Goal: Task Accomplishment & Management: Use online tool/utility

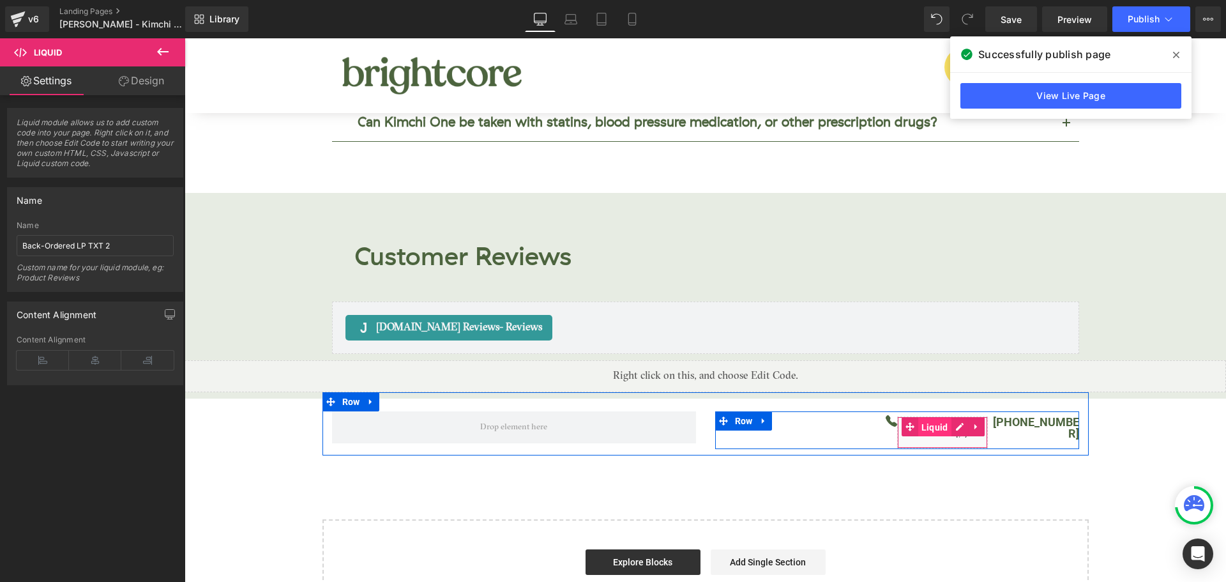
click at [932, 418] on span "Liquid" at bounding box center [934, 427] width 33 height 19
click at [1015, 420] on span "Text Block" at bounding box center [1026, 427] width 40 height 15
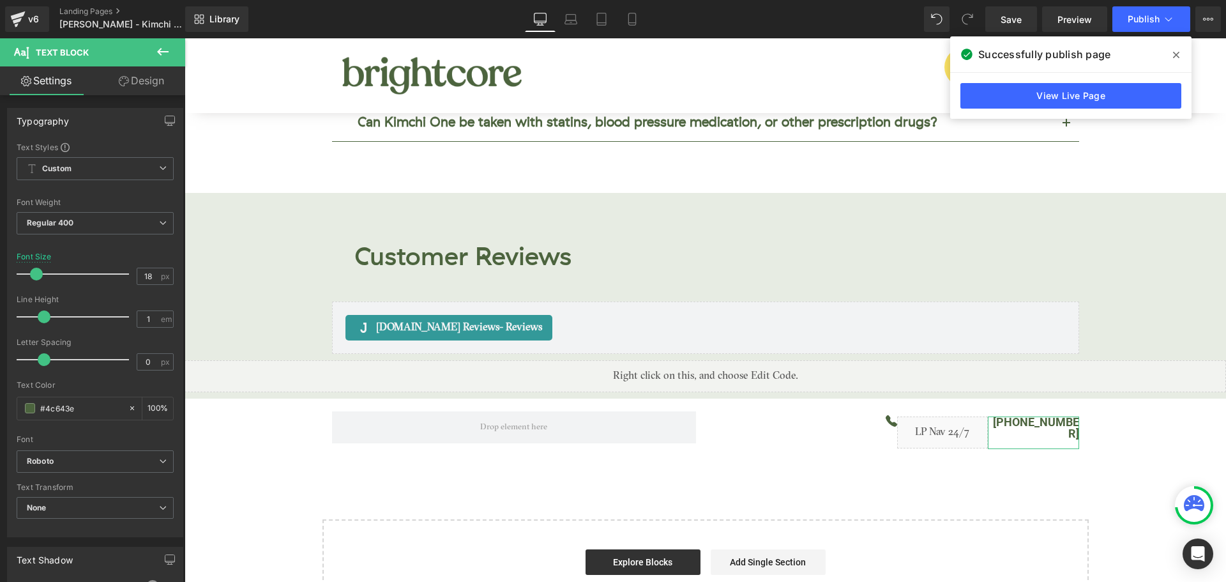
click at [157, 77] on link "Design" at bounding box center [141, 80] width 93 height 29
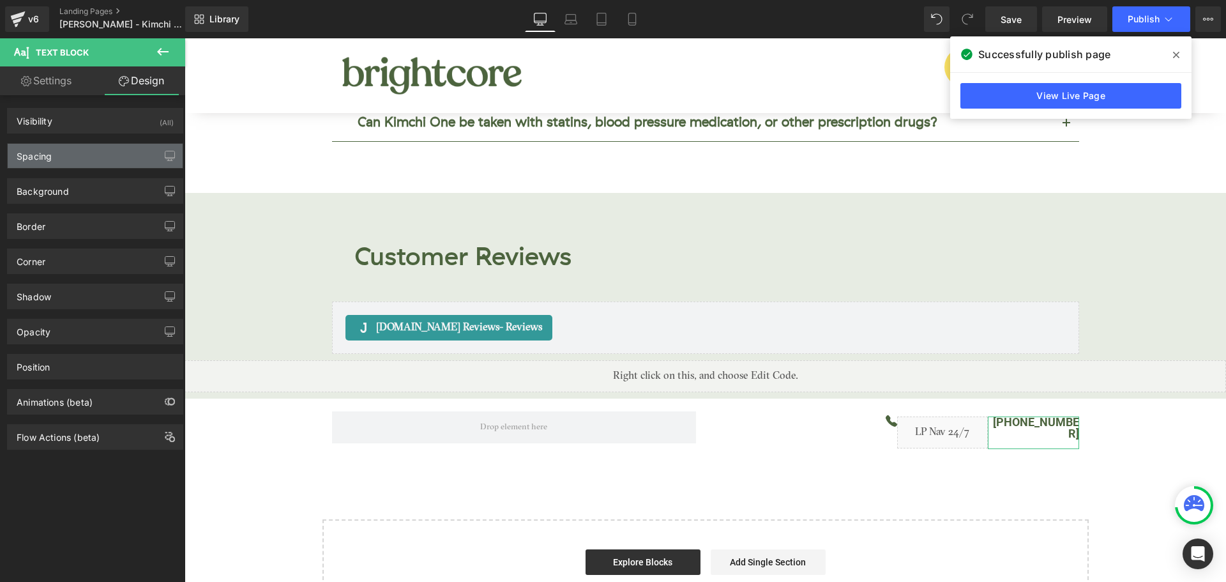
click at [69, 163] on div "Spacing" at bounding box center [95, 156] width 175 height 24
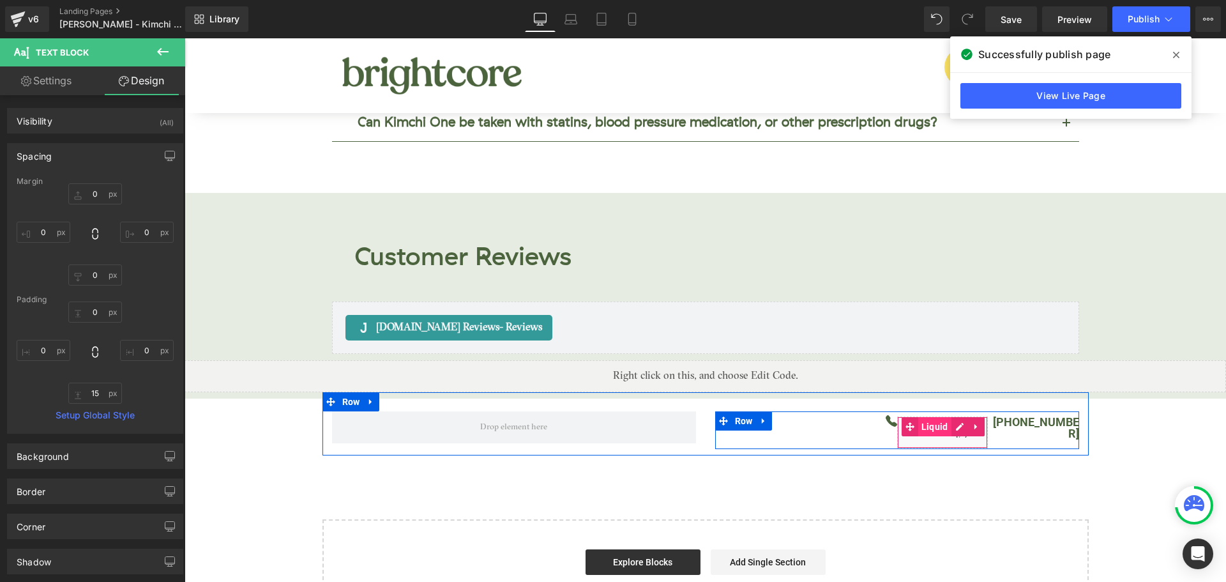
click at [936, 417] on span "Liquid" at bounding box center [934, 426] width 33 height 19
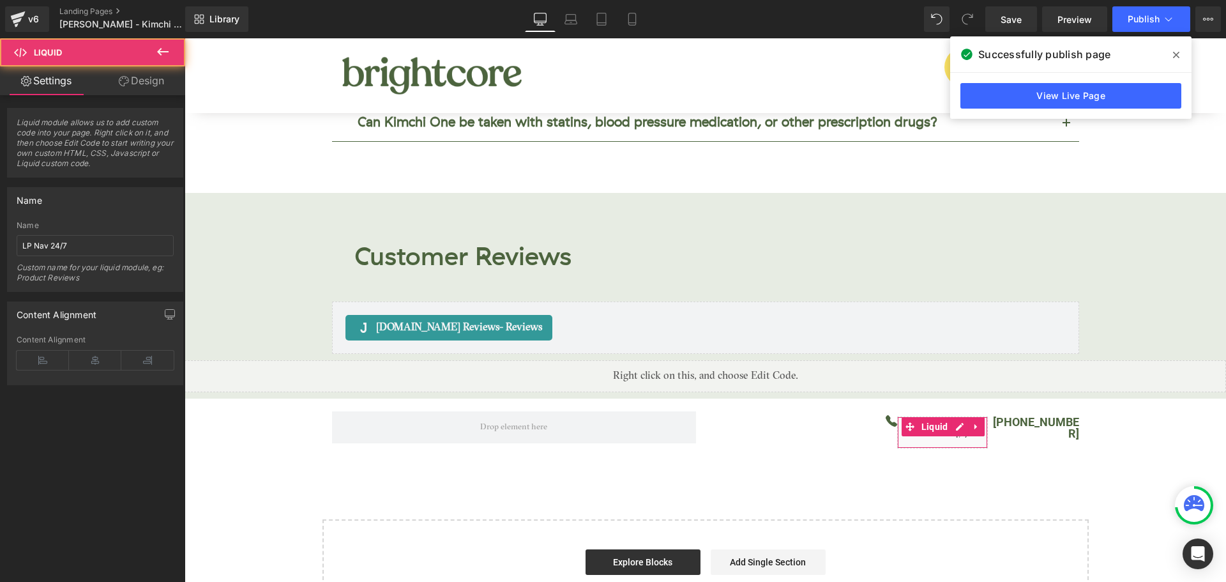
click at [148, 79] on link "Design" at bounding box center [141, 80] width 93 height 29
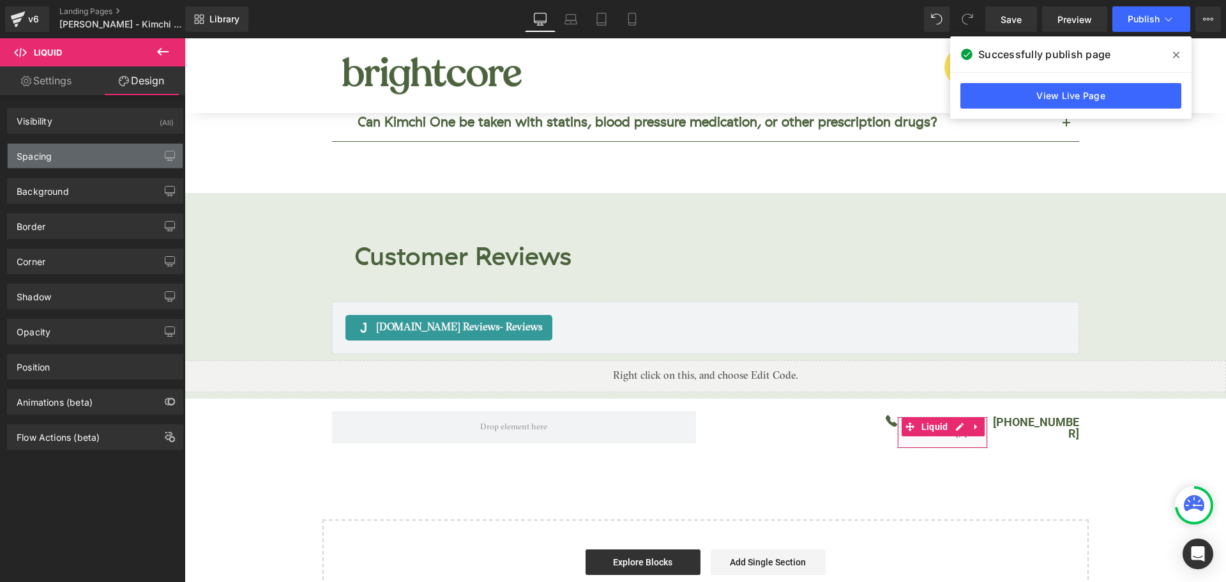
click at [100, 149] on div "Spacing" at bounding box center [95, 156] width 175 height 24
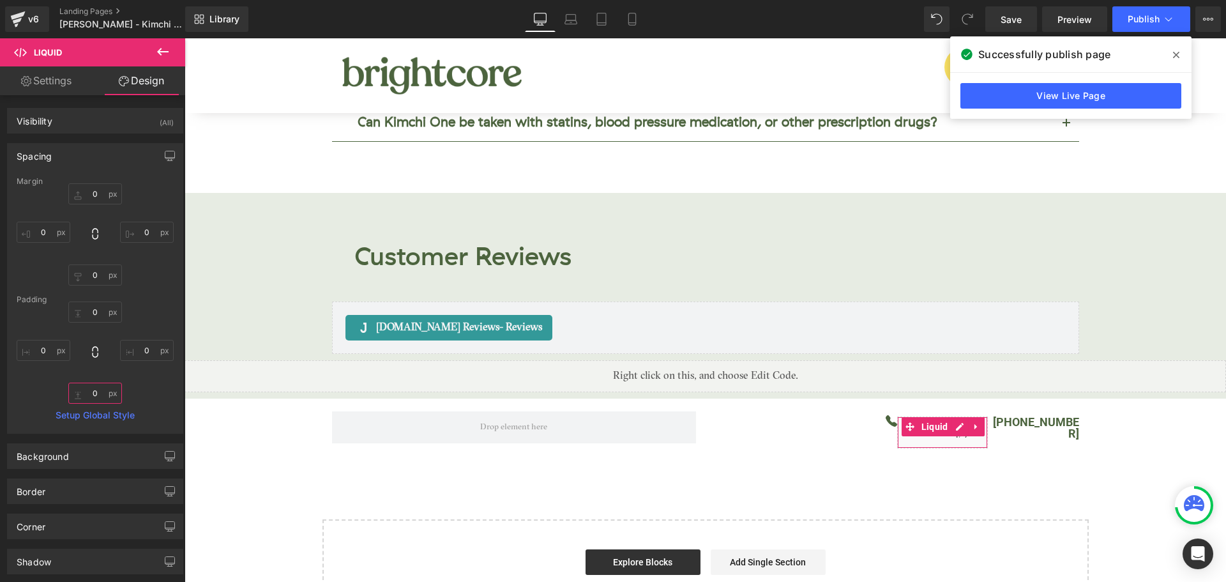
drag, startPoint x: 96, startPoint y: 398, endPoint x: 145, endPoint y: 380, distance: 51.7
click at [98, 397] on input "0" at bounding box center [95, 393] width 54 height 21
type input "15"
click at [1017, 22] on span "Save" at bounding box center [1011, 19] width 21 height 13
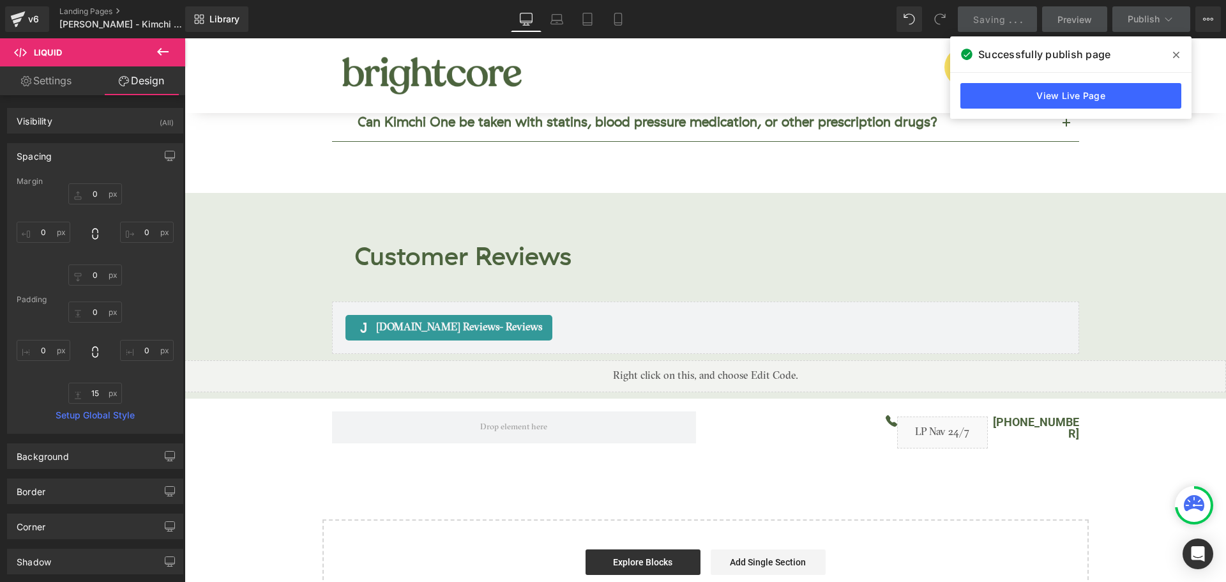
click at [1178, 52] on icon at bounding box center [1176, 55] width 6 height 10
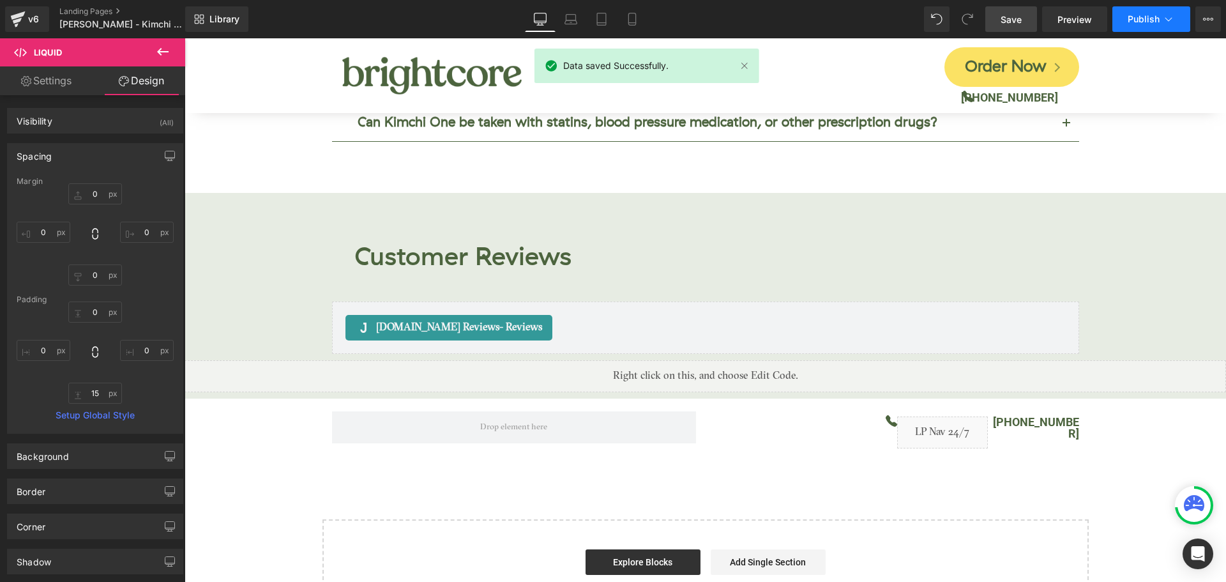
click at [1149, 22] on span "Publish" at bounding box center [1144, 19] width 32 height 10
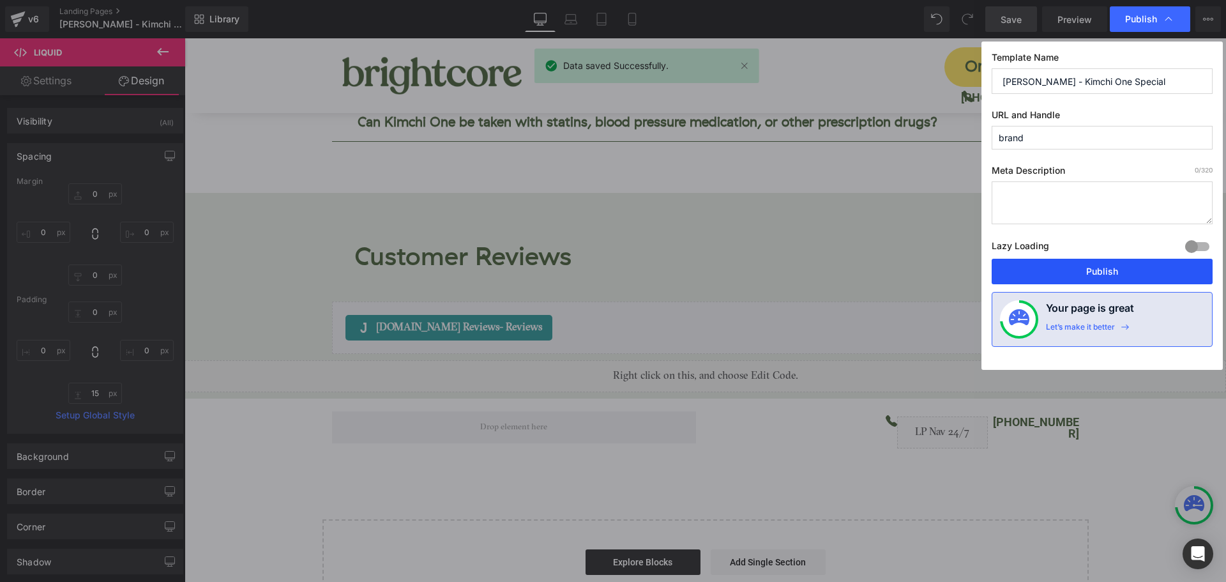
click at [1134, 271] on button "Publish" at bounding box center [1102, 272] width 221 height 26
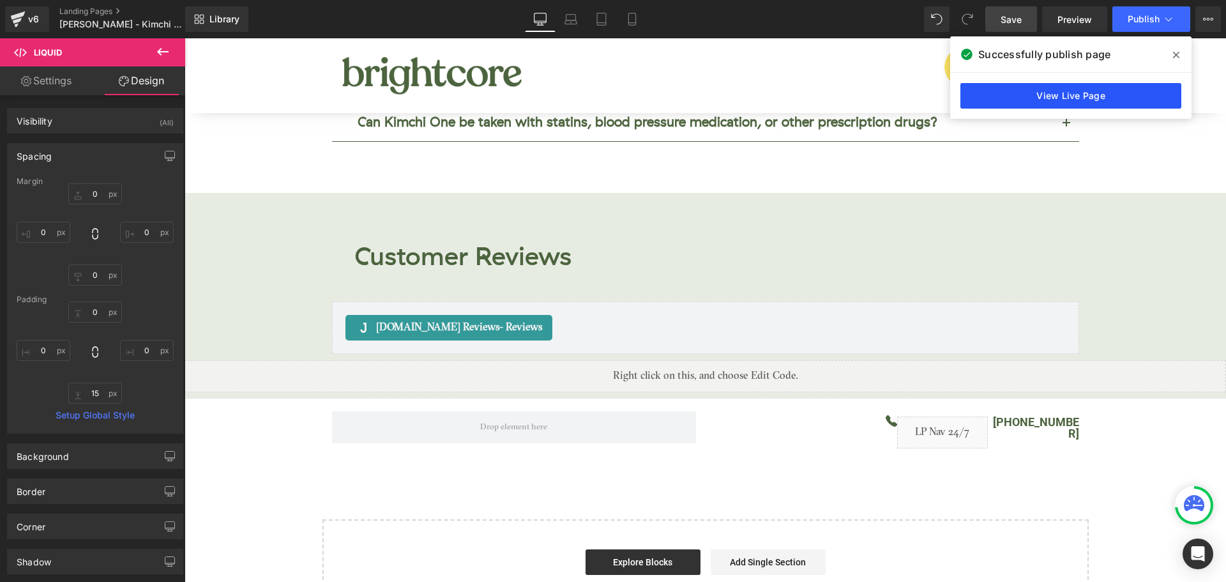
click at [1005, 102] on link "View Live Page" at bounding box center [1070, 96] width 221 height 26
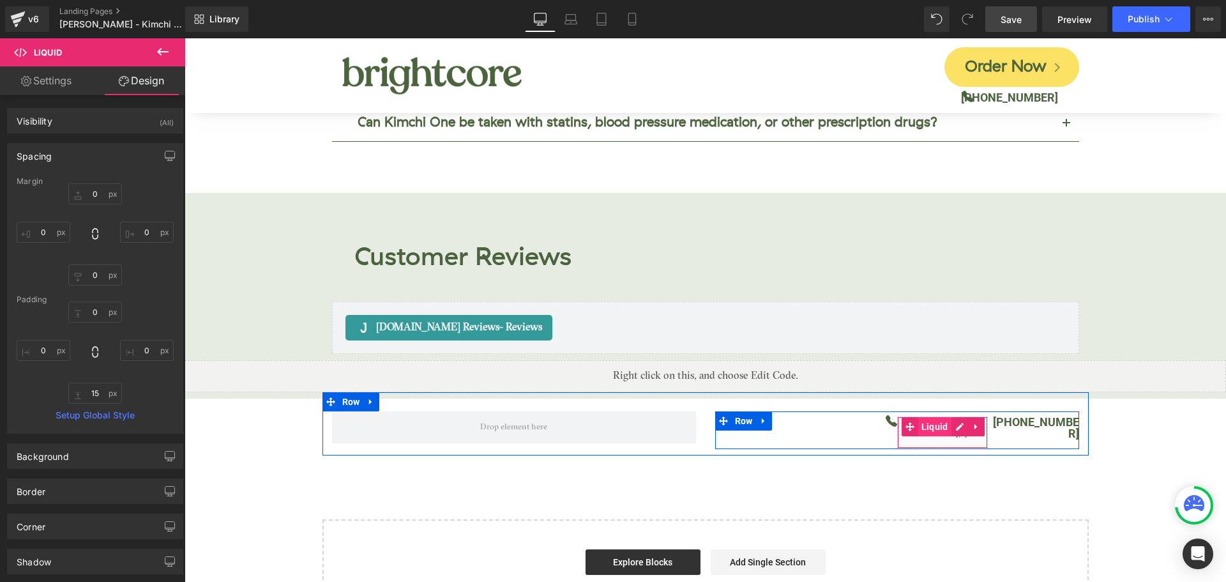
click at [937, 417] on span "Liquid" at bounding box center [934, 426] width 33 height 19
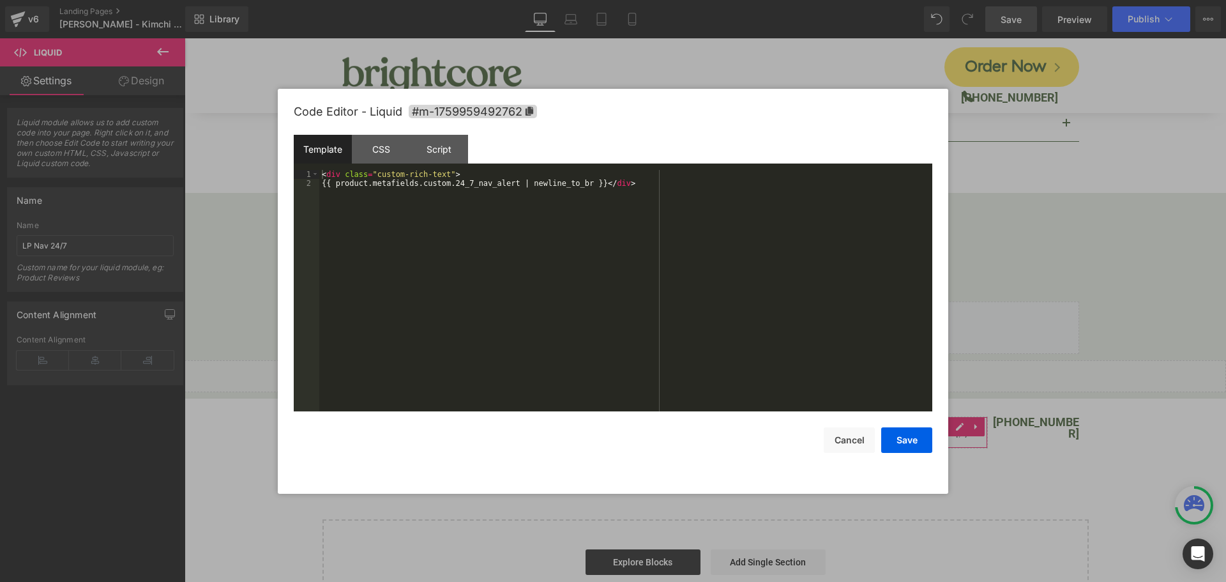
click at [916, 0] on div "Liquid You are previewing how the will restyle your page. You can not edit Elem…" at bounding box center [613, 0] width 1226 height 0
click at [373, 156] on div "CSS" at bounding box center [381, 149] width 58 height 29
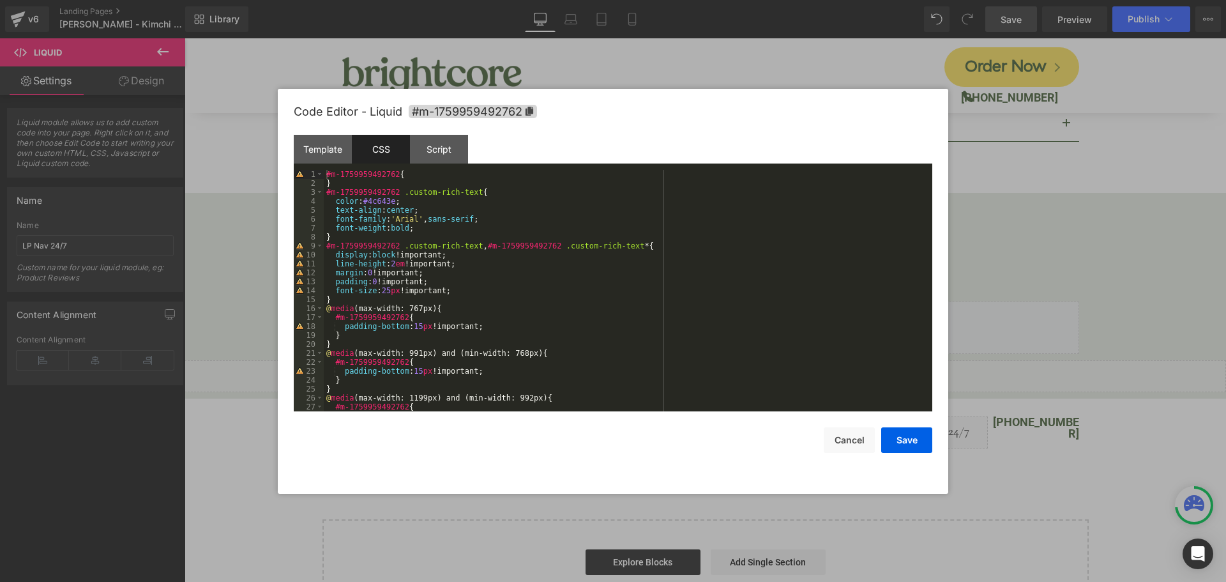
click at [390, 289] on div "#m-1759959492762 { } #m-1759959492762 .custom-rich-text { color : #4c643e ; tex…" at bounding box center [625, 299] width 603 height 259
click at [909, 439] on button "Save" at bounding box center [906, 440] width 51 height 26
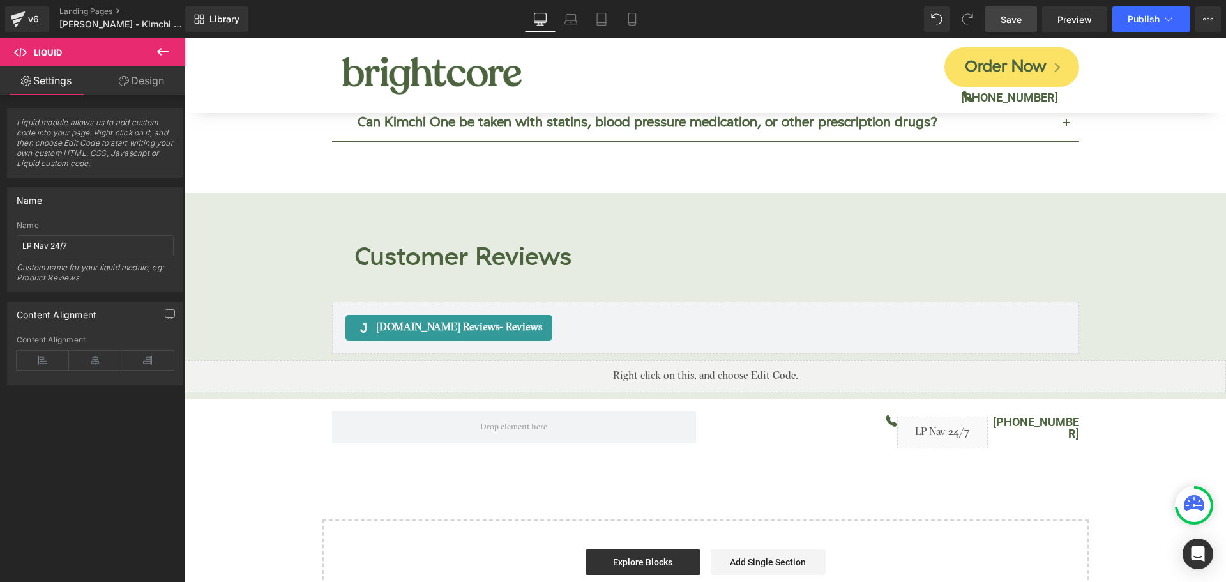
click at [1022, 26] on link "Save" at bounding box center [1011, 19] width 52 height 26
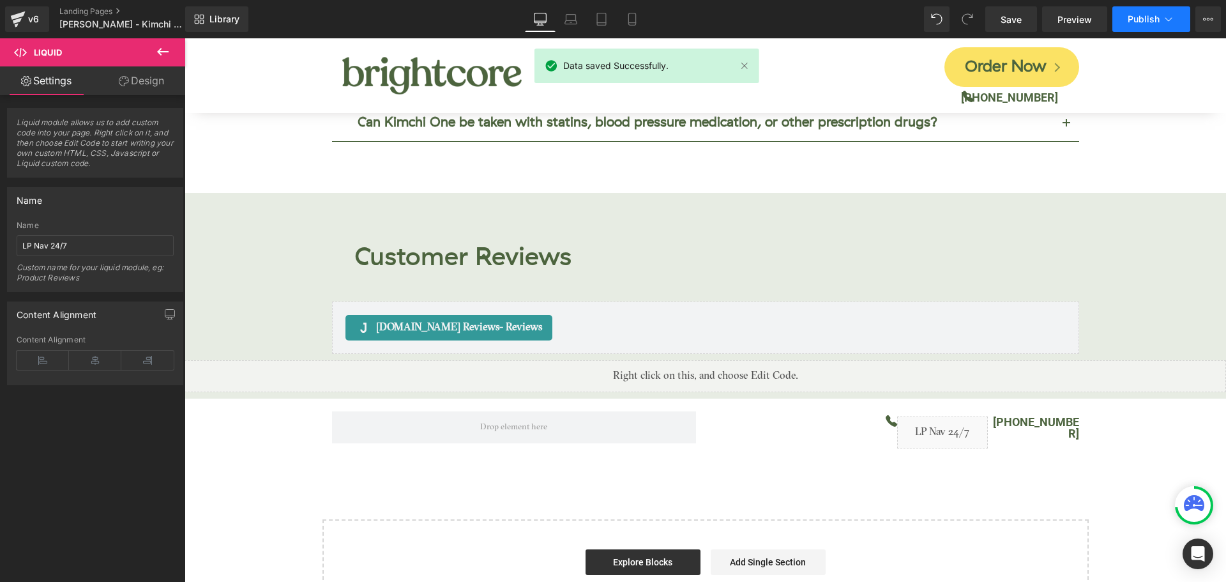
click at [1139, 19] on span "Publish" at bounding box center [1144, 19] width 32 height 10
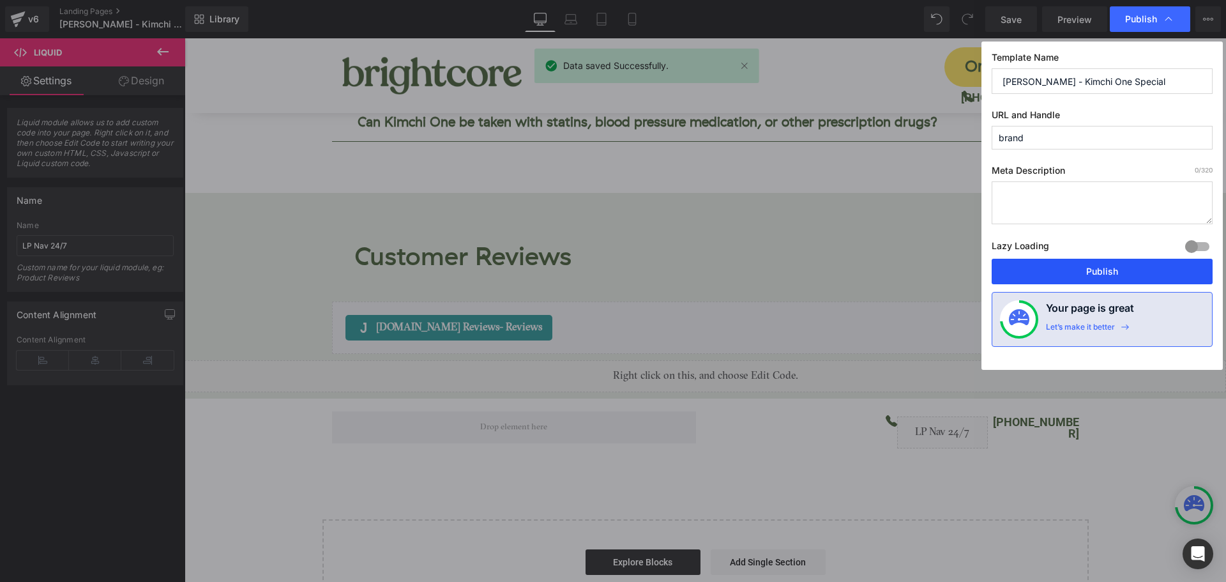
click at [1104, 262] on button "Publish" at bounding box center [1102, 272] width 221 height 26
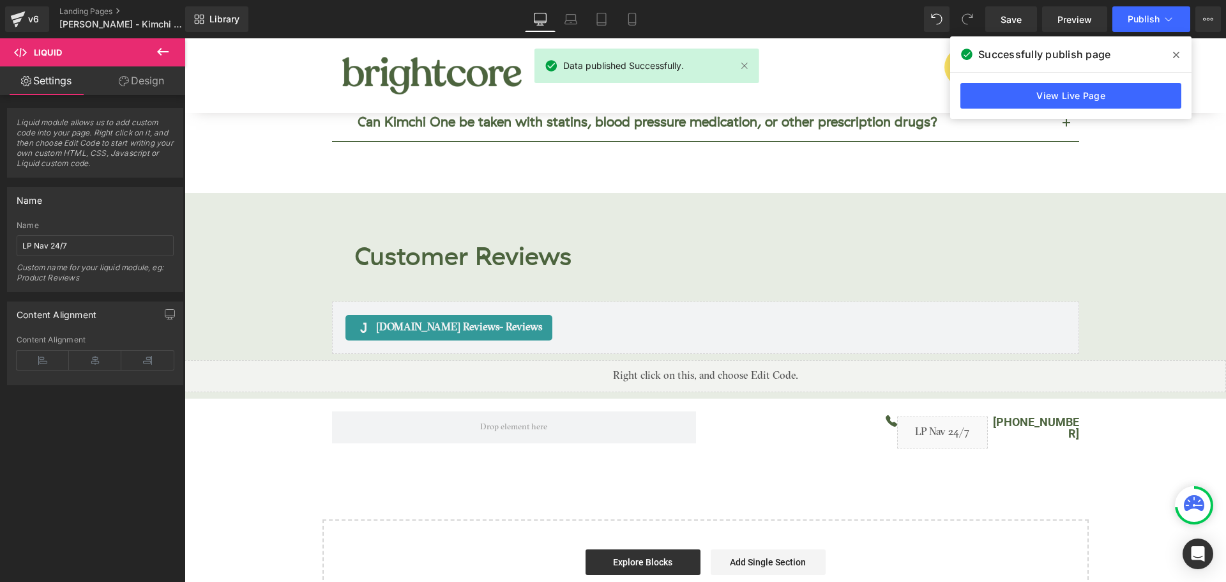
click at [1174, 50] on icon at bounding box center [1176, 55] width 6 height 10
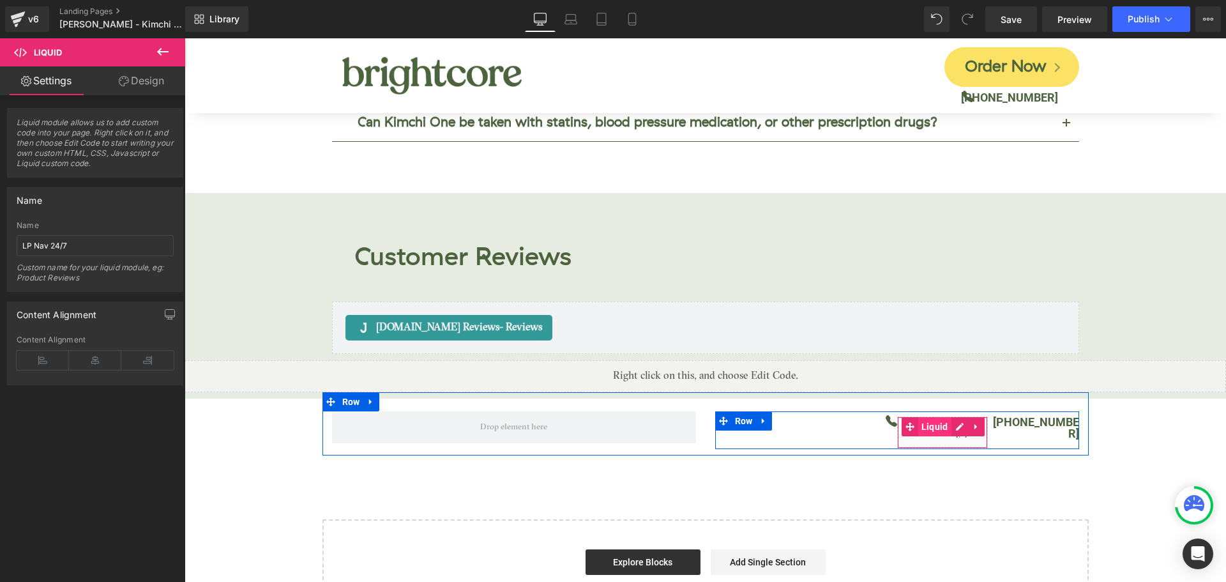
click at [928, 417] on span "Liquid" at bounding box center [934, 426] width 33 height 19
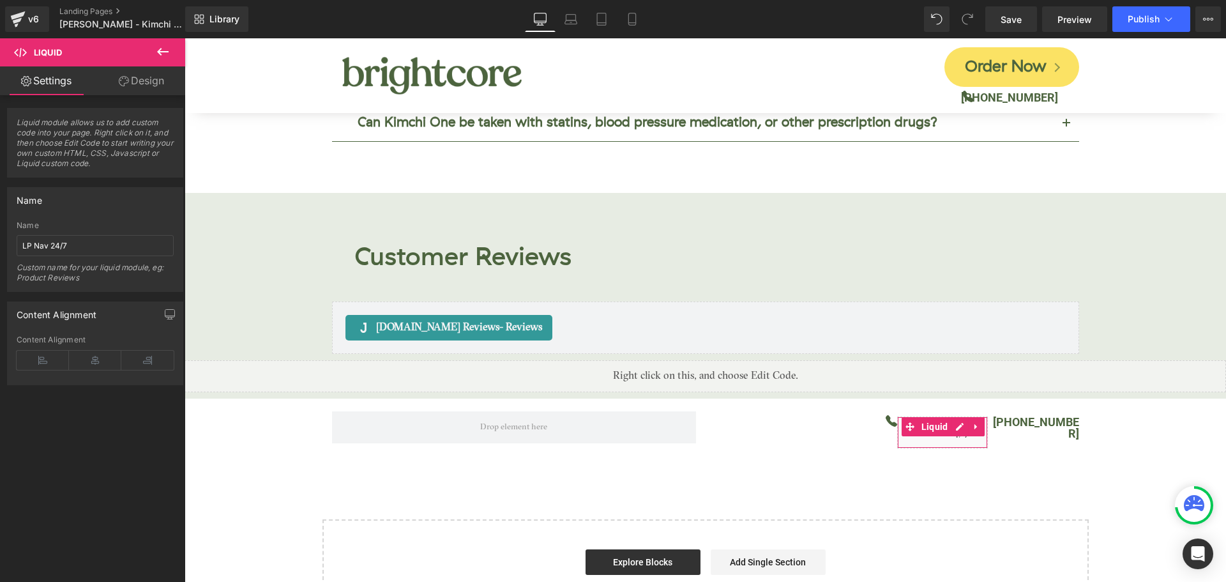
click at [145, 79] on link "Design" at bounding box center [141, 80] width 93 height 29
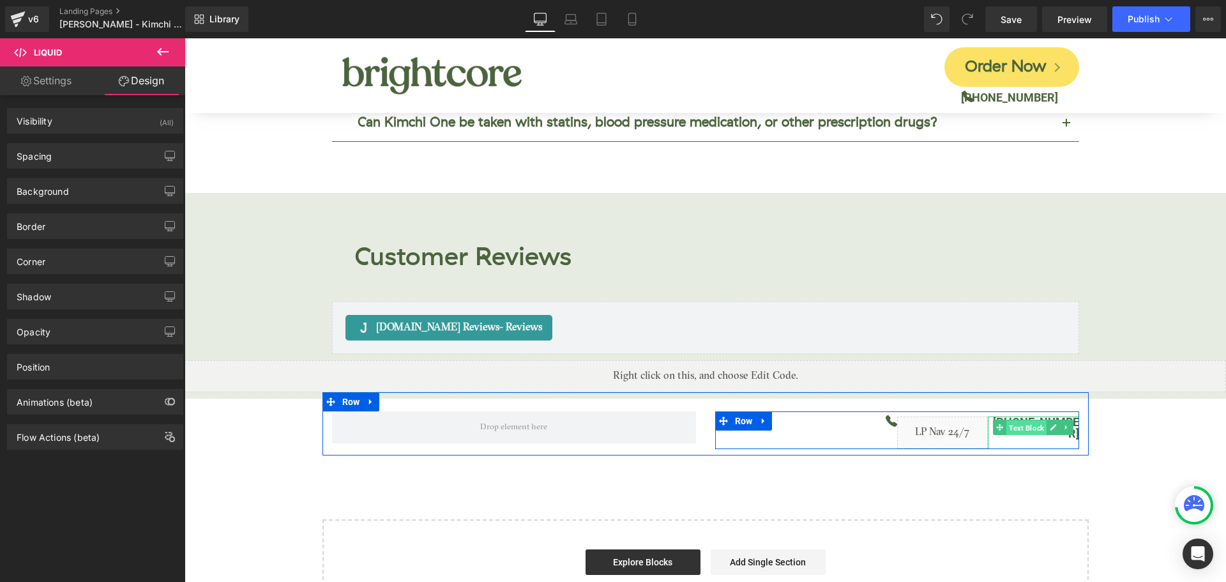
click at [1029, 420] on span "Text Block" at bounding box center [1026, 427] width 40 height 15
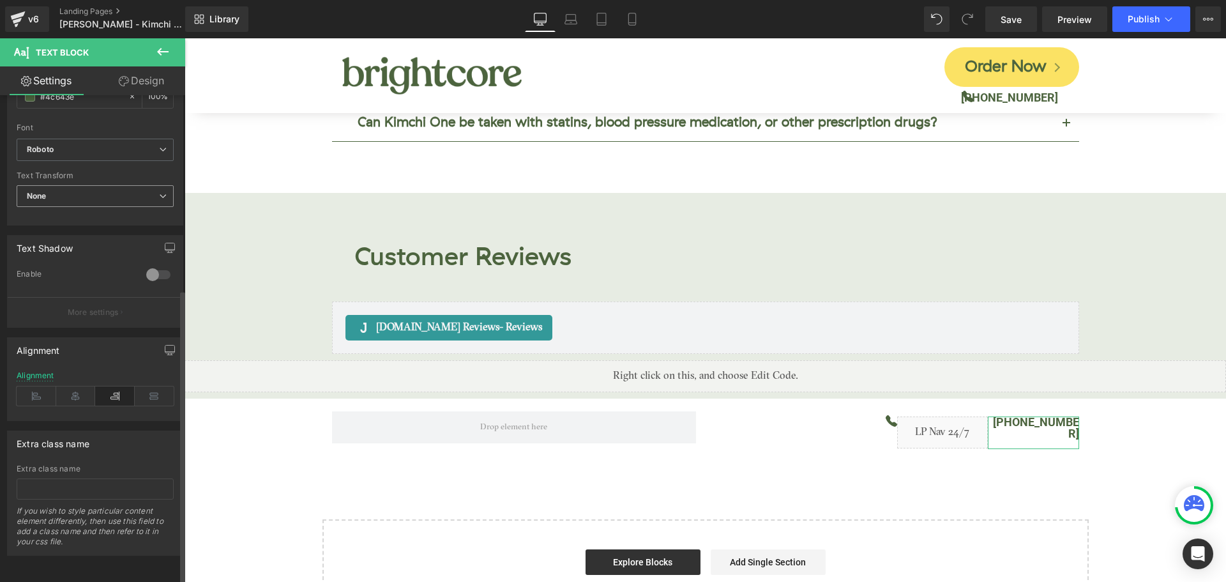
scroll to position [321, 0]
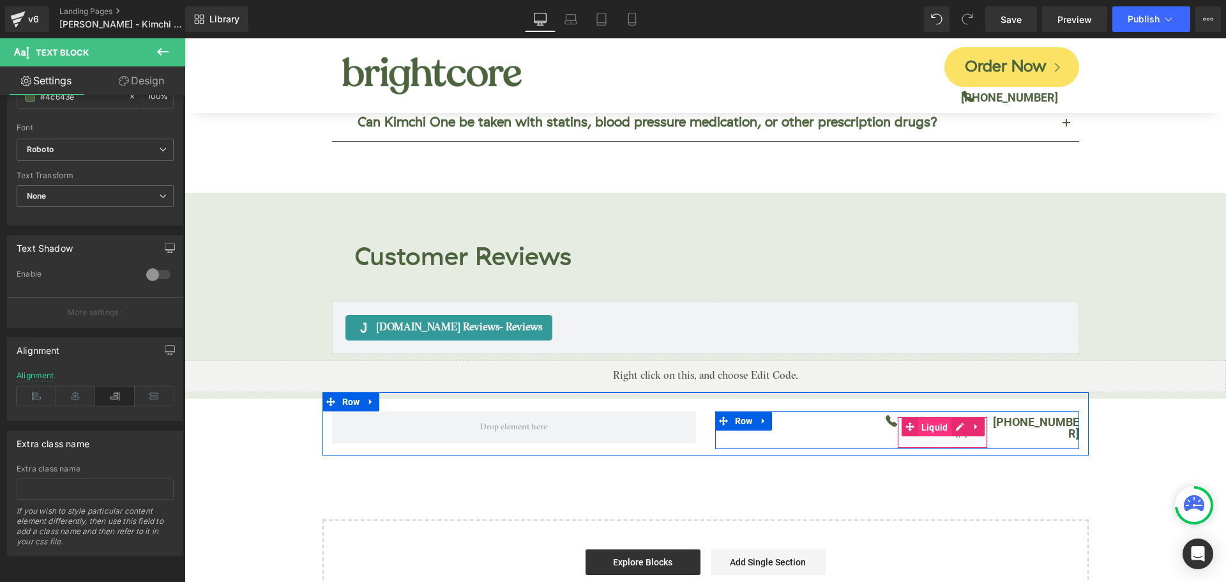
click at [936, 418] on span "Liquid" at bounding box center [934, 427] width 33 height 19
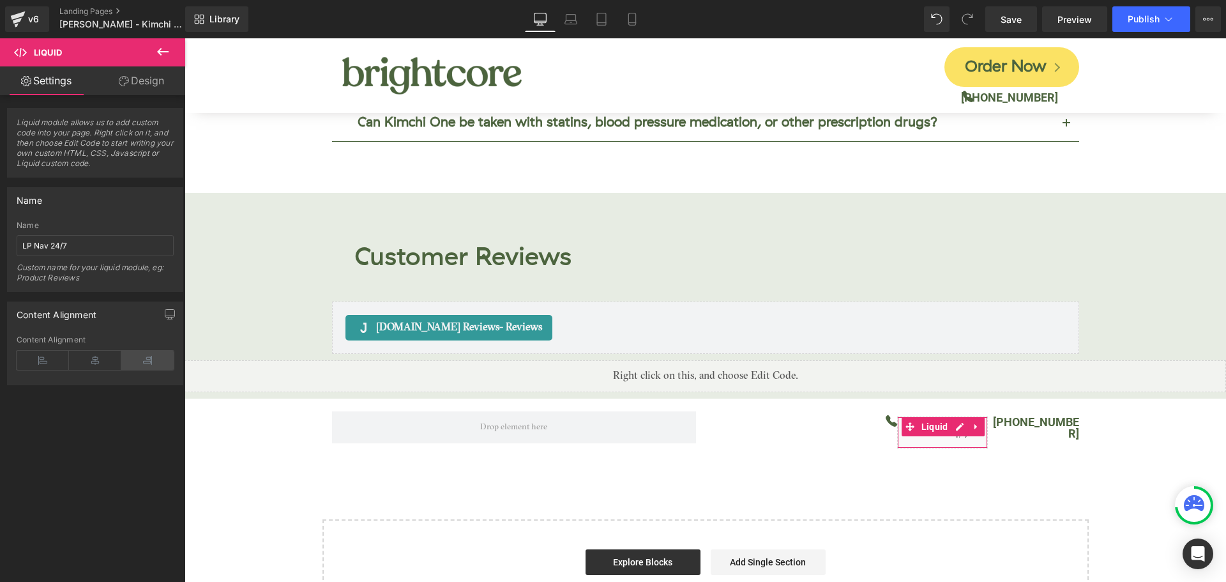
click at [138, 360] on icon at bounding box center [147, 360] width 52 height 19
click at [104, 360] on icon at bounding box center [95, 360] width 52 height 19
click at [128, 360] on icon at bounding box center [147, 360] width 52 height 19
click at [1006, 17] on span "Save" at bounding box center [1011, 19] width 21 height 13
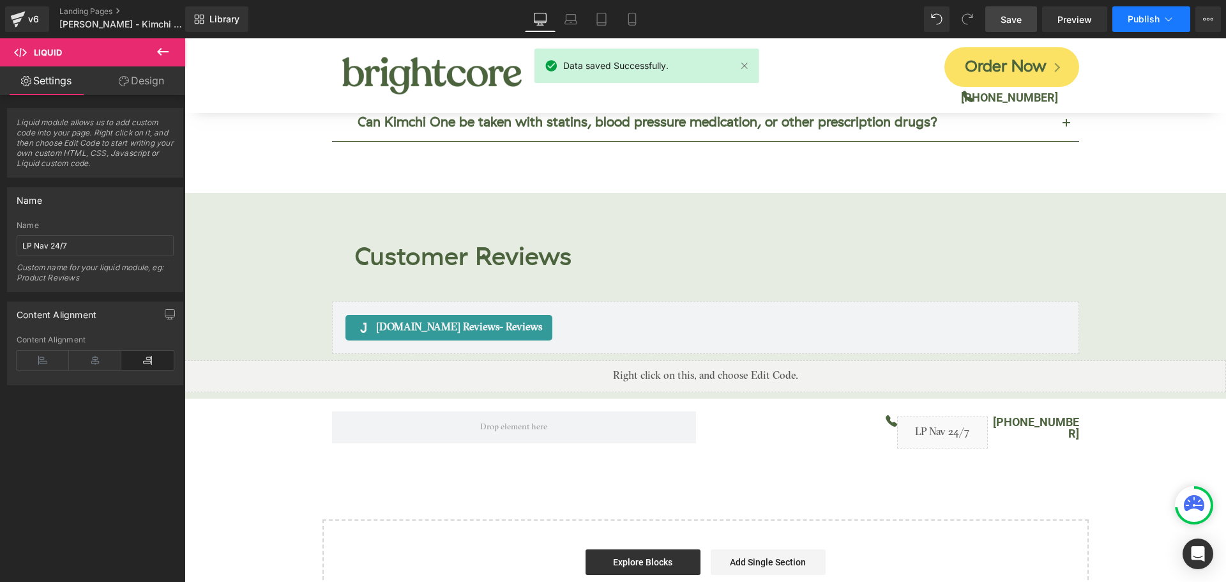
click at [1156, 25] on button "Publish" at bounding box center [1151, 19] width 78 height 26
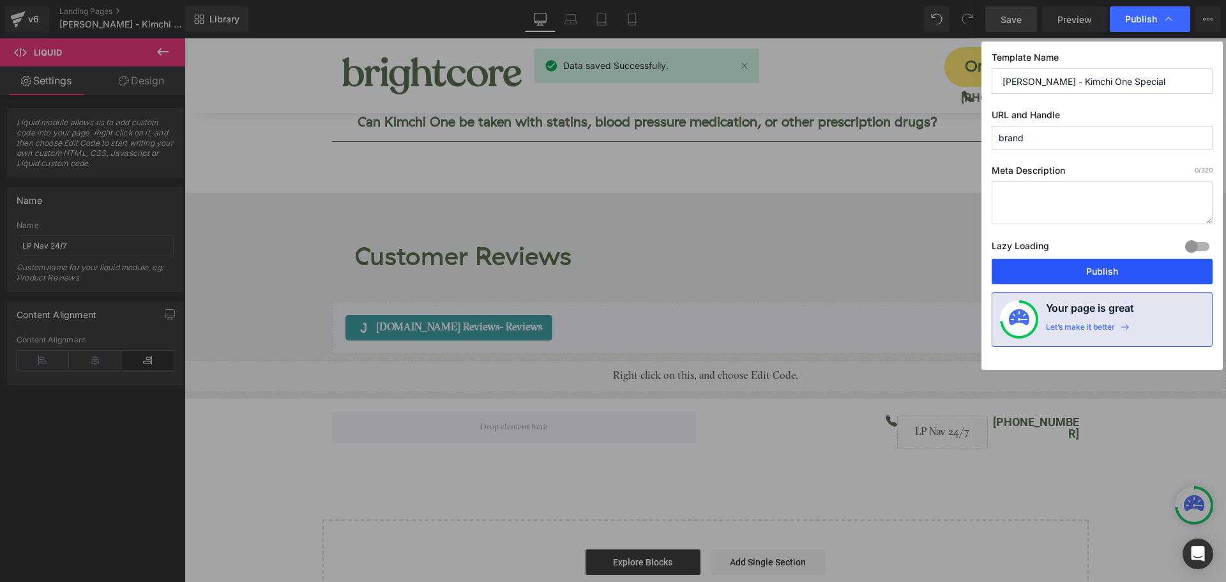
click at [1170, 278] on button "Publish" at bounding box center [1102, 272] width 221 height 26
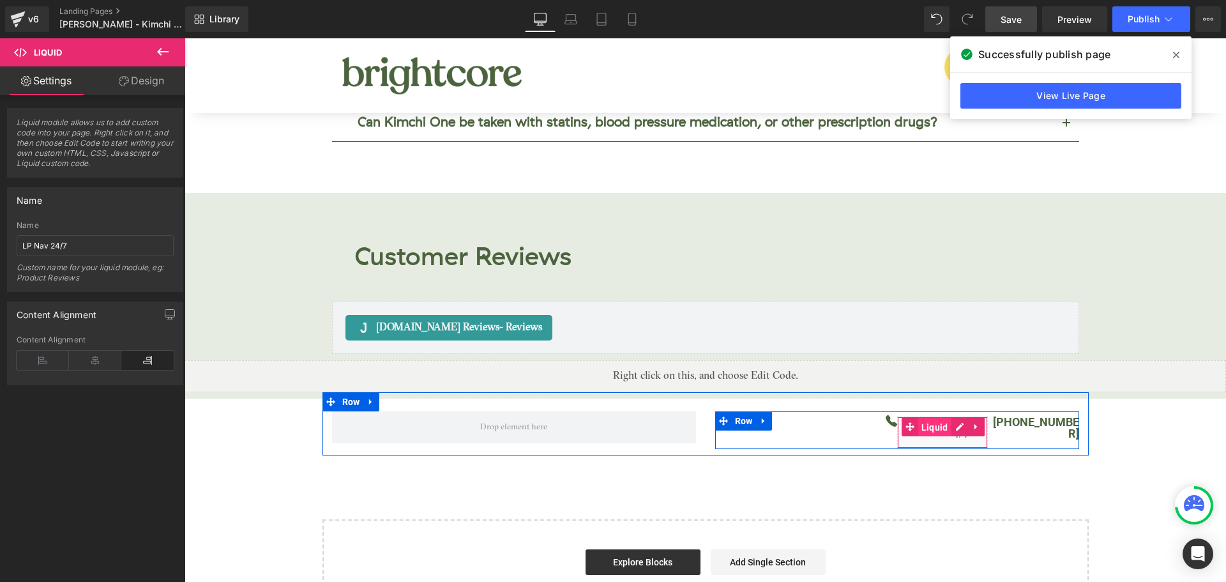
click at [932, 418] on span "Liquid" at bounding box center [934, 427] width 33 height 19
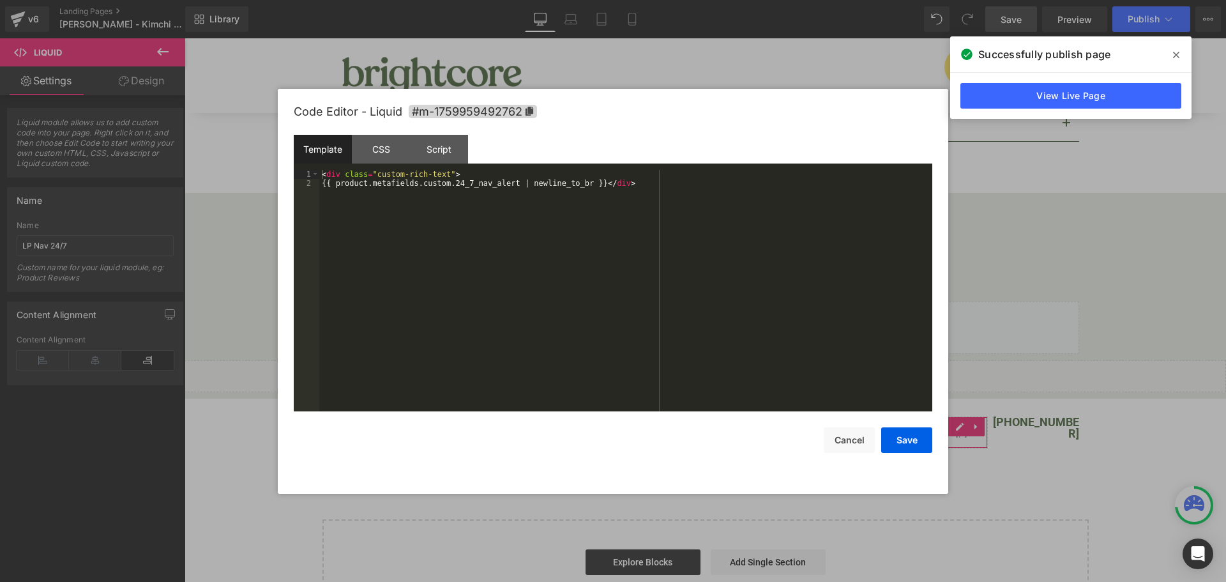
click at [932, 0] on div "Liquid You are previewing how the will restyle your page. You can not edit Elem…" at bounding box center [613, 0] width 1226 height 0
click at [379, 156] on div "CSS" at bounding box center [381, 149] width 58 height 29
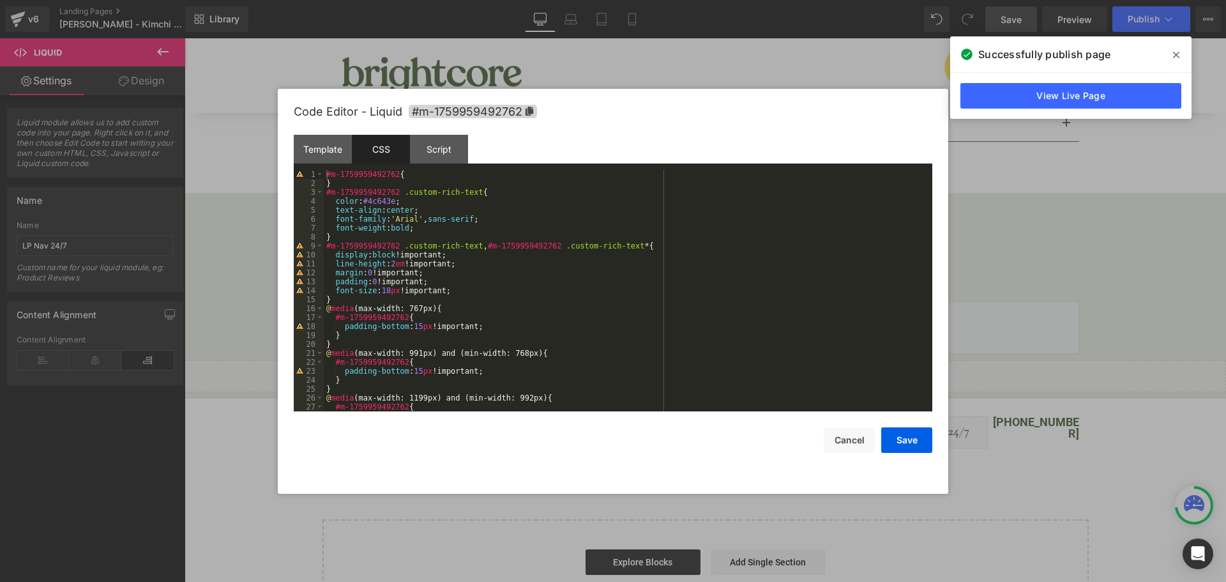
click at [413, 219] on div "#m-1759959492762 { } #m-1759959492762 .custom-rich-text { color : #4c643e ; tex…" at bounding box center [625, 299] width 603 height 259
click at [414, 216] on div "#m-1759959492762 { } #m-1759959492762 .custom-rich-text { color : #4c643e ; tex…" at bounding box center [625, 299] width 603 height 259
drag, startPoint x: 475, startPoint y: 218, endPoint x: 425, endPoint y: 222, distance: 50.6
click at [425, 222] on div "#m-1759959492762 { } #m-1759959492762 .custom-rich-text { color : #4c643e ; tex…" at bounding box center [625, 299] width 603 height 259
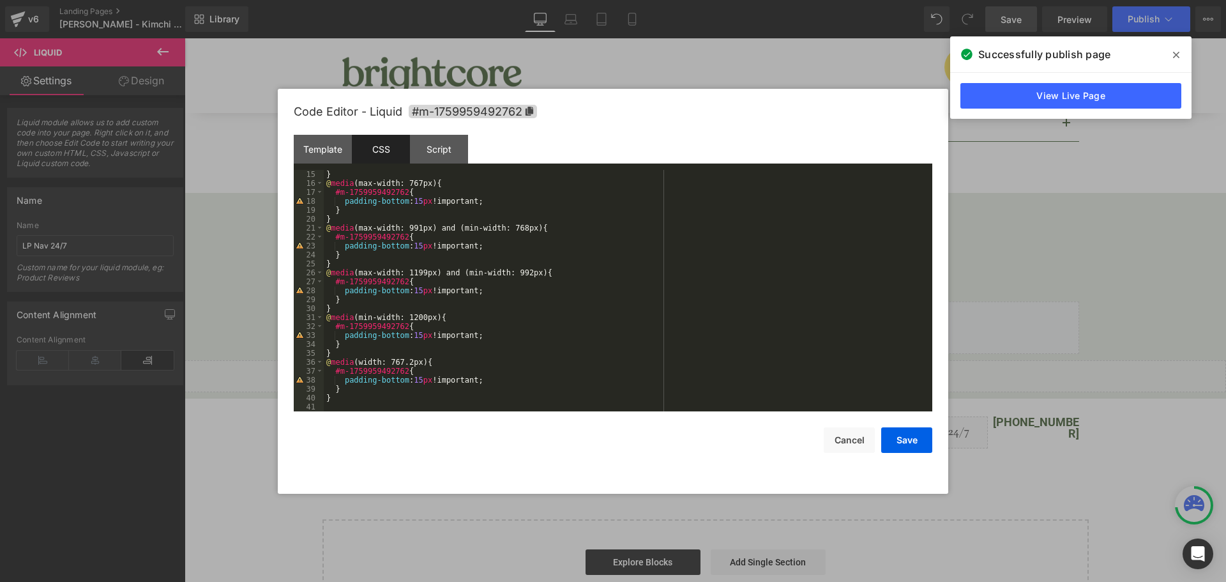
scroll to position [125, 0]
click at [894, 441] on button "Save" at bounding box center [906, 440] width 51 height 26
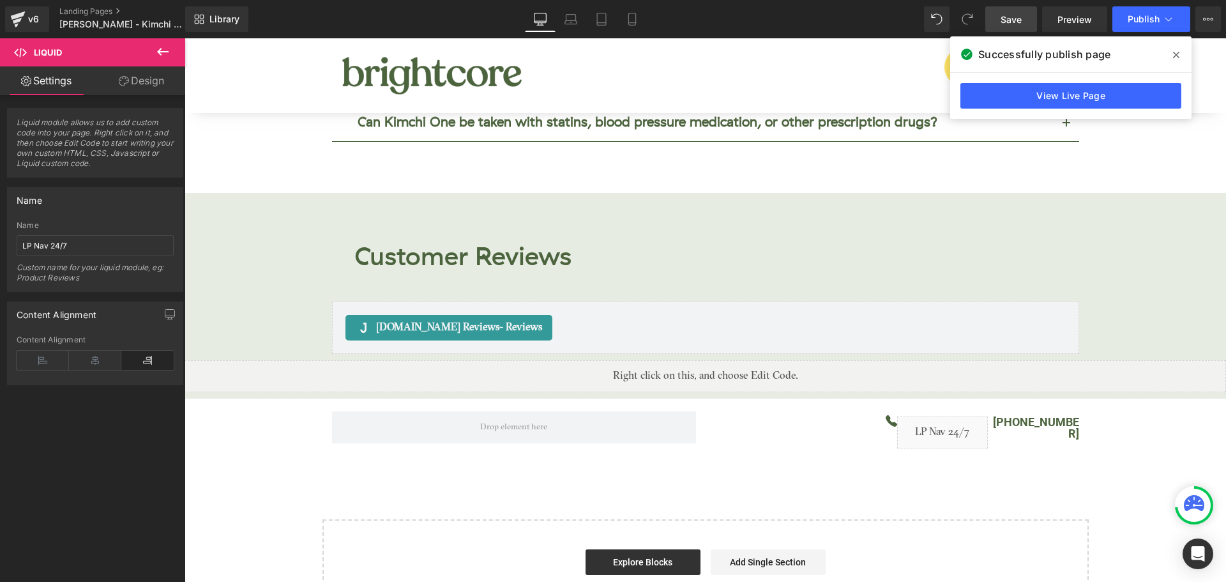
click at [1175, 55] on icon at bounding box center [1176, 55] width 6 height 10
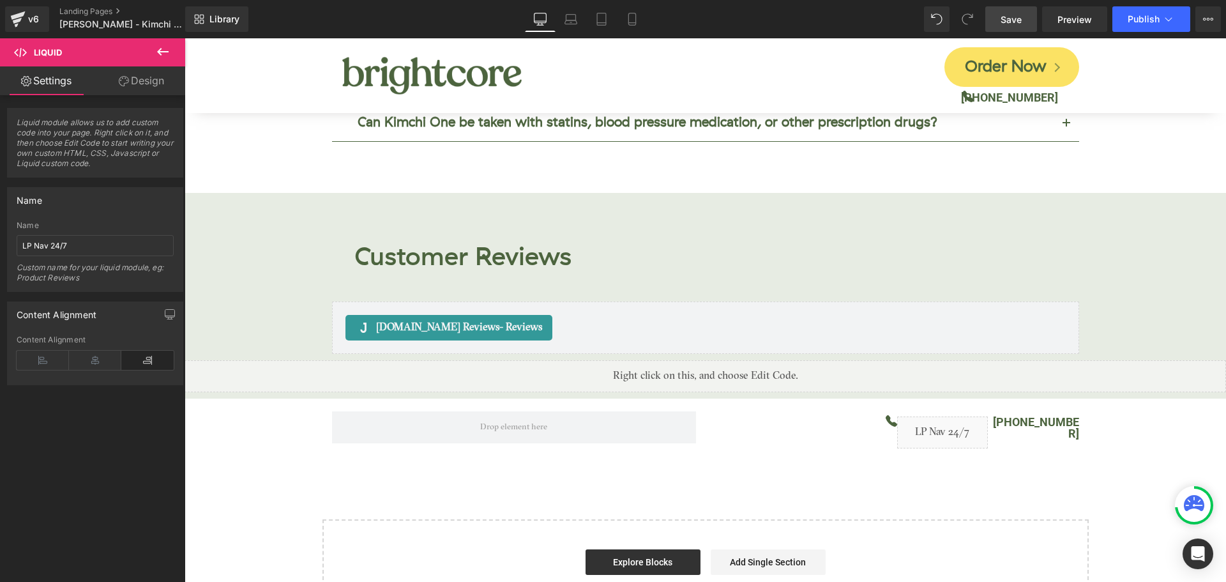
click at [987, 26] on link "Save" at bounding box center [1011, 19] width 52 height 26
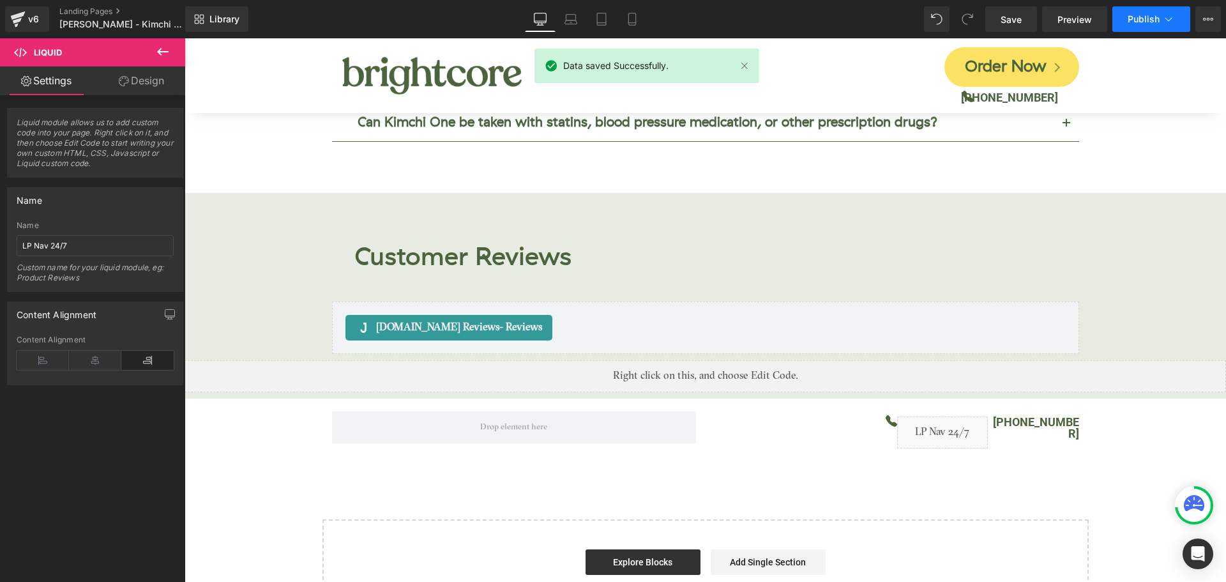
click at [1146, 24] on button "Publish" at bounding box center [1151, 19] width 78 height 26
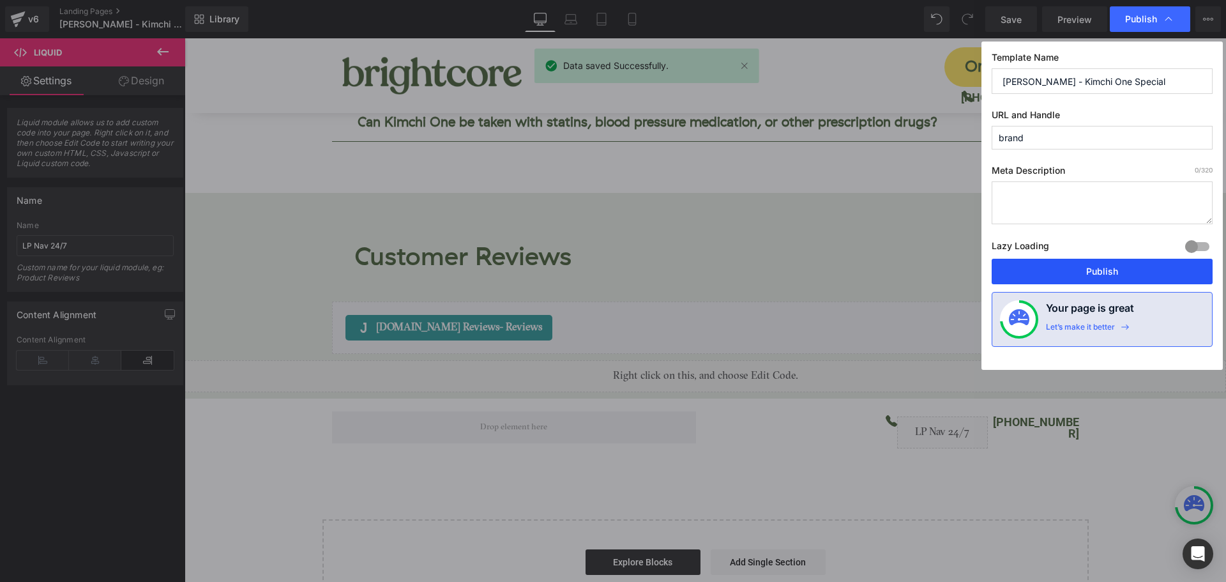
drag, startPoint x: 1146, startPoint y: 273, endPoint x: 961, endPoint y: 234, distance: 188.6
click at [1146, 273] on button "Publish" at bounding box center [1102, 272] width 221 height 26
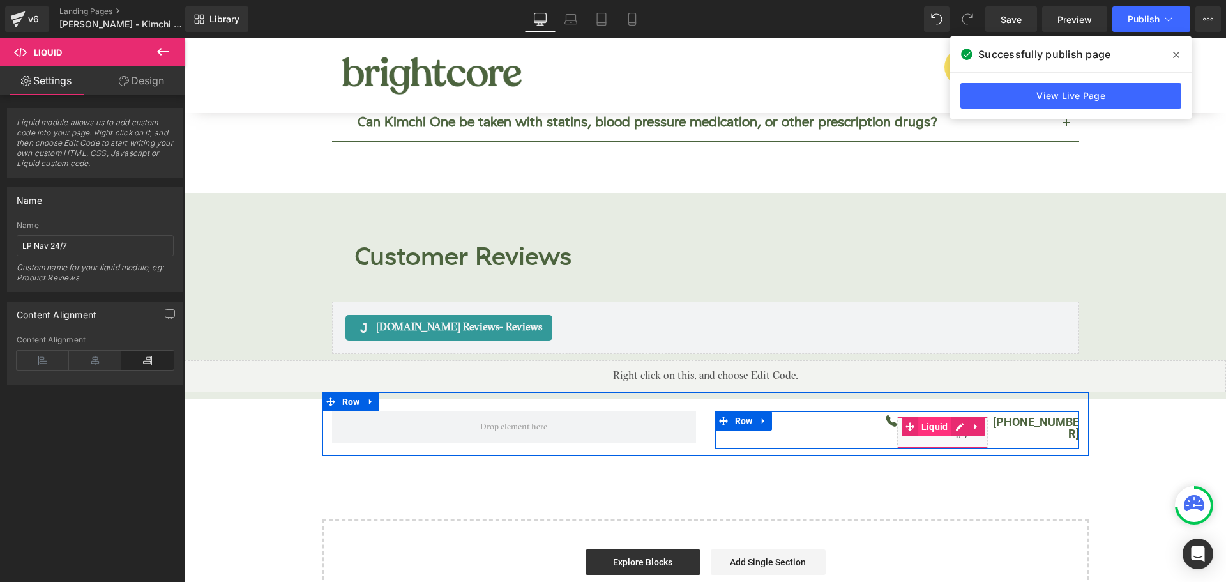
click at [941, 417] on span "Liquid" at bounding box center [934, 426] width 33 height 19
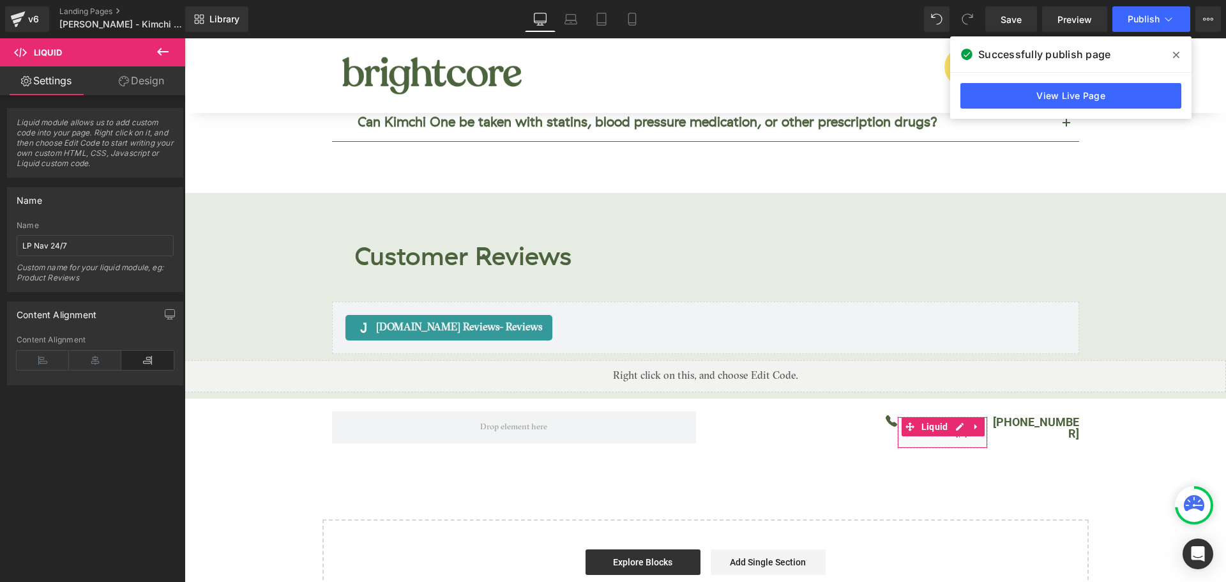
click at [147, 78] on link "Design" at bounding box center [141, 80] width 93 height 29
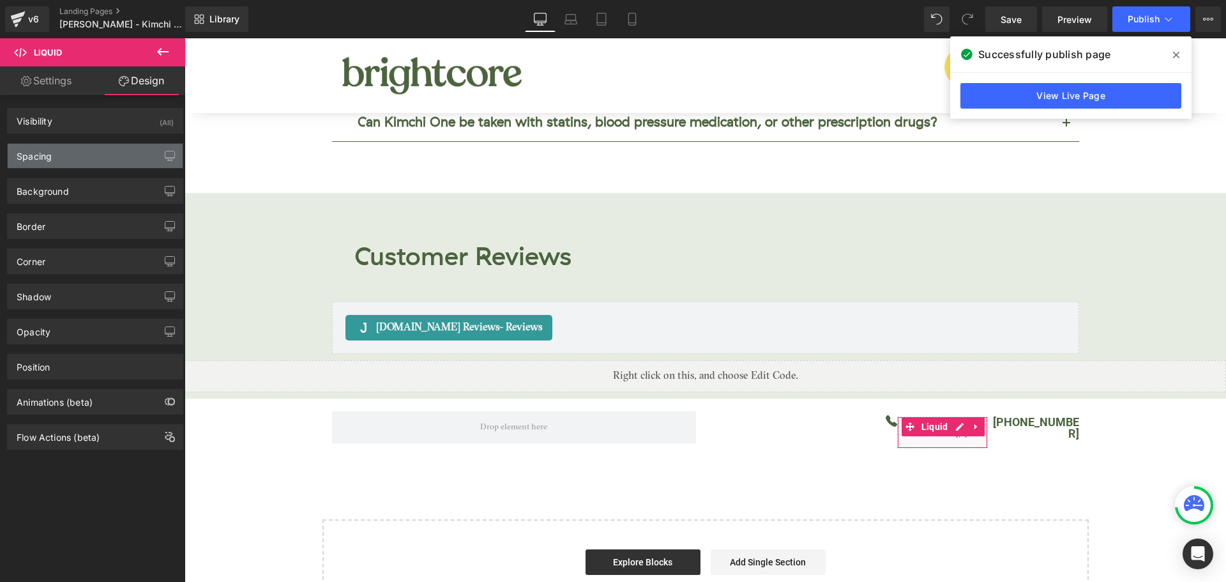
click at [72, 158] on div "Spacing" at bounding box center [95, 156] width 175 height 24
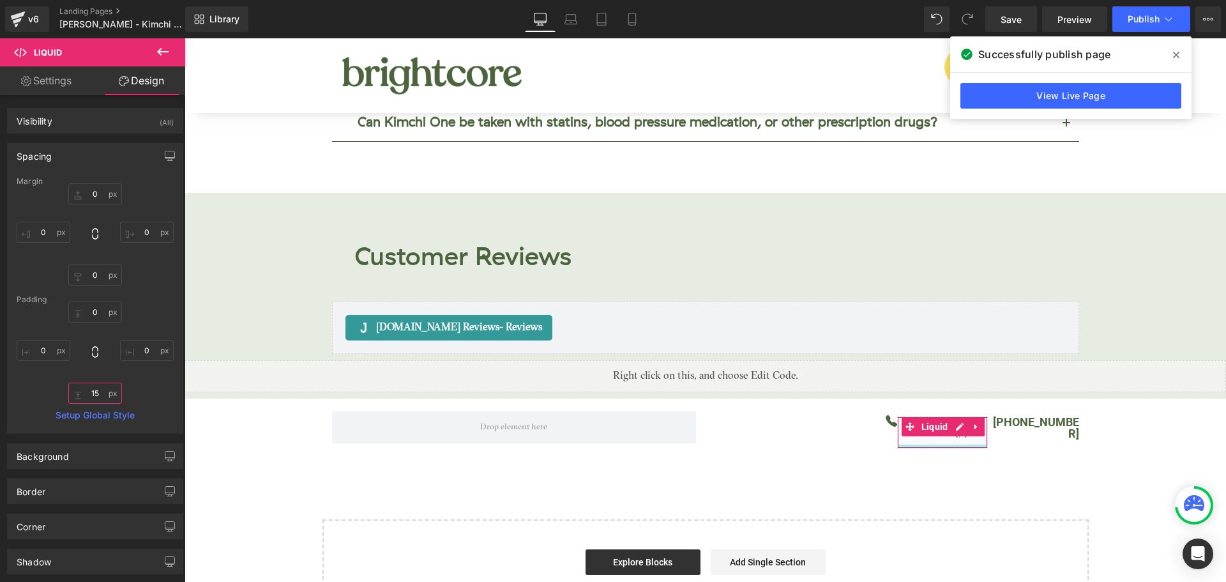
click at [87, 397] on input "15" at bounding box center [95, 393] width 54 height 21
type input "0"
click at [93, 196] on input "0" at bounding box center [95, 193] width 54 height 21
type input "-15"
click at [1019, 20] on span "Save" at bounding box center [1011, 19] width 21 height 13
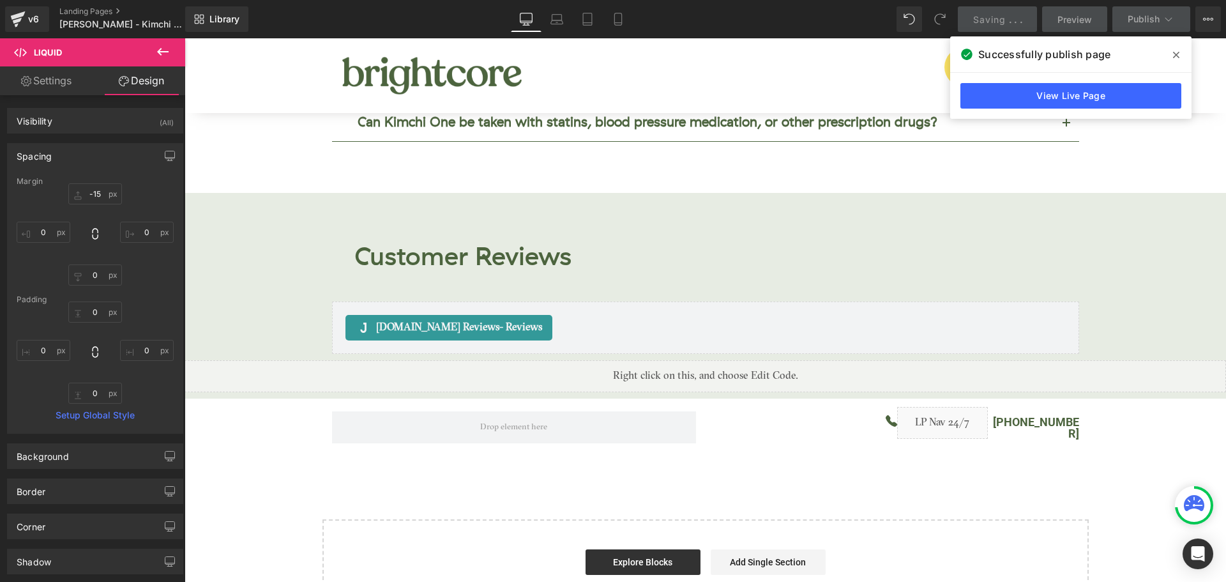
drag, startPoint x: 1174, startPoint y: 51, endPoint x: 989, endPoint y: 13, distance: 188.4
click at [1174, 51] on icon at bounding box center [1176, 55] width 6 height 10
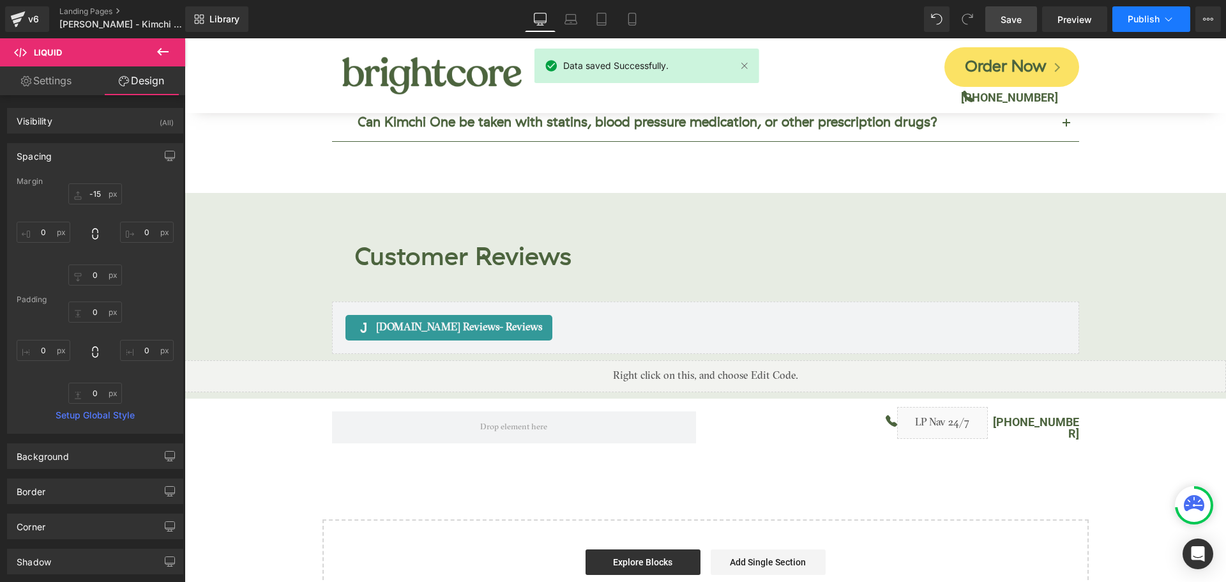
click at [1143, 19] on span "Publish" at bounding box center [1144, 19] width 32 height 10
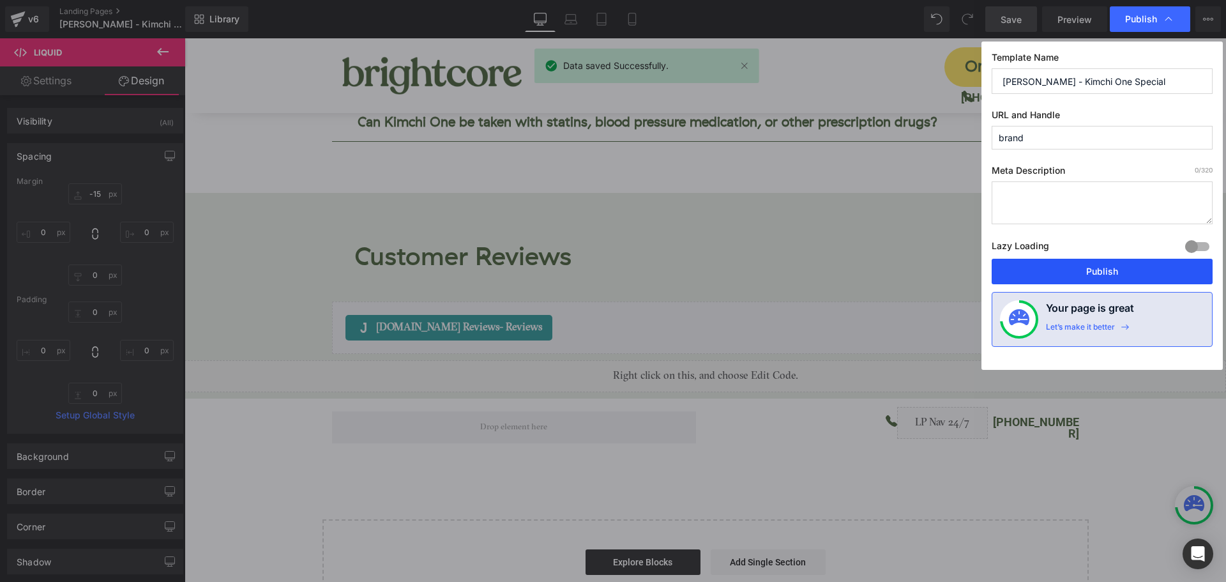
click at [1123, 278] on button "Publish" at bounding box center [1102, 272] width 221 height 26
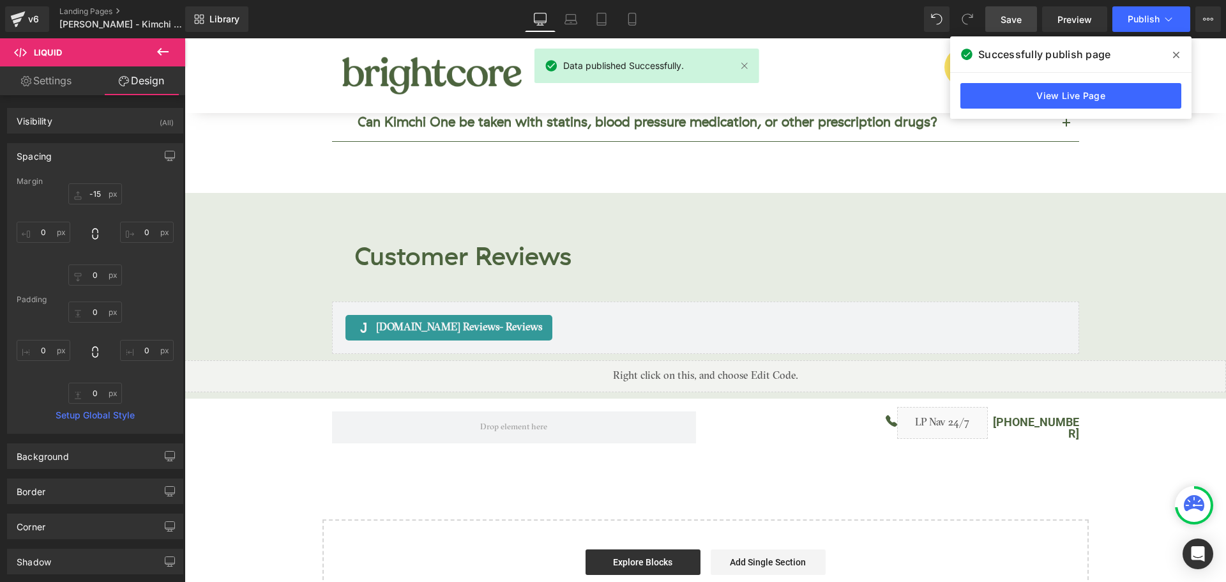
click at [1176, 52] on icon at bounding box center [1176, 55] width 6 height 10
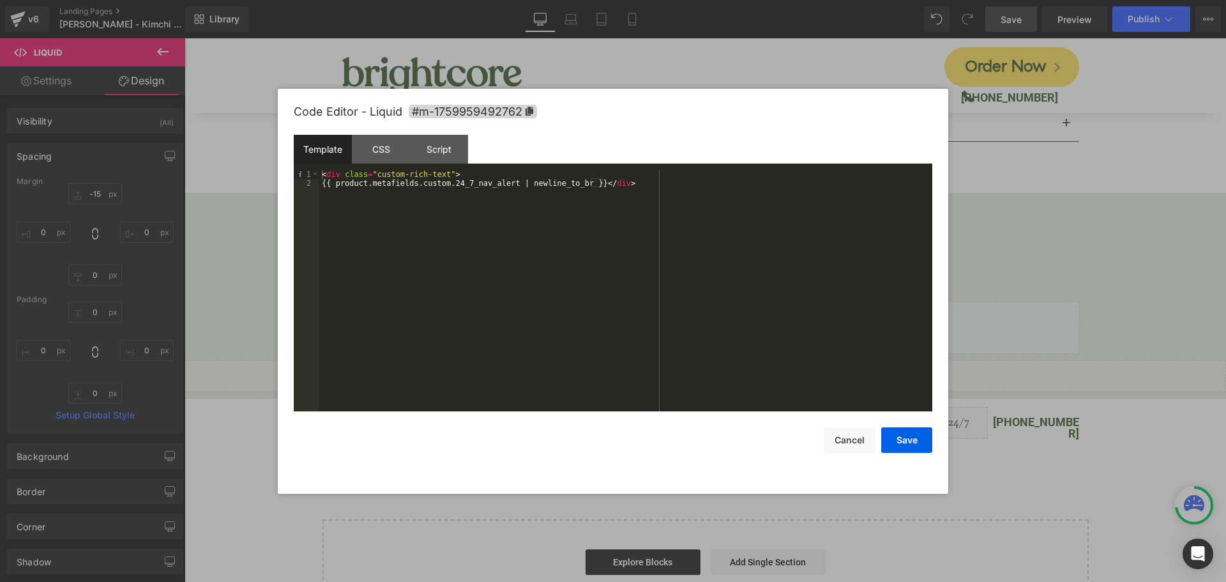
drag, startPoint x: 764, startPoint y: 353, endPoint x: 864, endPoint y: 296, distance: 115.0
click at [864, 296] on div "< div class = "custom-rich-text" > {{ product.metafields.custom.24_7_nav_alert …" at bounding box center [625, 299] width 613 height 259
click at [384, 149] on div "CSS" at bounding box center [381, 149] width 58 height 29
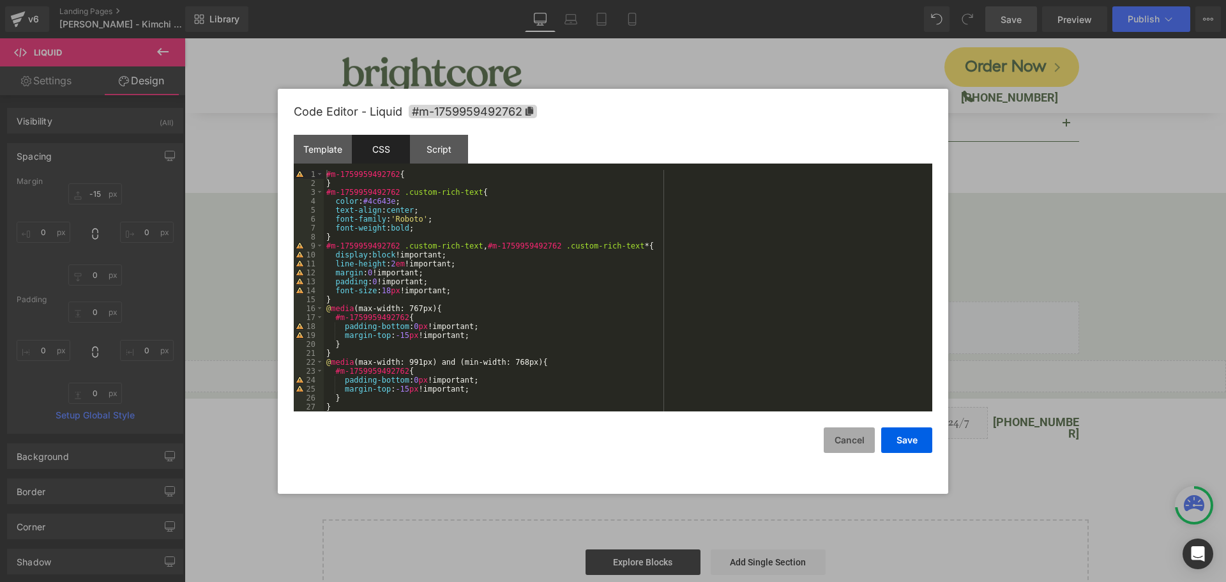
drag, startPoint x: 858, startPoint y: 436, endPoint x: 859, endPoint y: 429, distance: 7.1
click at [858, 435] on button "Cancel" at bounding box center [849, 440] width 51 height 26
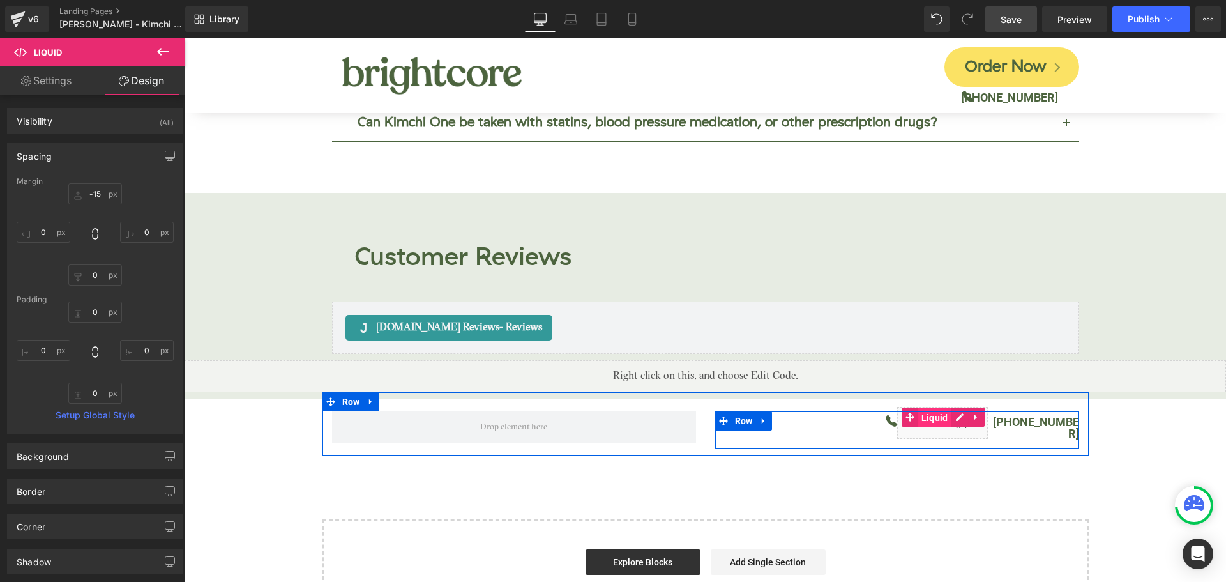
click at [941, 408] on span "Liquid" at bounding box center [934, 417] width 33 height 19
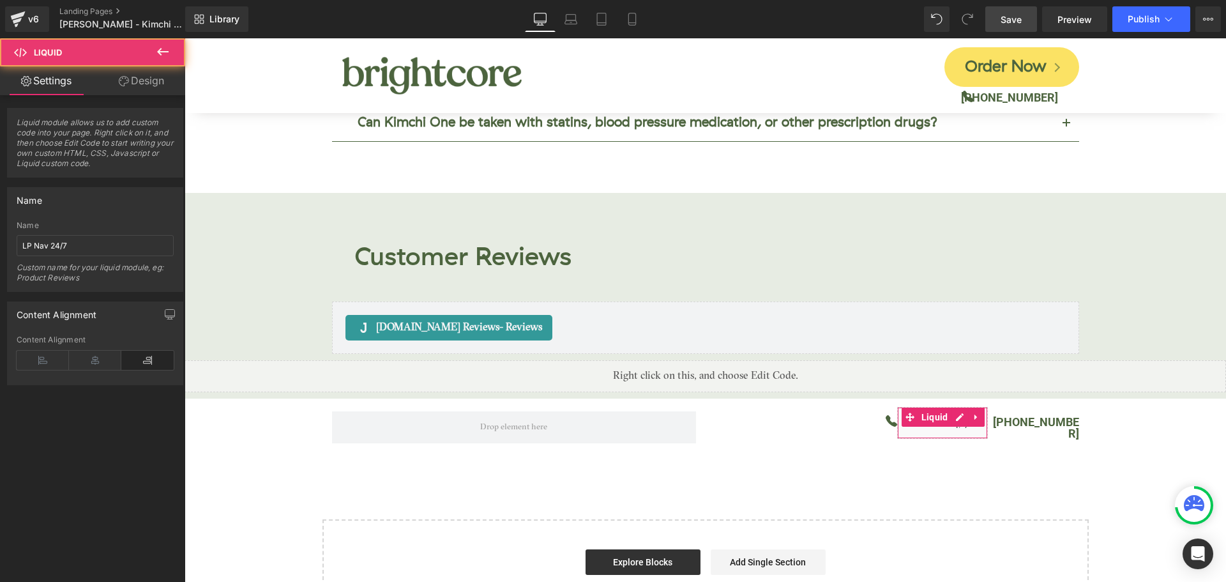
drag, startPoint x: 147, startPoint y: 77, endPoint x: 53, endPoint y: 155, distance: 122.4
click at [146, 77] on link "Design" at bounding box center [141, 80] width 93 height 29
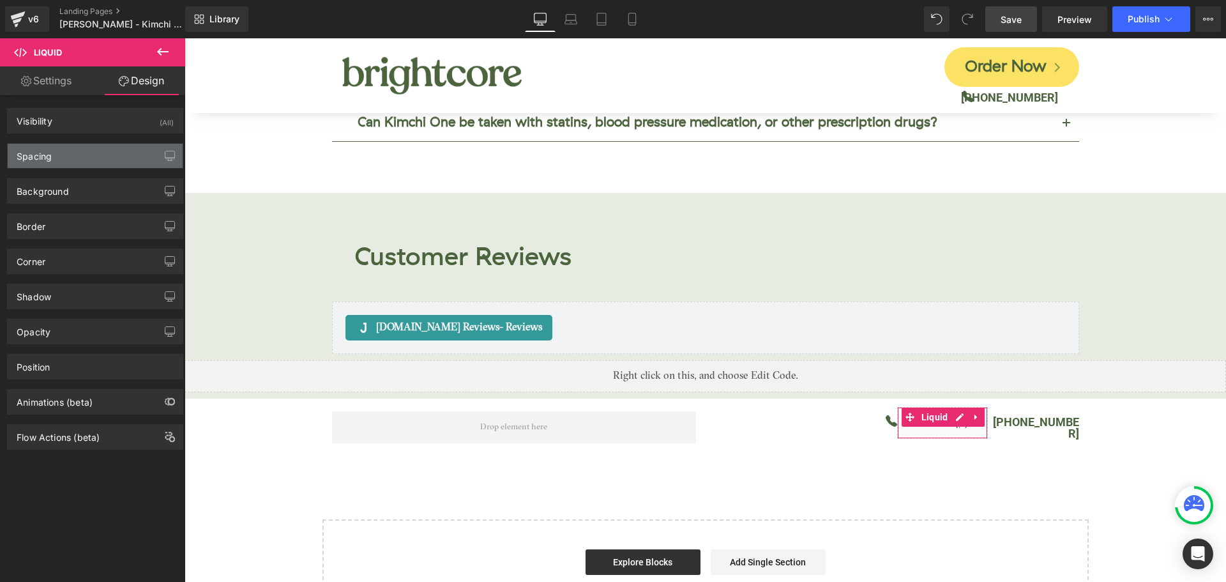
type input "-15"
type input "0"
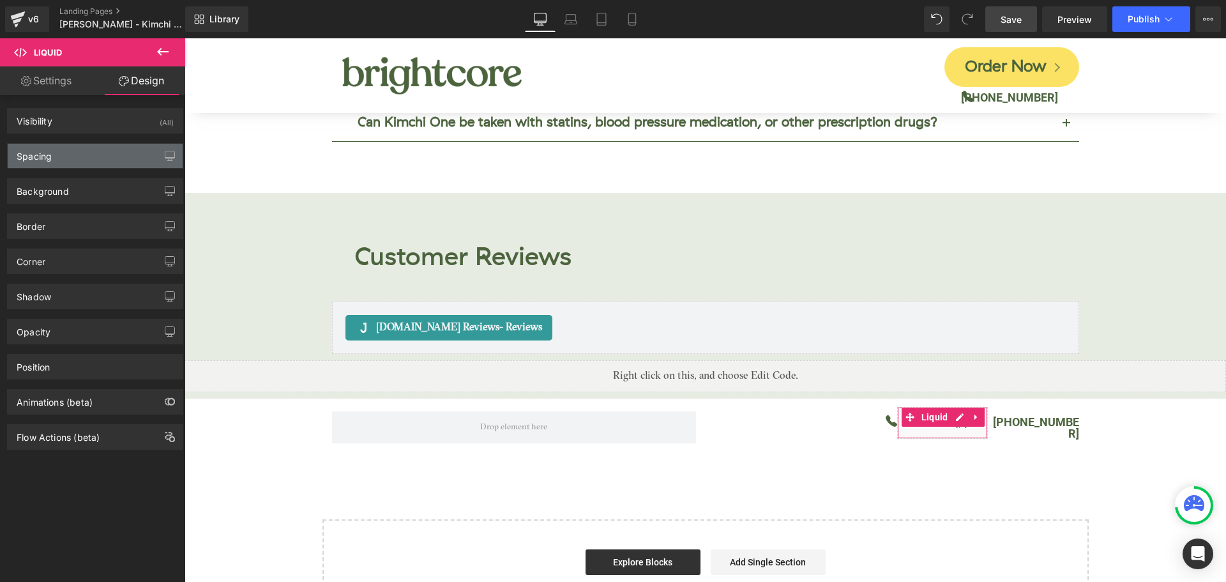
type input "0"
click at [53, 155] on div "Spacing" at bounding box center [95, 156] width 175 height 24
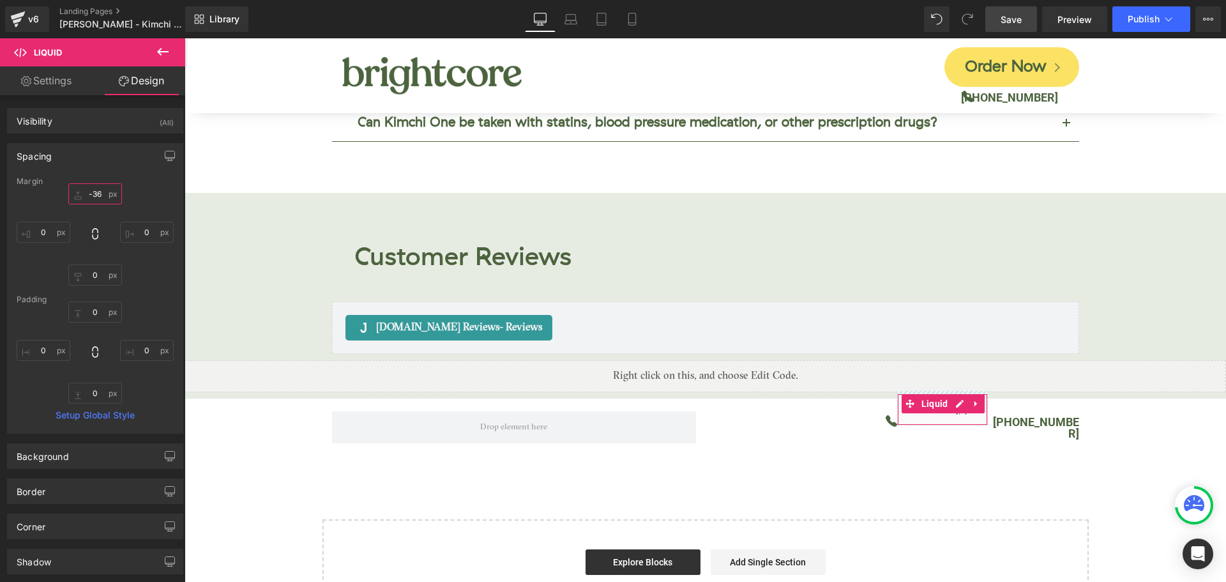
click at [97, 202] on input "-36" at bounding box center [95, 193] width 54 height 21
click at [97, 201] on input "-36" at bounding box center [95, 193] width 54 height 21
click at [1028, 30] on link "Save" at bounding box center [1011, 19] width 52 height 26
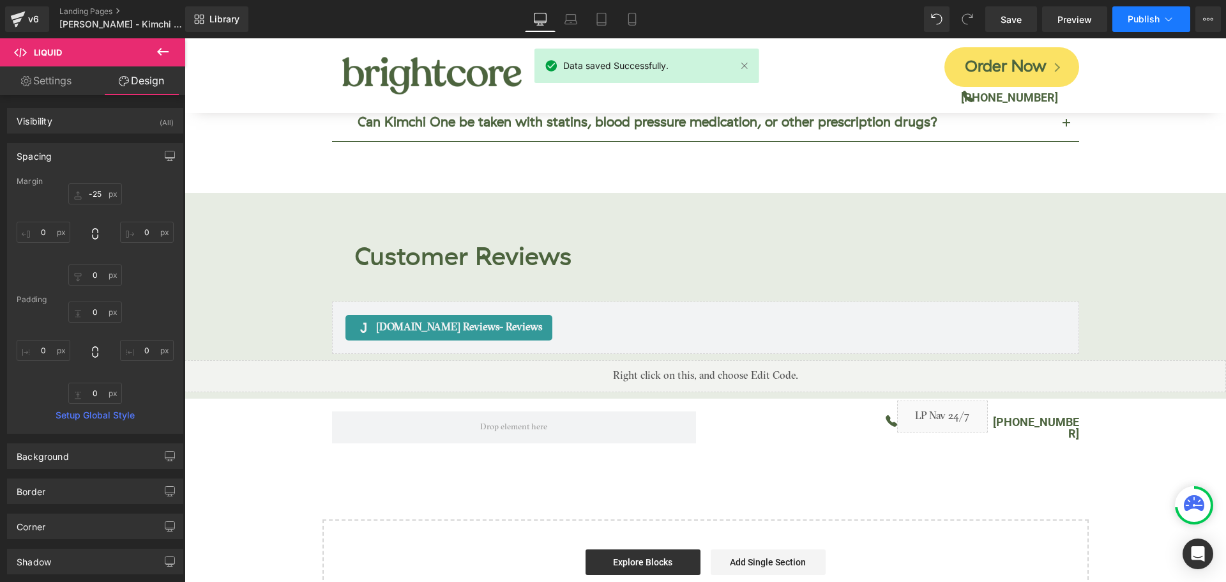
click at [1136, 20] on span "Publish" at bounding box center [1144, 19] width 32 height 10
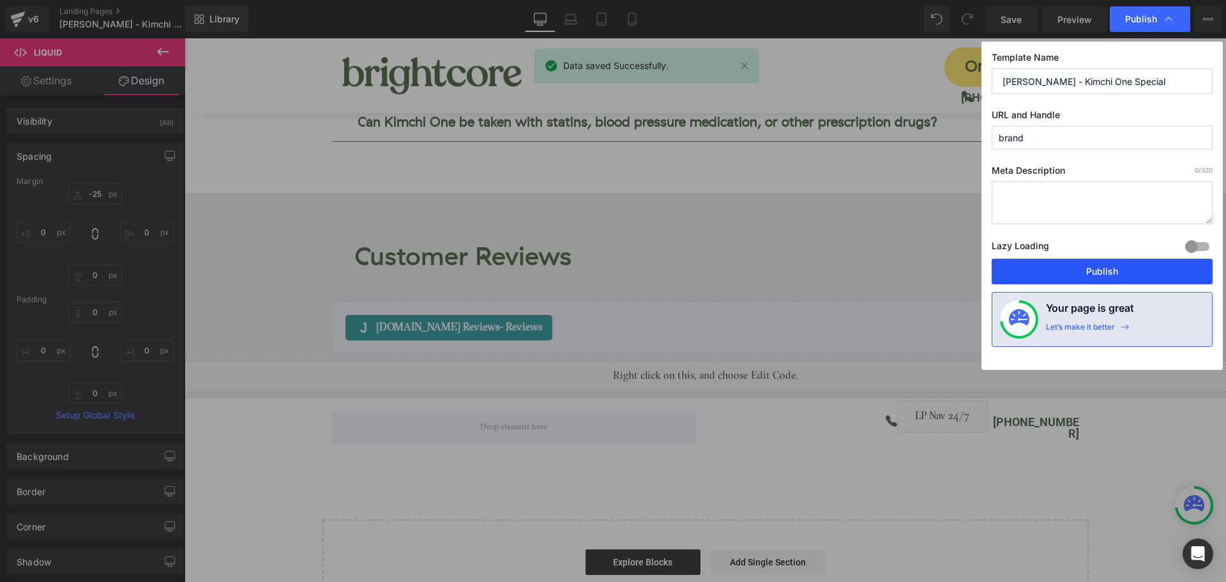
click at [1157, 275] on button "Publish" at bounding box center [1102, 272] width 221 height 26
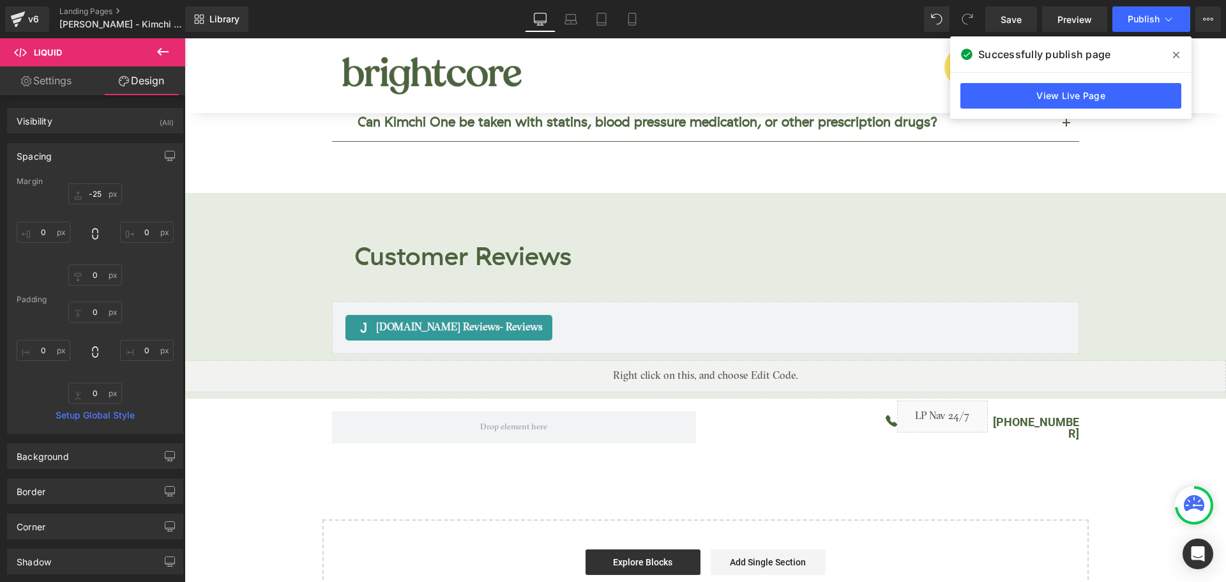
click at [1178, 51] on icon at bounding box center [1176, 55] width 6 height 10
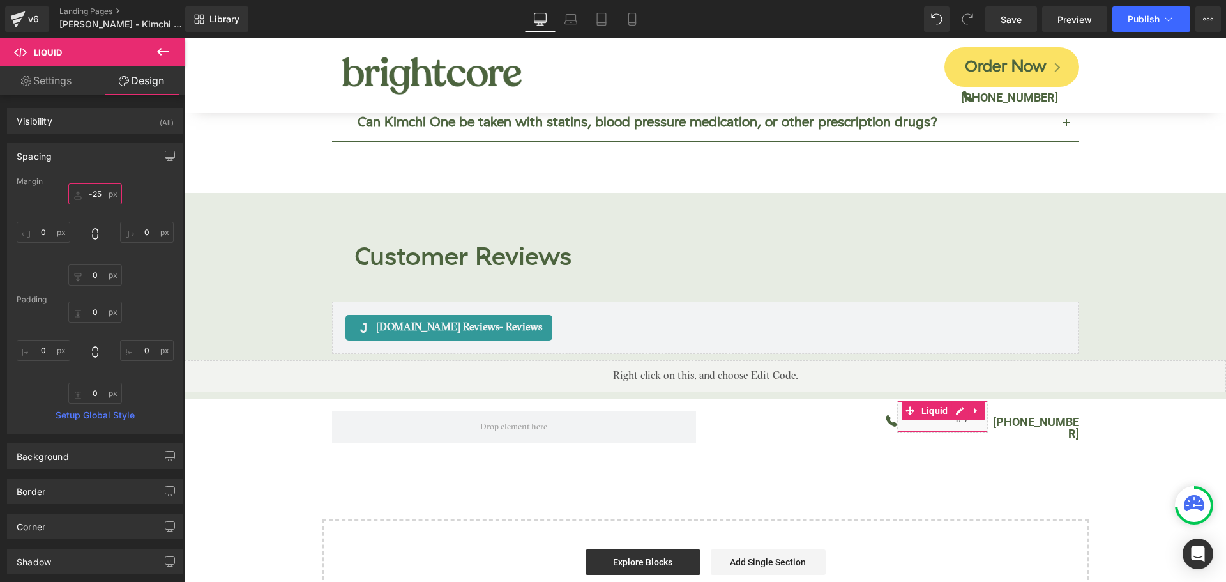
click at [98, 199] on input "-25" at bounding box center [95, 193] width 54 height 21
type input "-28"
click at [1028, 18] on link "Save" at bounding box center [1011, 19] width 52 height 26
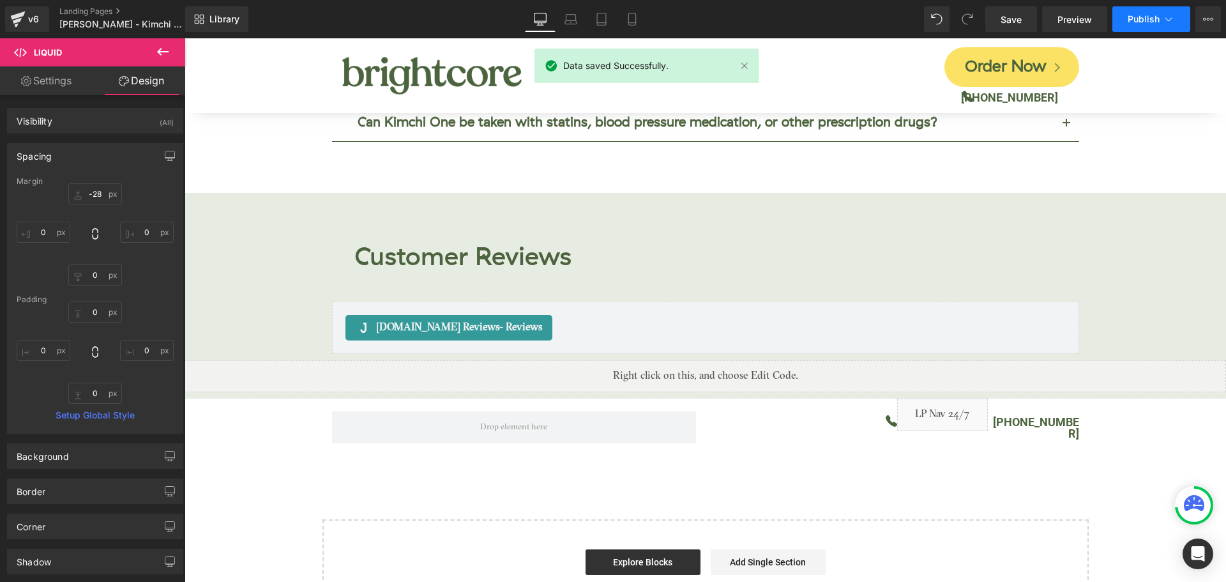
click at [1132, 22] on span "Publish" at bounding box center [1144, 19] width 32 height 10
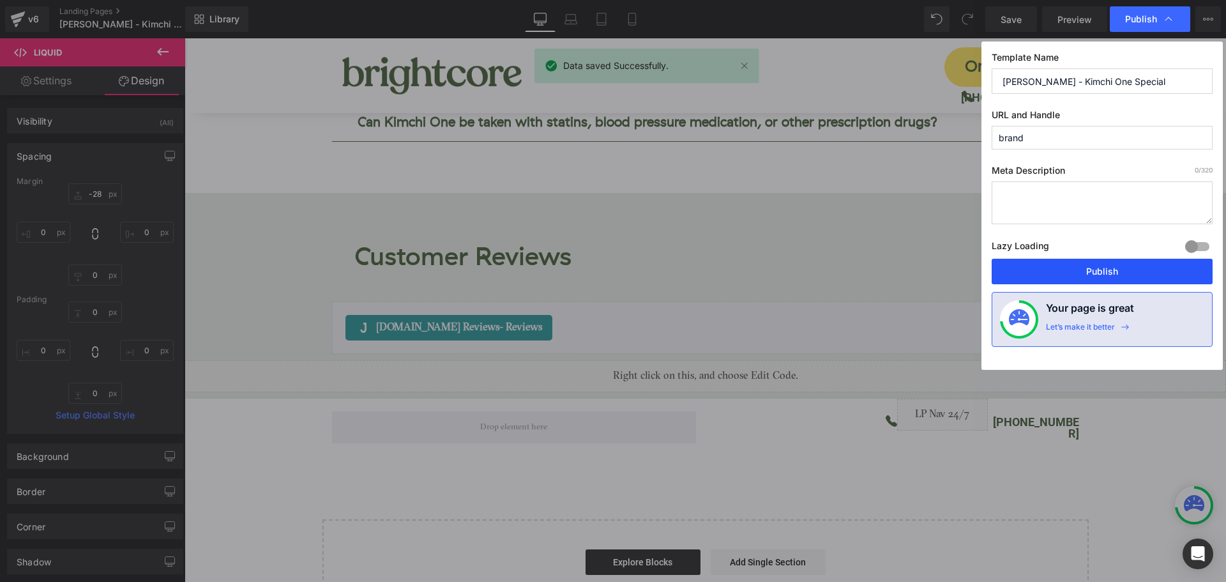
click at [1154, 277] on button "Publish" at bounding box center [1102, 272] width 221 height 26
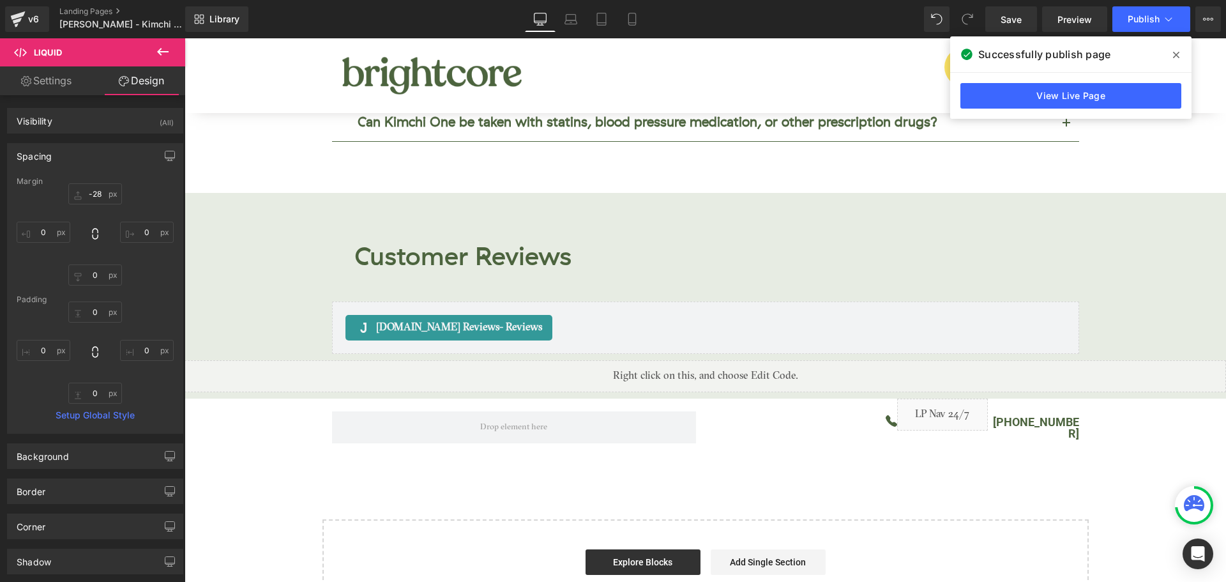
click at [1175, 57] on icon at bounding box center [1176, 55] width 6 height 6
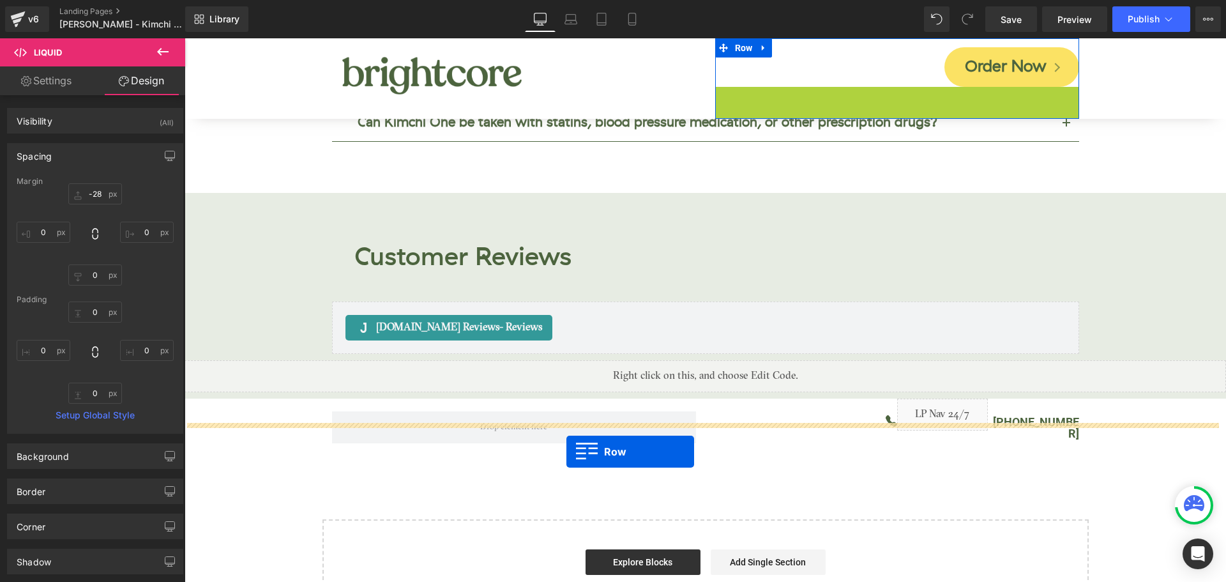
drag, startPoint x: 719, startPoint y: 101, endPoint x: 566, endPoint y: 451, distance: 382.4
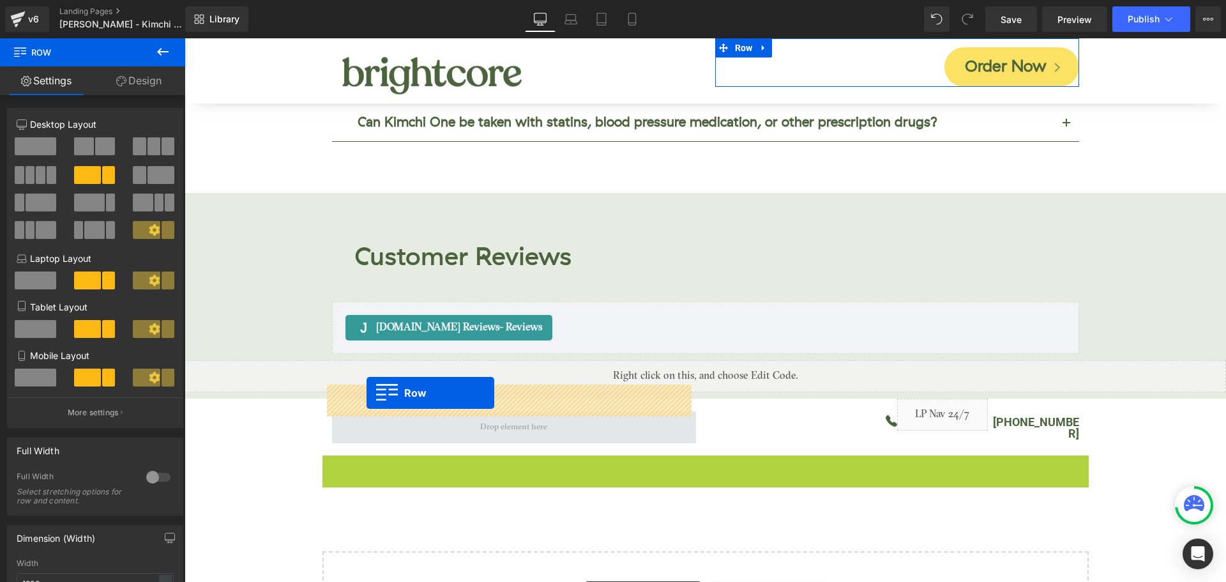
drag, startPoint x: 327, startPoint y: 432, endPoint x: 367, endPoint y: 393, distance: 56.0
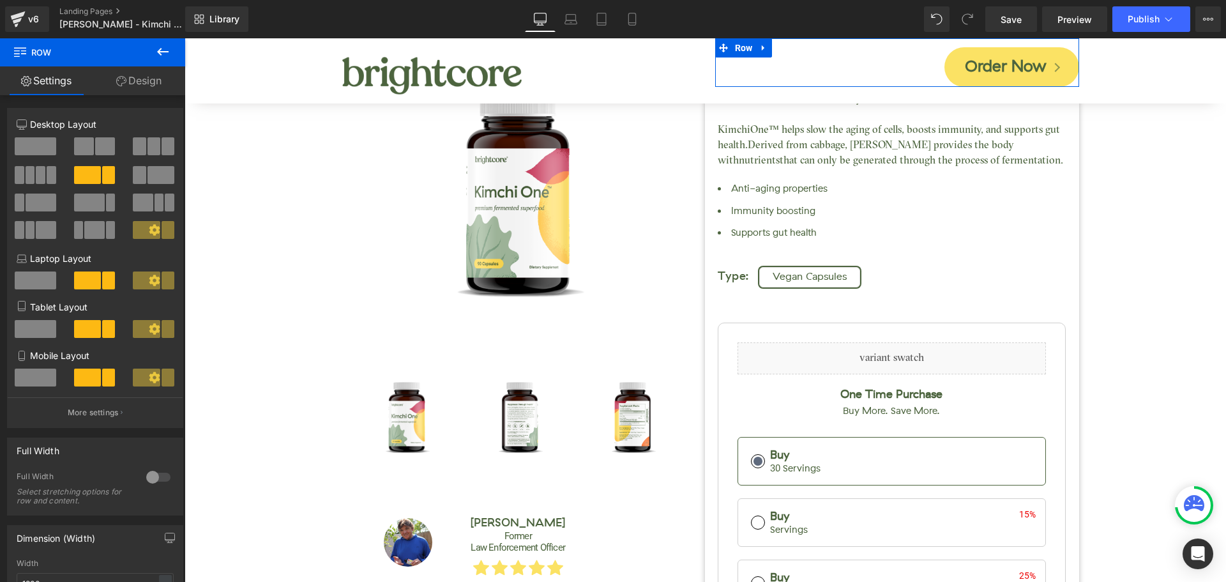
scroll to position [0, 0]
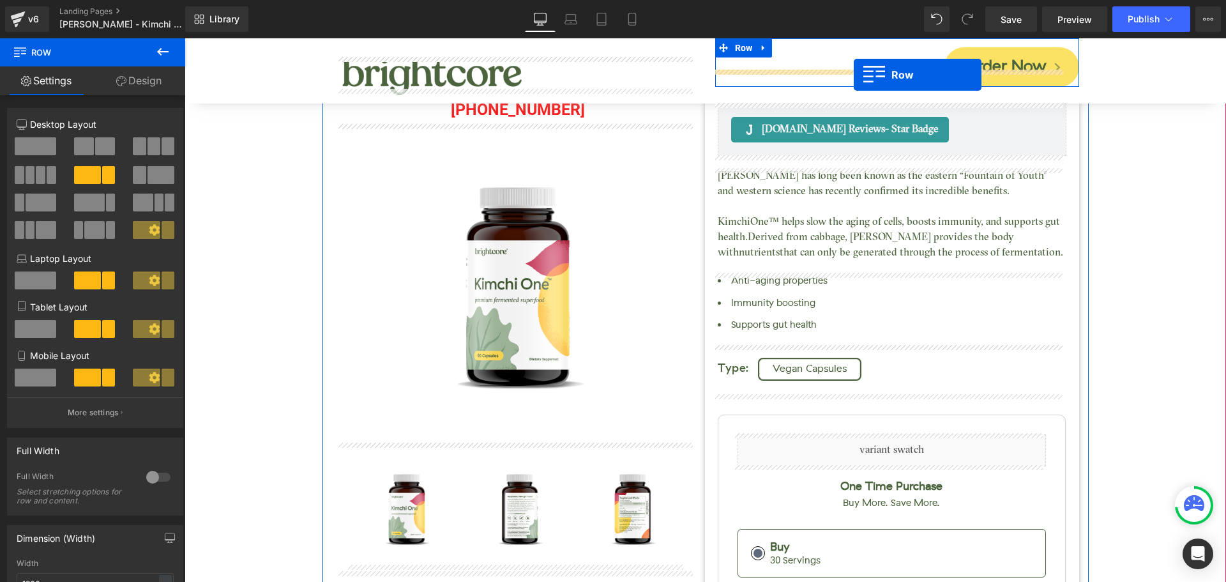
drag, startPoint x: 719, startPoint y: 397, endPoint x: 854, endPoint y: 75, distance: 349.5
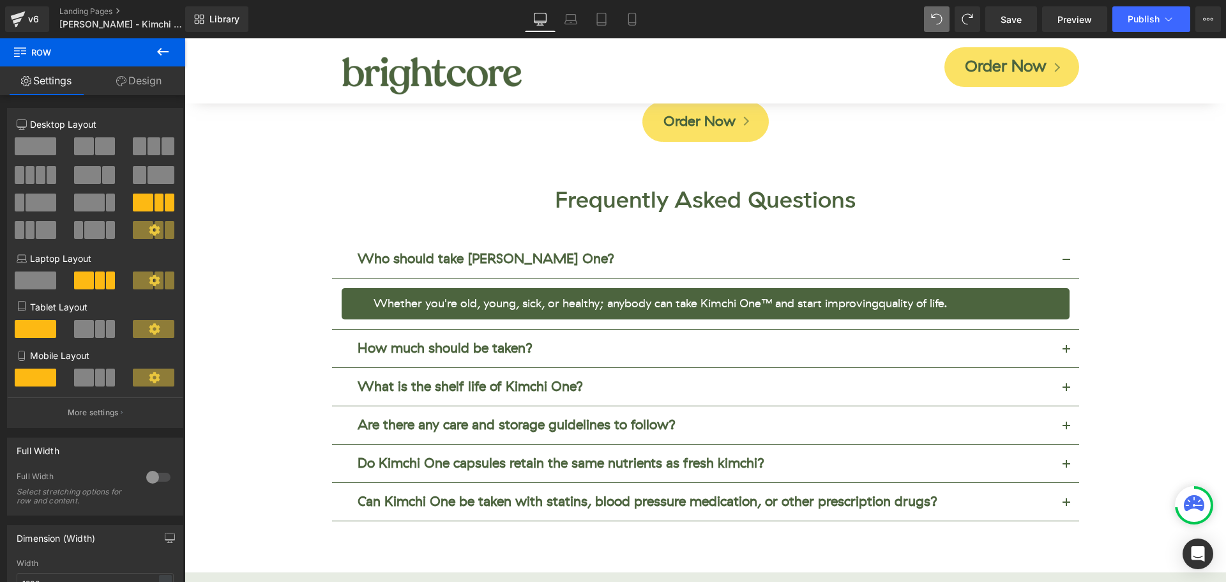
scroll to position [5544, 0]
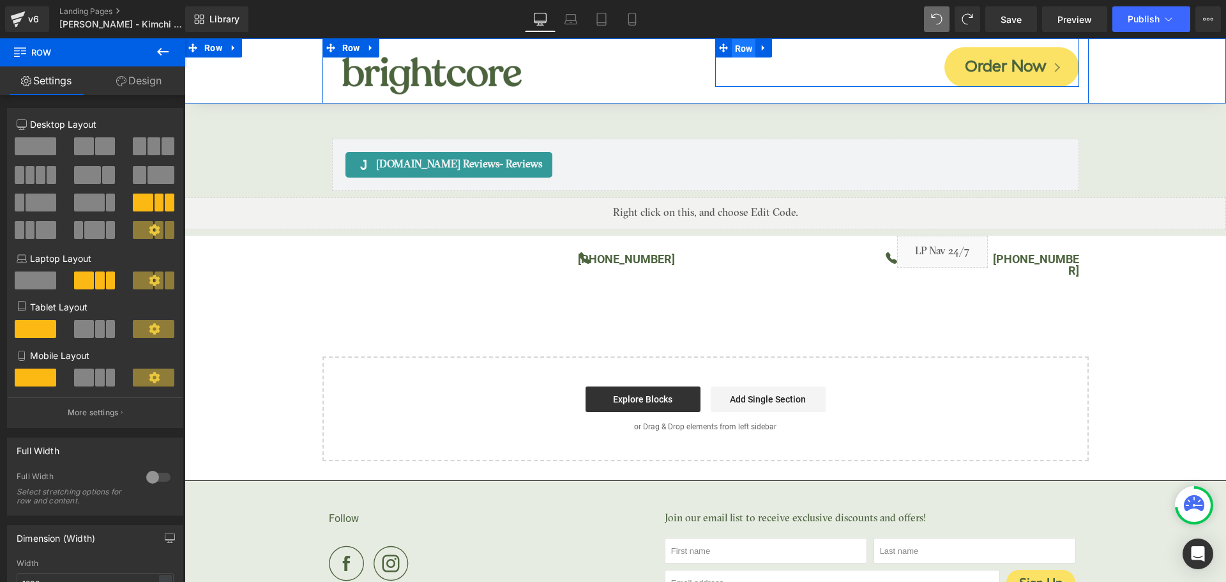
click at [732, 51] on span "Row" at bounding box center [744, 48] width 24 height 19
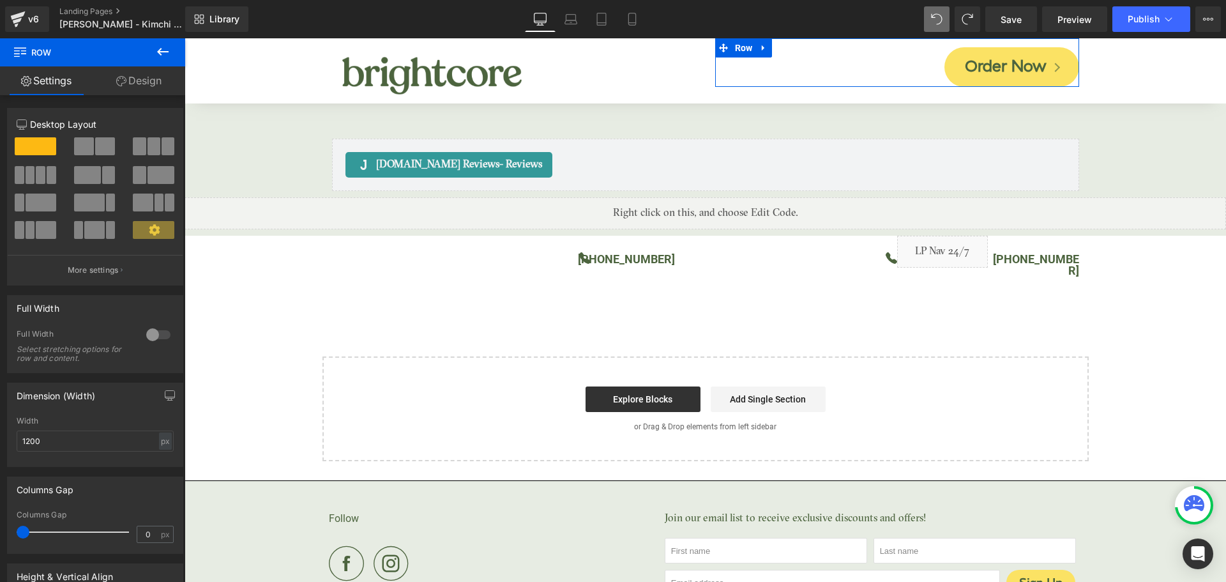
click at [142, 79] on link "Design" at bounding box center [139, 80] width 93 height 29
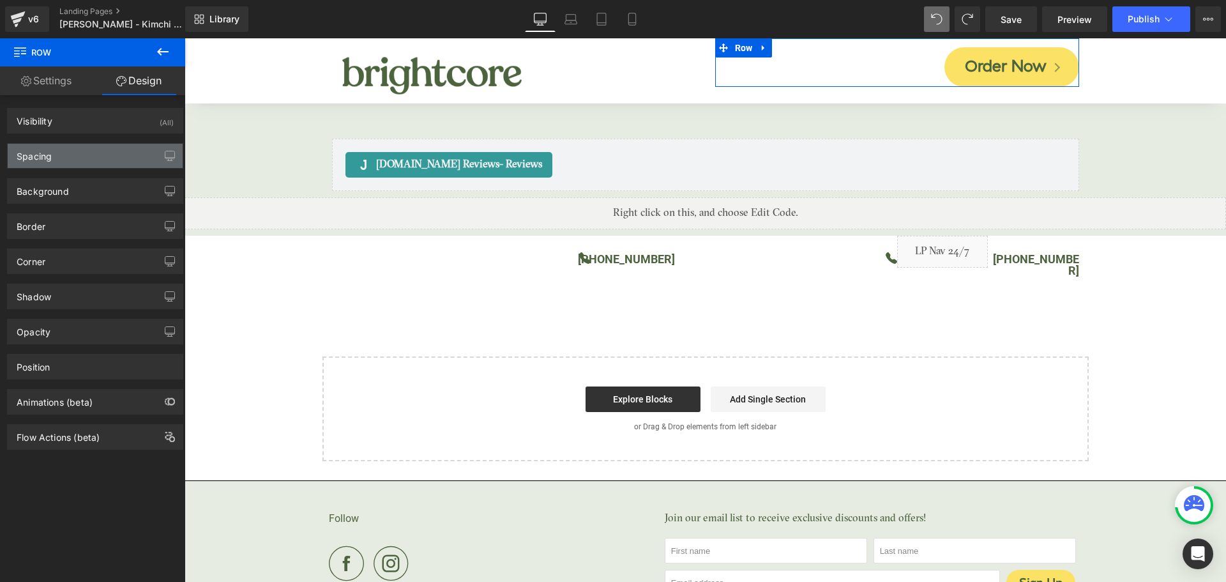
click at [79, 158] on div "Spacing" at bounding box center [95, 156] width 175 height 24
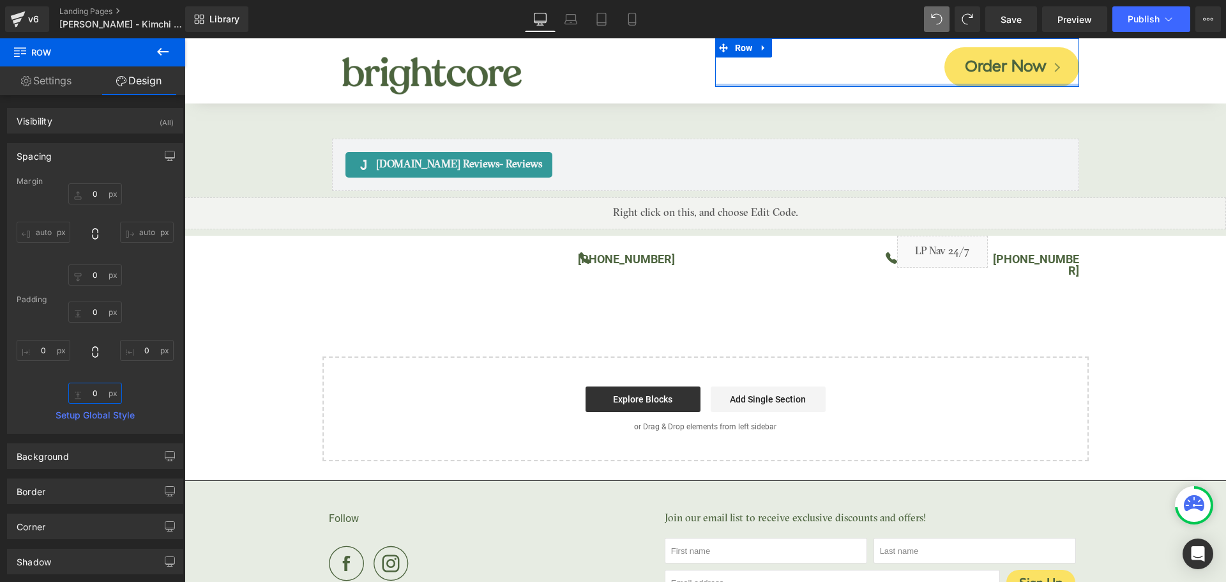
click at [96, 389] on input "0" at bounding box center [95, 393] width 54 height 21
type input "100"
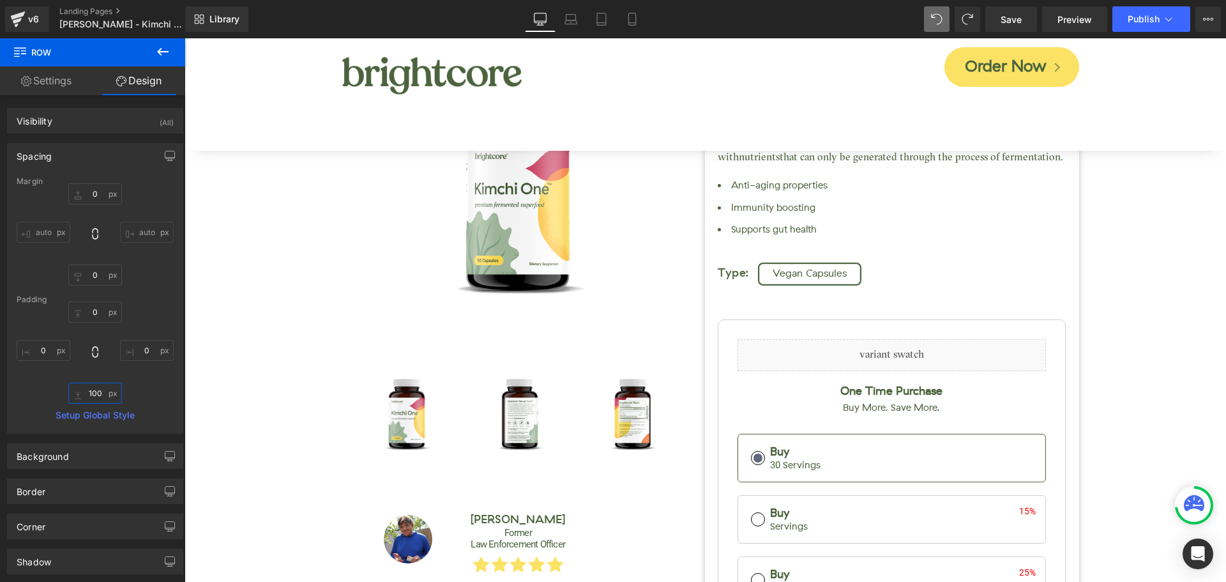
scroll to position [0, 0]
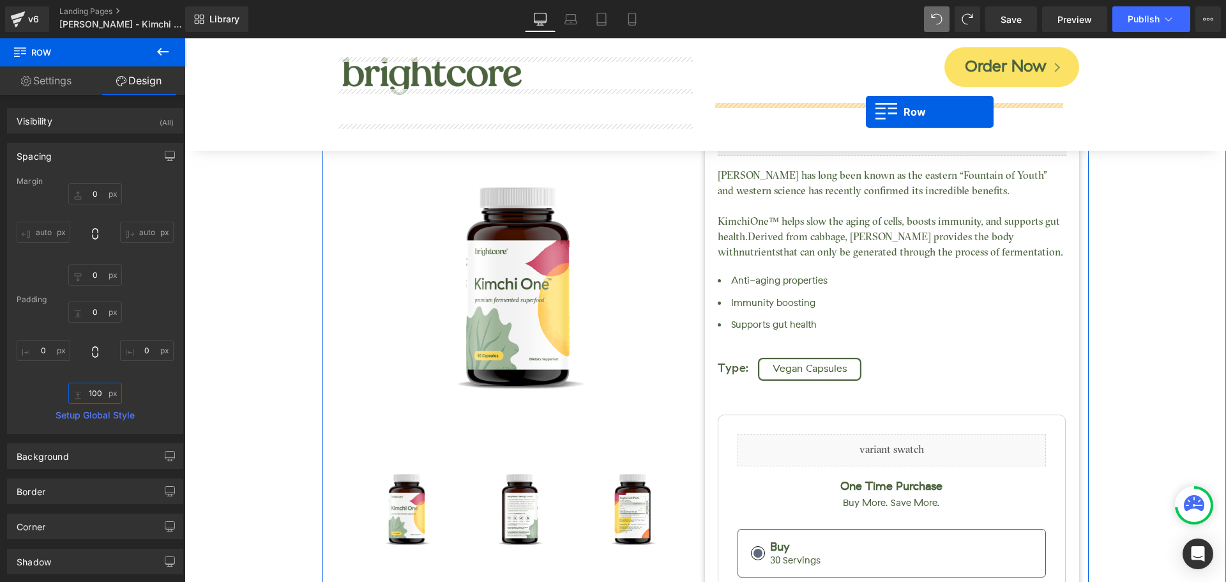
drag, startPoint x: 720, startPoint y: 231, endPoint x: 866, endPoint y: 112, distance: 188.8
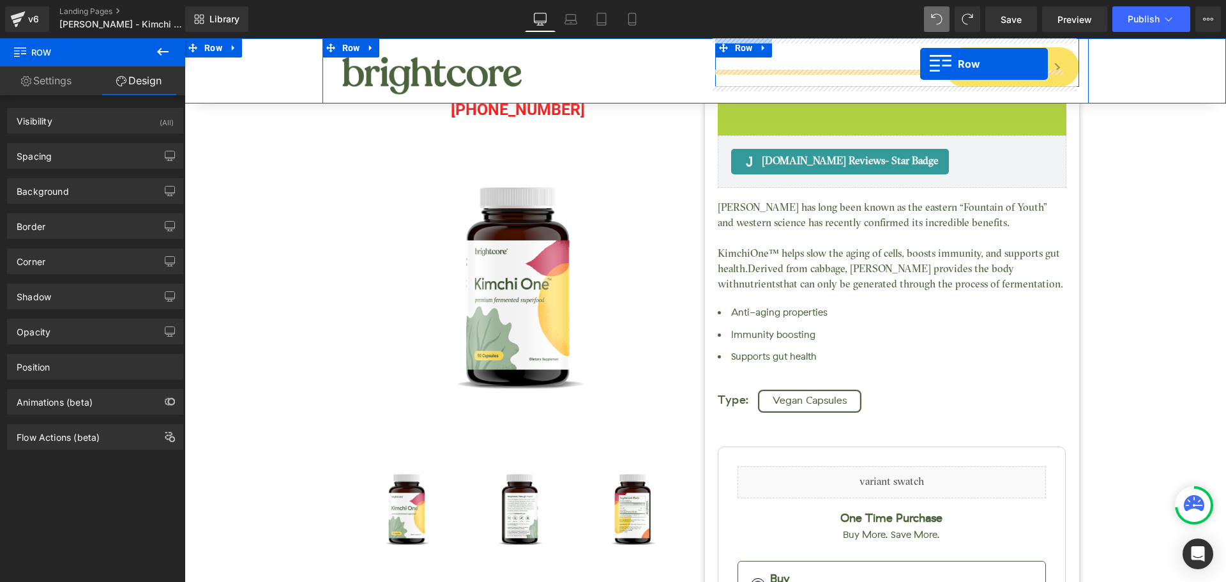
drag, startPoint x: 721, startPoint y: 113, endPoint x: 920, endPoint y: 64, distance: 205.2
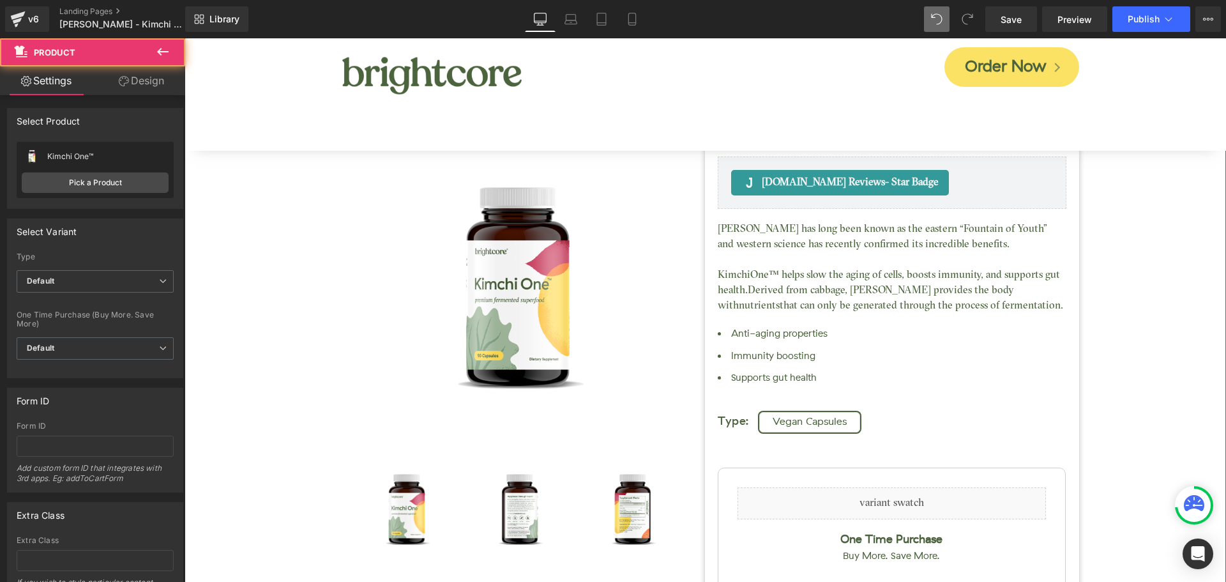
click at [200, 193] on div "Kimchi One™ (P) Title [DOMAIN_NAME] Reviews - Star Badge [DOMAIN_NAME] Reviews …" at bounding box center [705, 451] width 1029 height 960
click at [139, 83] on link "Design" at bounding box center [141, 80] width 93 height 29
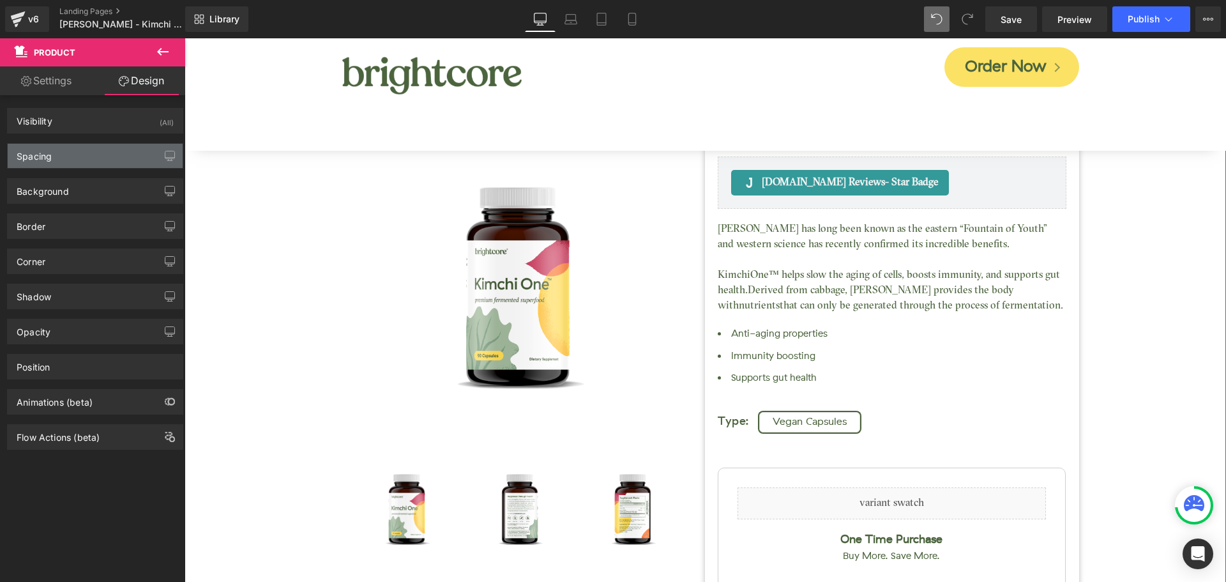
type input "0"
type input "30"
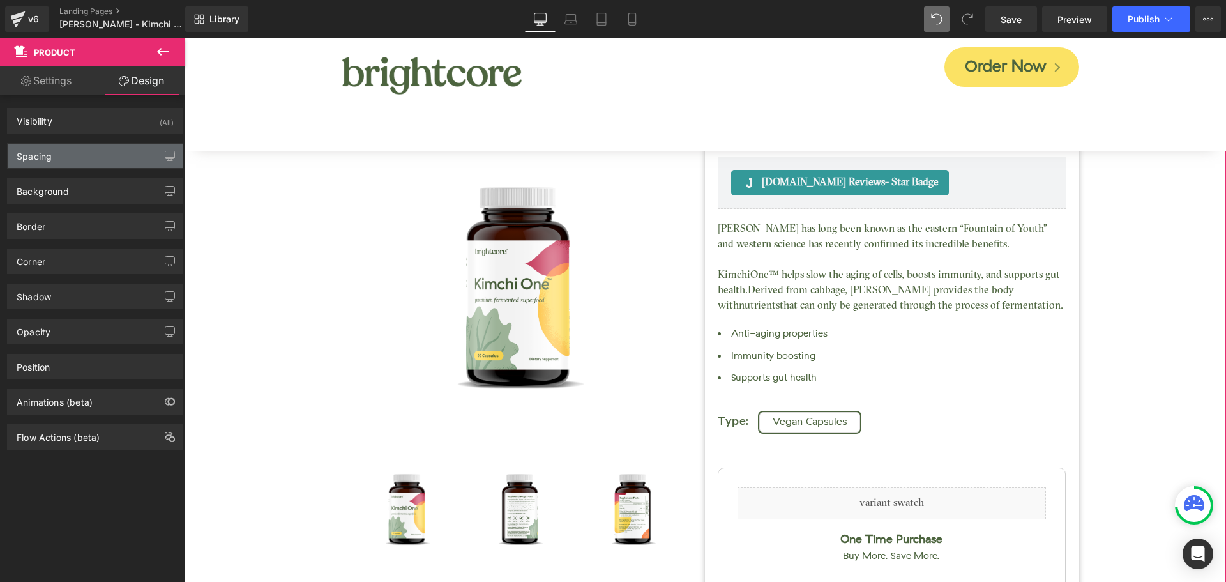
type input "10"
type input "60"
type input "10"
click at [75, 157] on div "Spacing" at bounding box center [95, 156] width 175 height 24
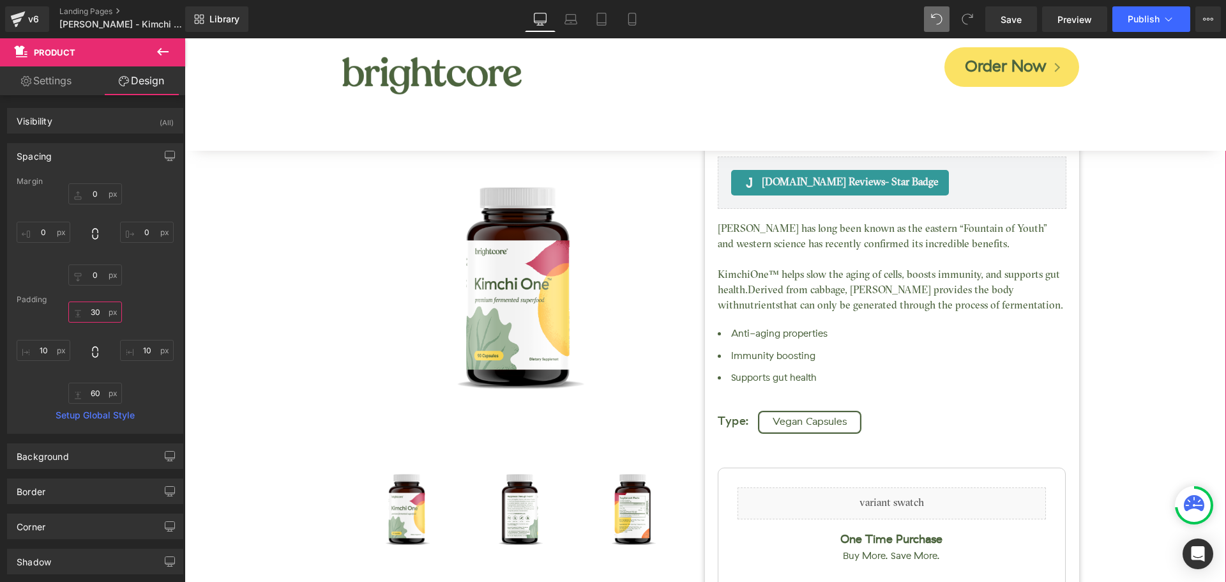
click at [98, 317] on input "30" at bounding box center [95, 311] width 54 height 21
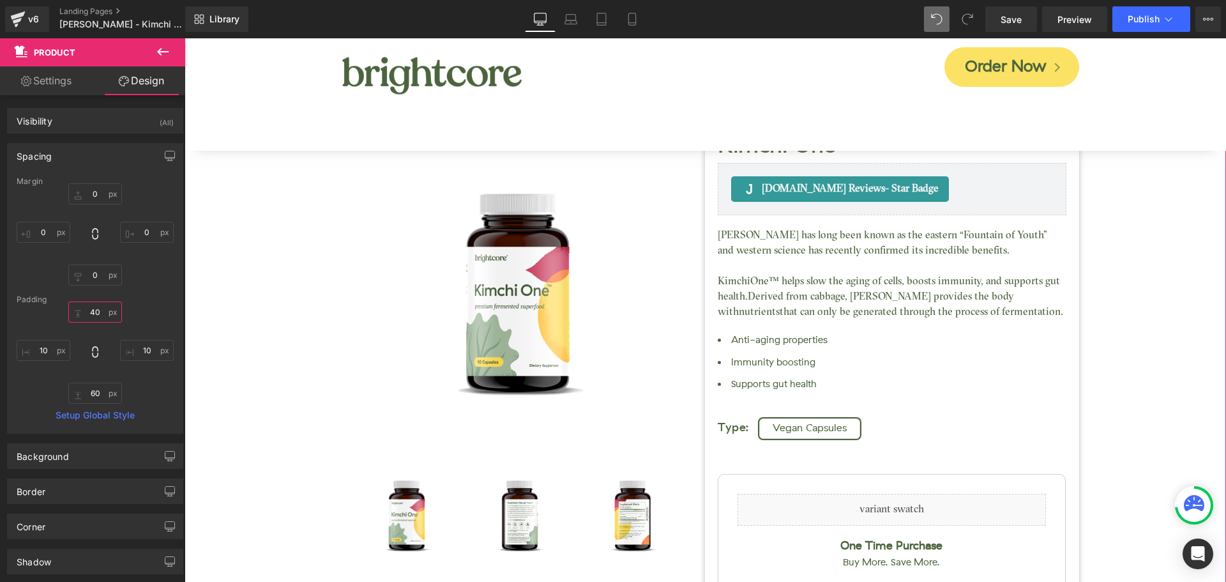
type input "400"
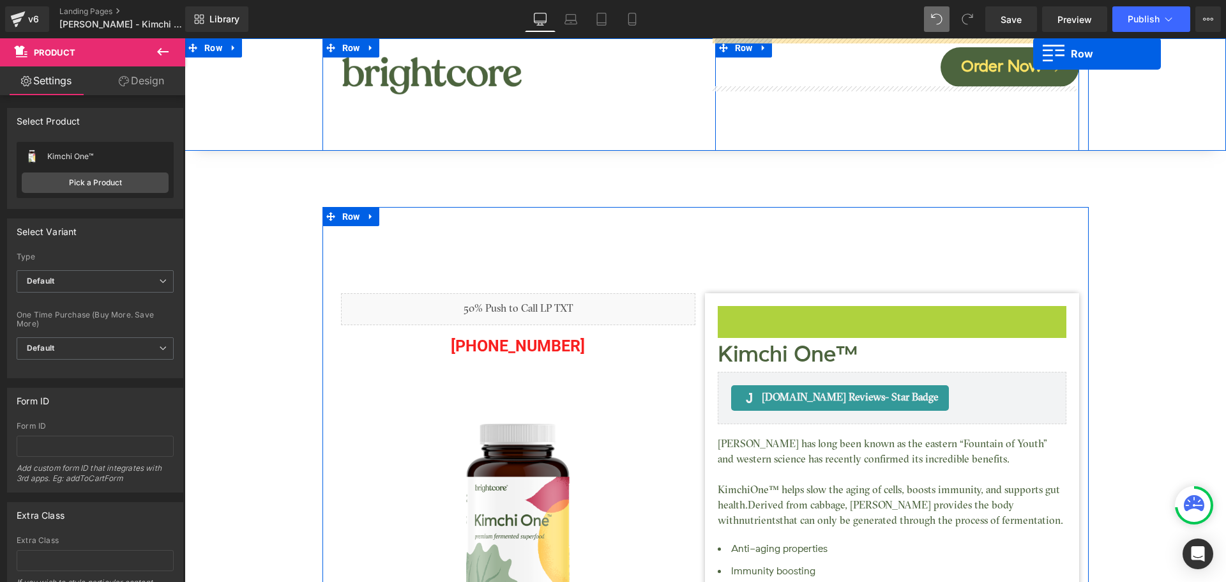
drag, startPoint x: 725, startPoint y: 319, endPoint x: 1033, endPoint y: 54, distance: 406.6
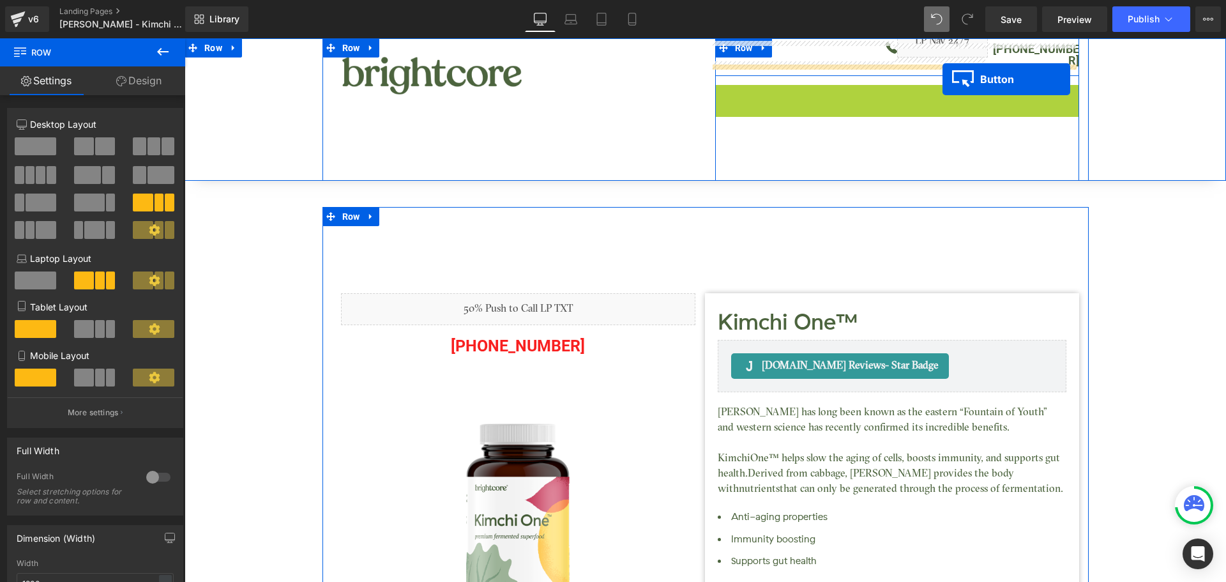
drag, startPoint x: 983, startPoint y: 90, endPoint x: 943, endPoint y: 79, distance: 41.7
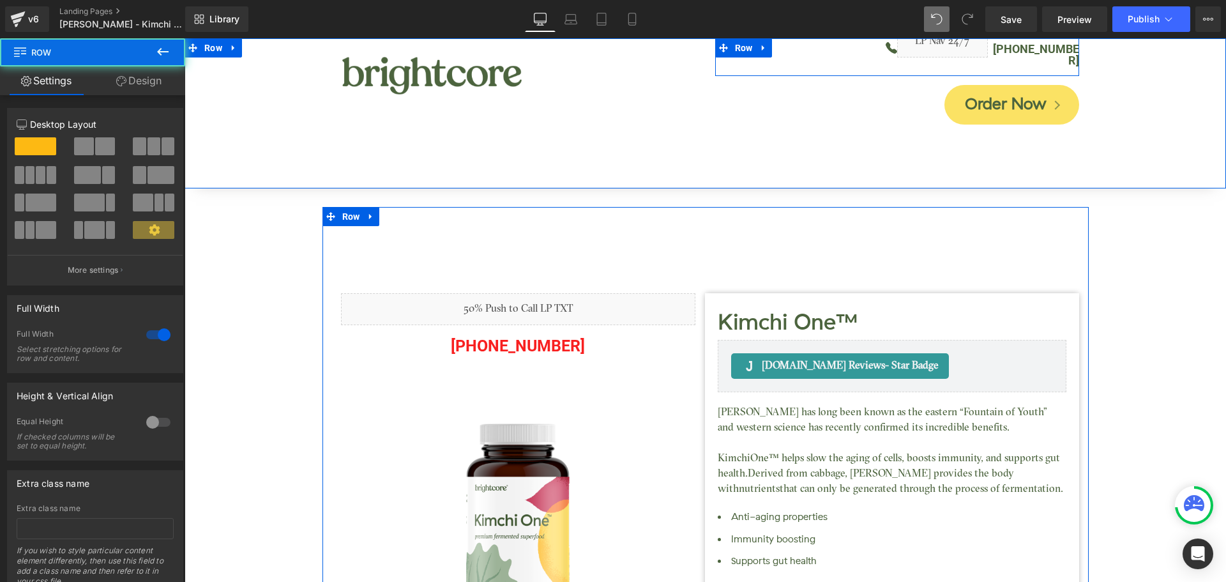
click at [223, 108] on div "Image Icon Liquid [PHONE_NUMBER] Text Block Row Order Now Button Row 100px Row" at bounding box center [706, 113] width 1042 height 150
click at [128, 76] on link "Design" at bounding box center [139, 80] width 93 height 29
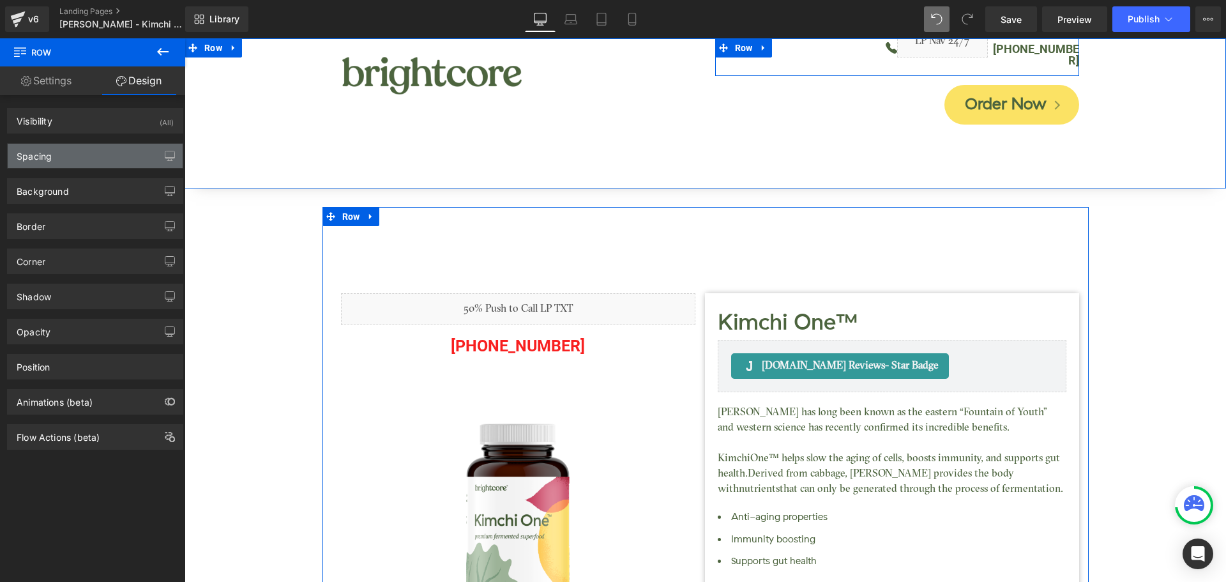
drag, startPoint x: 71, startPoint y: 157, endPoint x: 71, endPoint y: 165, distance: 7.7
click at [71, 158] on div "Spacing" at bounding box center [95, 156] width 175 height 24
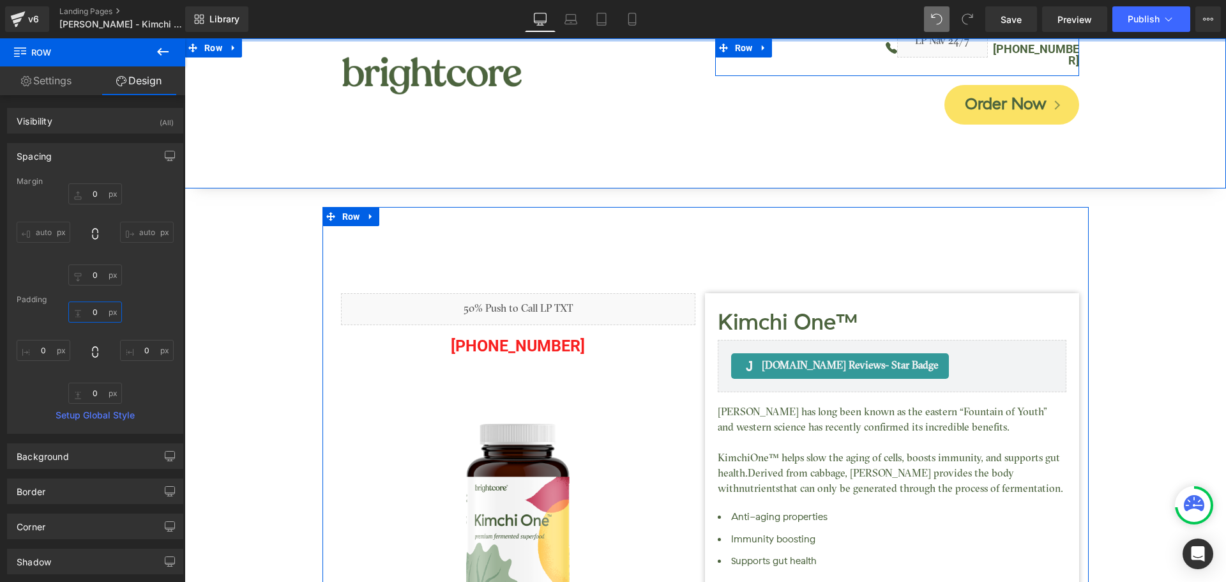
click at [91, 310] on input "0" at bounding box center [95, 311] width 54 height 21
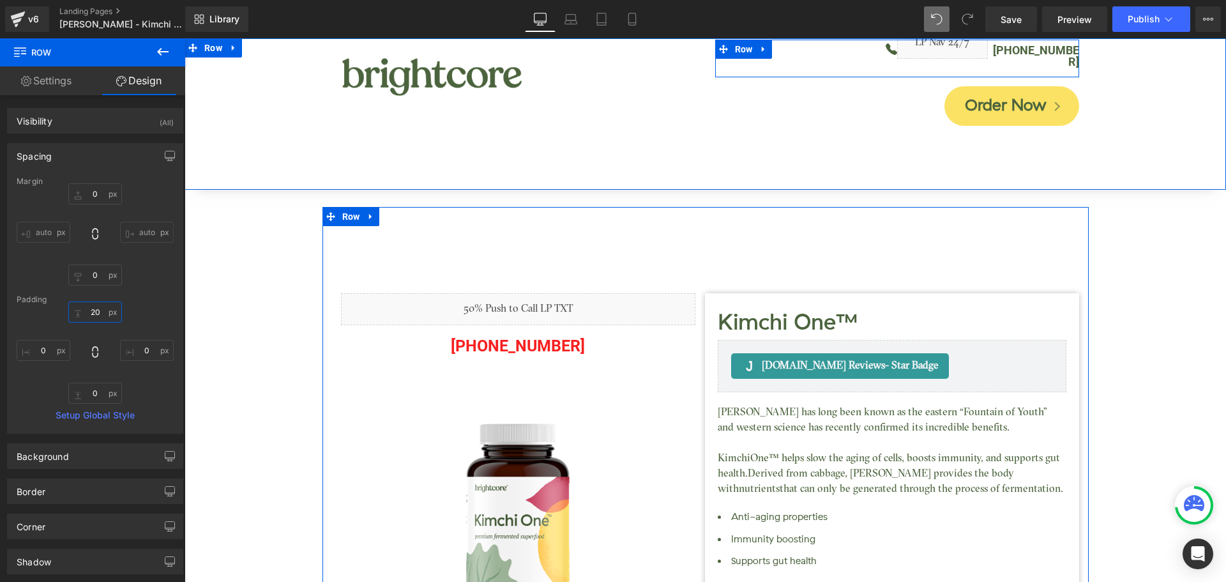
type input "200"
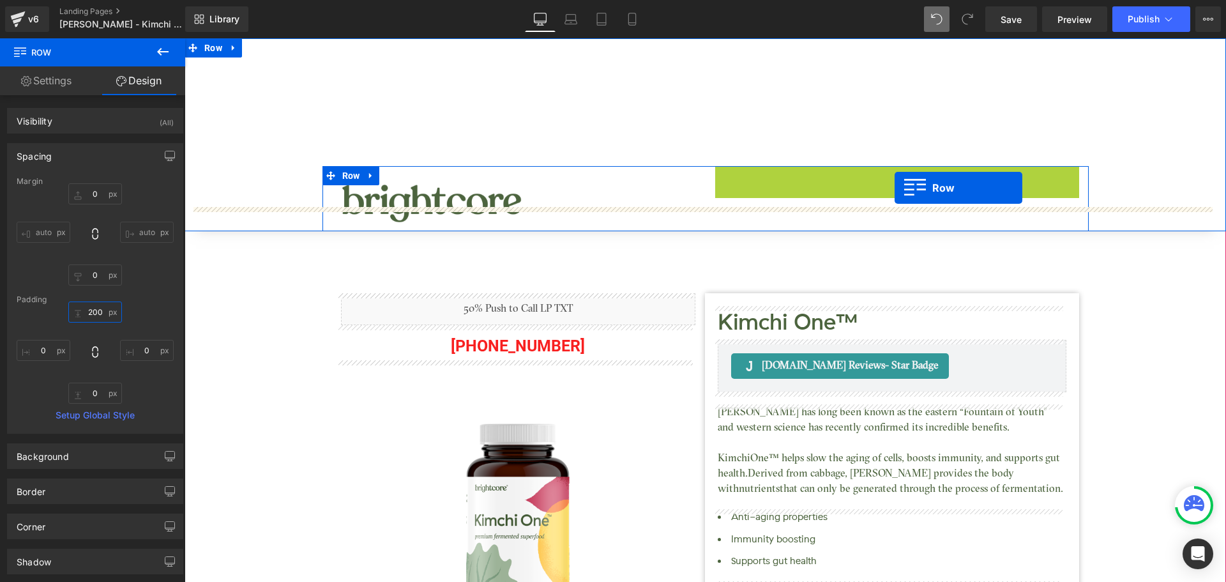
drag, startPoint x: 720, startPoint y: 173, endPoint x: 895, endPoint y: 188, distance: 175.0
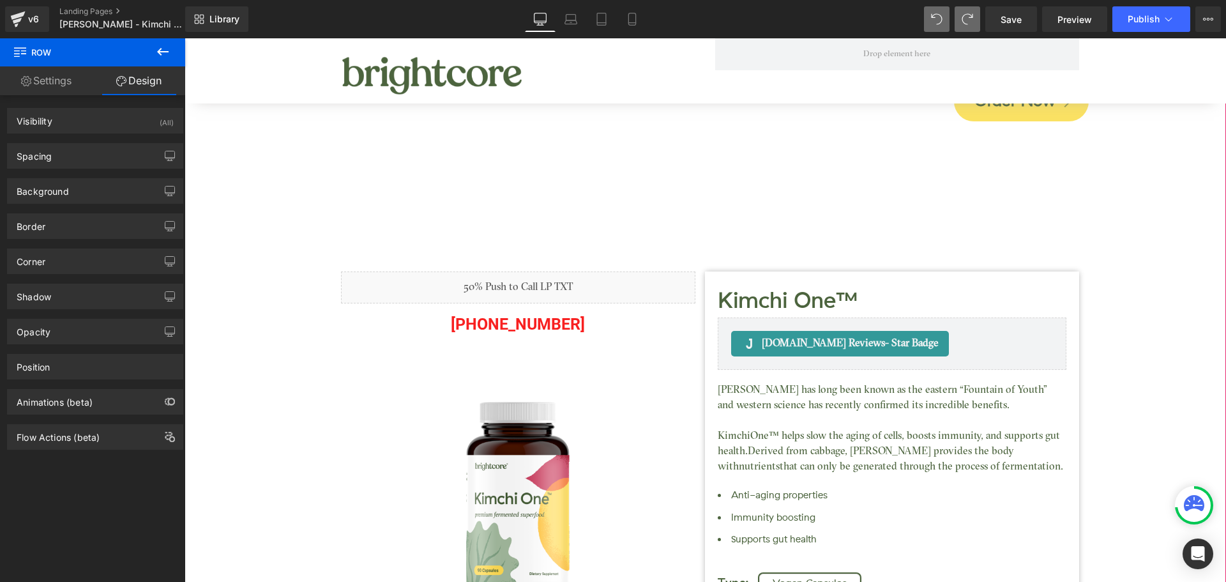
scroll to position [64, 0]
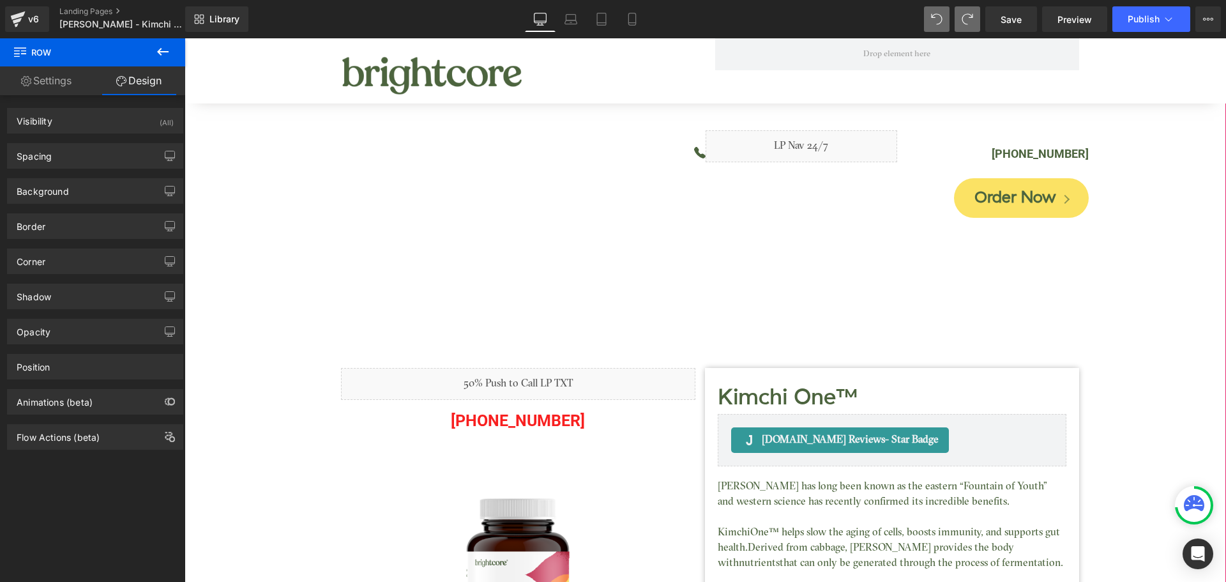
click at [724, 216] on div "Order Now Button" at bounding box center [705, 198] width 766 height 40
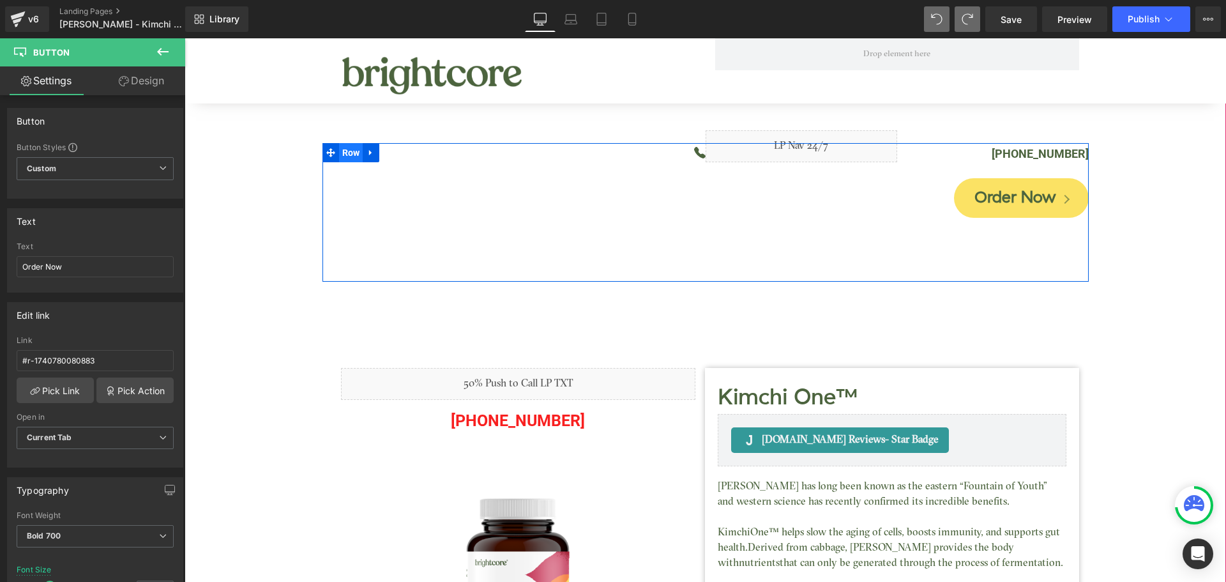
click at [351, 151] on span "Row" at bounding box center [351, 152] width 24 height 19
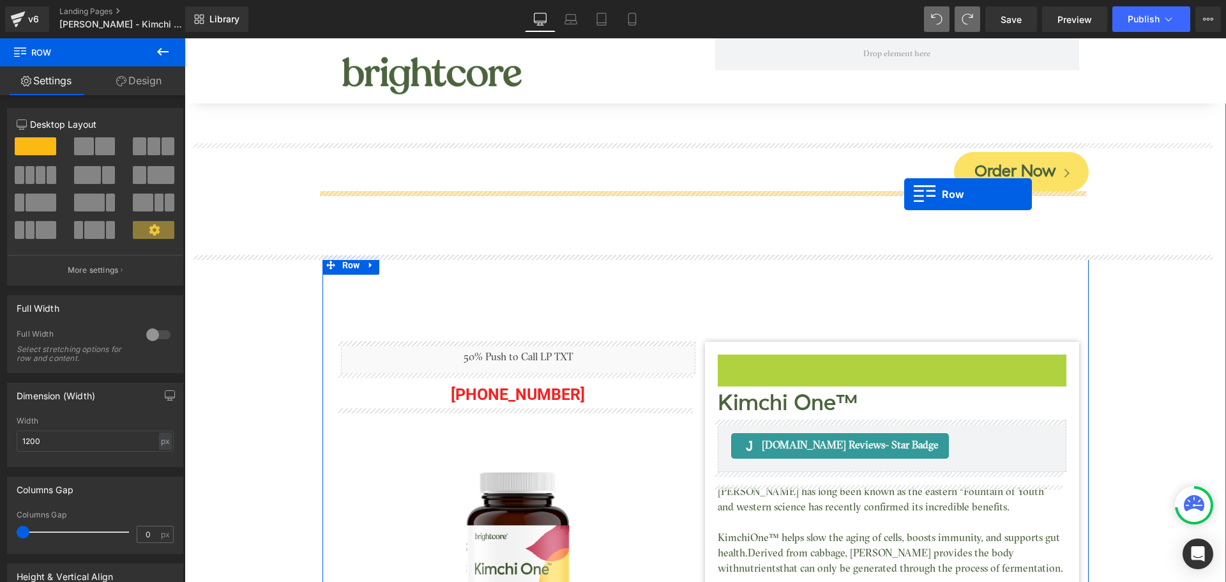
drag, startPoint x: 724, startPoint y: 365, endPoint x: 904, endPoint y: 194, distance: 248.4
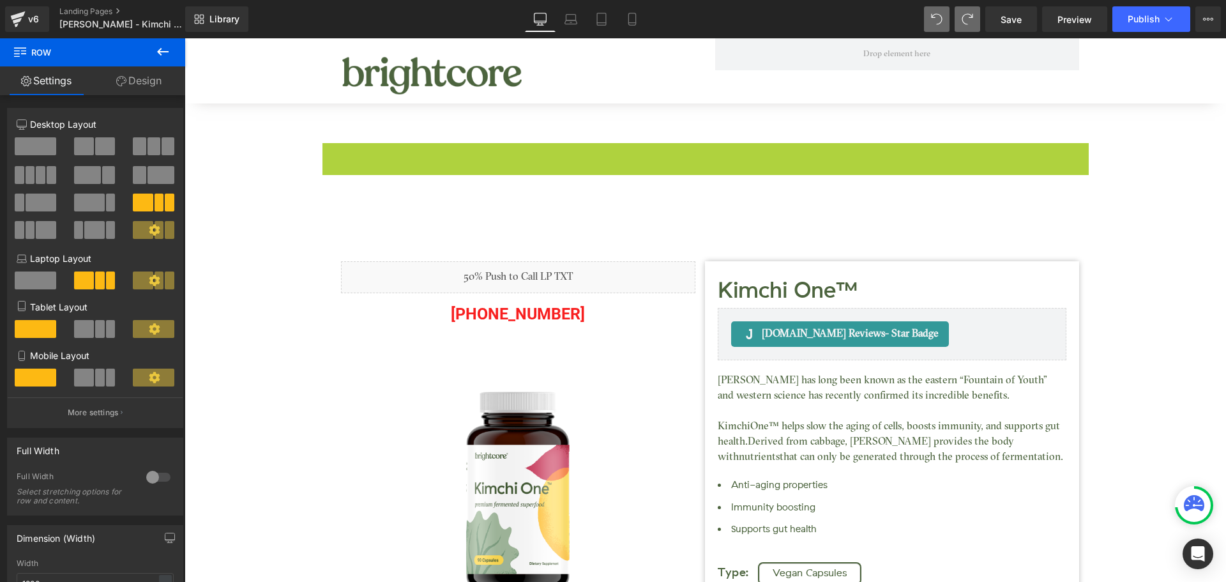
scroll to position [0, 0]
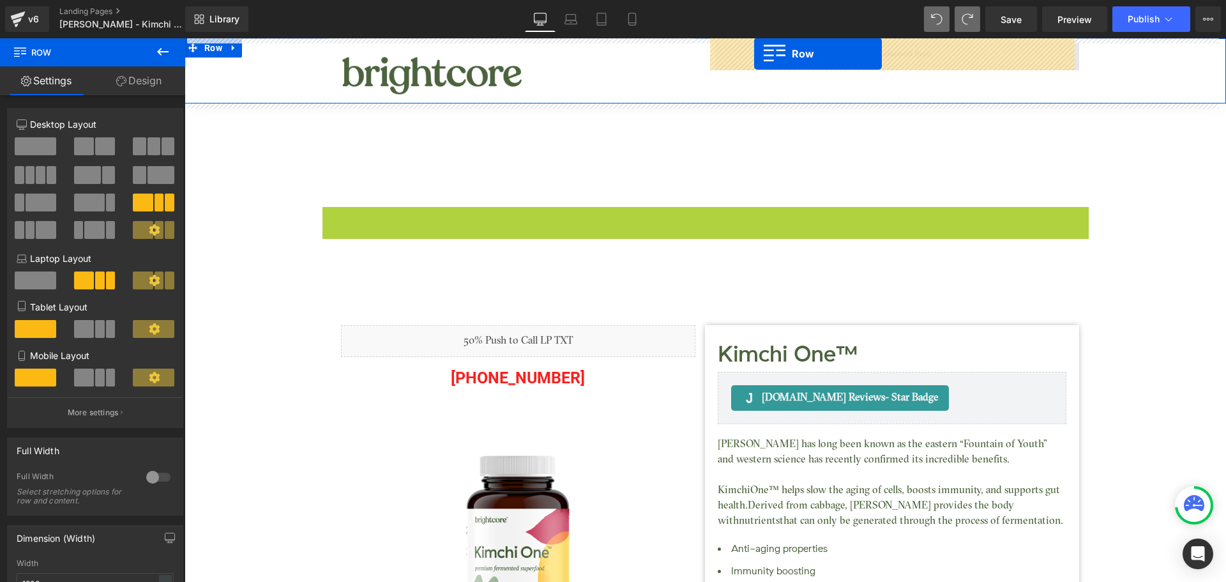
drag, startPoint x: 326, startPoint y: 151, endPoint x: 754, endPoint y: 54, distance: 439.5
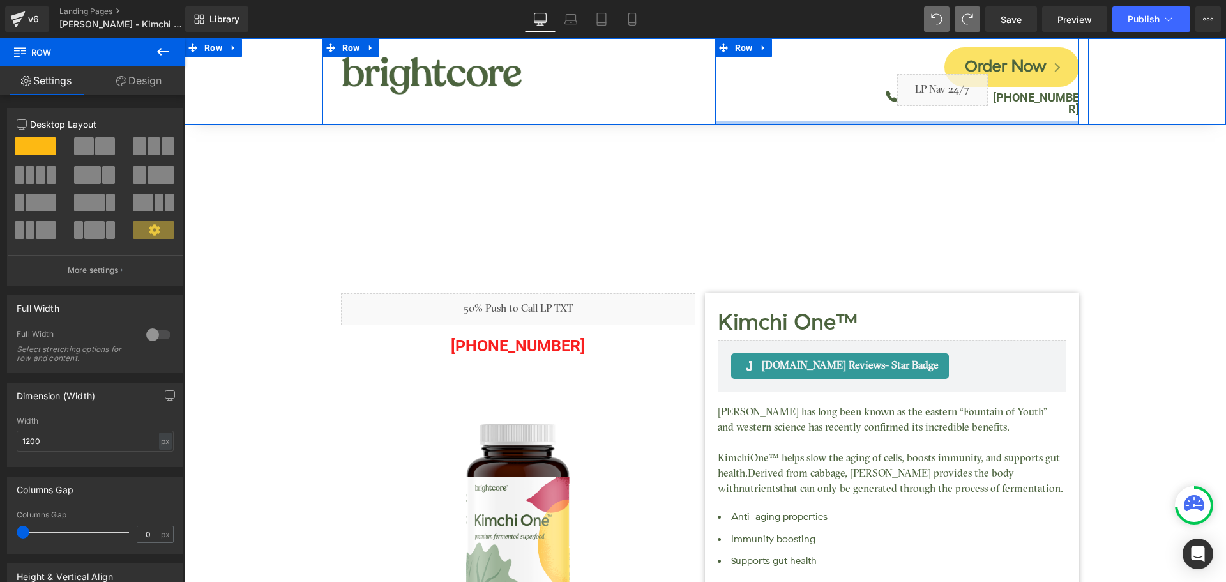
drag, startPoint x: 755, startPoint y: 160, endPoint x: 849, endPoint y: 93, distance: 114.5
click at [849, 93] on div "Order Now Button Icon Liquid [PHONE_NUMBER] Text [GEOGRAPHIC_DATA]" at bounding box center [897, 81] width 364 height 86
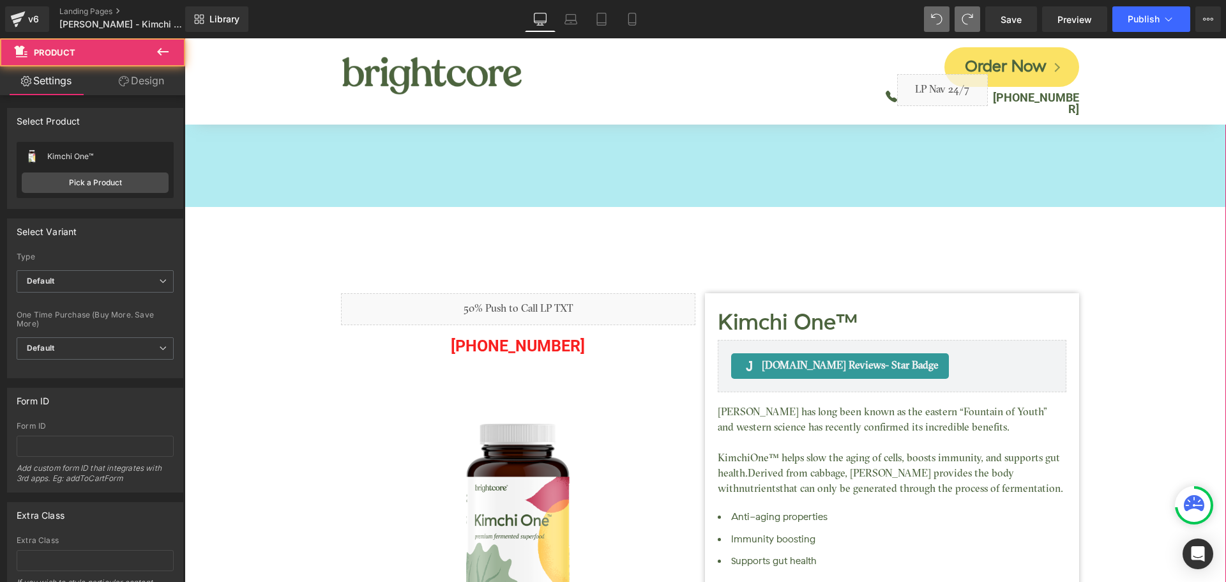
click at [255, 181] on div "400px" at bounding box center [706, 78] width 1042 height 255
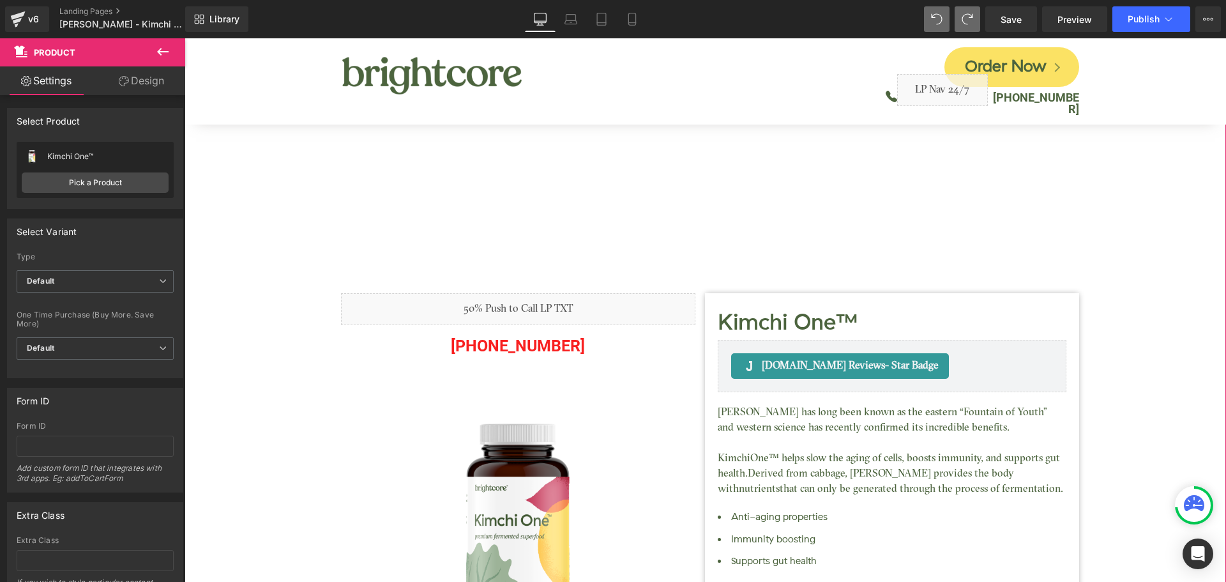
click at [142, 91] on link "Design" at bounding box center [141, 80] width 93 height 29
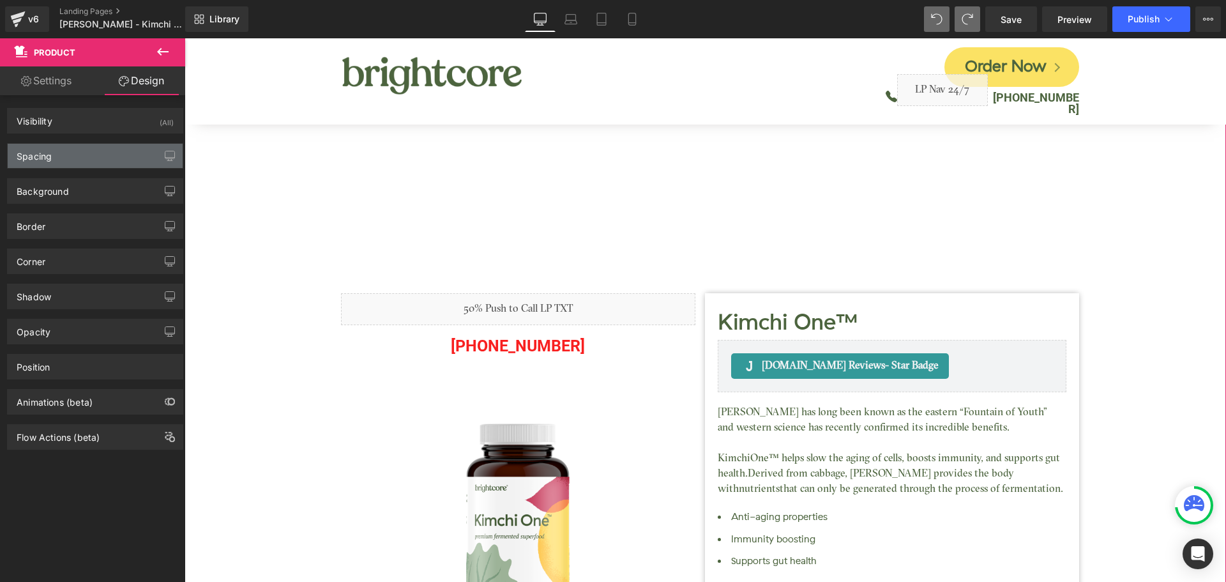
click at [107, 160] on div "Spacing" at bounding box center [95, 156] width 175 height 24
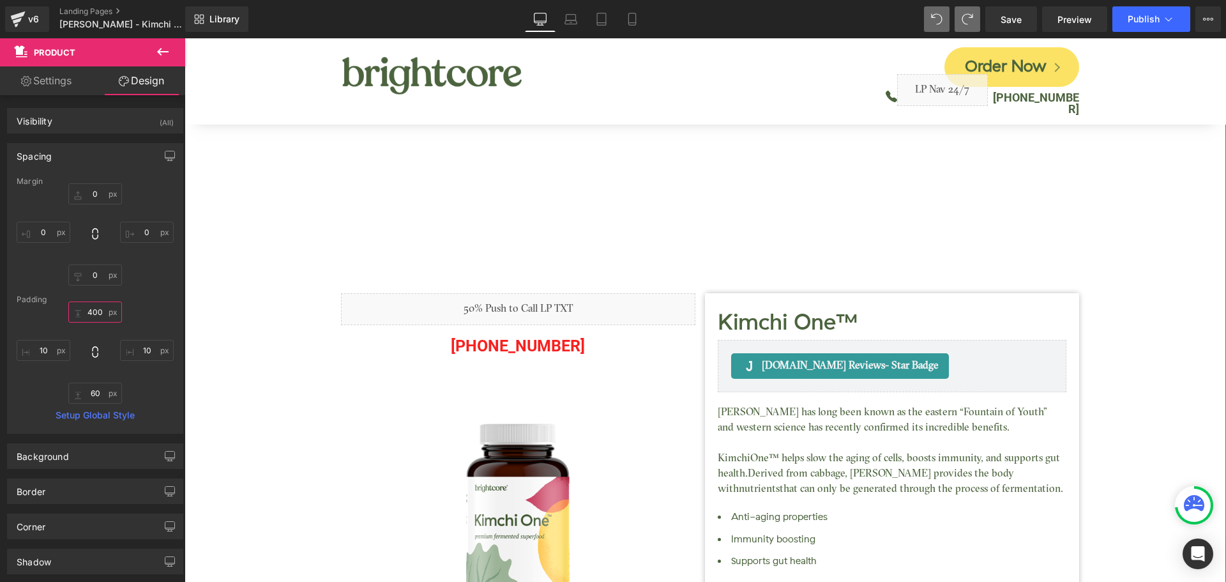
click at [98, 312] on input "400" at bounding box center [95, 311] width 54 height 21
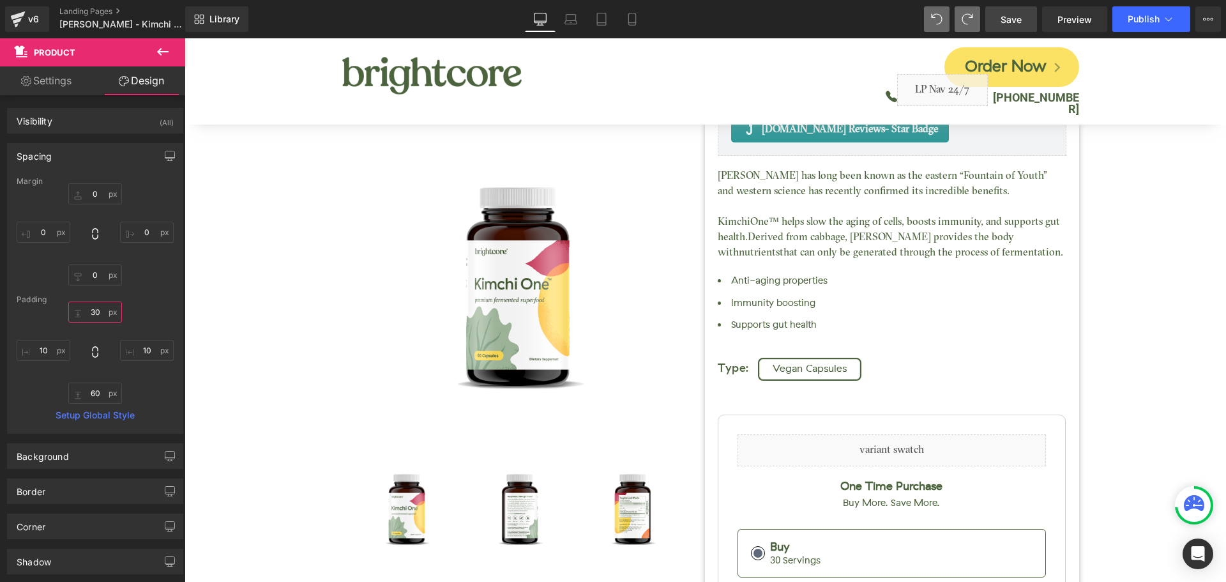
type input "30"
click at [1020, 23] on span "Save" at bounding box center [1011, 19] width 21 height 13
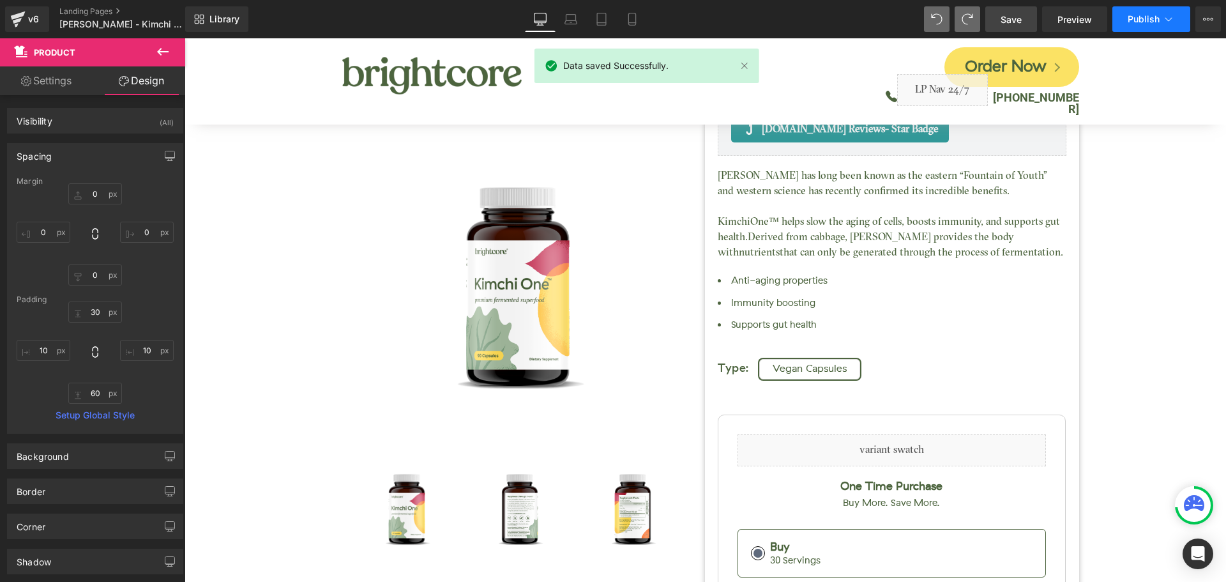
click at [1130, 22] on span "Publish" at bounding box center [1144, 19] width 32 height 10
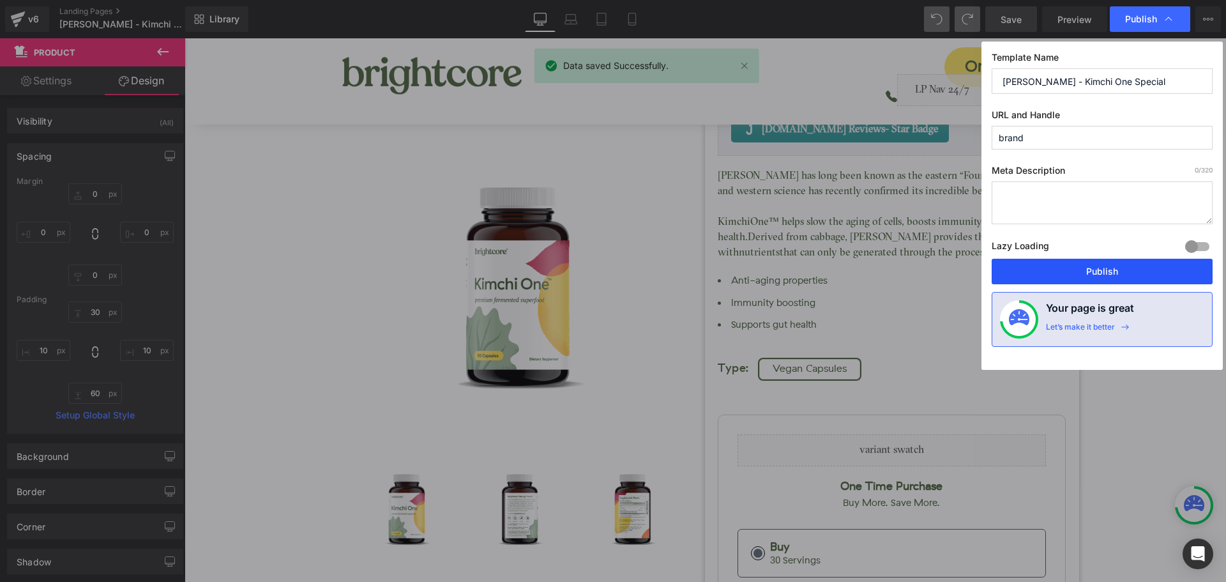
click at [1158, 261] on button "Publish" at bounding box center [1102, 272] width 221 height 26
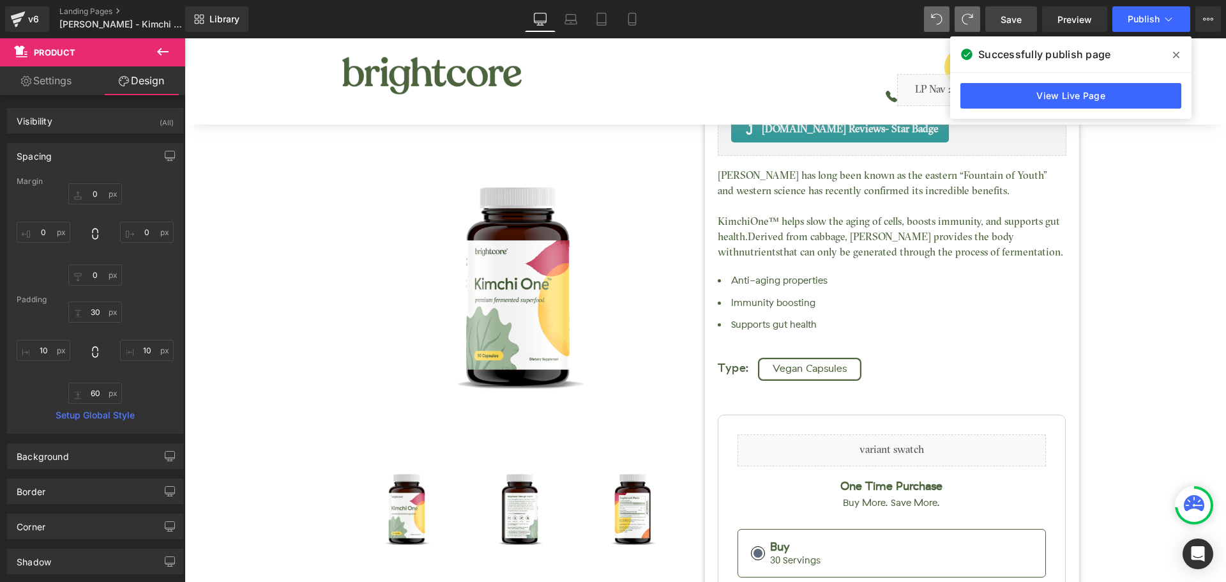
click at [1178, 56] on icon at bounding box center [1176, 55] width 6 height 6
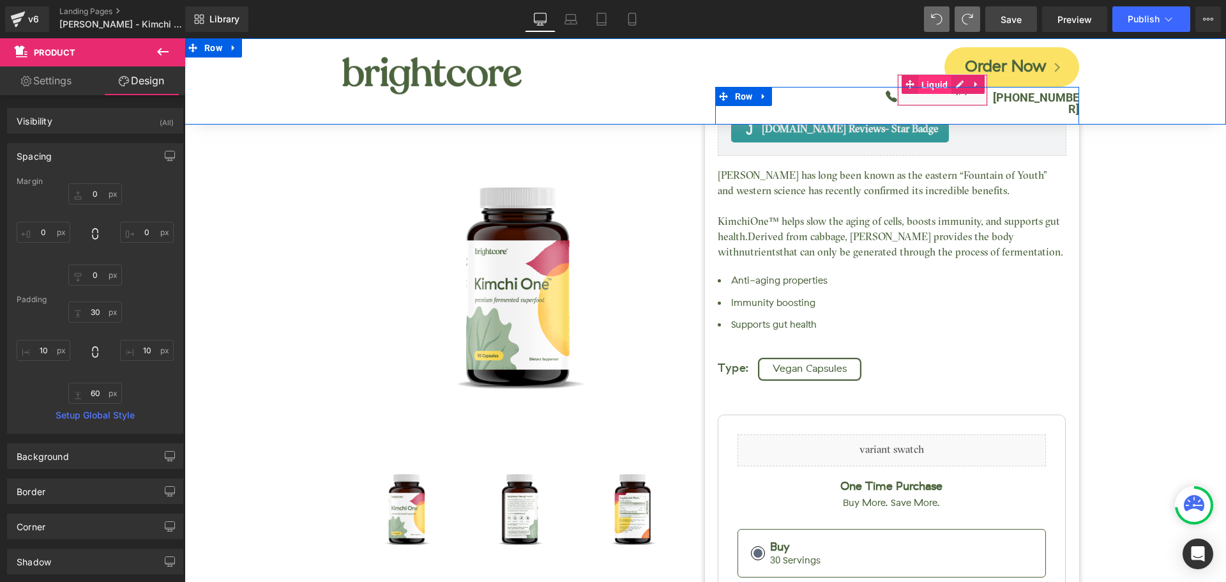
click at [930, 82] on span "Liquid" at bounding box center [934, 84] width 33 height 19
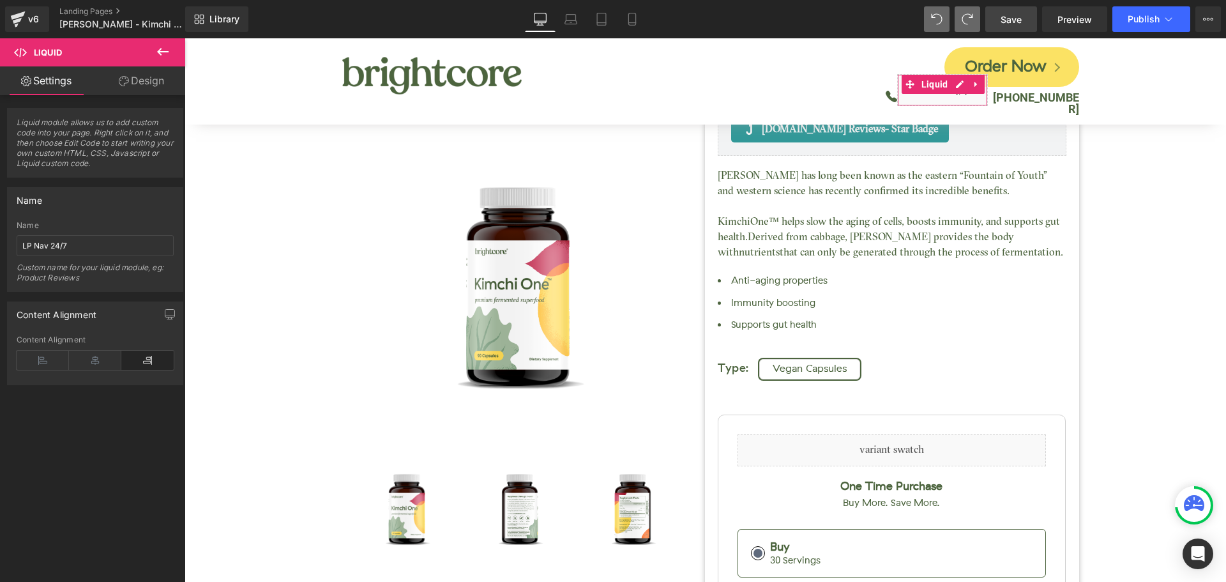
click at [152, 87] on link "Design" at bounding box center [141, 80] width 93 height 29
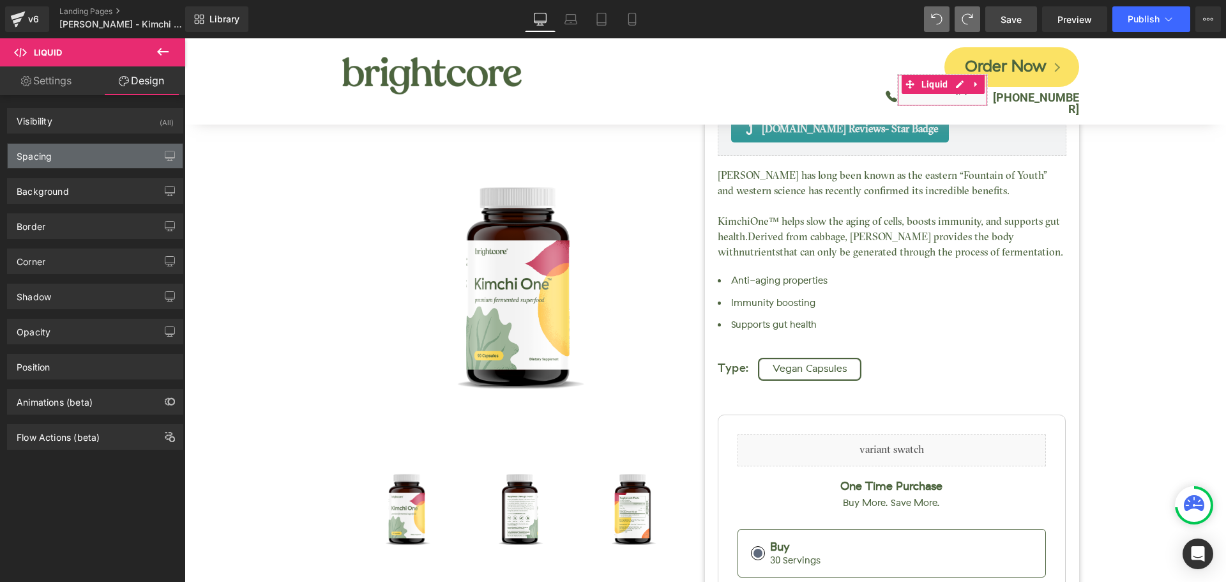
type input "-28"
type input "0"
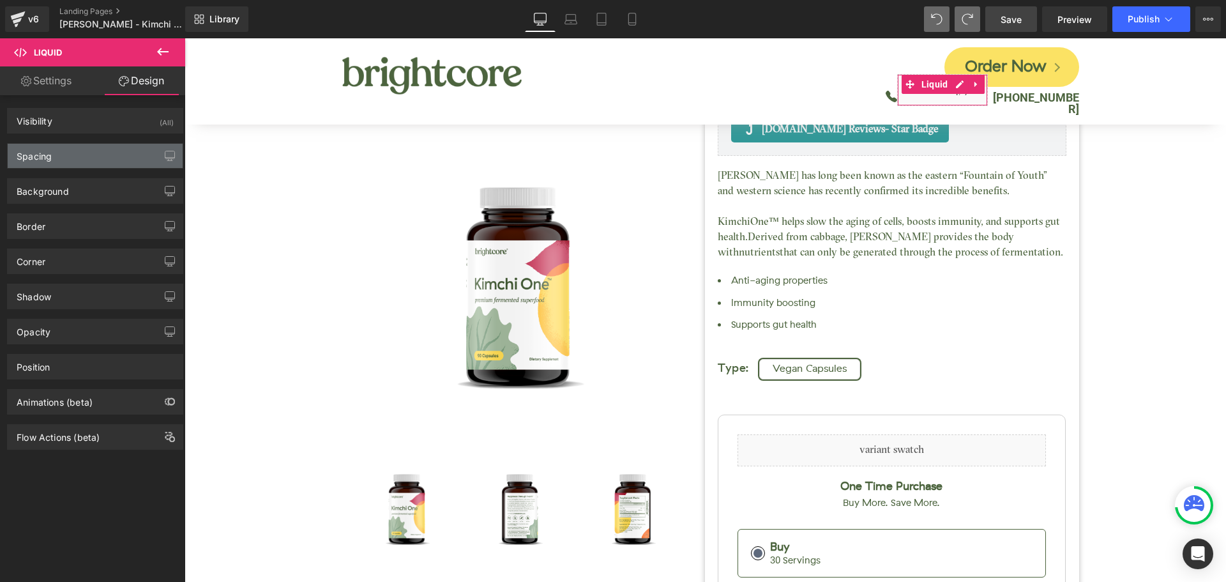
type input "0"
click at [66, 155] on div "Spacing" at bounding box center [95, 156] width 175 height 24
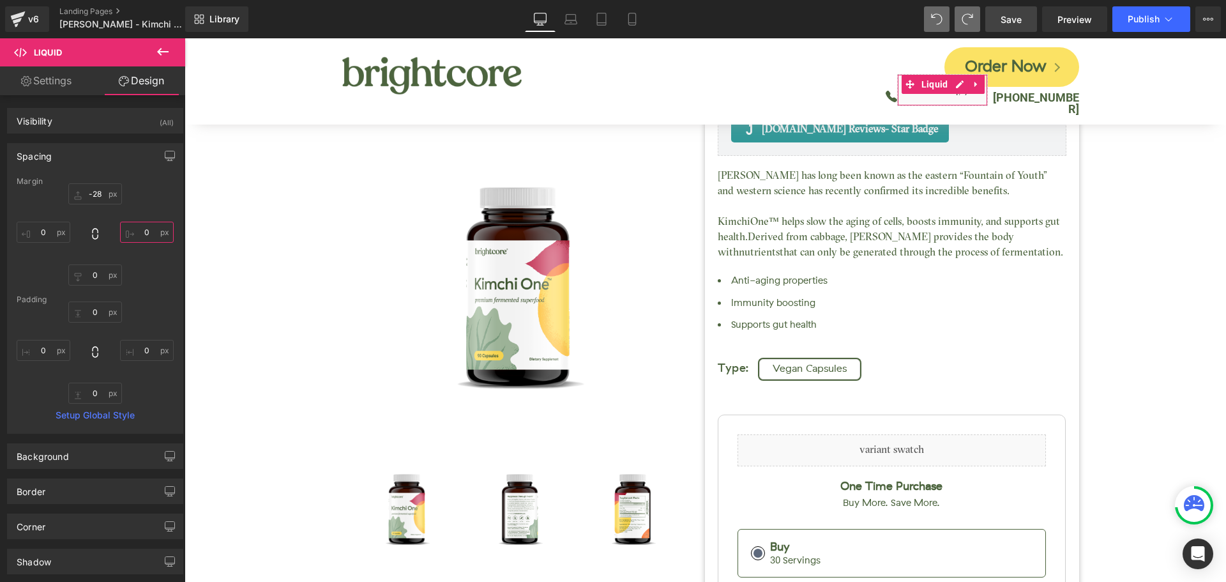
click at [134, 229] on input "0" at bounding box center [147, 232] width 54 height 21
type input "-"
click at [57, 79] on link "Settings" at bounding box center [46, 80] width 93 height 29
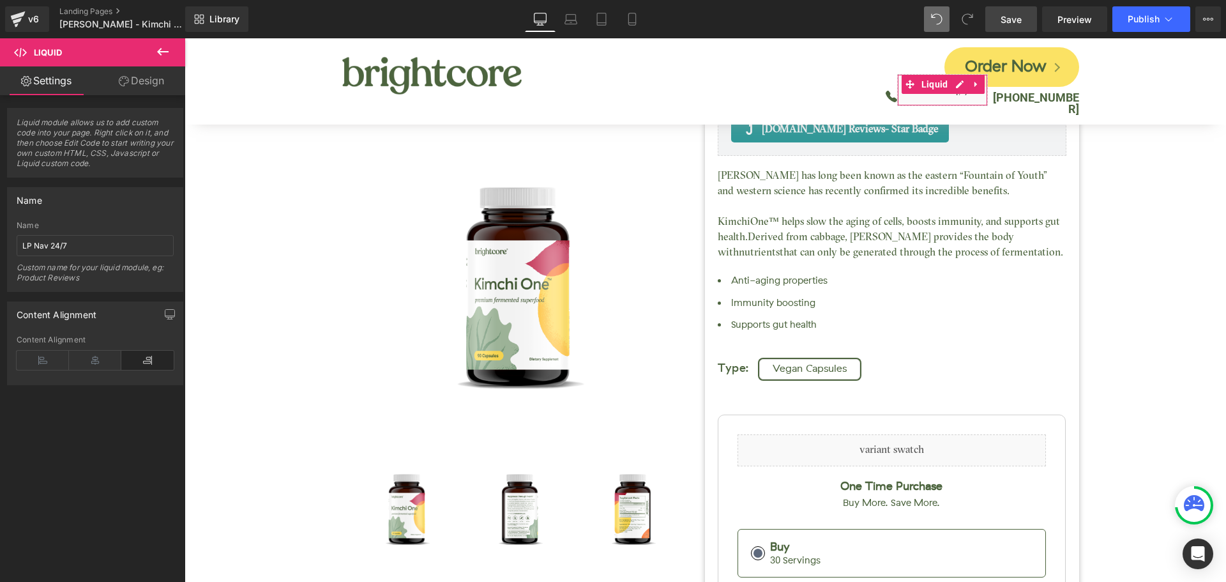
click at [139, 86] on link "Design" at bounding box center [141, 80] width 93 height 29
type input "-28"
type input "0"
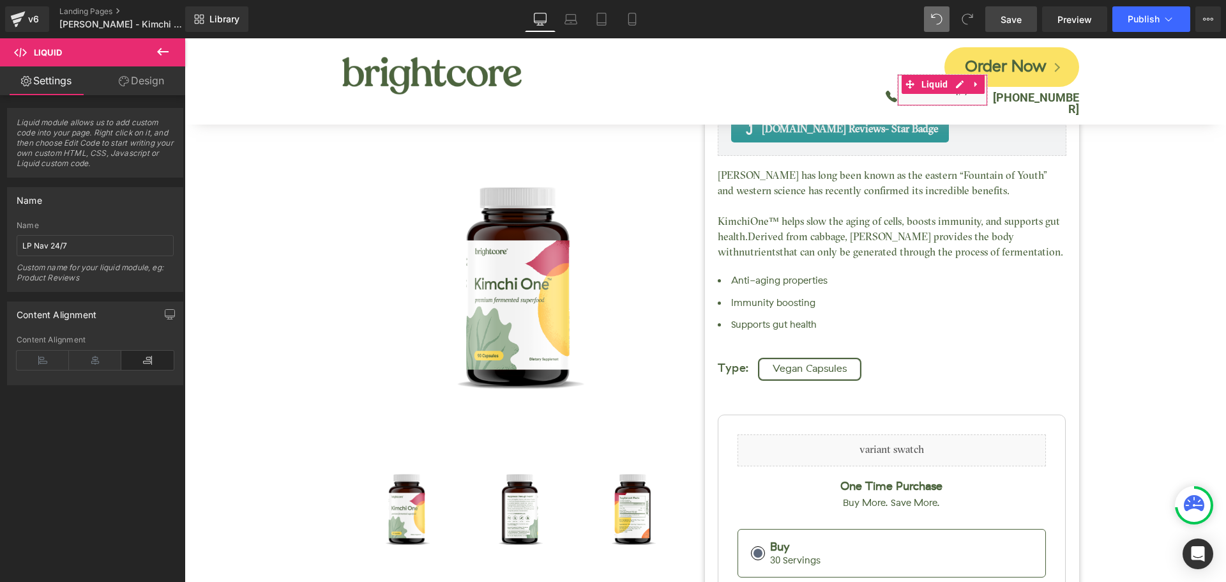
type input "0"
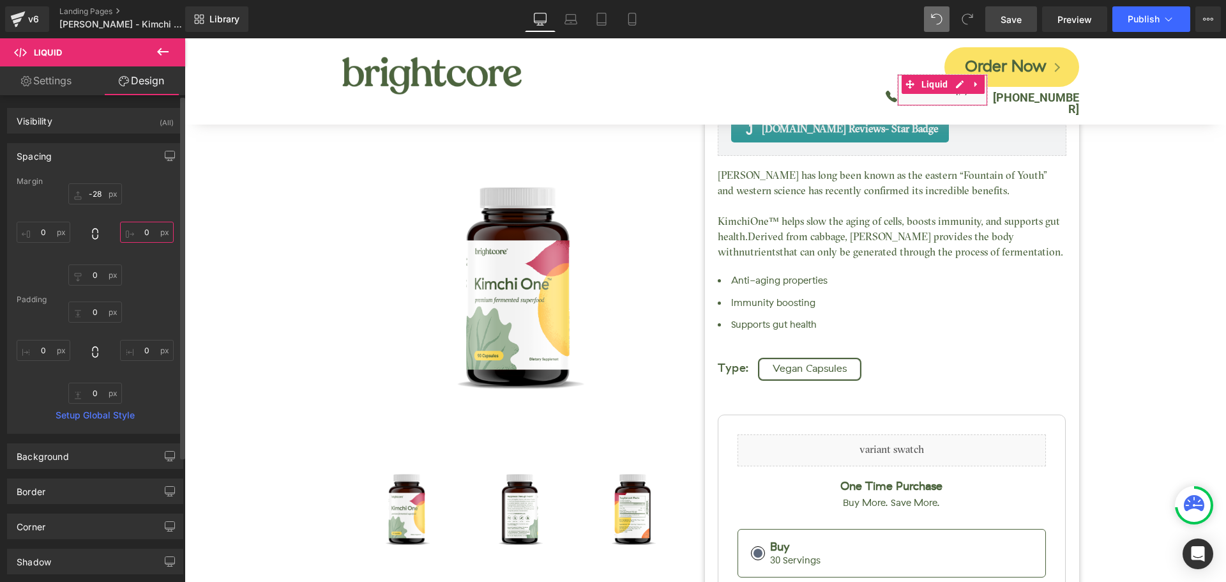
click at [151, 238] on input "0" at bounding box center [147, 232] width 54 height 21
click at [1007, 21] on span "Save" at bounding box center [1011, 19] width 21 height 13
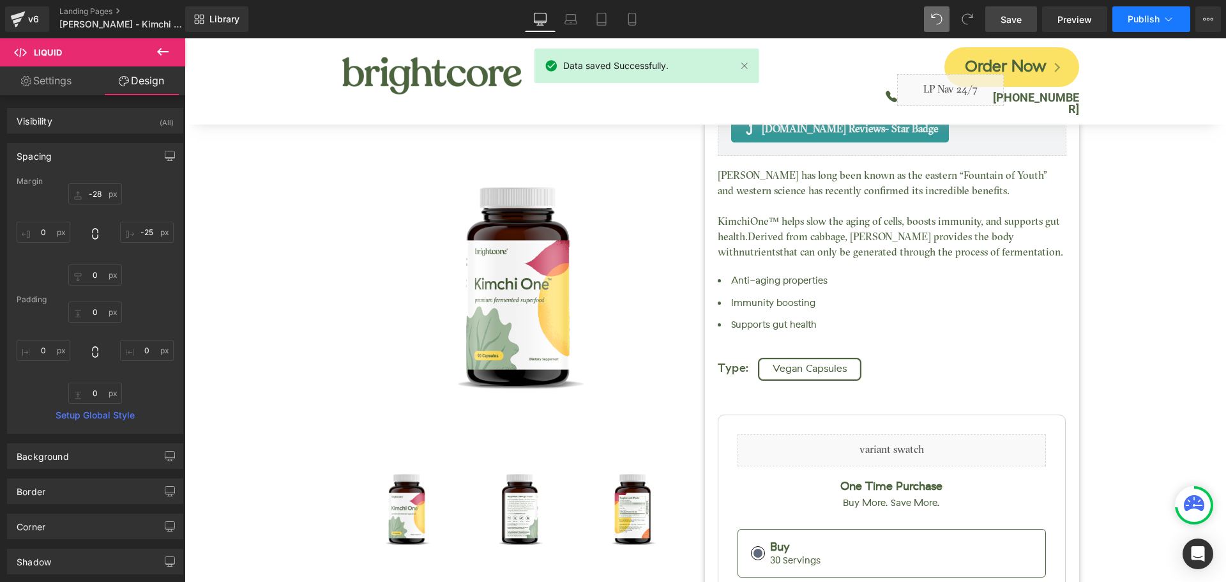
click at [1140, 20] on span "Publish" at bounding box center [1144, 19] width 32 height 10
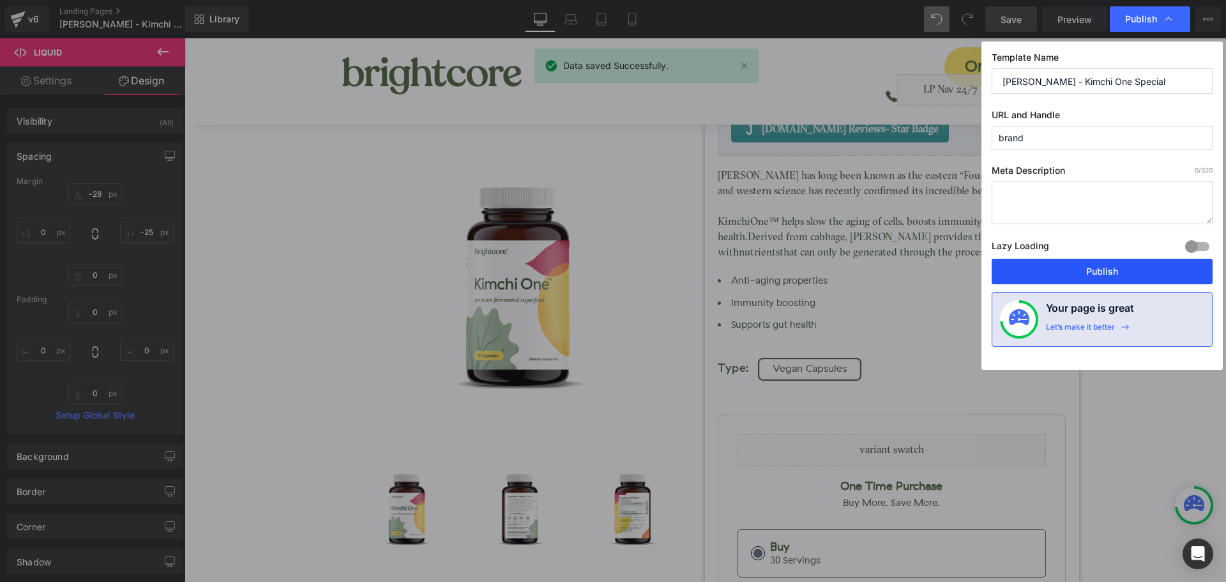
drag, startPoint x: 1160, startPoint y: 274, endPoint x: 992, endPoint y: 29, distance: 297.2
click at [1160, 274] on button "Publish" at bounding box center [1102, 272] width 221 height 26
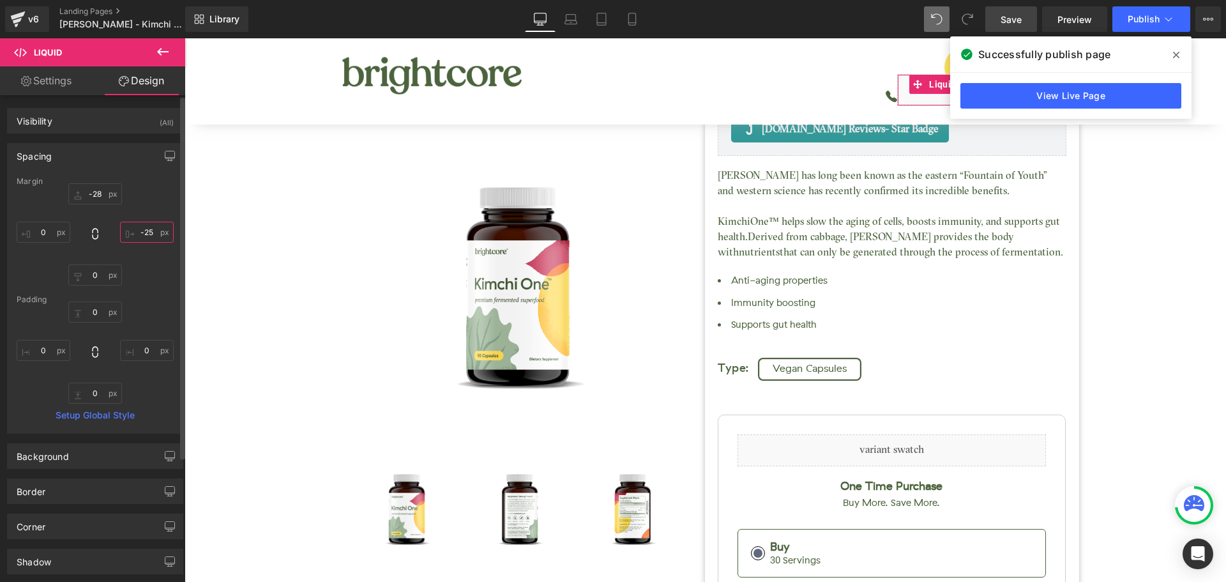
click at [148, 232] on input "-25" at bounding box center [147, 232] width 54 height 21
click at [1008, 26] on link "Save" at bounding box center [1011, 19] width 52 height 26
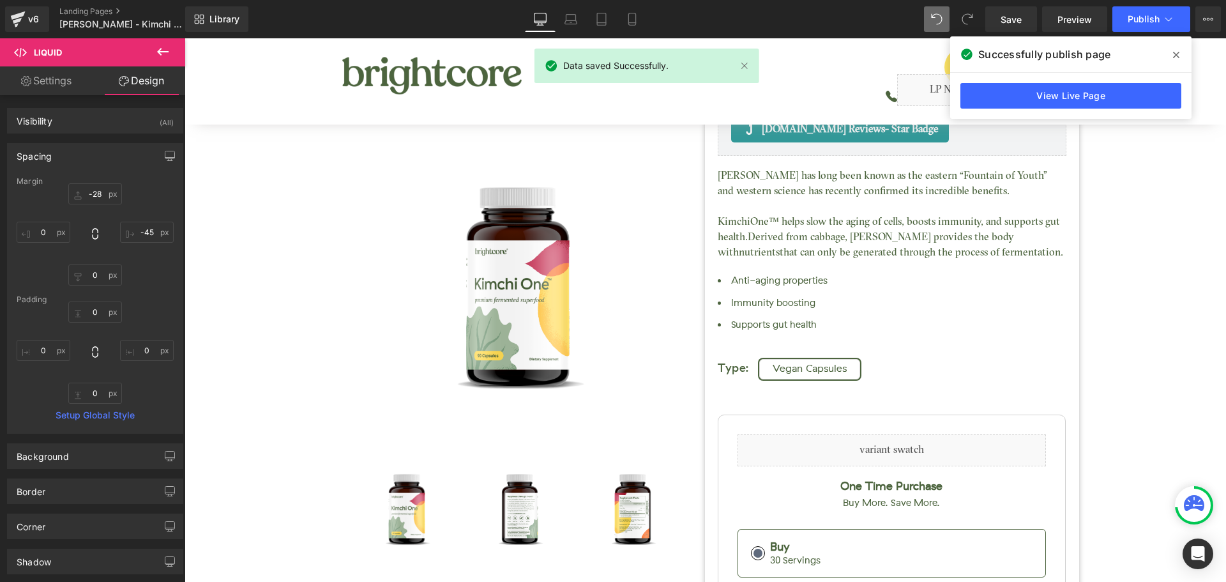
click at [1176, 54] on icon at bounding box center [1176, 55] width 6 height 10
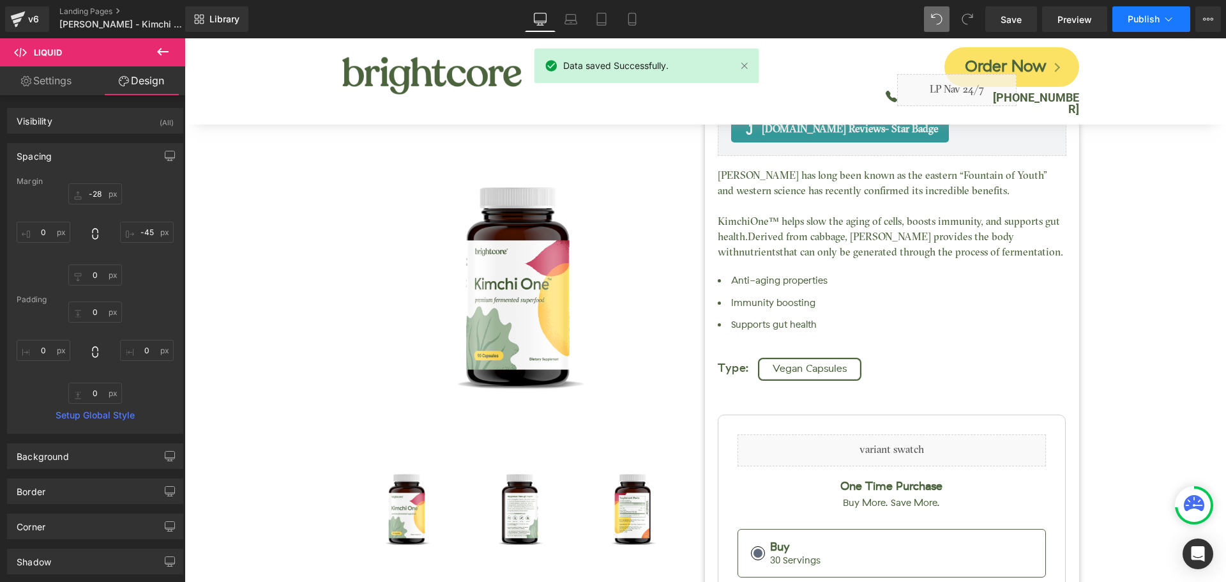
click at [1138, 29] on button "Publish" at bounding box center [1151, 19] width 78 height 26
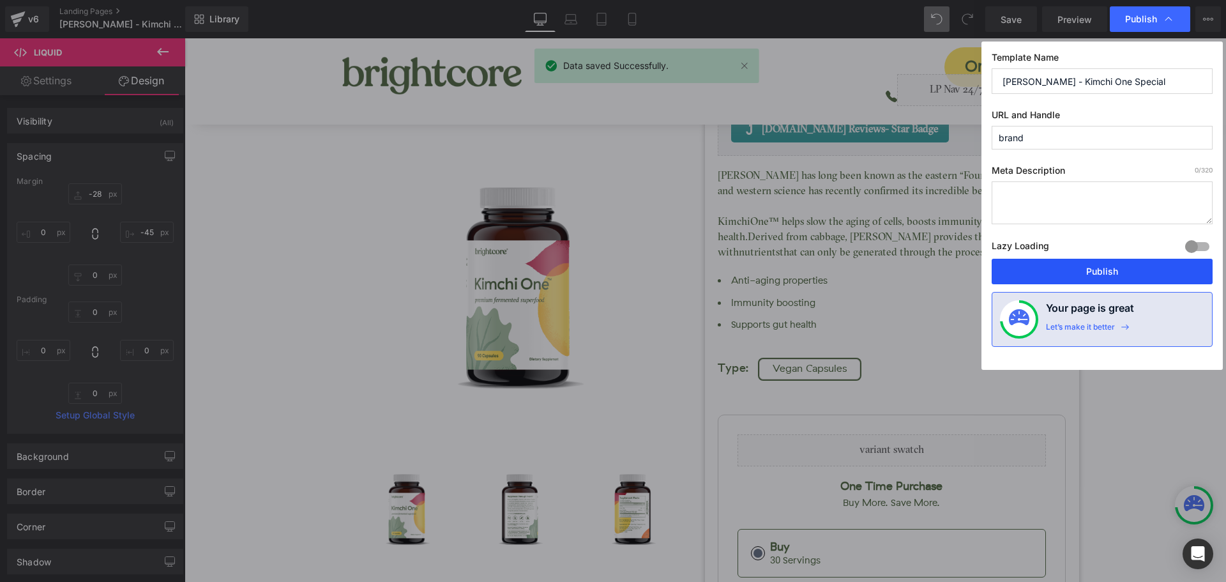
click at [1162, 270] on button "Publish" at bounding box center [1102, 272] width 221 height 26
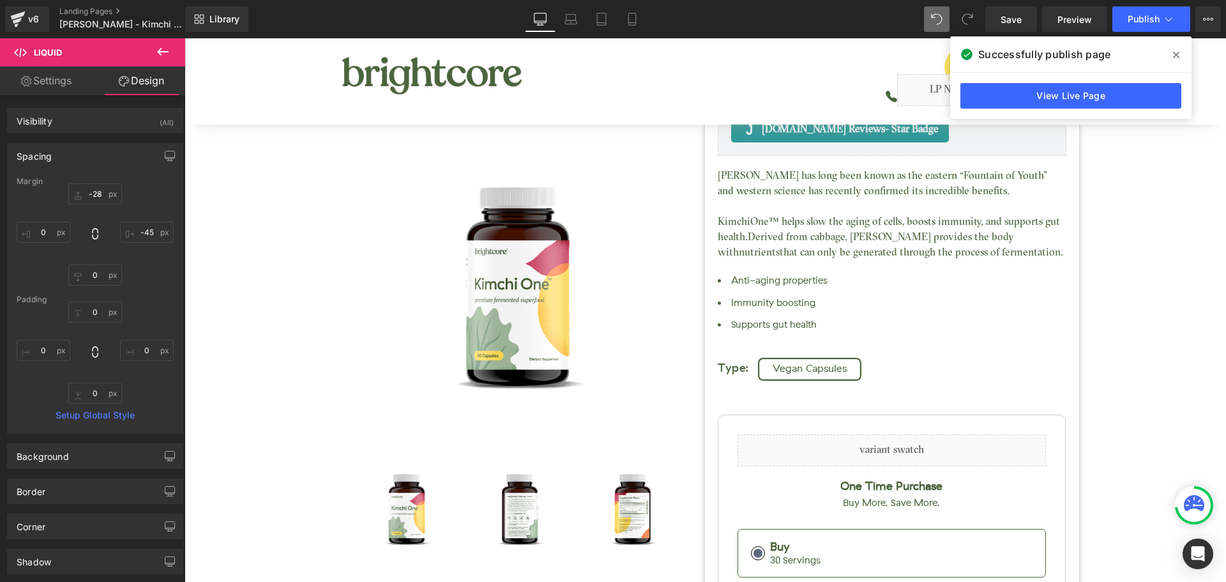
click at [1178, 59] on icon at bounding box center [1176, 55] width 6 height 10
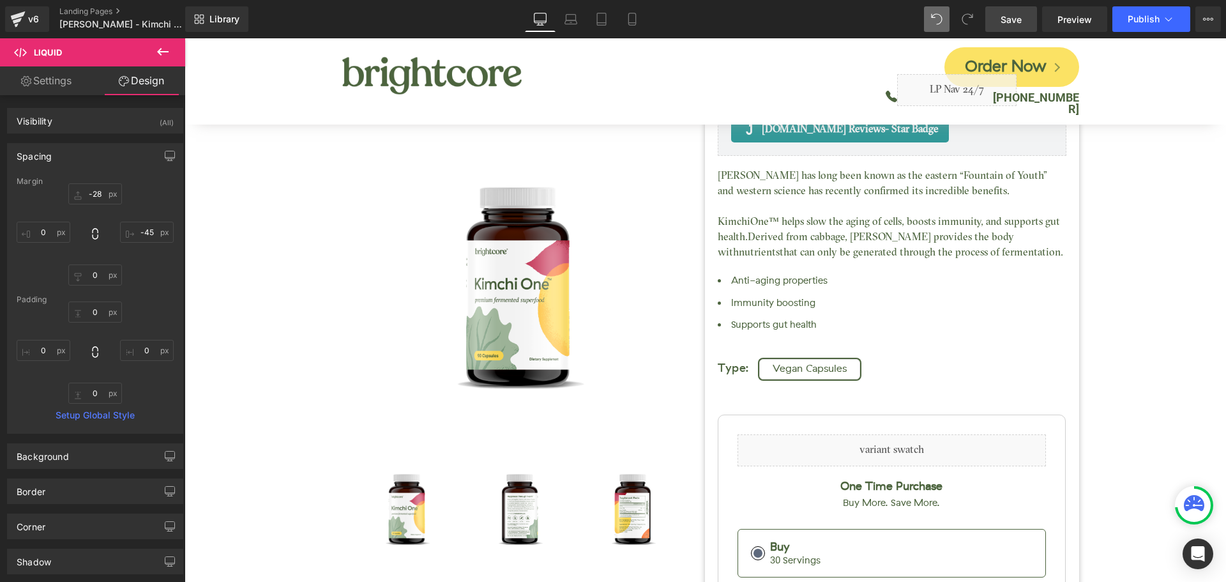
click at [1019, 17] on span "Save" at bounding box center [1011, 19] width 21 height 13
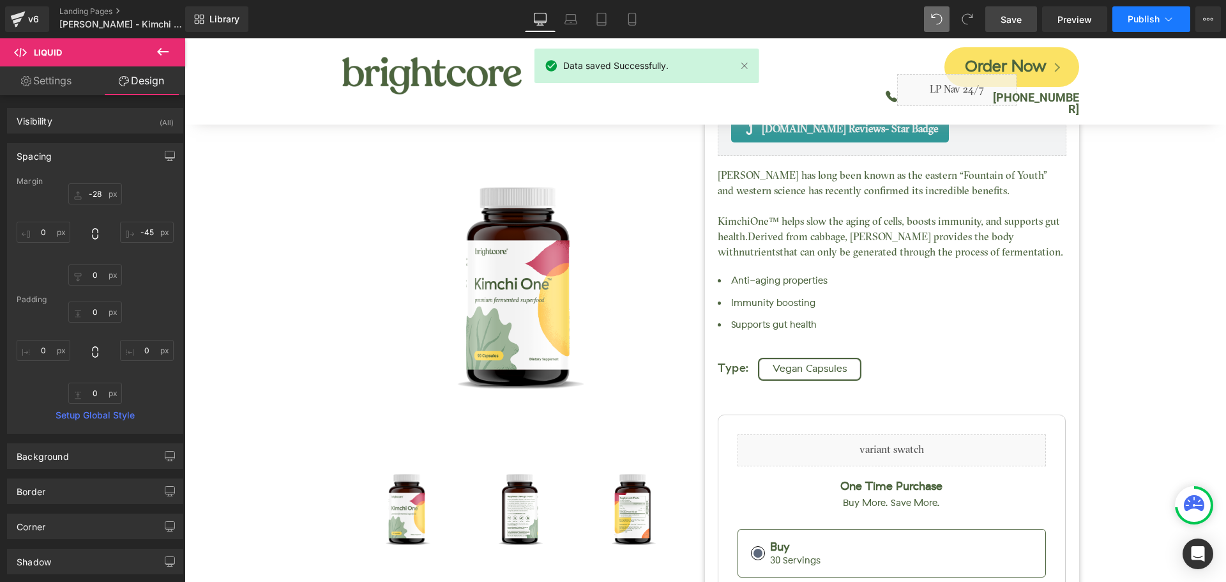
click at [1132, 20] on span "Publish" at bounding box center [1144, 19] width 32 height 10
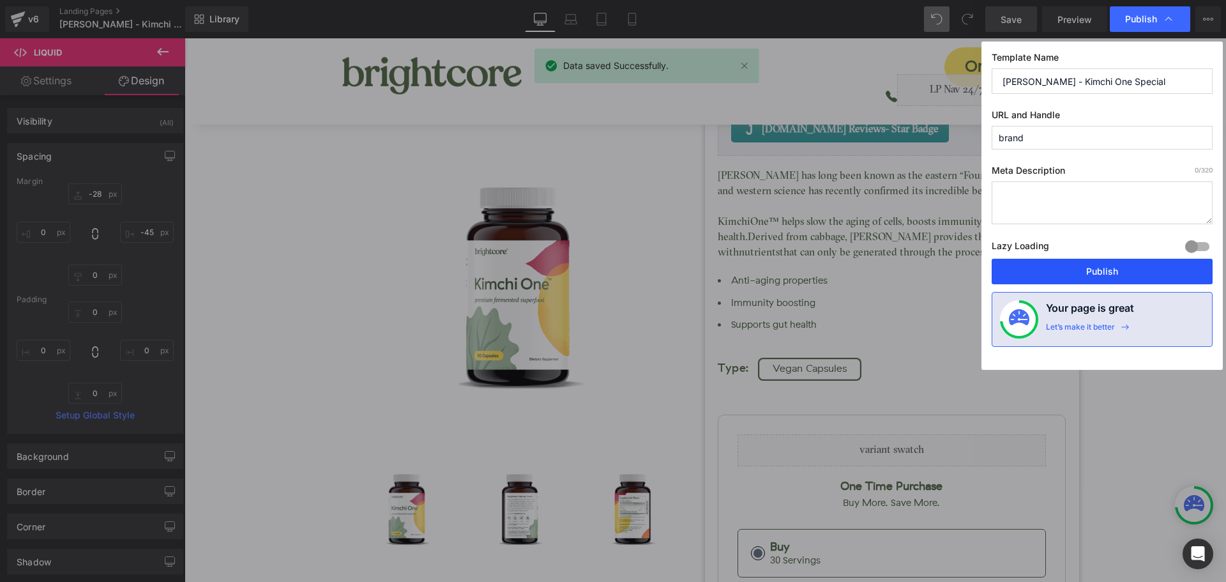
click at [1147, 269] on button "Publish" at bounding box center [1102, 272] width 221 height 26
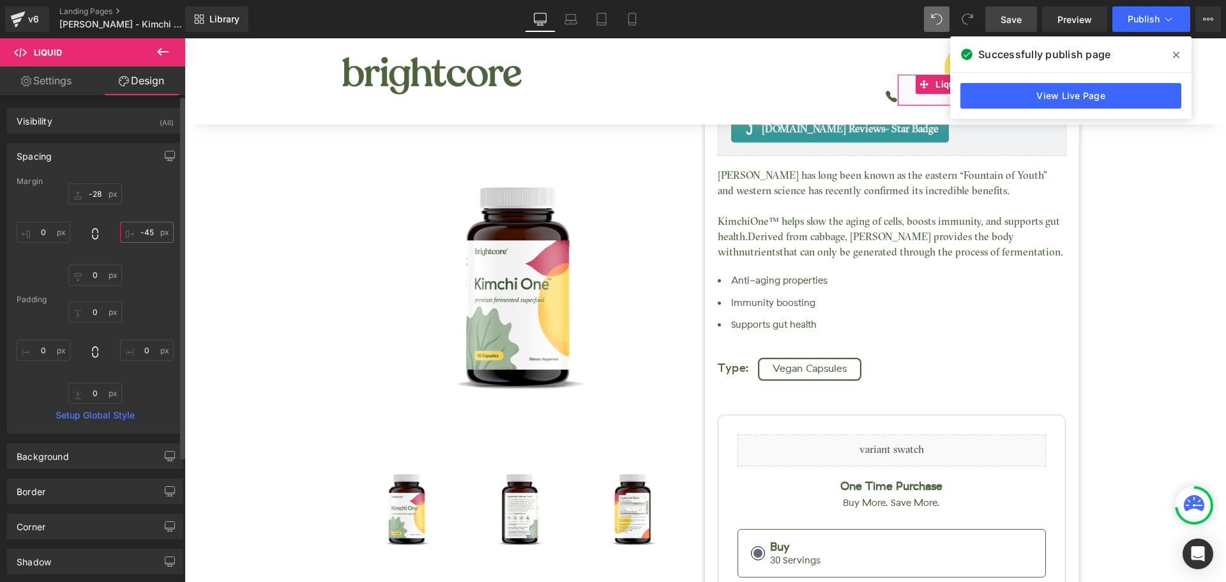
click at [148, 234] on input "-45" at bounding box center [147, 232] width 54 height 21
type input "-75"
click at [156, 188] on div "-28px -28 -75 -75 0px 0 0px 0" at bounding box center [95, 234] width 157 height 102
click at [1008, 20] on span "Save" at bounding box center [1011, 19] width 21 height 13
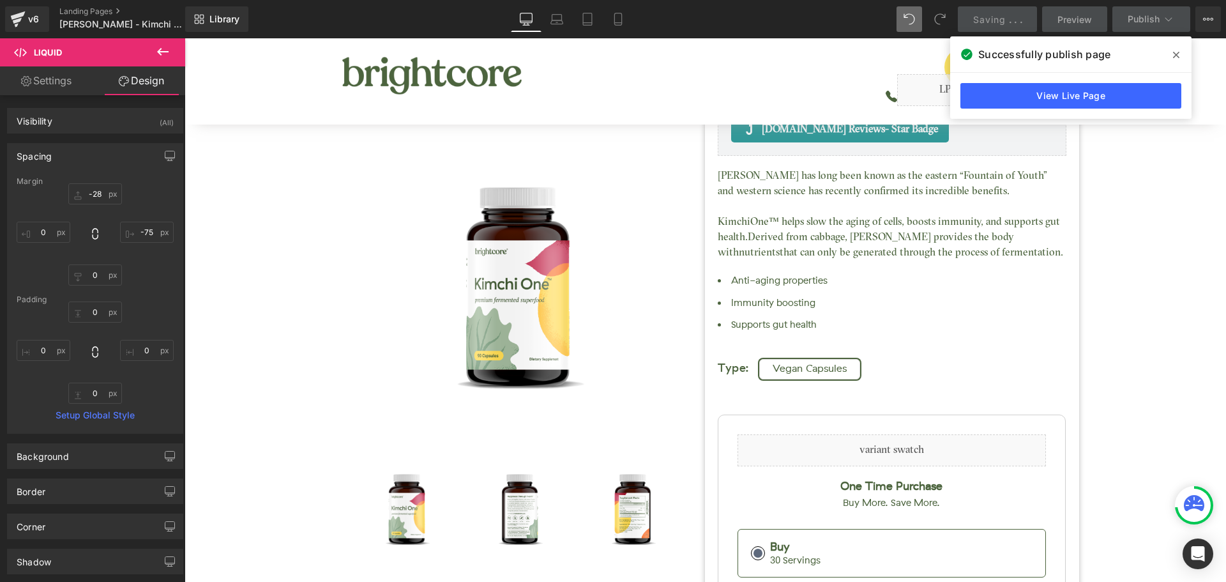
click at [1172, 55] on span at bounding box center [1176, 55] width 20 height 20
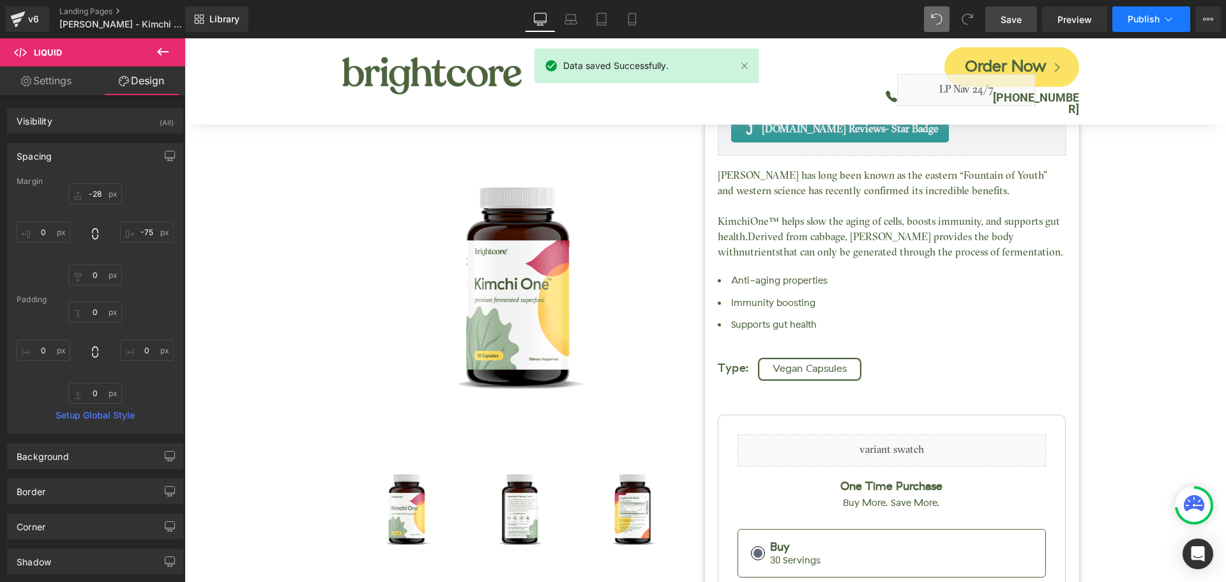
click at [1148, 26] on button "Publish" at bounding box center [1151, 19] width 78 height 26
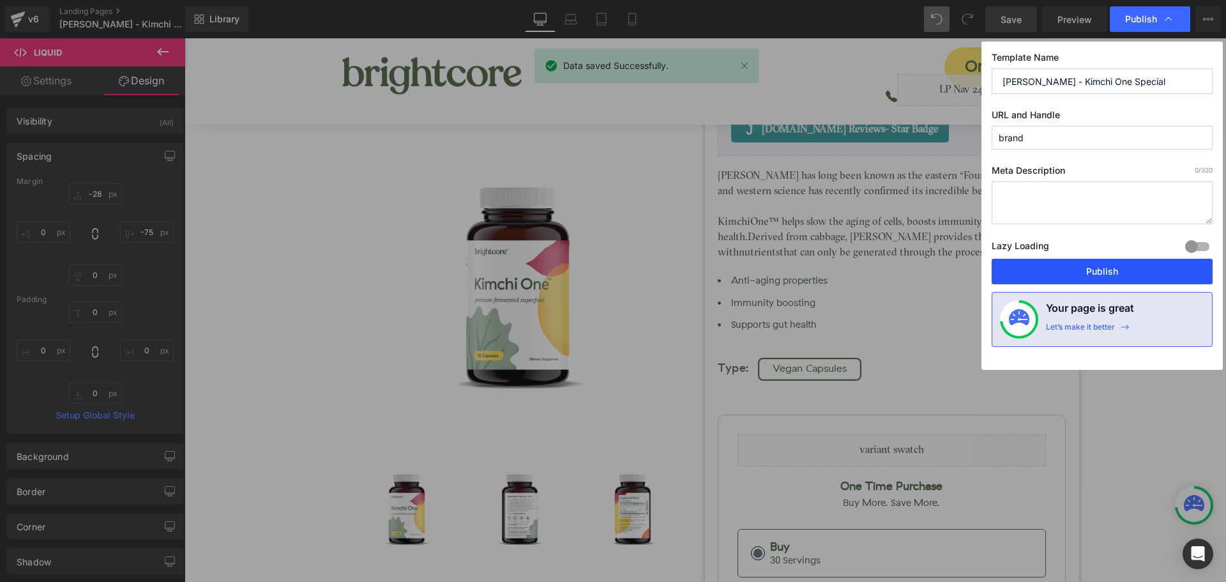
click at [1157, 272] on button "Publish" at bounding box center [1102, 272] width 221 height 26
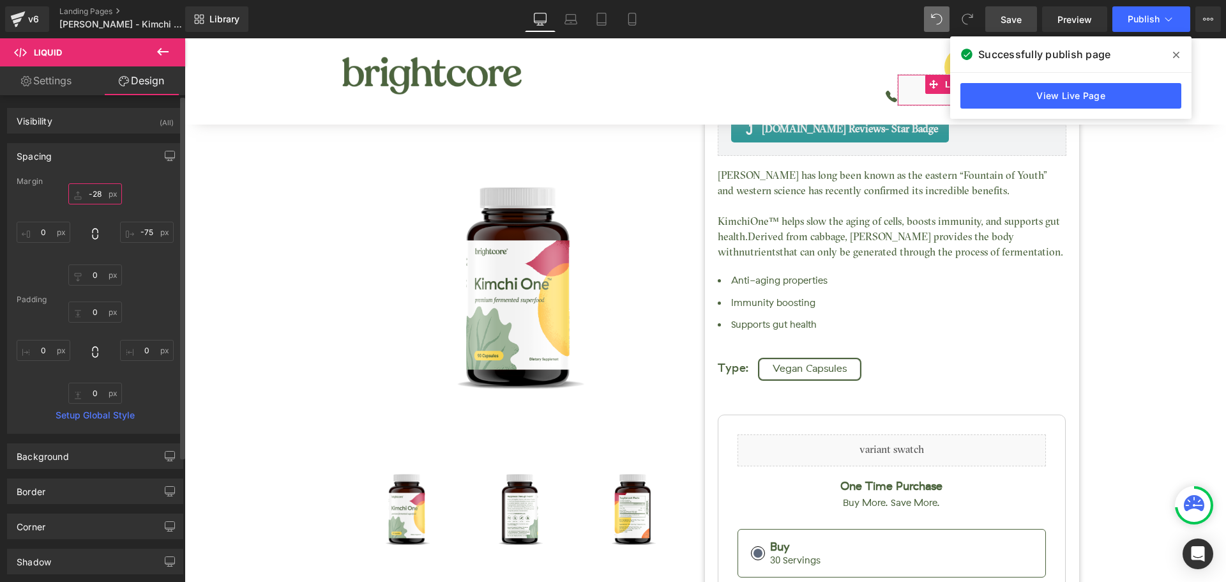
click at [98, 192] on input "-28" at bounding box center [95, 193] width 54 height 21
type input "-30"
click at [1025, 29] on link "Save" at bounding box center [1011, 19] width 52 height 26
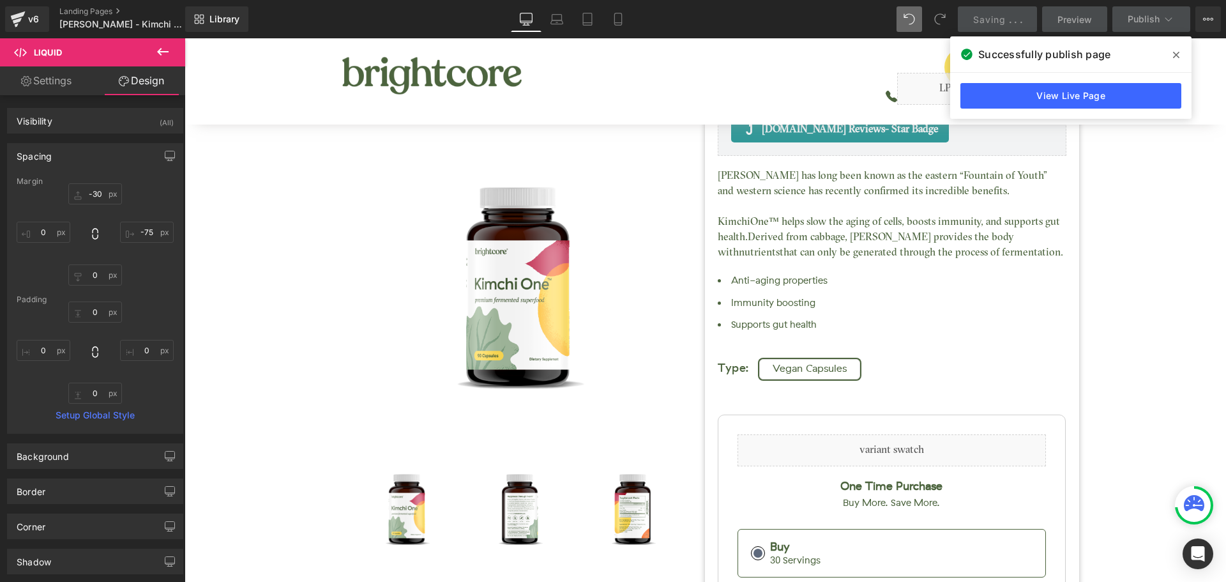
click at [1175, 54] on icon at bounding box center [1176, 55] width 6 height 6
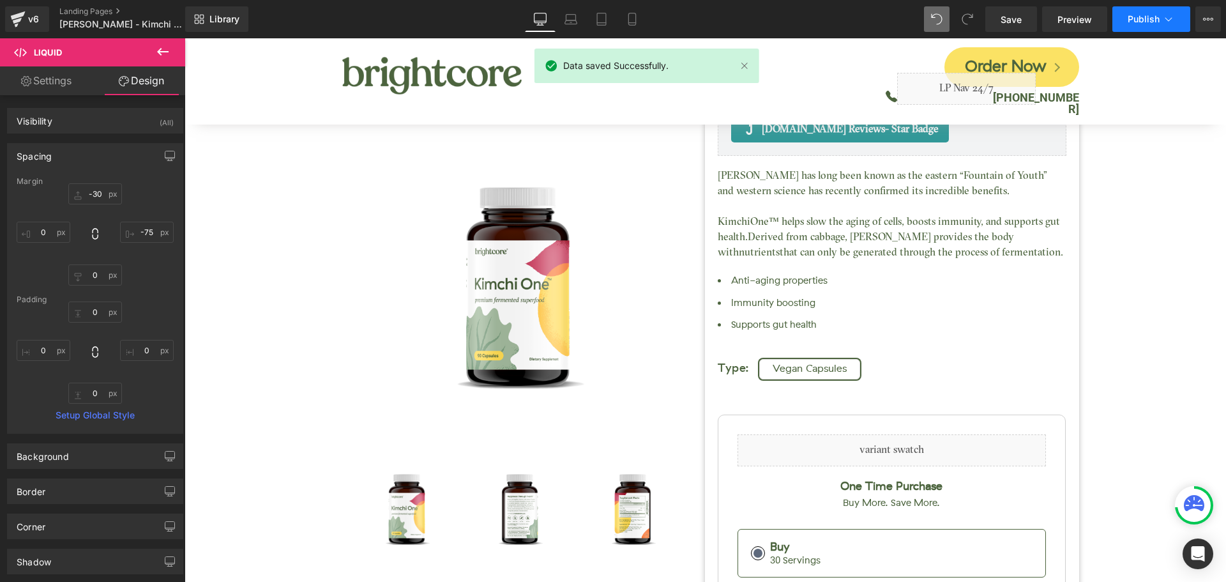
click at [1144, 22] on span "Publish" at bounding box center [1144, 19] width 32 height 10
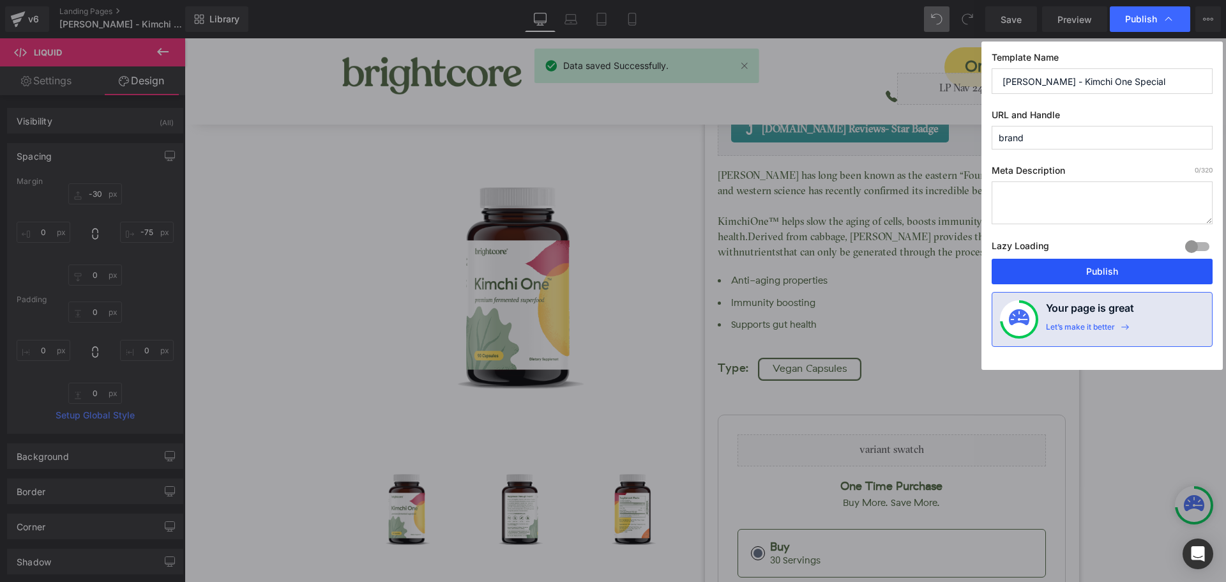
click at [1167, 274] on button "Publish" at bounding box center [1102, 272] width 221 height 26
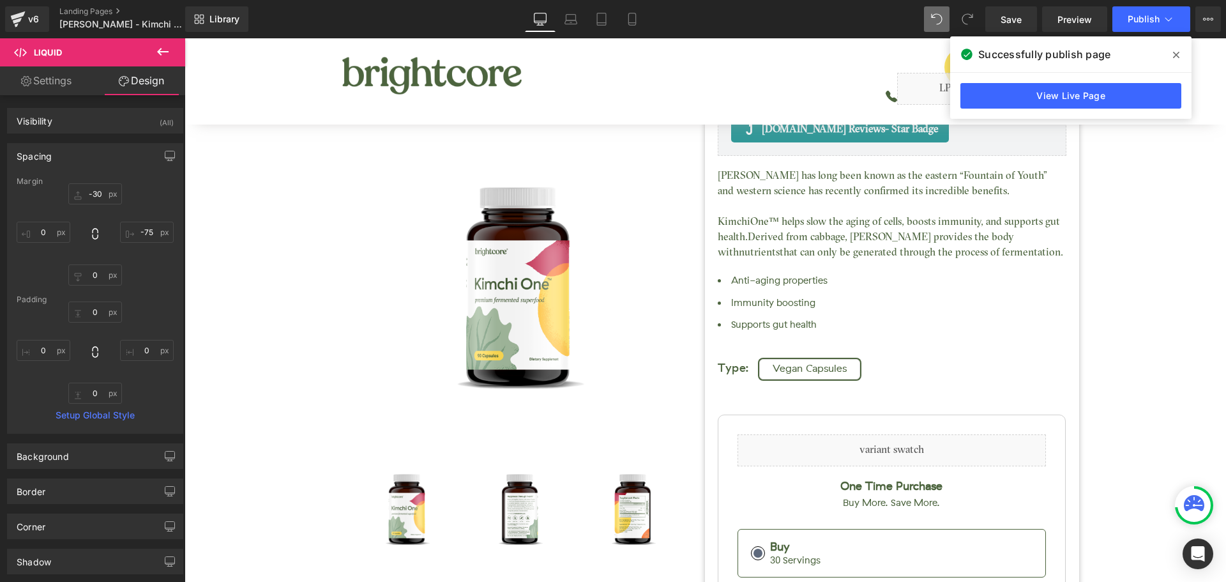
click at [1176, 54] on icon at bounding box center [1176, 55] width 6 height 6
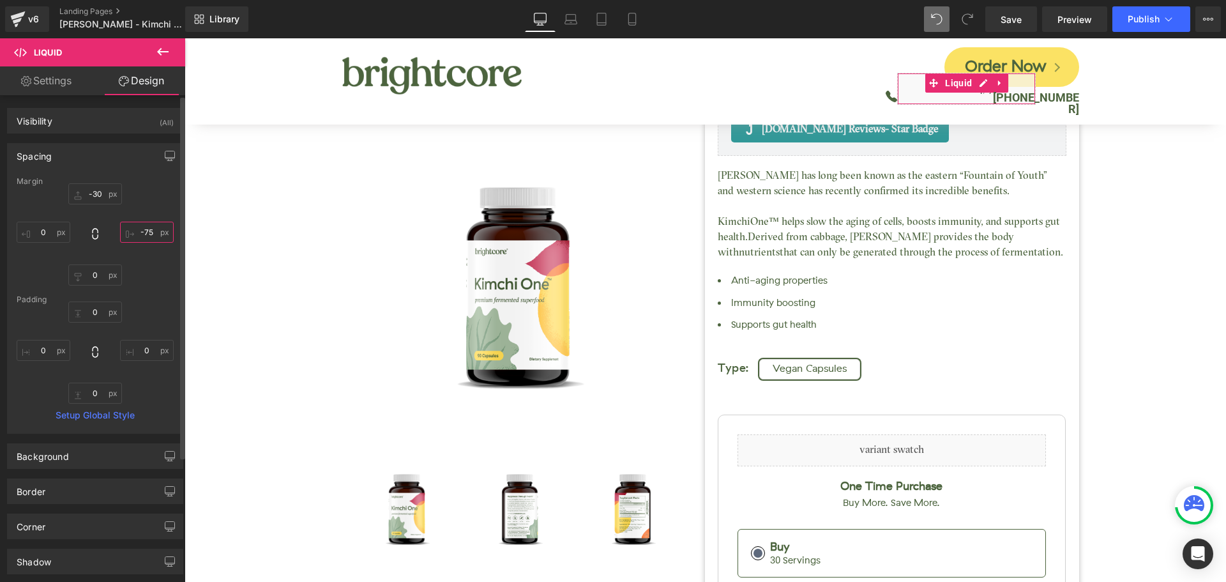
click at [144, 234] on input "-75" at bounding box center [147, 232] width 54 height 21
type input "-125"
click at [1003, 13] on span "Save" at bounding box center [1011, 19] width 21 height 13
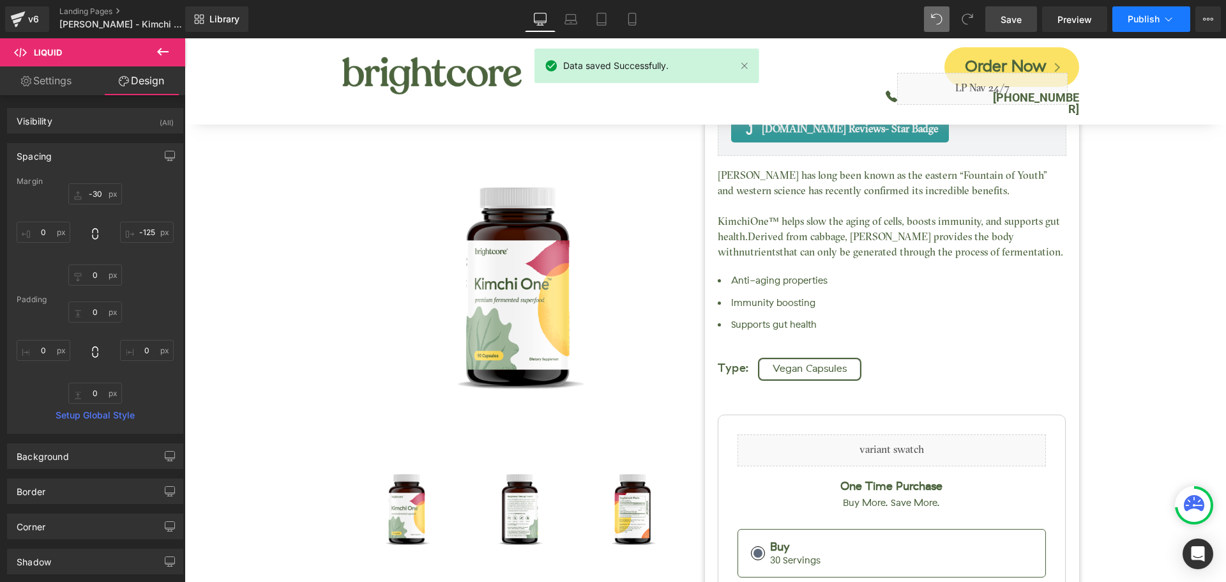
click at [1139, 19] on span "Publish" at bounding box center [1144, 19] width 32 height 10
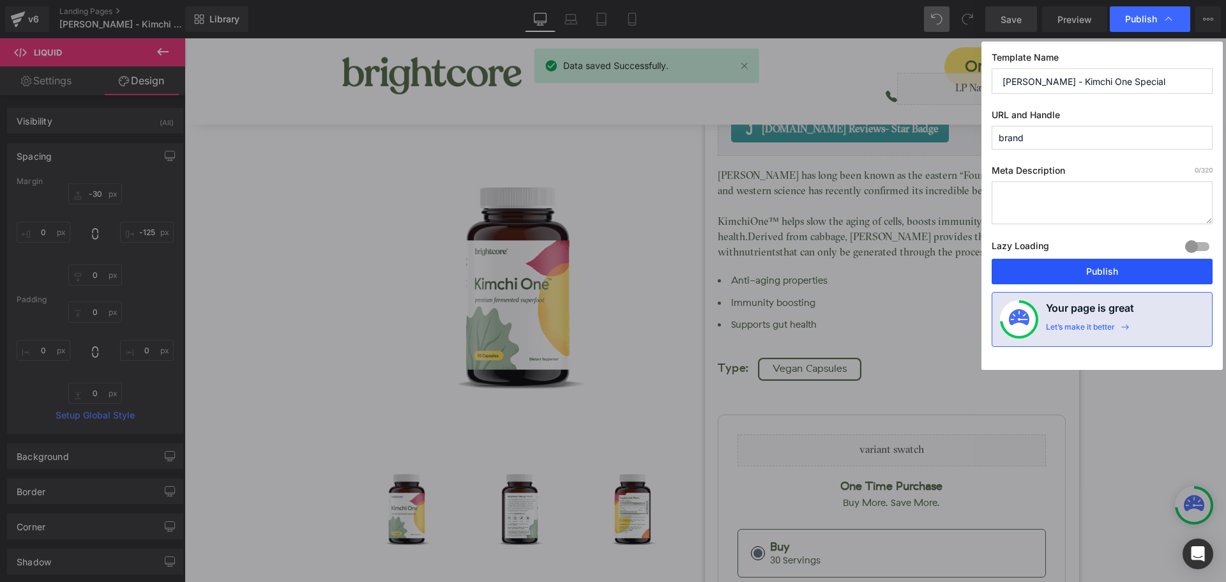
click at [1139, 265] on button "Publish" at bounding box center [1102, 272] width 221 height 26
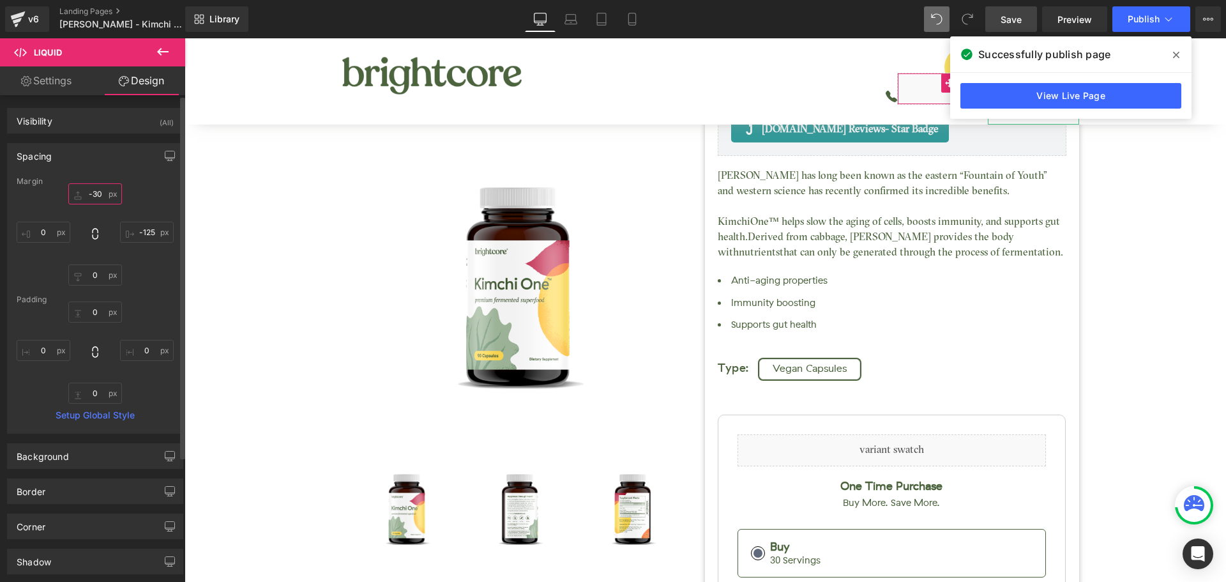
click at [97, 198] on input "-30" at bounding box center [95, 193] width 54 height 21
click at [1178, 56] on icon at bounding box center [1176, 55] width 6 height 6
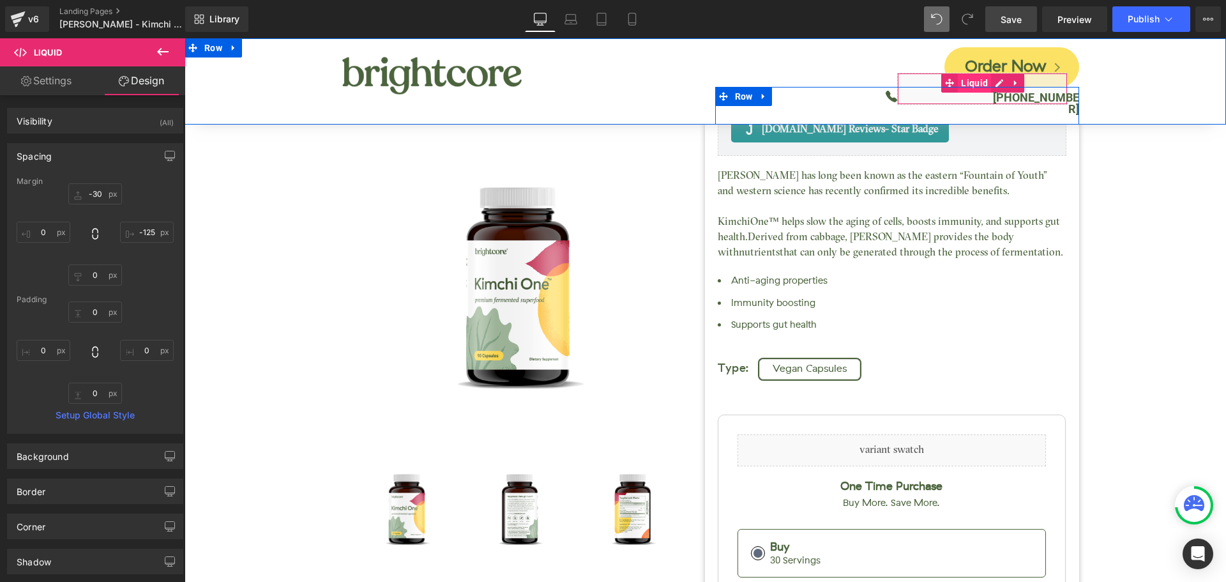
click at [973, 83] on span "Liquid" at bounding box center [974, 82] width 33 height 19
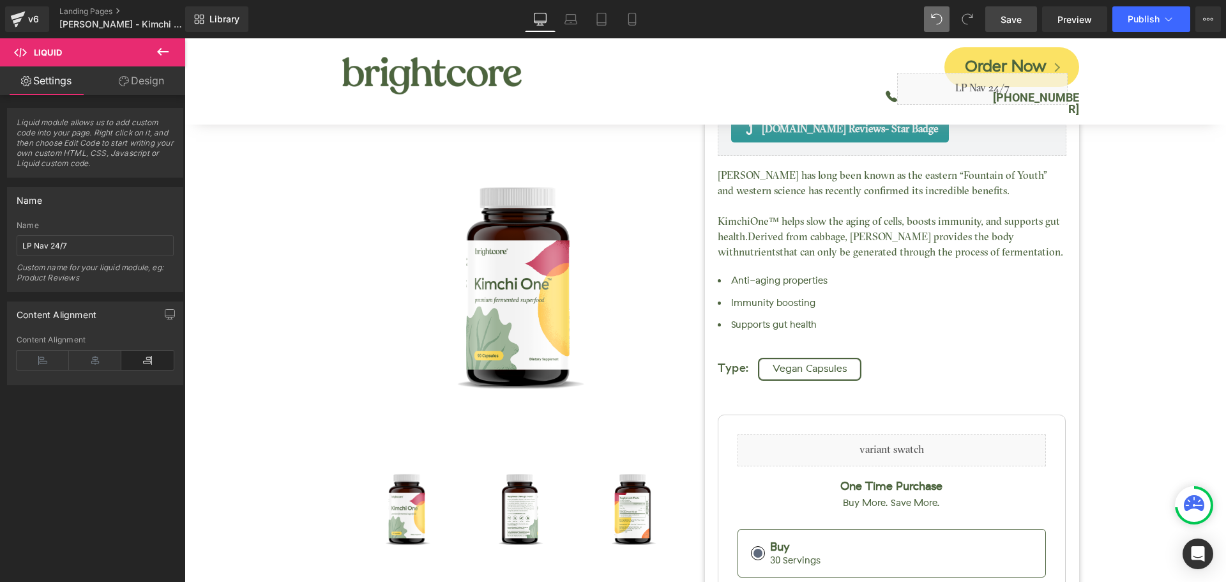
click at [141, 61] on button at bounding box center [162, 52] width 45 height 28
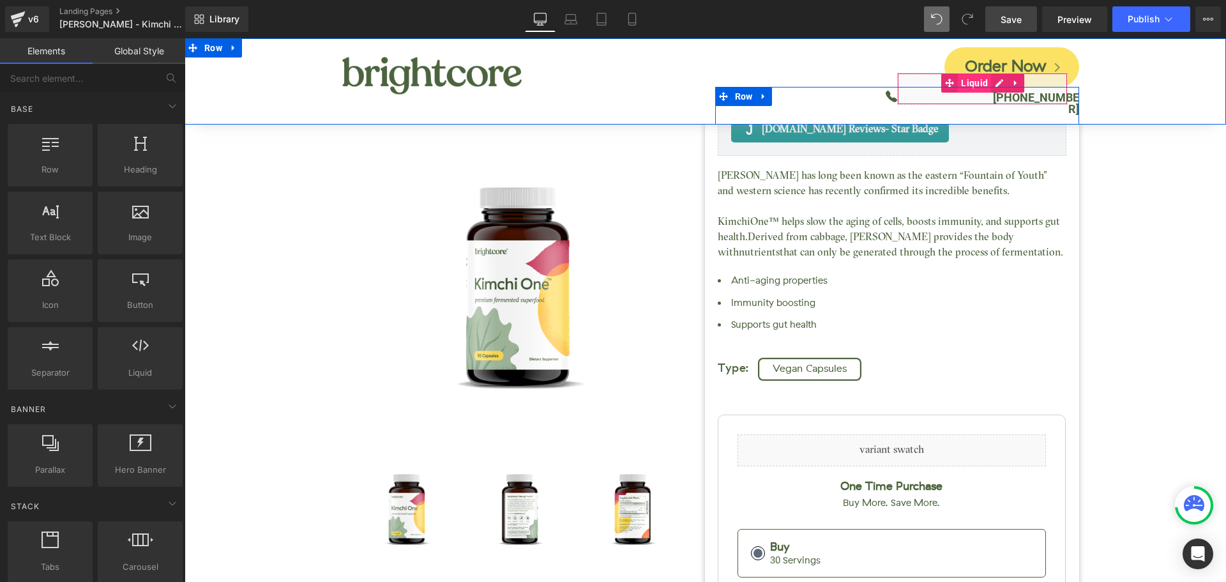
click at [975, 83] on span "Liquid" at bounding box center [974, 82] width 33 height 19
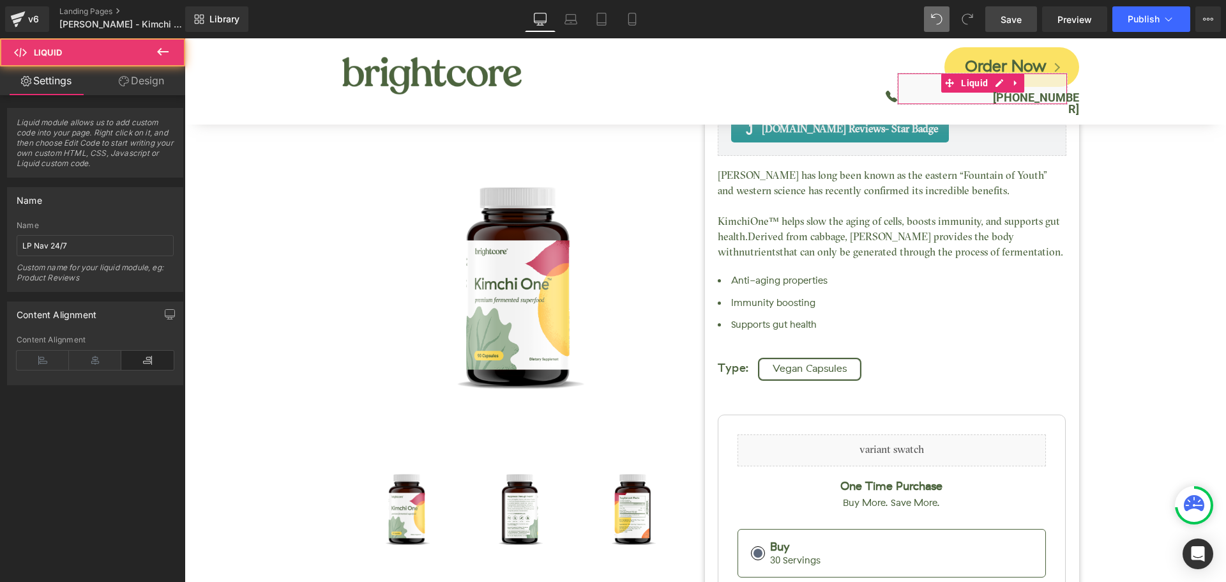
click at [144, 80] on link "Design" at bounding box center [141, 80] width 93 height 29
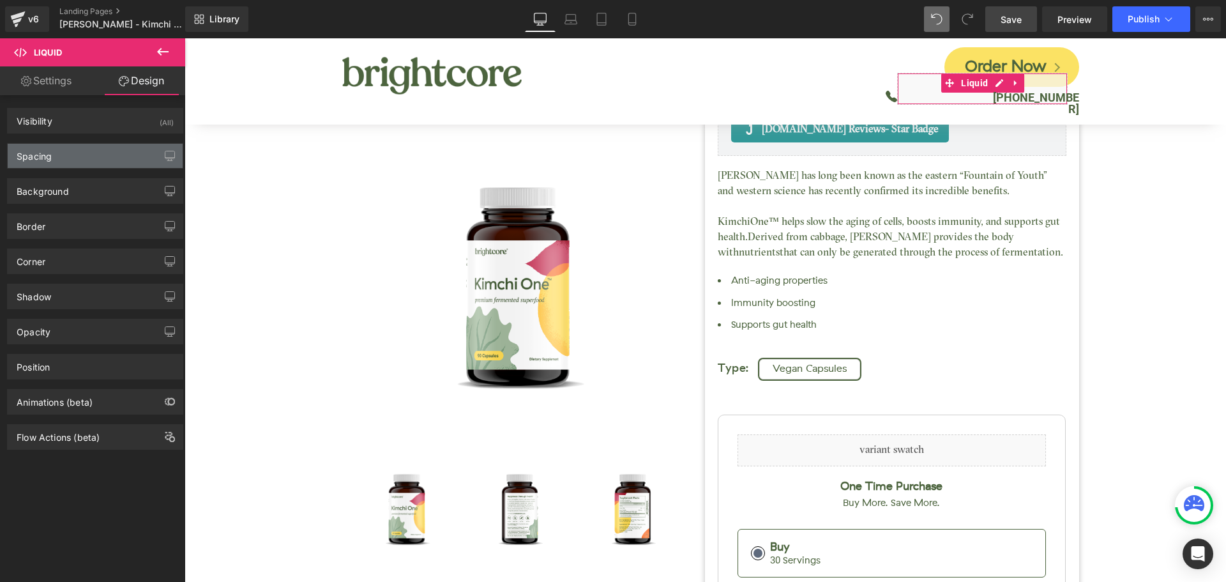
click at [62, 156] on div "Spacing" at bounding box center [95, 156] width 175 height 24
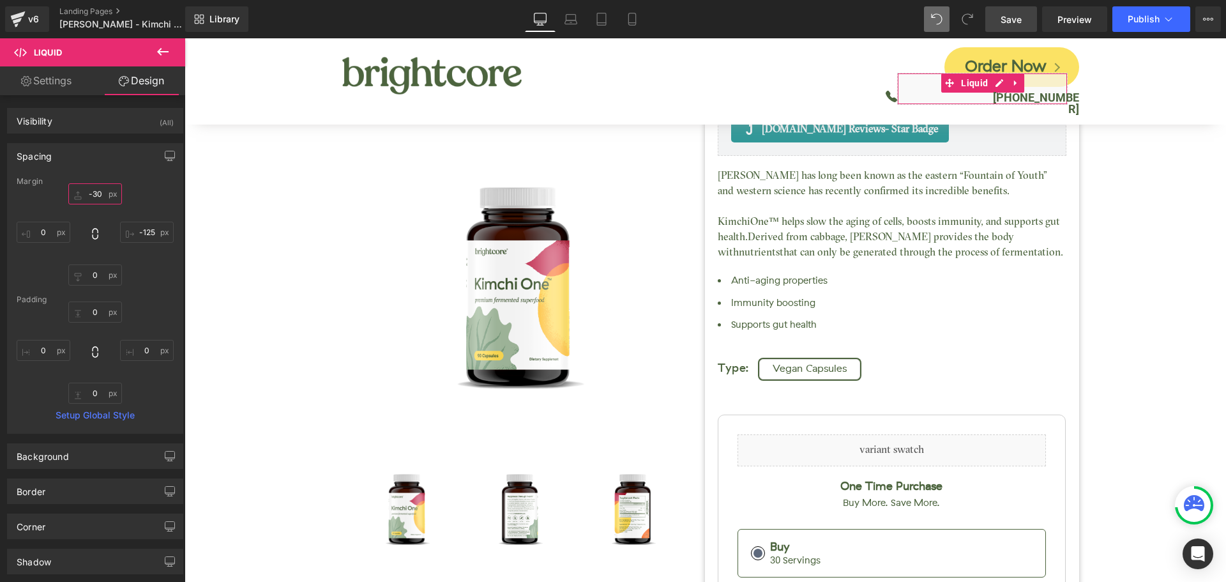
click at [105, 193] on input "-30" at bounding box center [95, 193] width 54 height 21
type input "-29"
click at [998, 18] on link "Save" at bounding box center [1011, 19] width 52 height 26
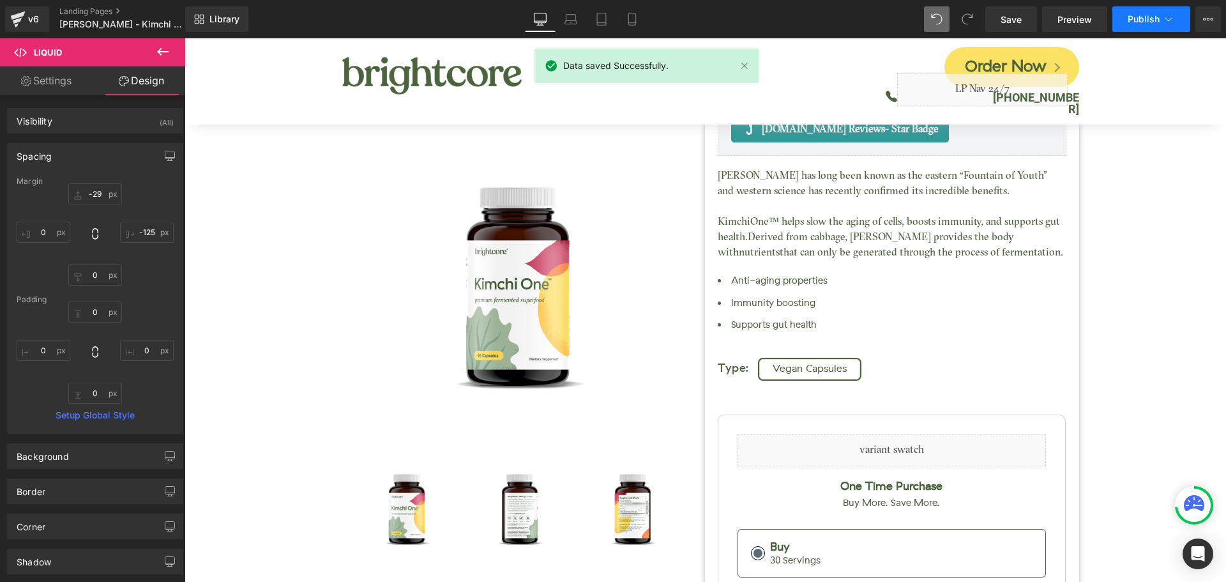
click at [1140, 22] on span "Publish" at bounding box center [1144, 19] width 32 height 10
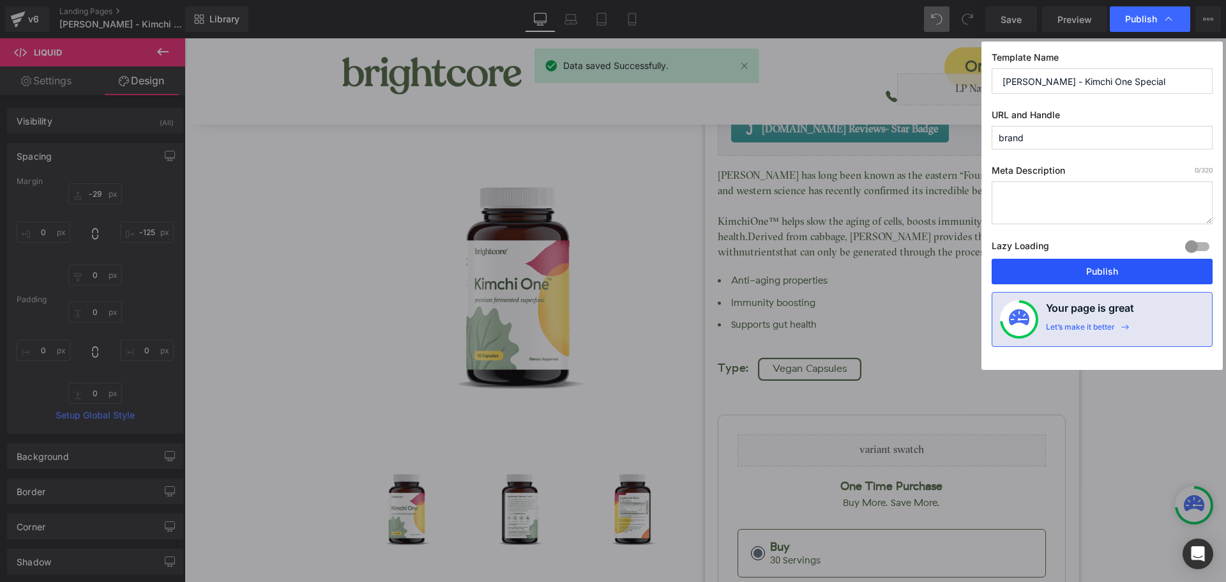
drag, startPoint x: 1185, startPoint y: 263, endPoint x: 1001, endPoint y: 225, distance: 187.2
click at [1185, 263] on button "Publish" at bounding box center [1102, 272] width 221 height 26
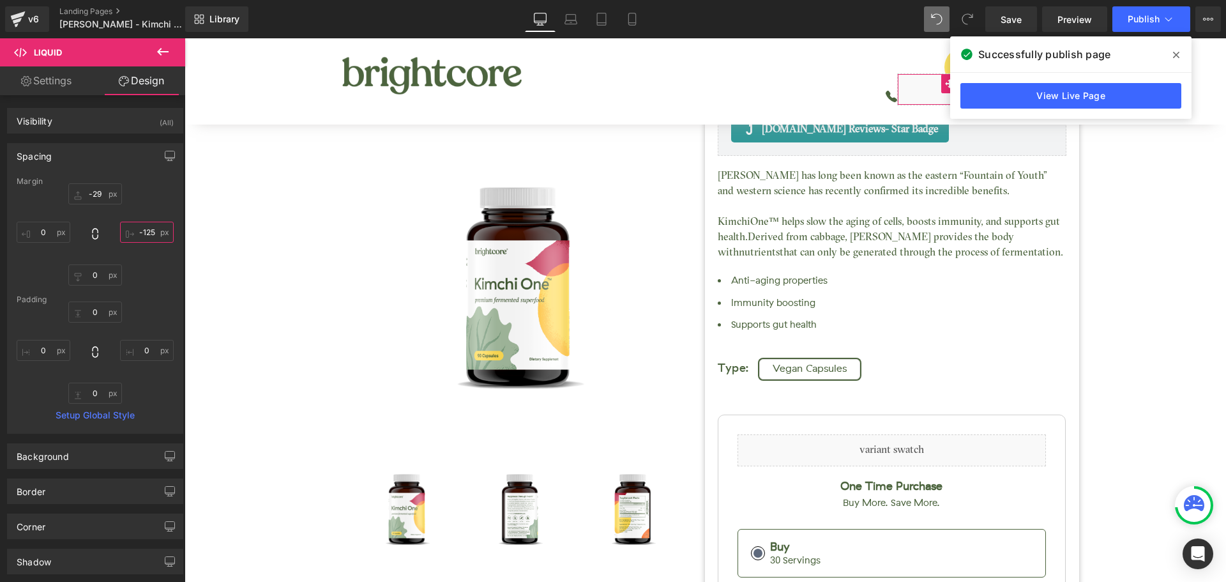
click at [149, 232] on input "-125" at bounding box center [147, 232] width 54 height 21
click at [1008, 20] on span "Save" at bounding box center [1011, 19] width 21 height 13
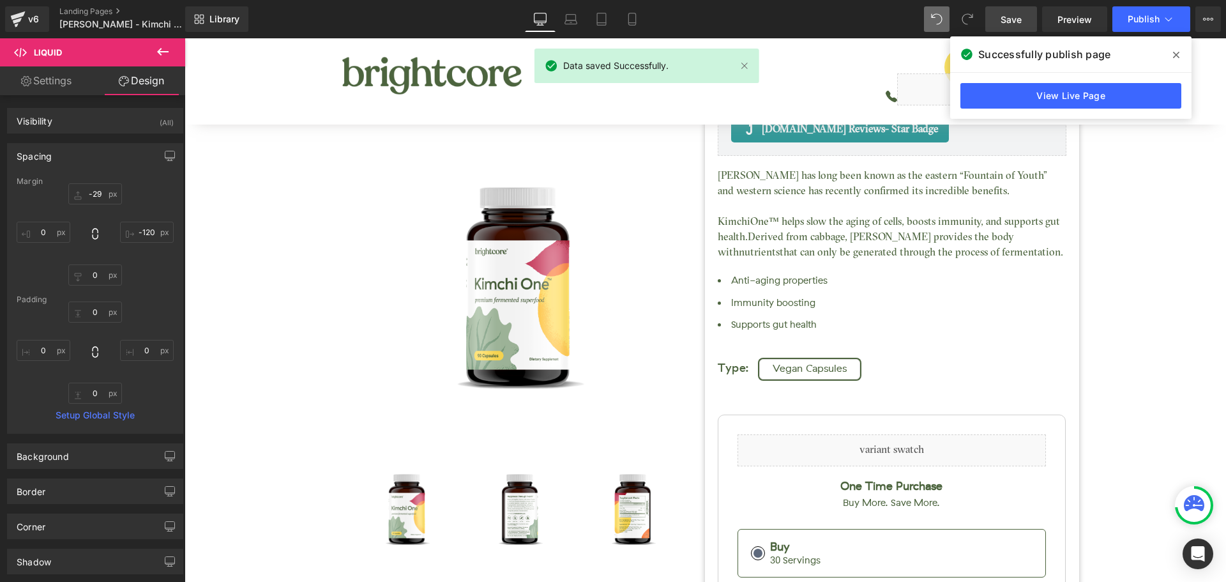
click at [1174, 50] on icon at bounding box center [1176, 55] width 6 height 10
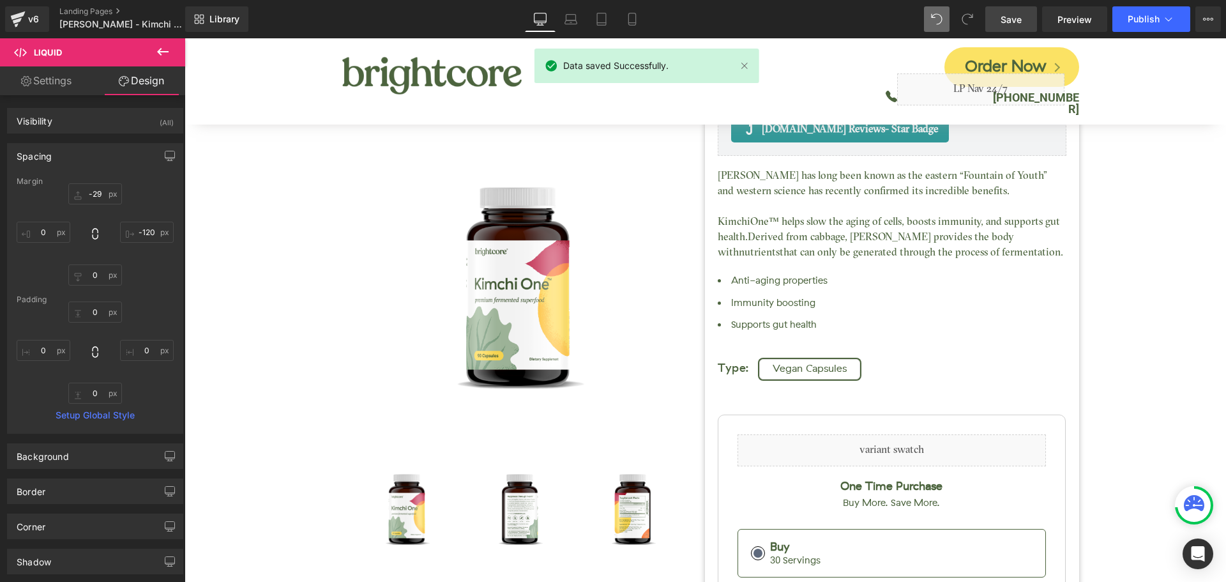
click at [1016, 26] on span "Save" at bounding box center [1011, 19] width 21 height 13
click at [1144, 17] on span "Publish" at bounding box center [1144, 19] width 32 height 10
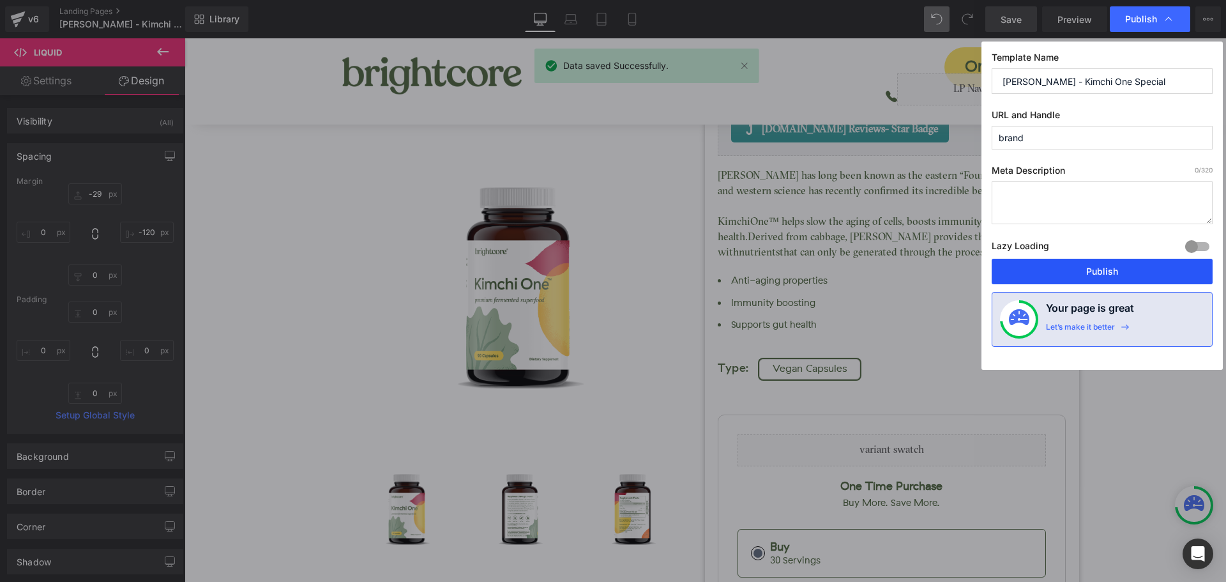
drag, startPoint x: 1167, startPoint y: 273, endPoint x: 804, endPoint y: 86, distance: 408.4
click at [1167, 273] on button "Publish" at bounding box center [1102, 272] width 221 height 26
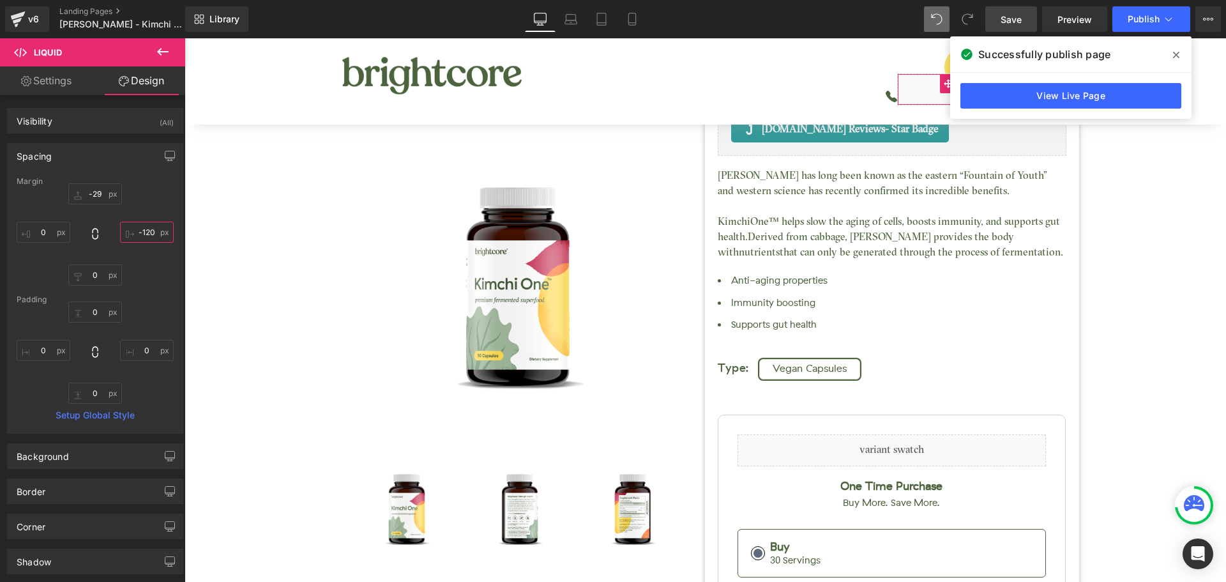
click at [147, 231] on input "-120" at bounding box center [147, 232] width 54 height 21
click at [1177, 51] on icon at bounding box center [1176, 55] width 6 height 10
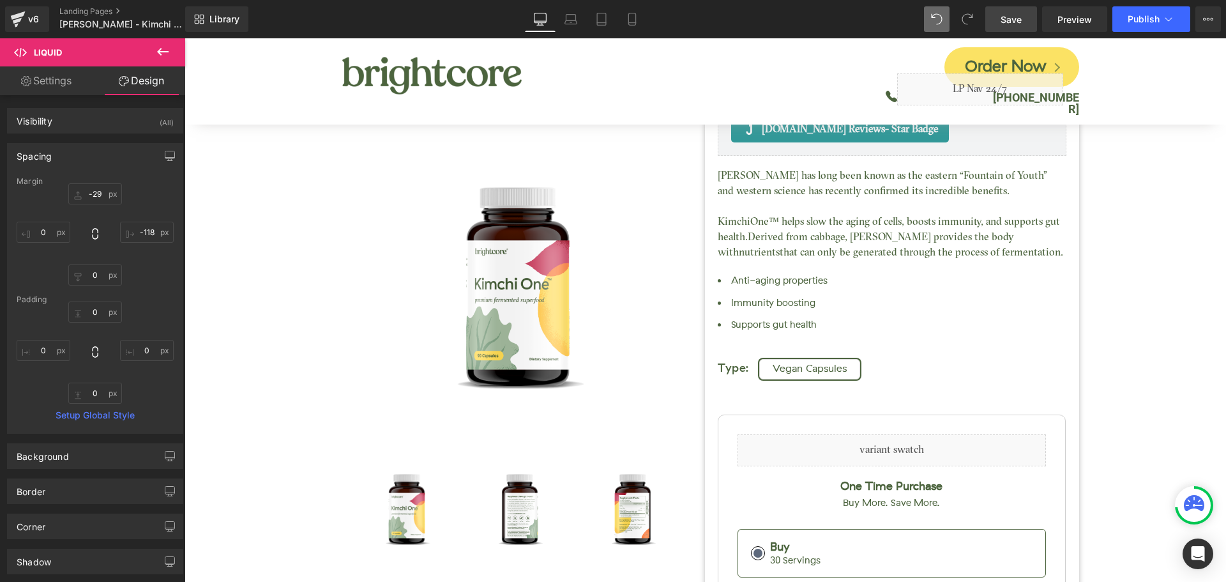
click at [1000, 22] on link "Save" at bounding box center [1011, 19] width 52 height 26
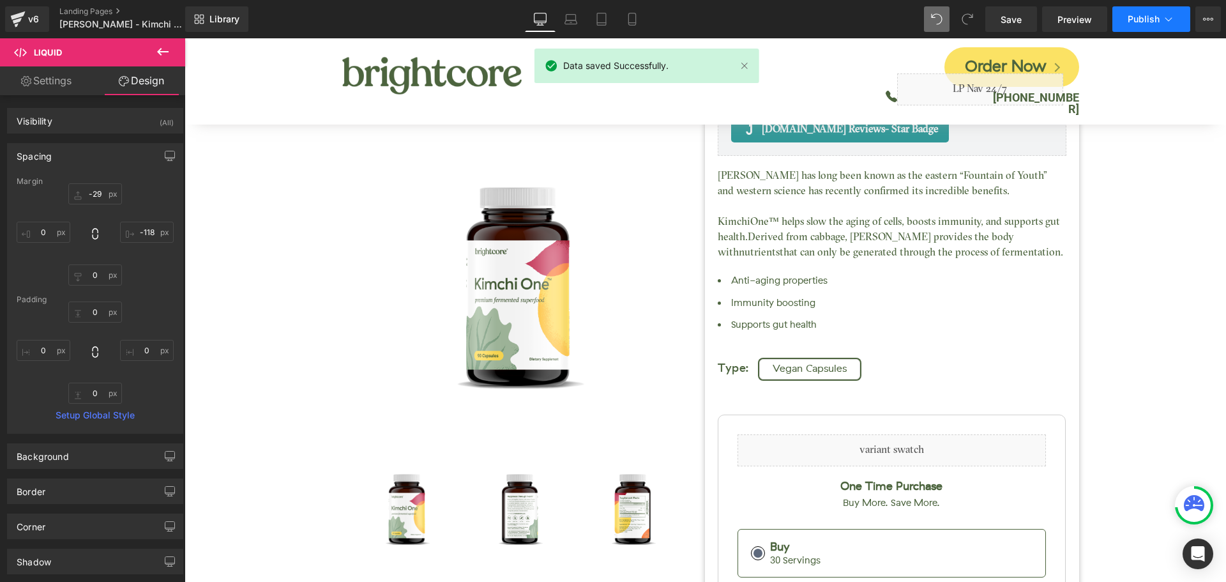
click at [1149, 24] on span "Publish" at bounding box center [1144, 19] width 32 height 10
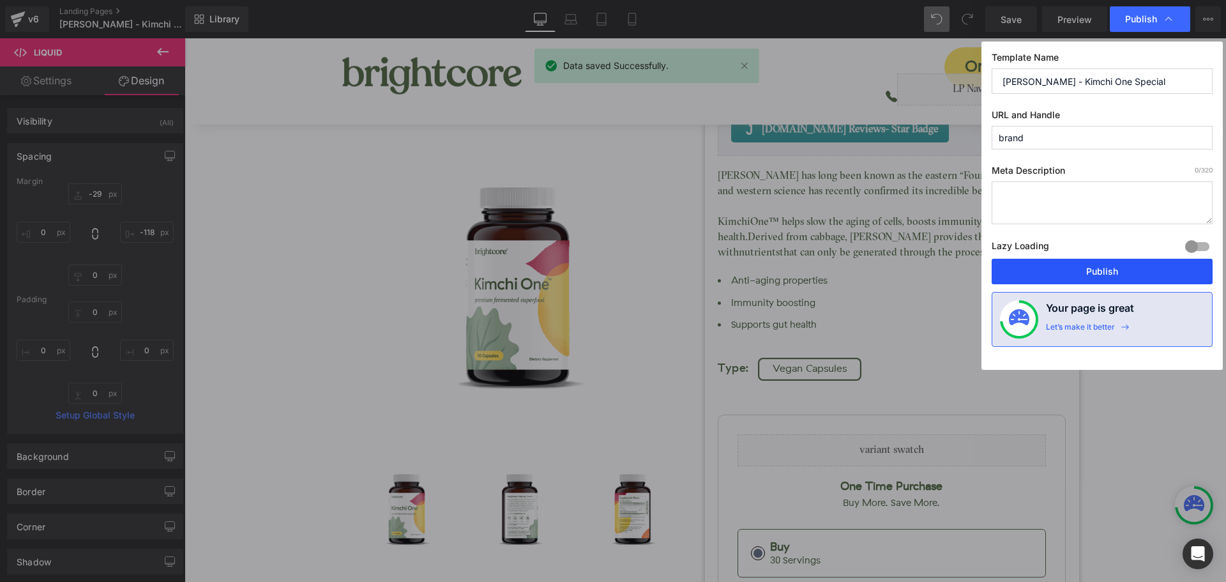
click at [1152, 273] on button "Publish" at bounding box center [1102, 272] width 221 height 26
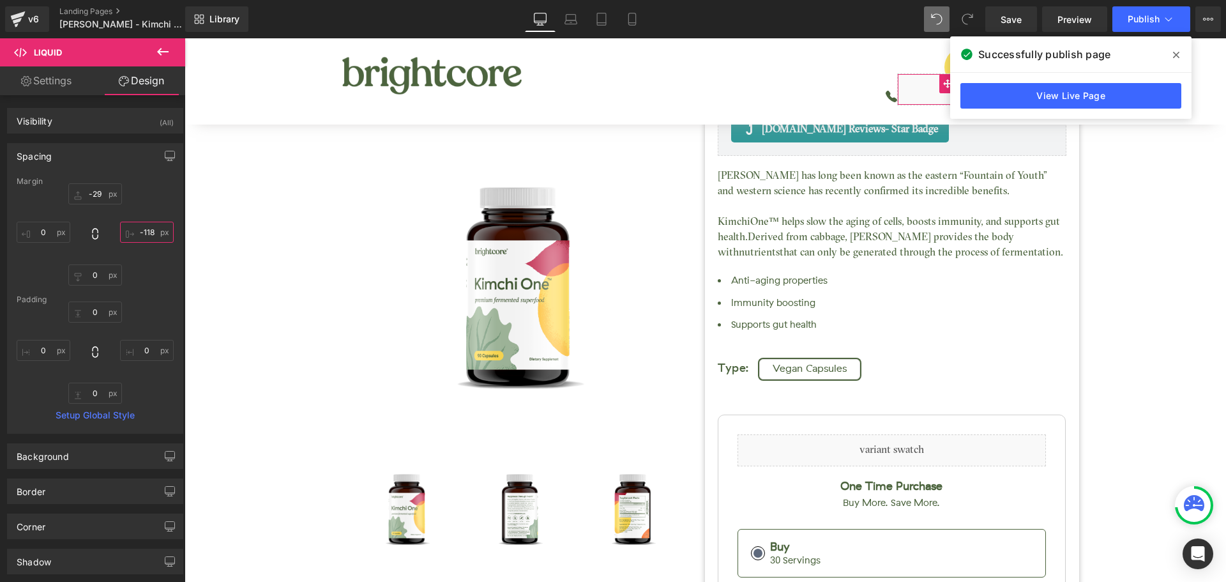
click at [155, 234] on input "-118" at bounding box center [147, 232] width 54 height 21
click at [153, 234] on input "-118" at bounding box center [147, 232] width 54 height 21
type input "-116"
click at [1027, 22] on link "Save" at bounding box center [1011, 19] width 52 height 26
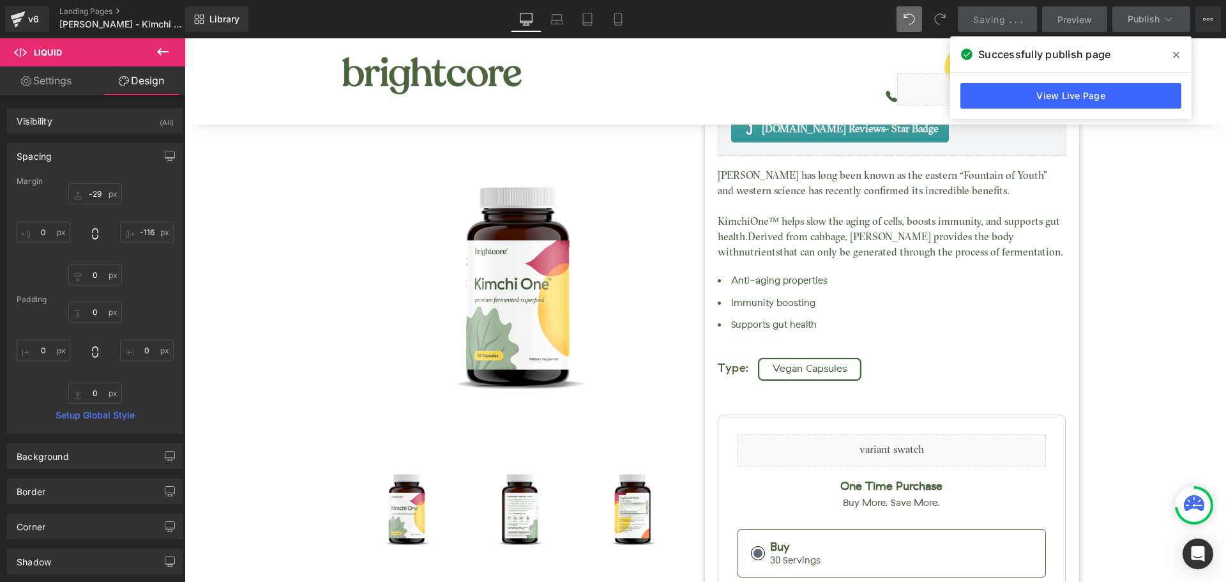
click at [1172, 51] on span at bounding box center [1176, 55] width 20 height 20
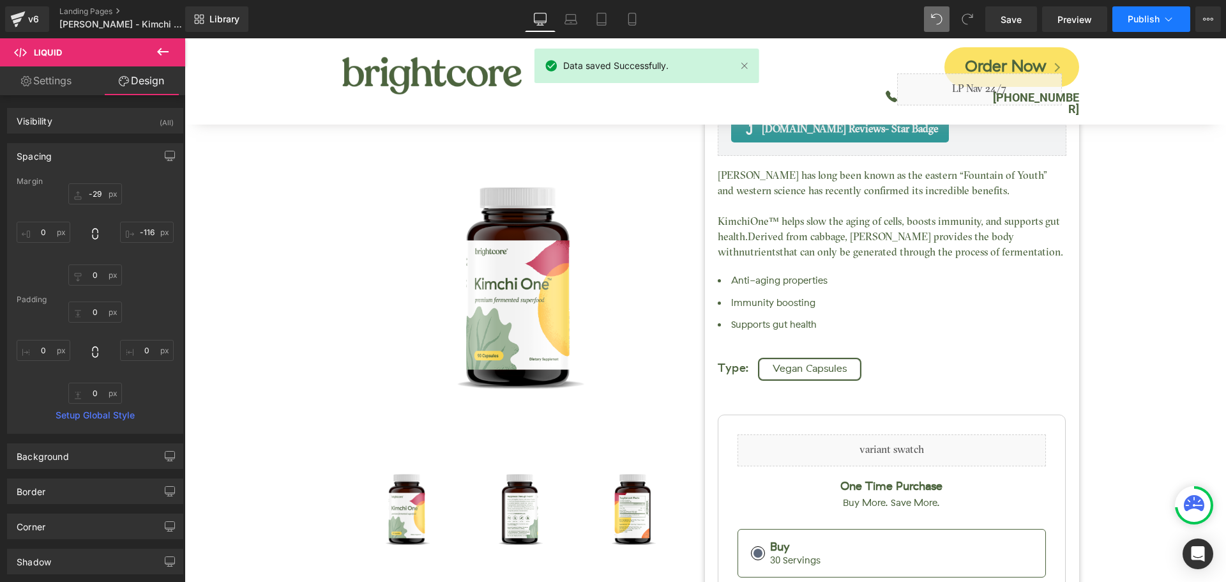
click at [1134, 25] on button "Publish" at bounding box center [1151, 19] width 78 height 26
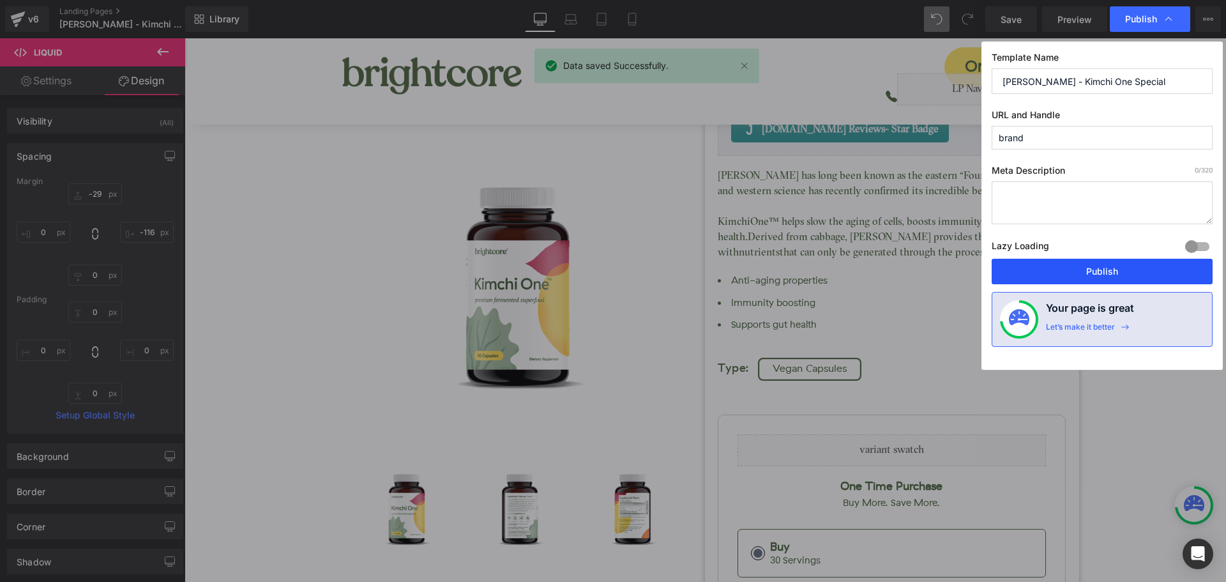
click at [1154, 270] on button "Publish" at bounding box center [1102, 272] width 221 height 26
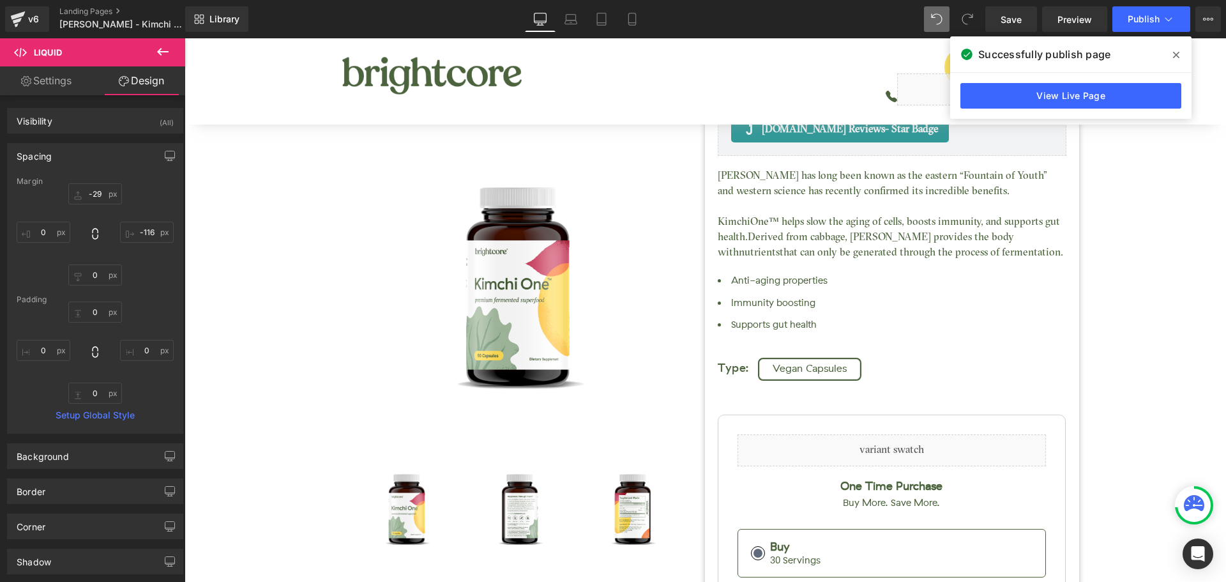
drag, startPoint x: 1176, startPoint y: 52, endPoint x: 887, endPoint y: 3, distance: 293.4
click at [1176, 52] on icon at bounding box center [1176, 55] width 6 height 10
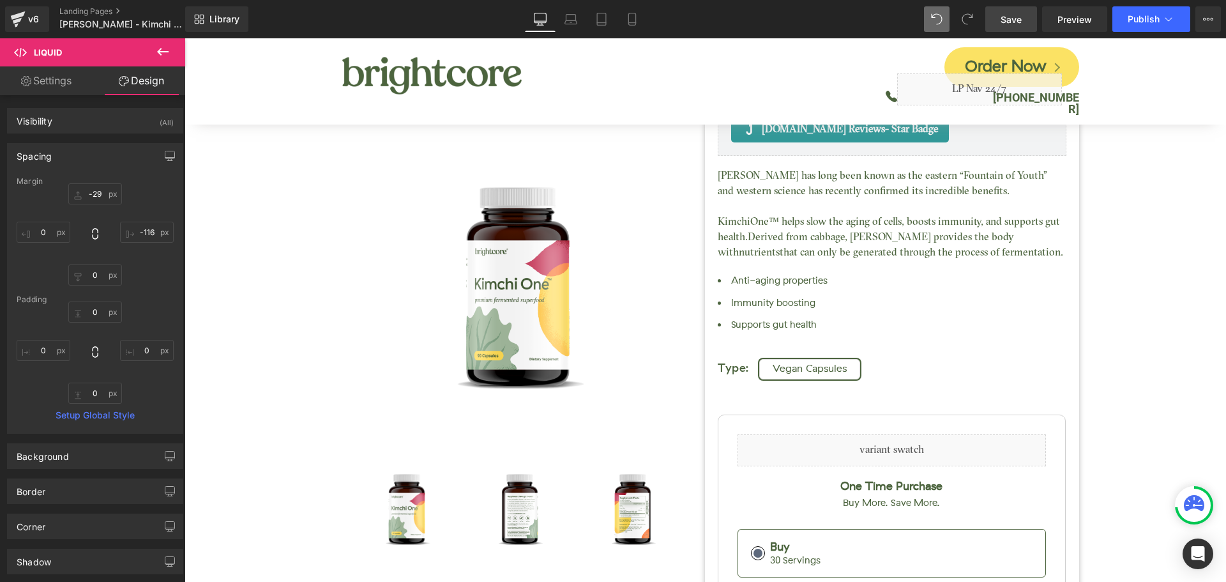
click at [1004, 21] on span "Save" at bounding box center [1011, 19] width 21 height 13
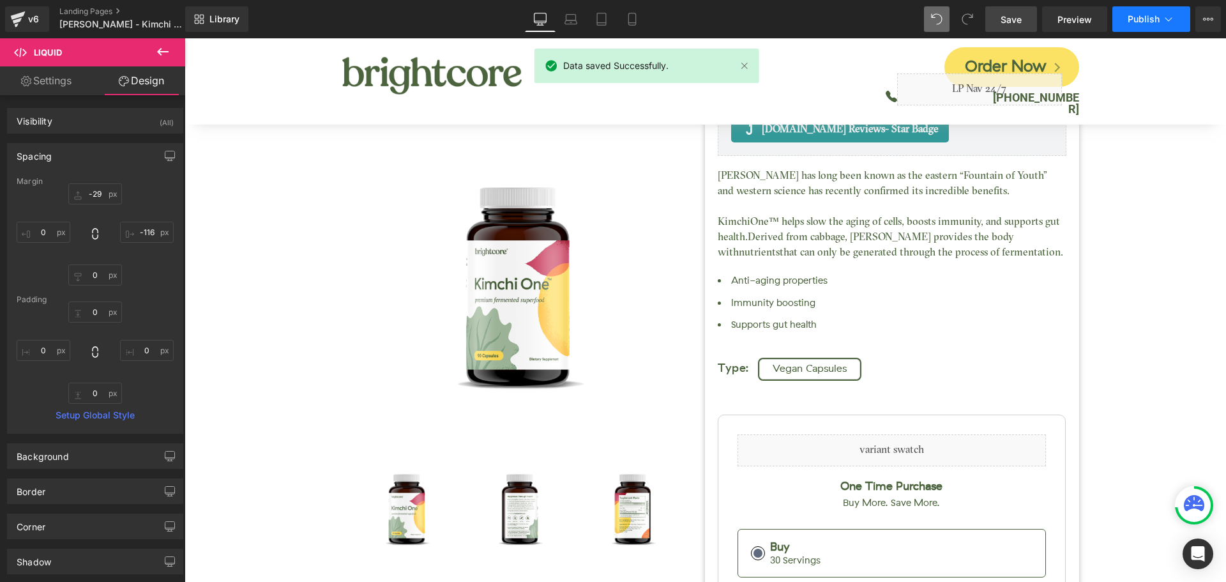
click at [1146, 19] on span "Publish" at bounding box center [1144, 19] width 32 height 10
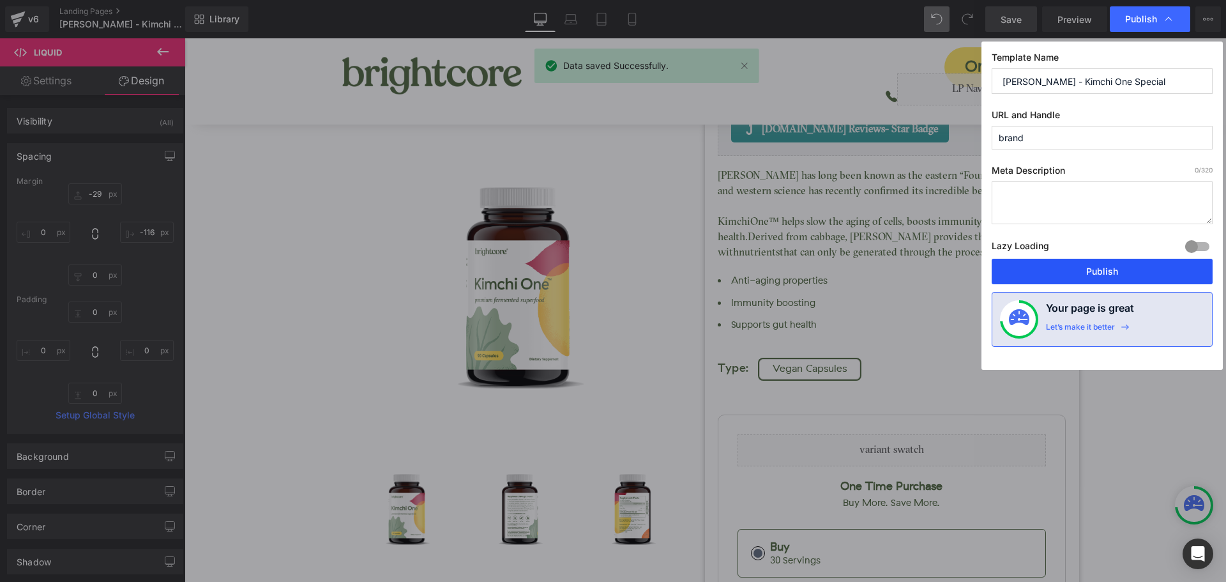
click at [1176, 266] on button "Publish" at bounding box center [1102, 272] width 221 height 26
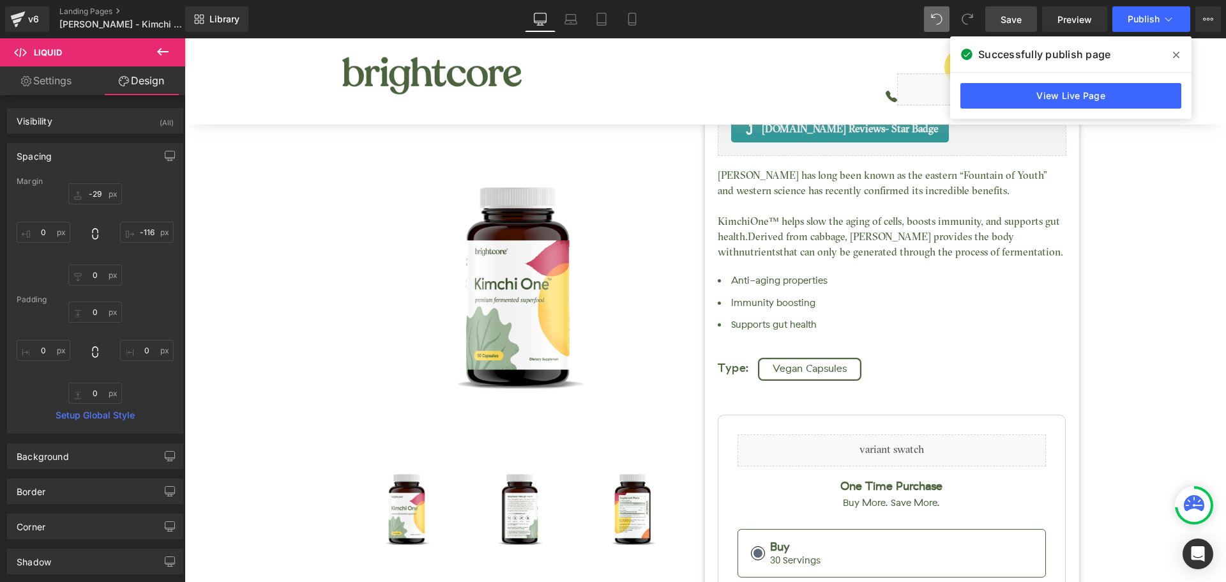
click at [1177, 55] on icon at bounding box center [1176, 55] width 6 height 6
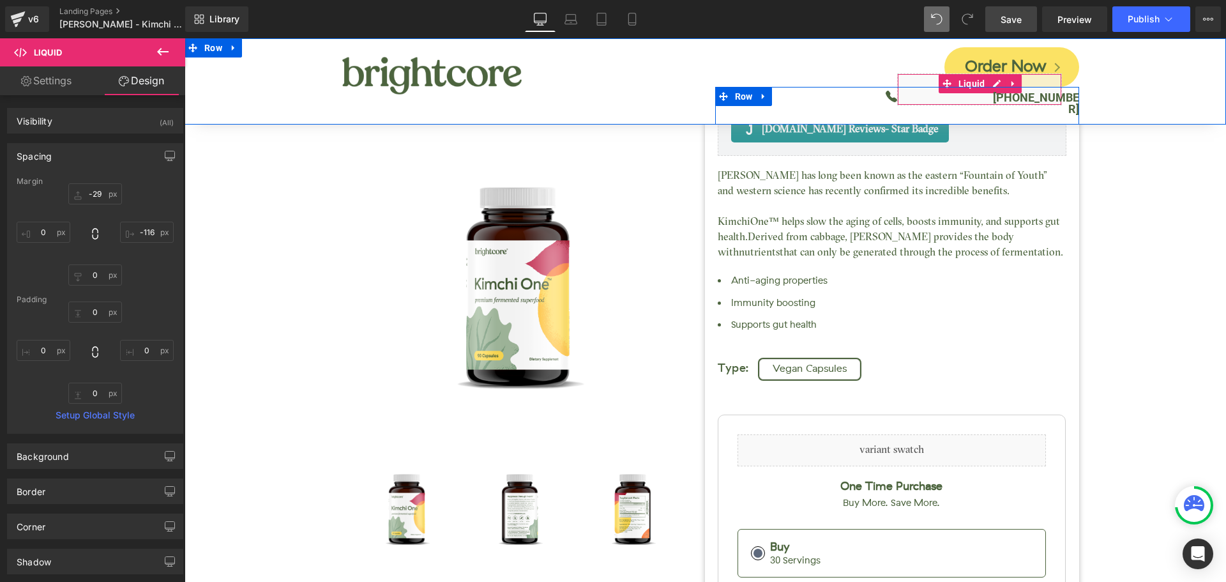
click at [897, 98] on div "Liquid" at bounding box center [979, 89] width 165 height 32
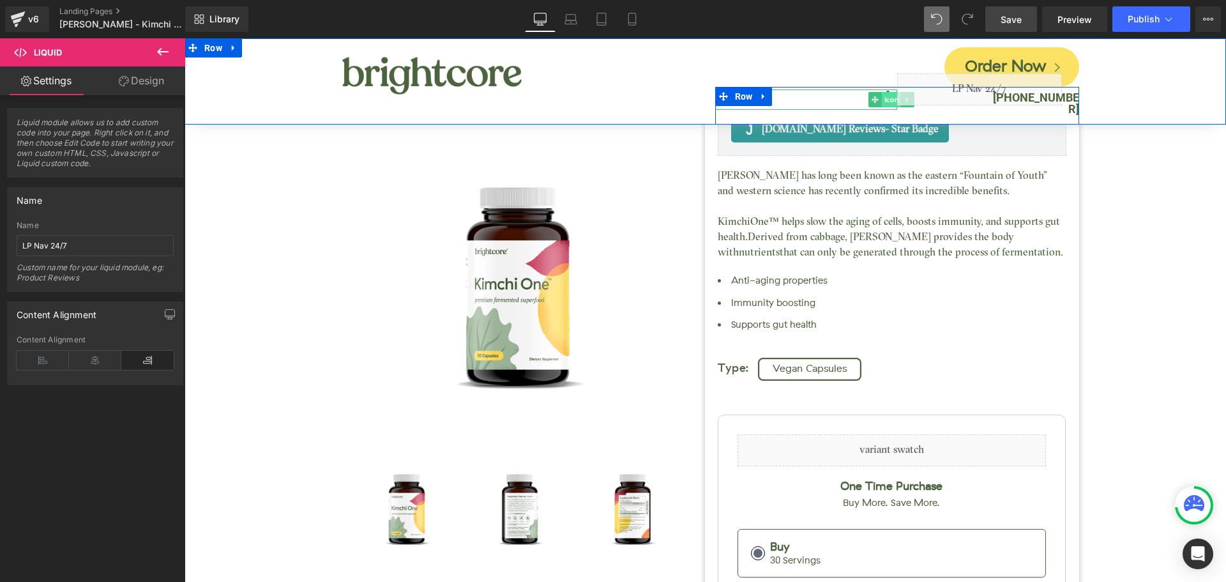
click at [881, 98] on span "Icon" at bounding box center [891, 99] width 20 height 15
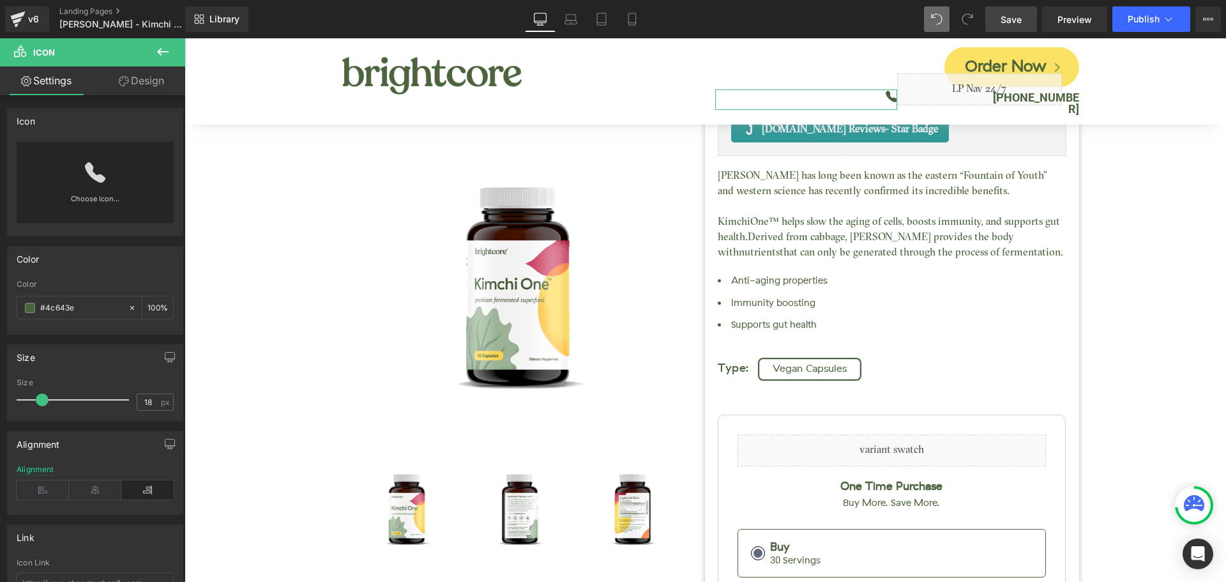
click at [142, 77] on link "Design" at bounding box center [141, 80] width 93 height 29
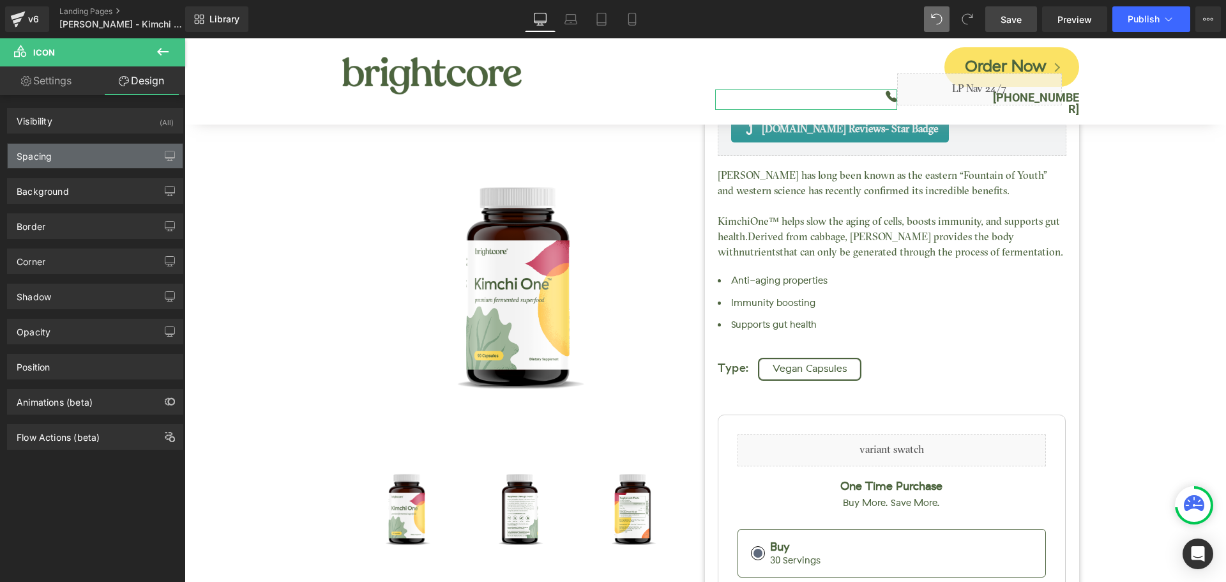
click at [67, 152] on div "Spacing" at bounding box center [95, 156] width 175 height 24
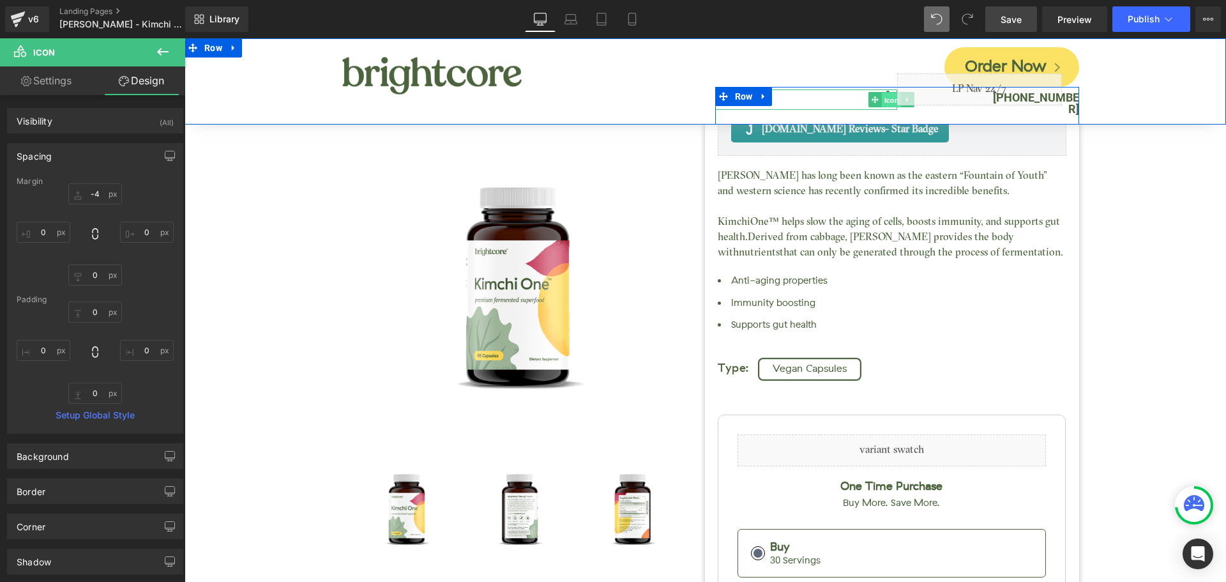
click at [882, 100] on span "Icon" at bounding box center [891, 100] width 20 height 15
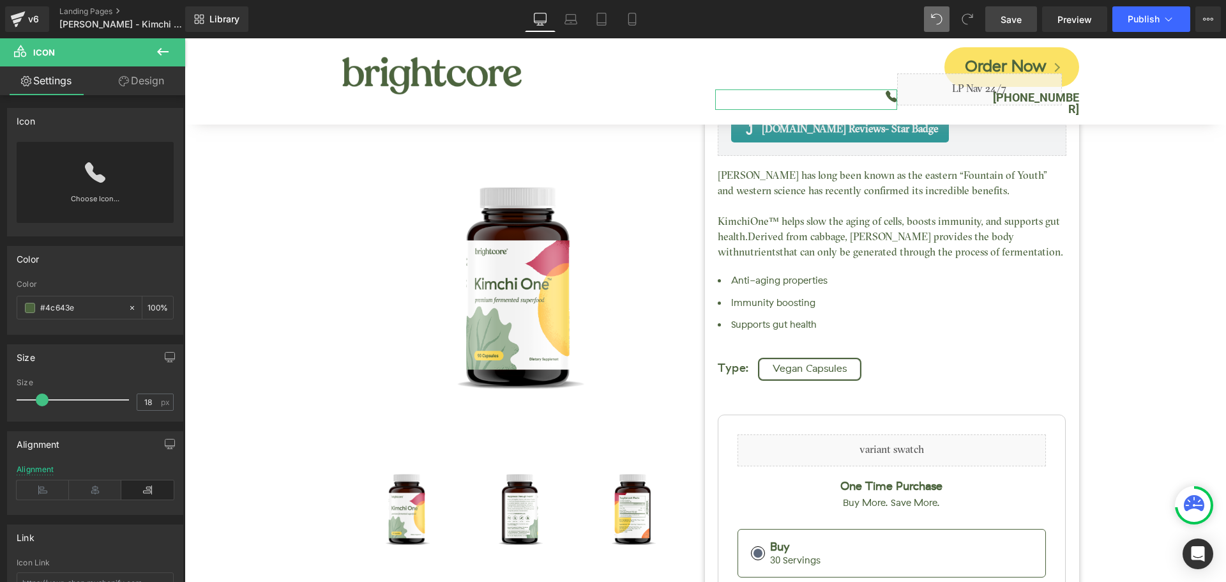
click at [146, 74] on link "Design" at bounding box center [141, 80] width 93 height 29
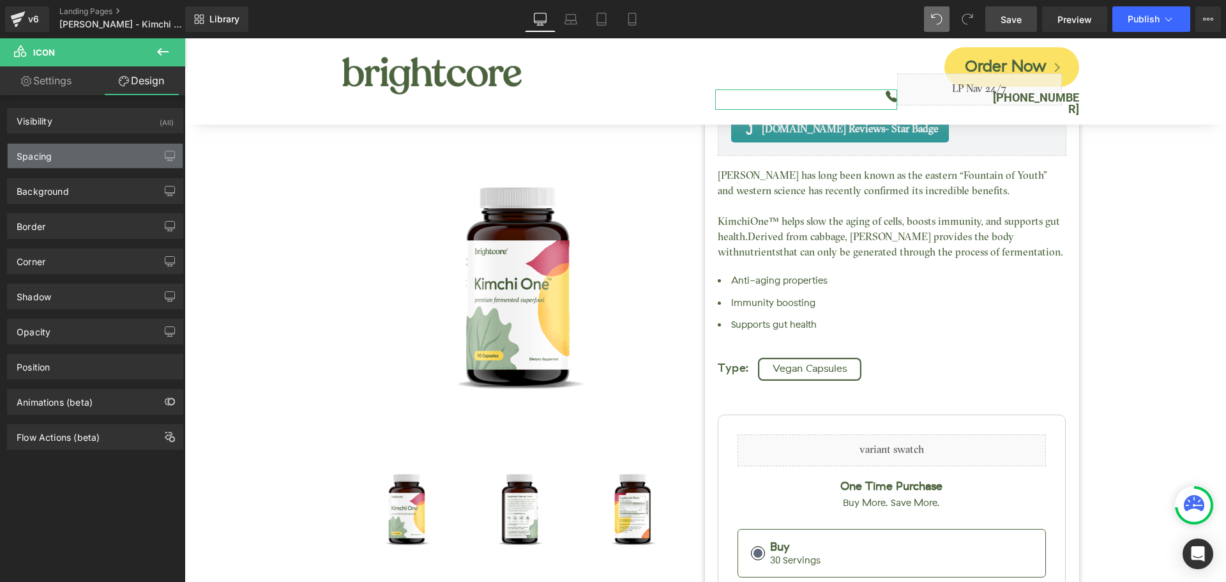
type input "-4"
type input "0"
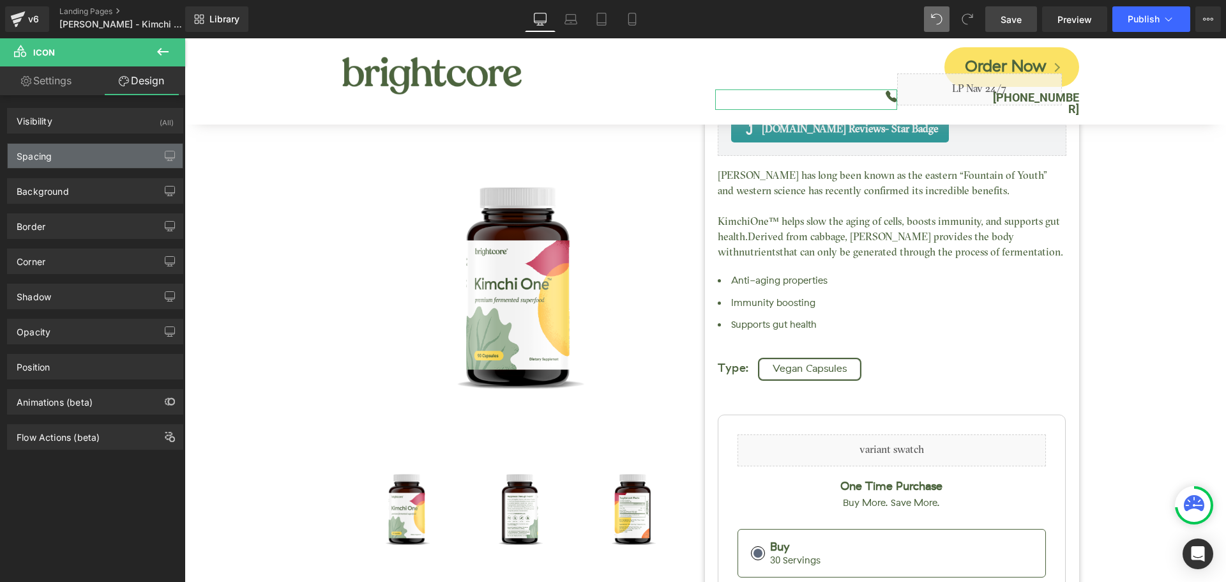
type input "0"
click at [82, 155] on div "Spacing" at bounding box center [95, 156] width 175 height 24
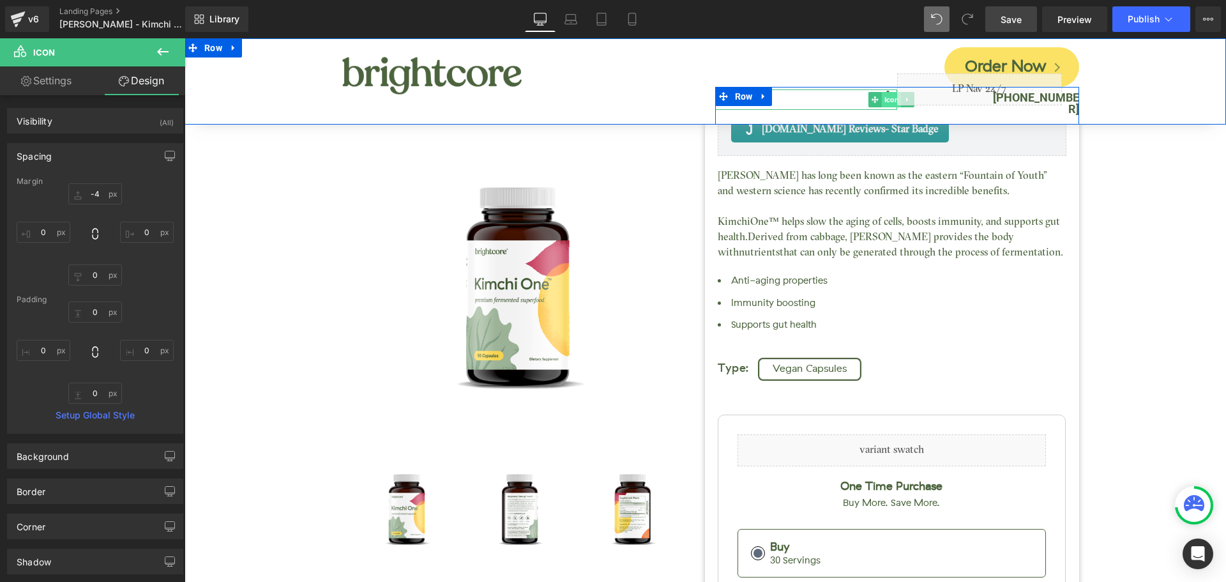
click at [882, 100] on span "Icon" at bounding box center [891, 99] width 20 height 15
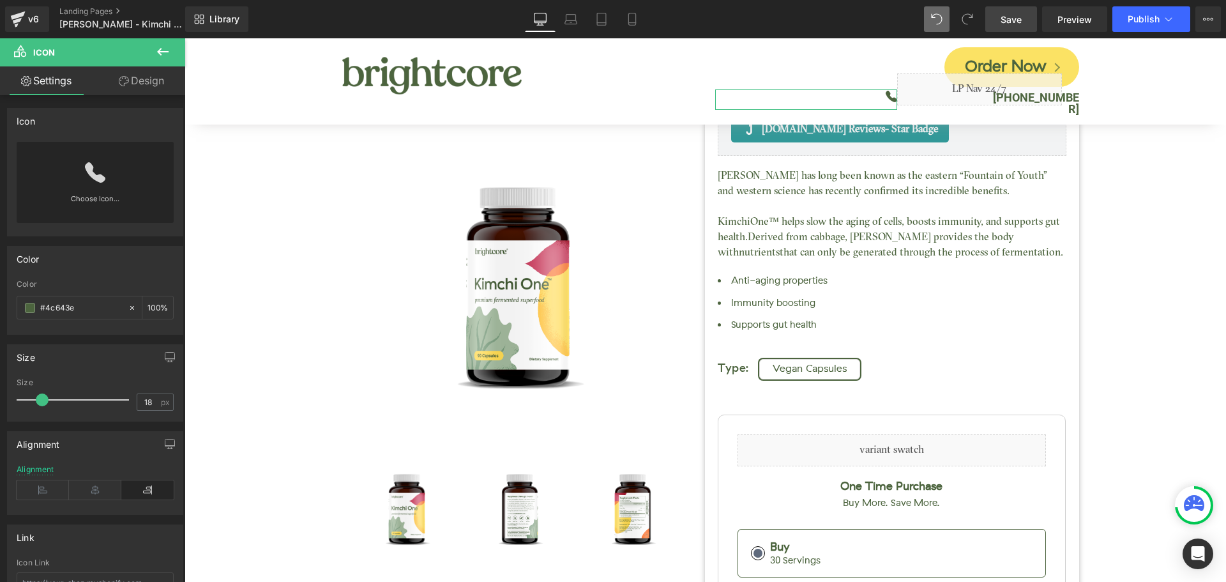
click at [146, 83] on link "Design" at bounding box center [141, 80] width 93 height 29
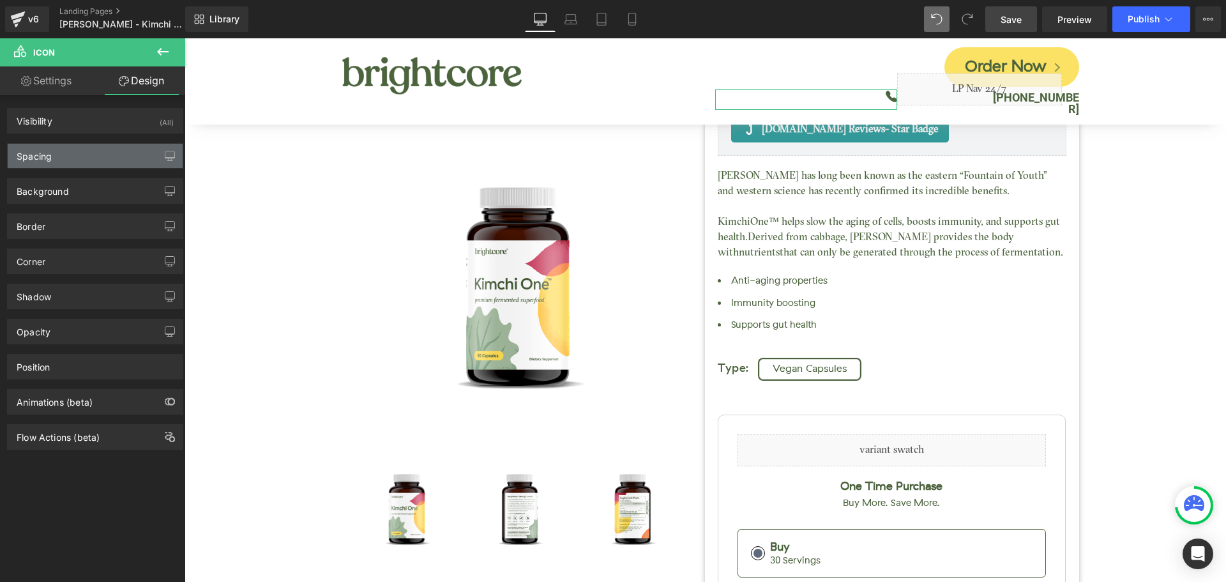
click at [98, 158] on div "Spacing" at bounding box center [95, 156] width 175 height 24
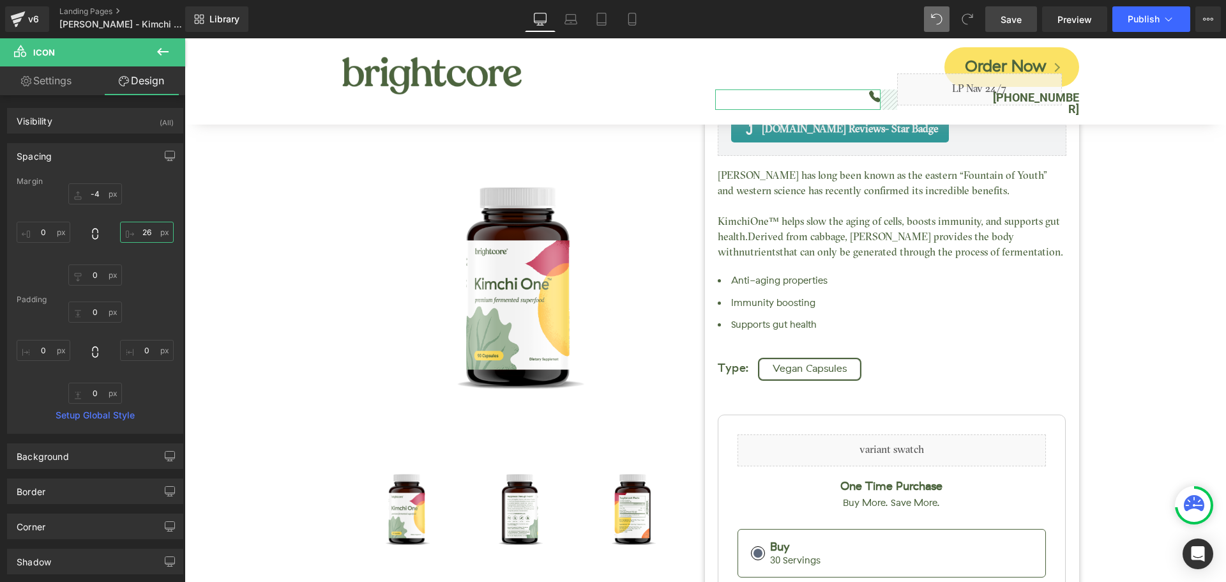
click at [149, 233] on input "26" at bounding box center [147, 232] width 54 height 21
type input "-"
click at [1000, 22] on link "Save" at bounding box center [1011, 19] width 52 height 26
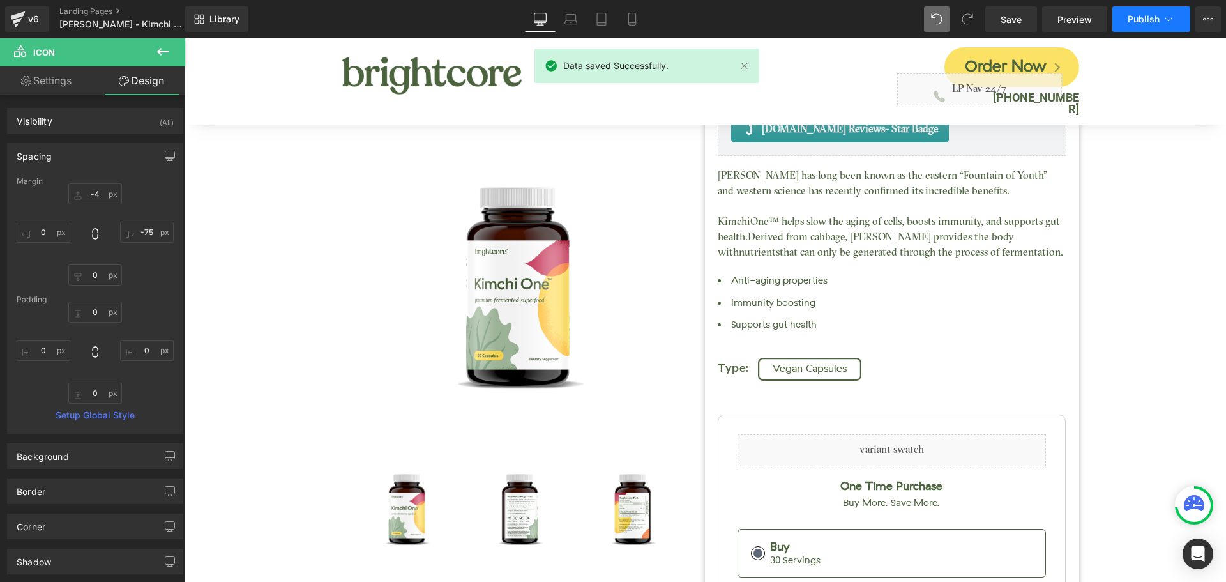
click at [1168, 26] on button "Publish" at bounding box center [1151, 19] width 78 height 26
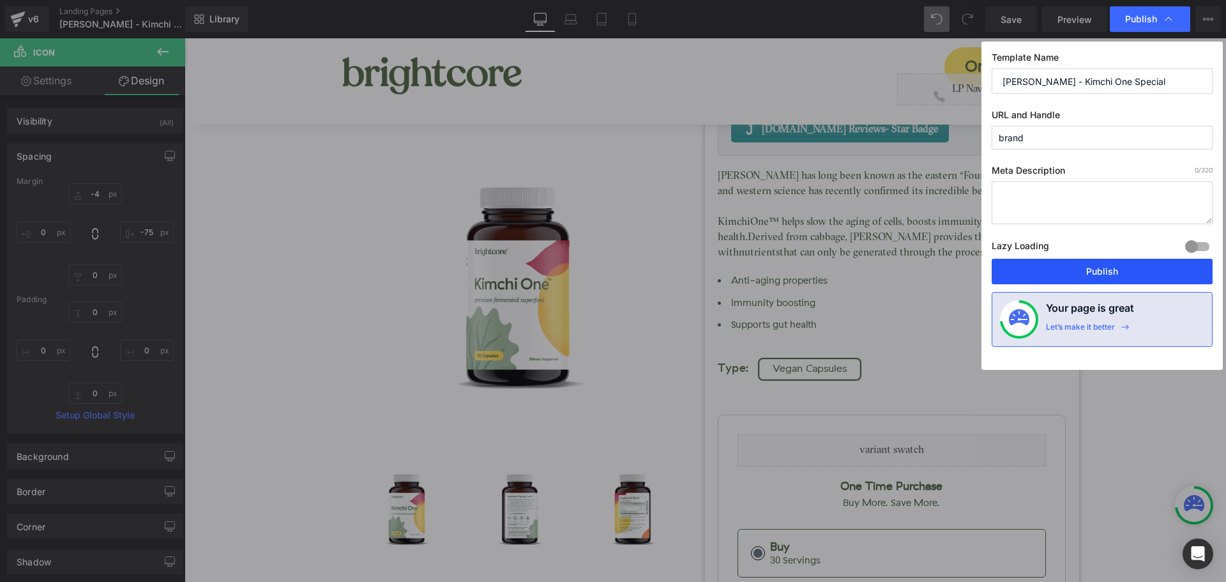
drag, startPoint x: 1104, startPoint y: 271, endPoint x: 921, endPoint y: 231, distance: 187.6
click at [1104, 271] on button "Publish" at bounding box center [1102, 272] width 221 height 26
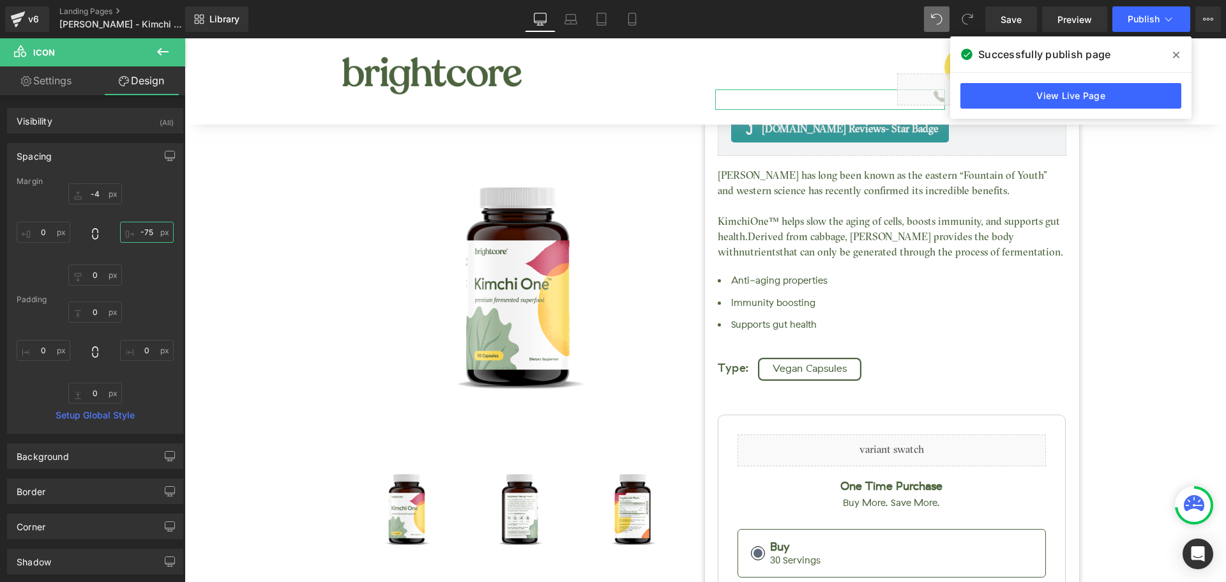
click at [141, 230] on input "-75" at bounding box center [147, 232] width 54 height 21
type input "-100"
click at [1010, 20] on span "Save" at bounding box center [1011, 19] width 21 height 13
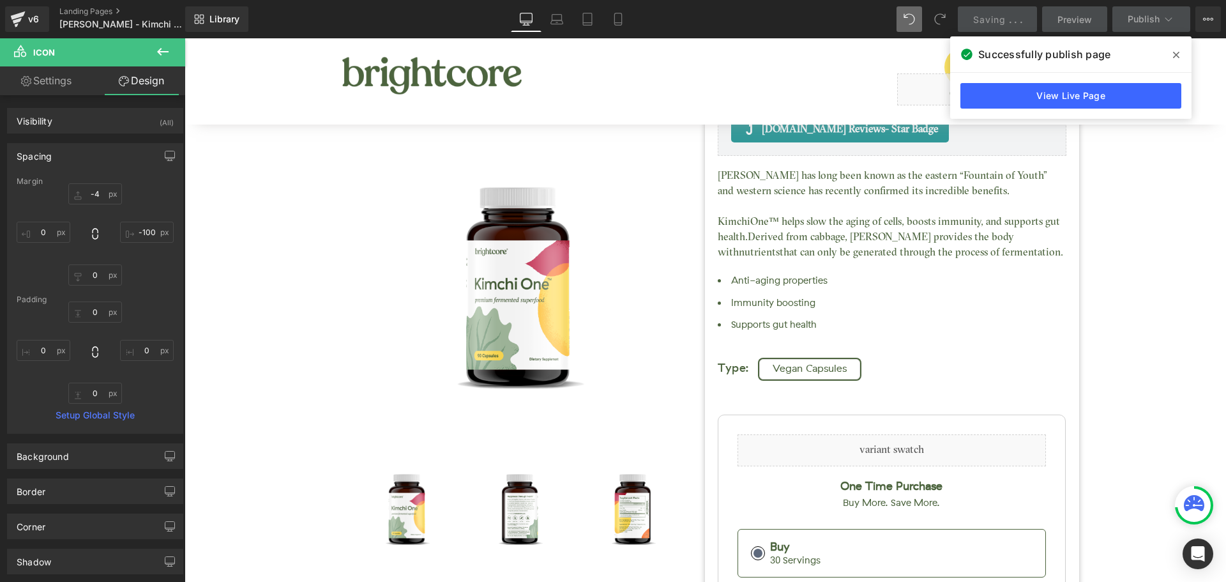
click at [1173, 51] on icon at bounding box center [1176, 55] width 6 height 10
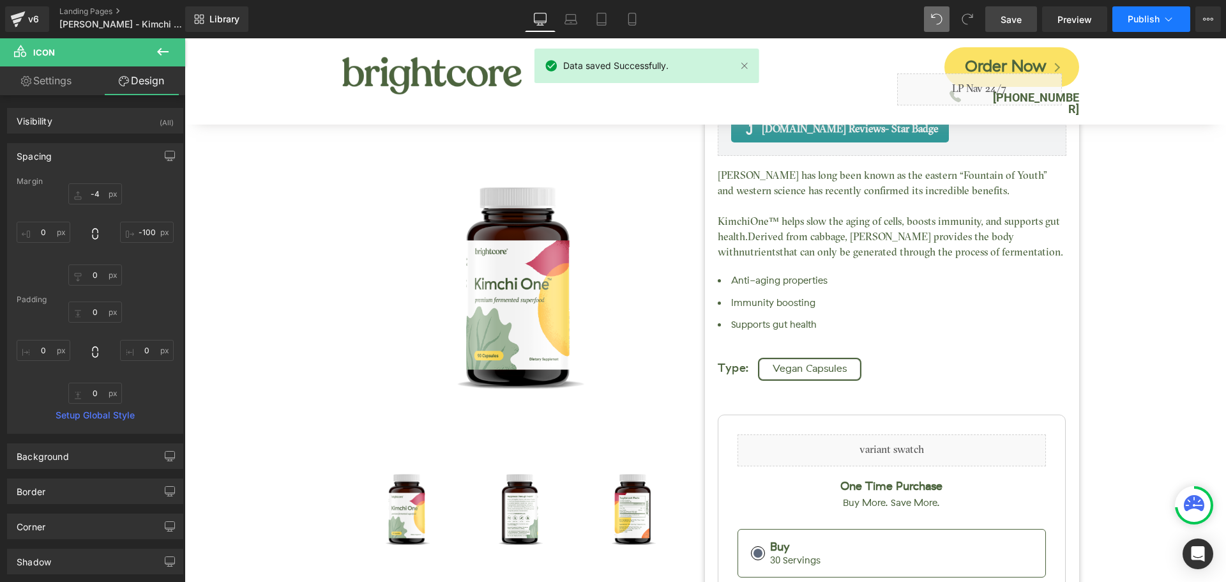
click at [1144, 20] on span "Publish" at bounding box center [1144, 19] width 32 height 10
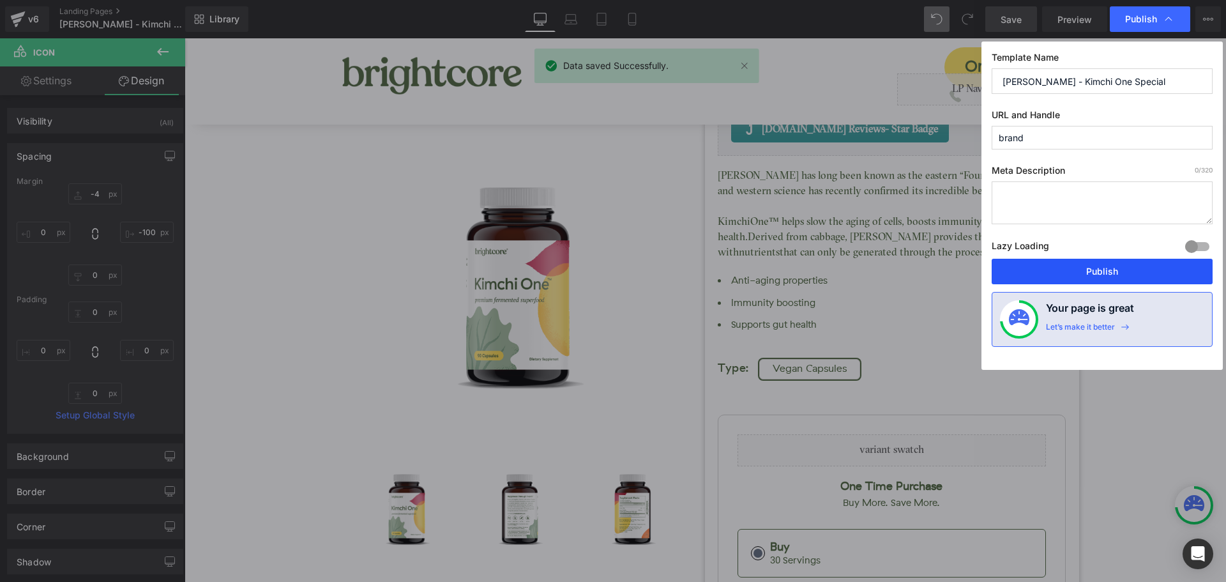
click at [1158, 269] on button "Publish" at bounding box center [1102, 272] width 221 height 26
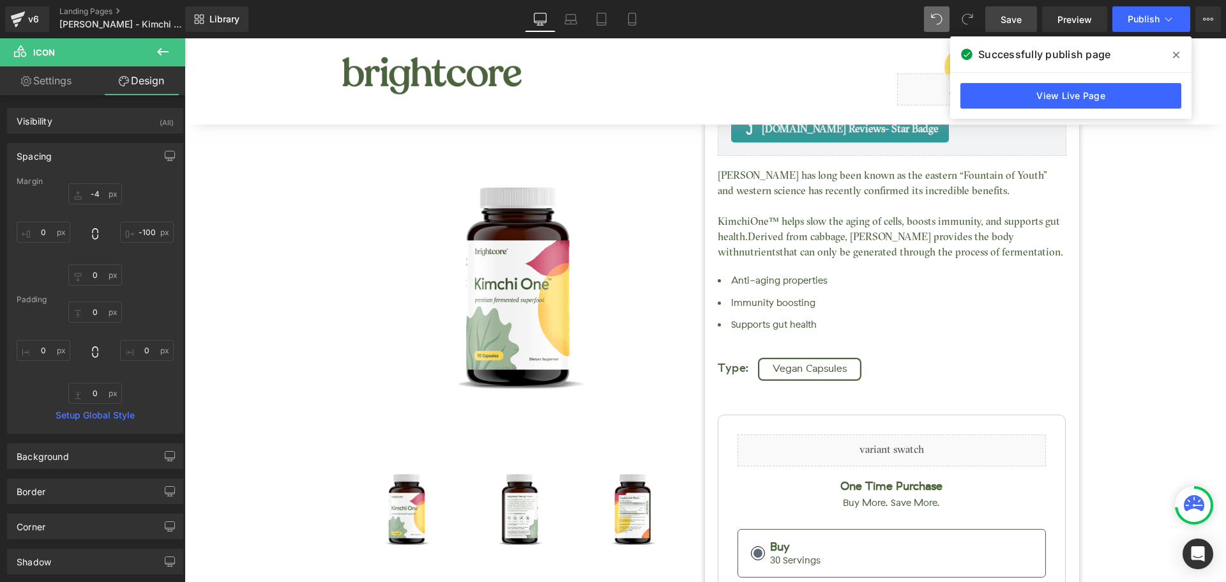
click at [1180, 54] on span at bounding box center [1176, 55] width 20 height 20
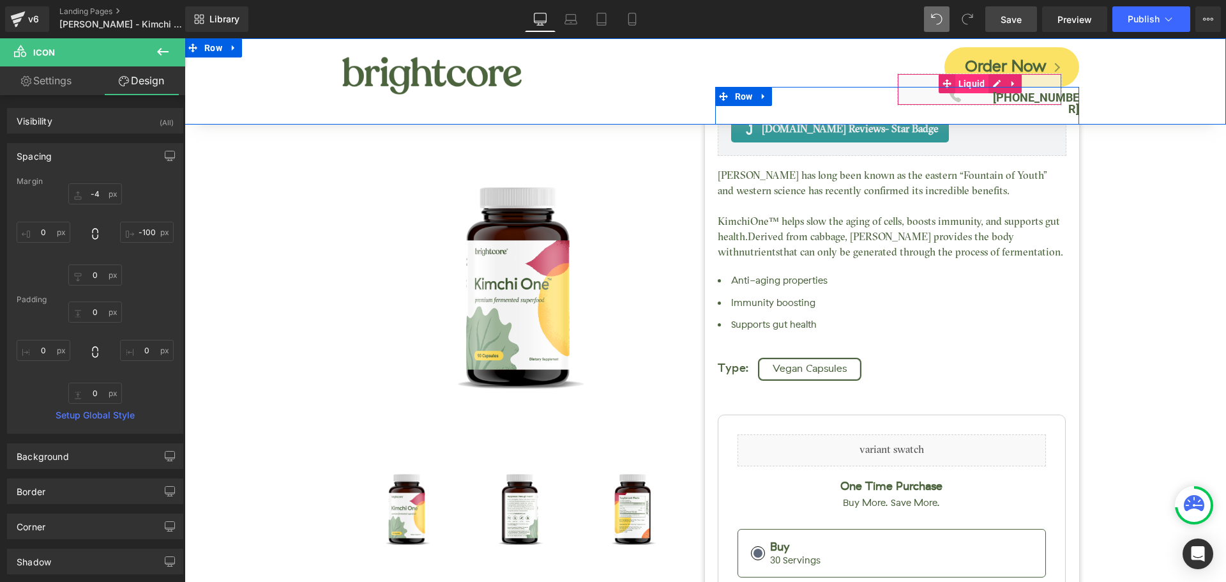
click at [969, 84] on span "Liquid" at bounding box center [971, 83] width 33 height 19
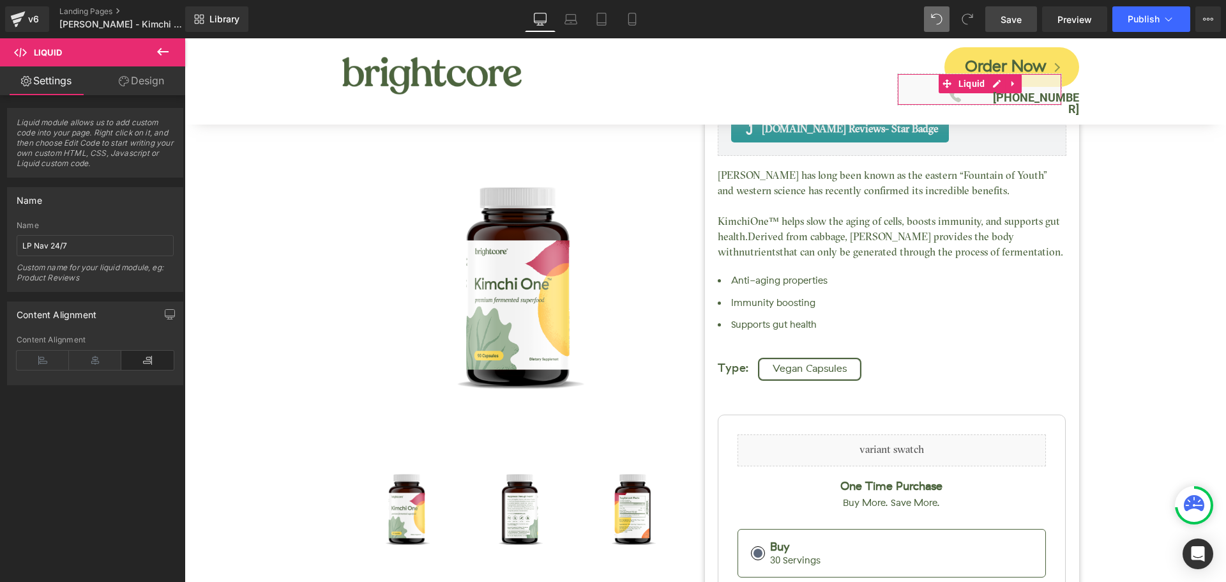
click at [161, 87] on link "Design" at bounding box center [141, 80] width 93 height 29
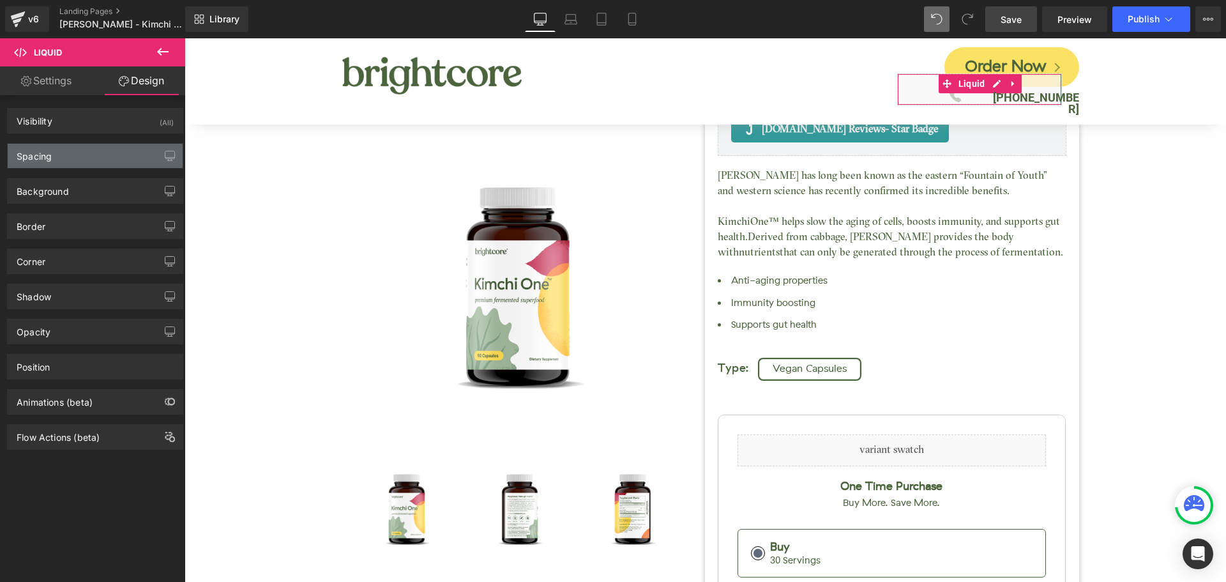
click at [84, 155] on div "Spacing" at bounding box center [95, 156] width 175 height 24
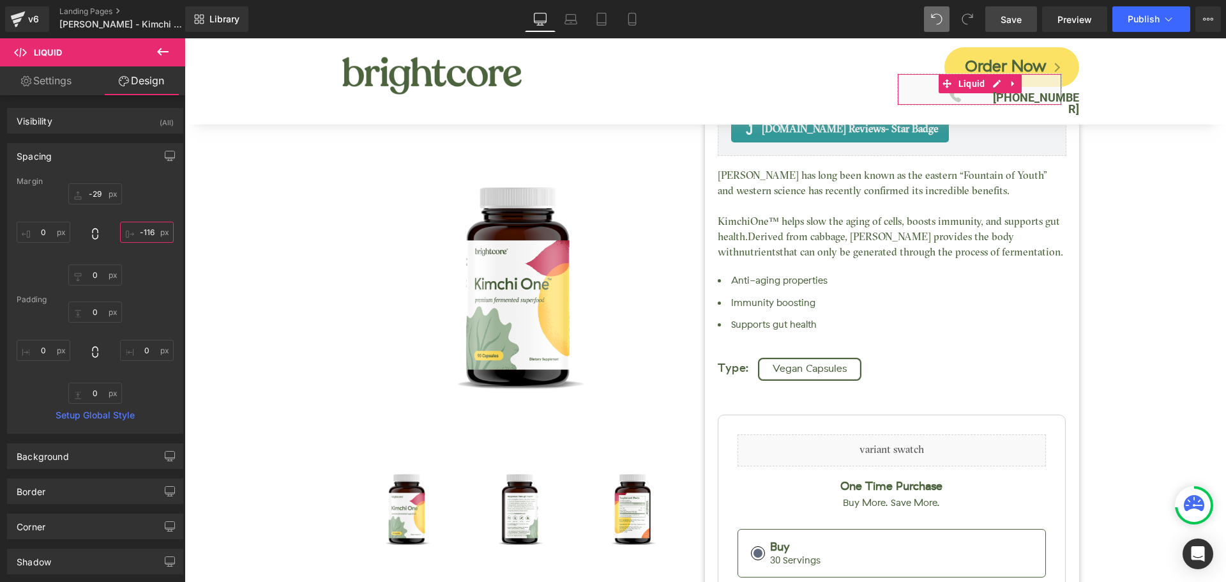
click at [142, 231] on input "-116" at bounding box center [147, 232] width 54 height 21
type input "-100"
click at [1023, 24] on link "Save" at bounding box center [1011, 19] width 52 height 26
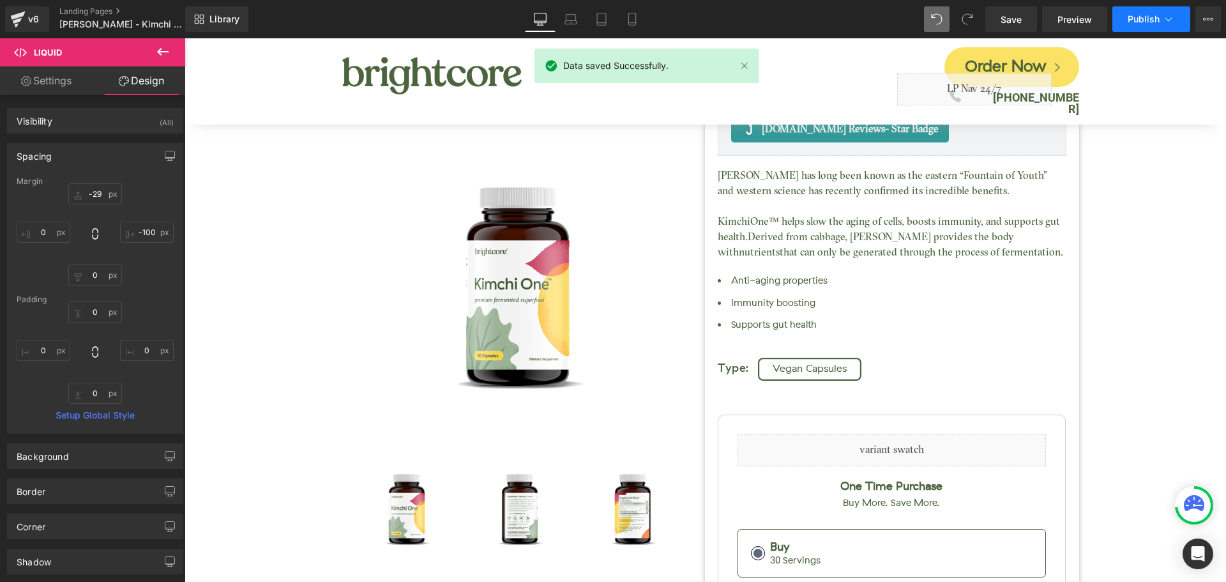
click at [1137, 22] on span "Publish" at bounding box center [1144, 19] width 32 height 10
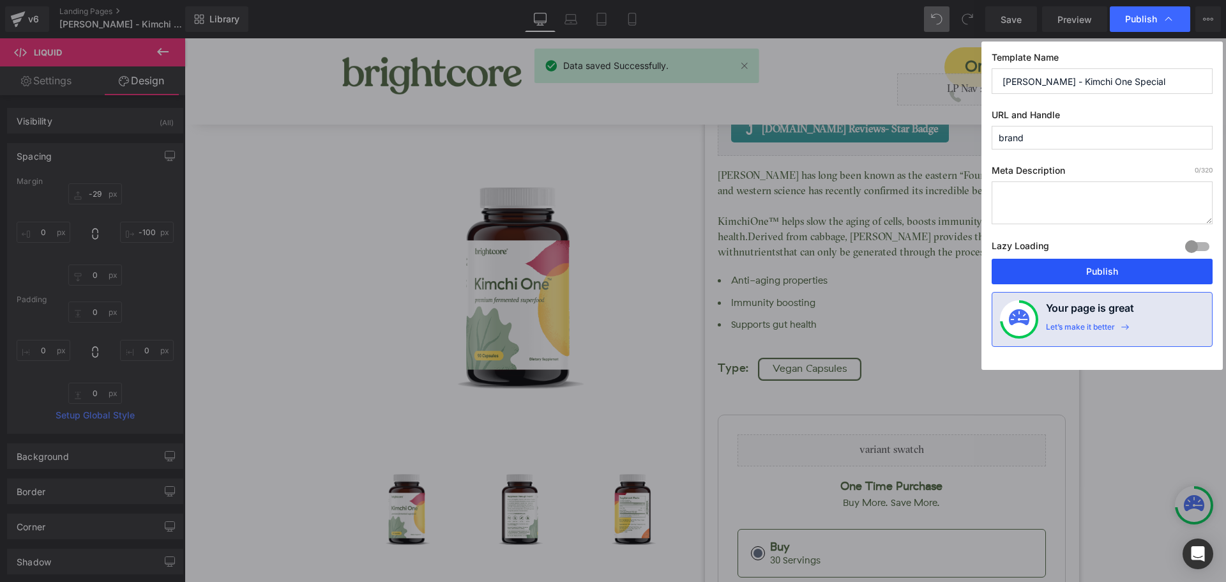
drag, startPoint x: 1155, startPoint y: 260, endPoint x: 970, endPoint y: 222, distance: 188.5
click at [1155, 260] on button "Publish" at bounding box center [1102, 272] width 221 height 26
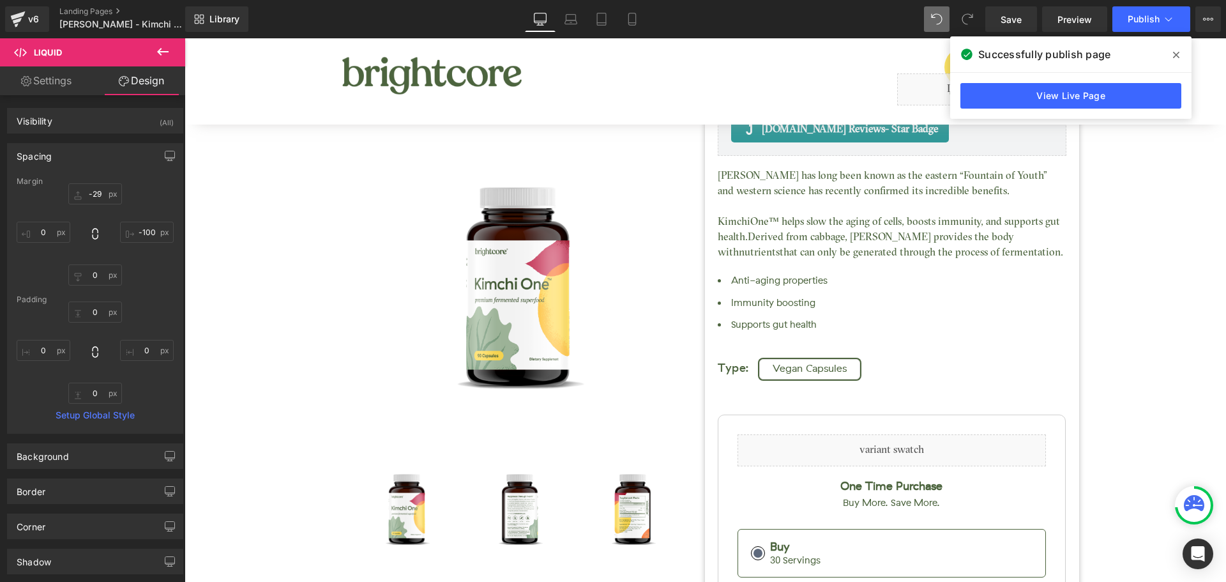
click at [1178, 57] on icon at bounding box center [1176, 55] width 6 height 10
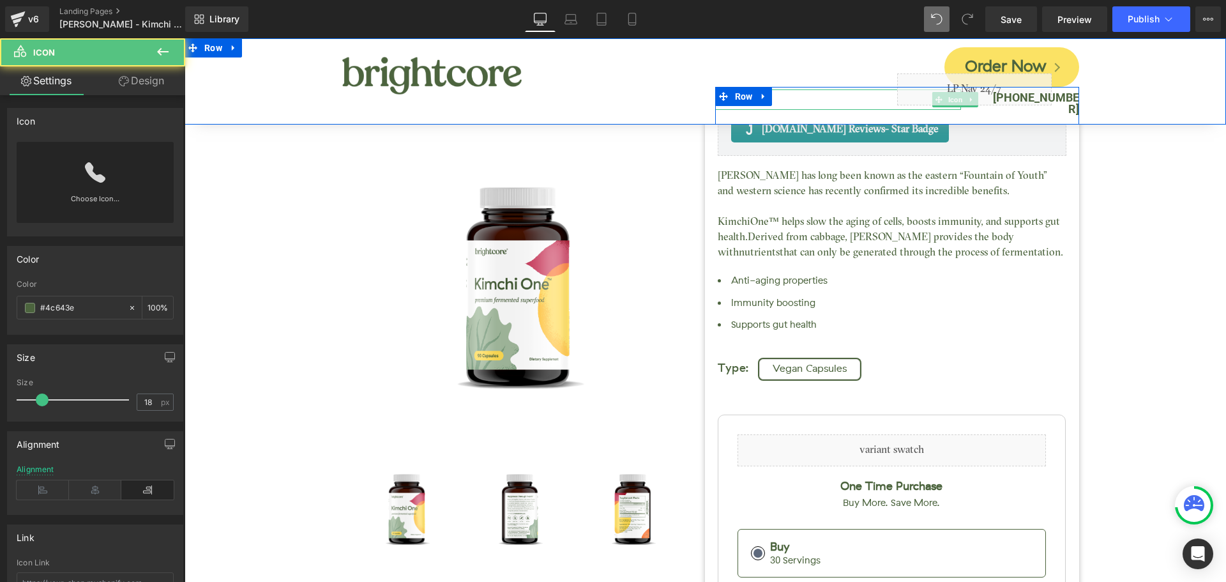
click at [874, 99] on div at bounding box center [838, 99] width 246 height 20
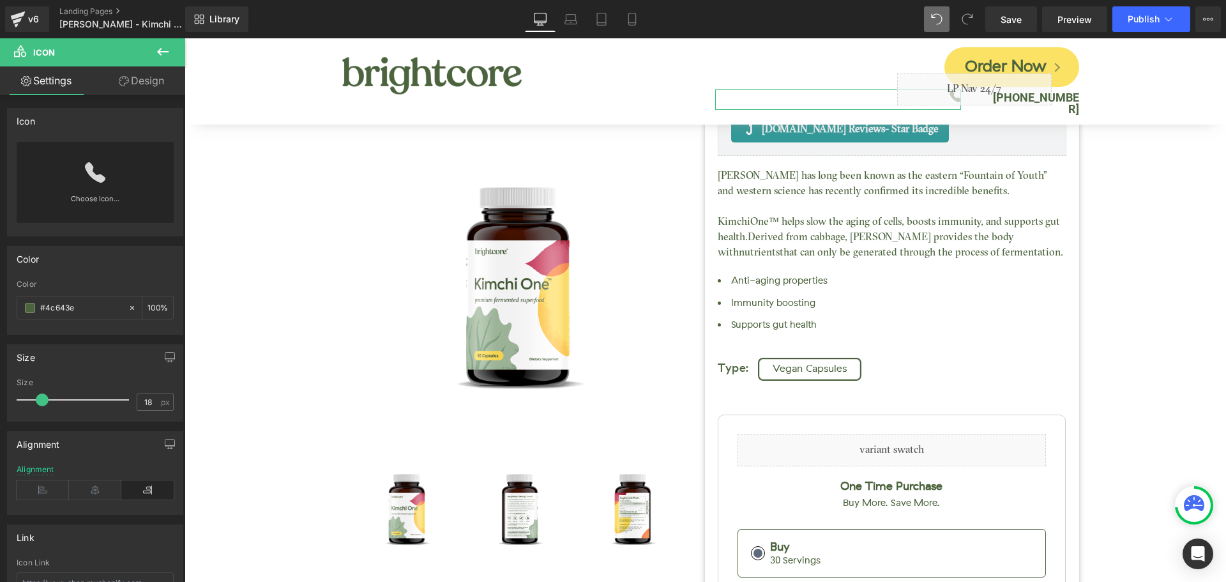
click at [139, 92] on link "Design" at bounding box center [141, 80] width 93 height 29
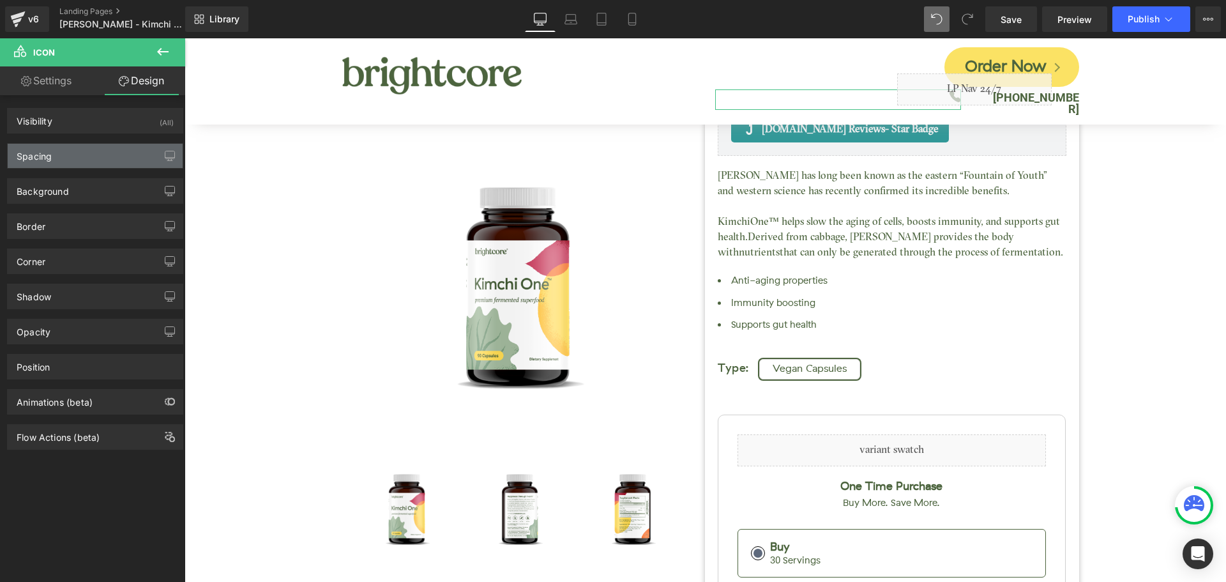
click at [68, 160] on div "Spacing" at bounding box center [95, 156] width 175 height 24
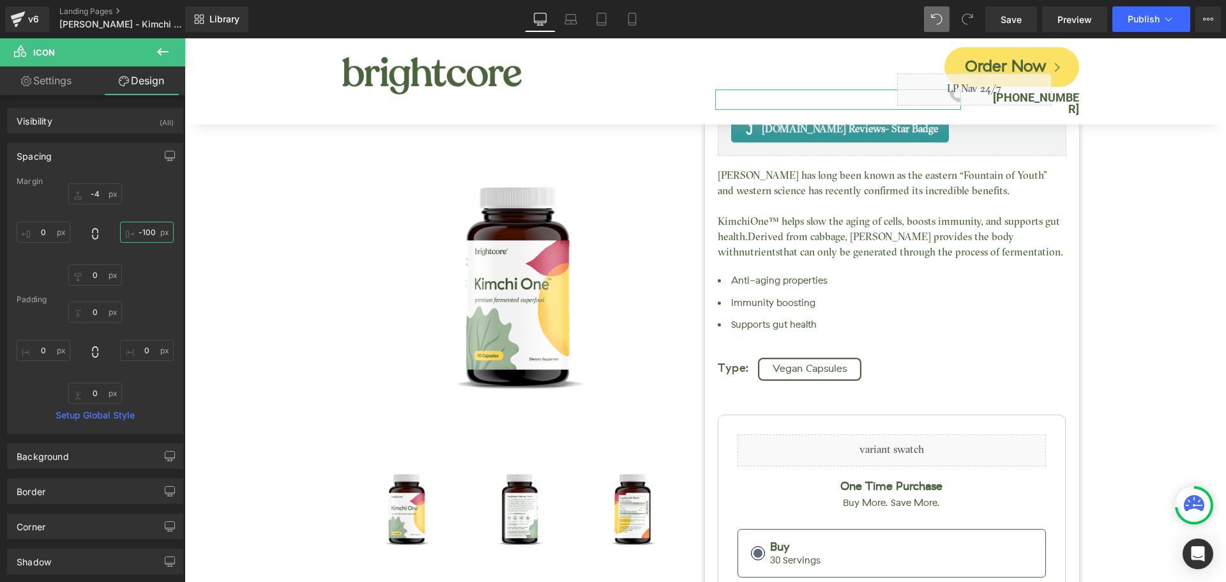
click at [150, 231] on input "-100" at bounding box center [147, 232] width 54 height 21
click at [1013, 11] on link "Save" at bounding box center [1011, 19] width 52 height 26
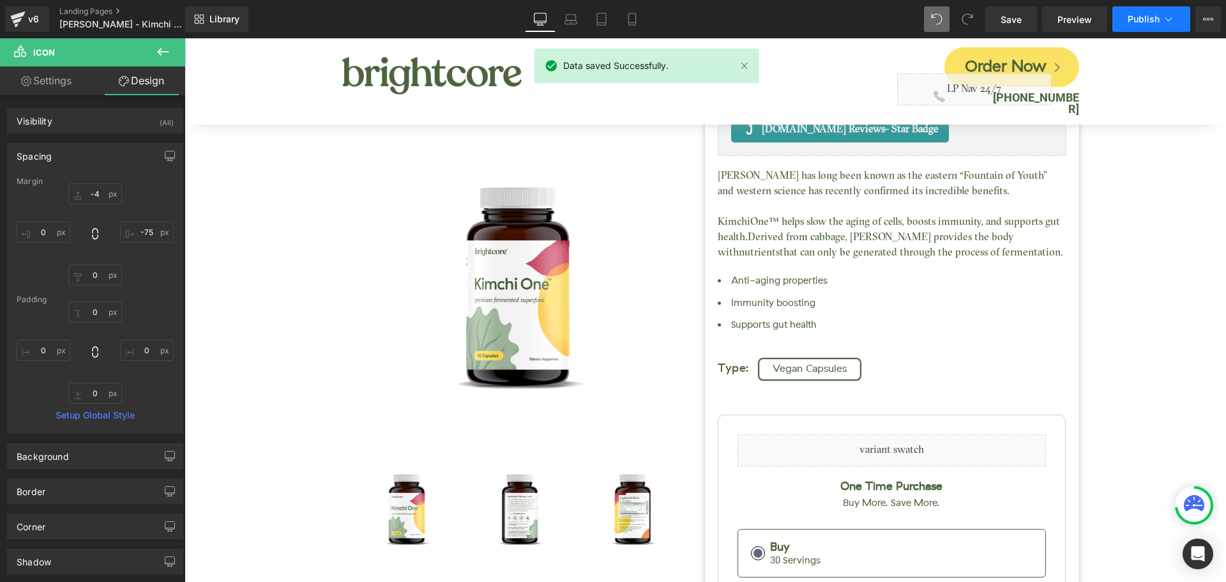
click at [1143, 20] on span "Publish" at bounding box center [1144, 19] width 32 height 10
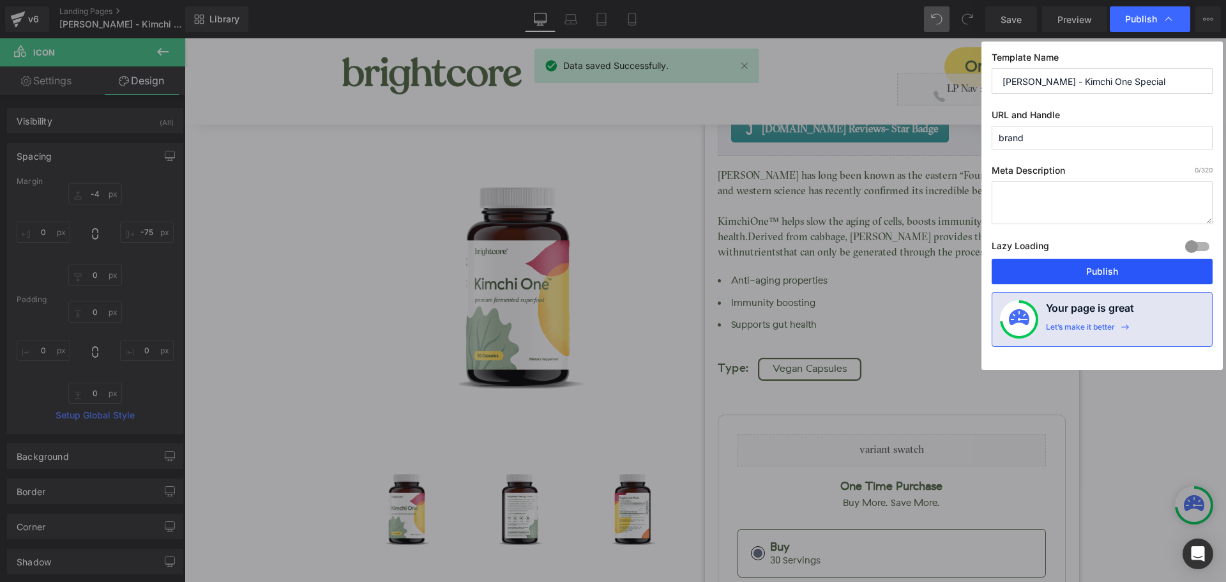
click at [1135, 278] on button "Publish" at bounding box center [1102, 272] width 221 height 26
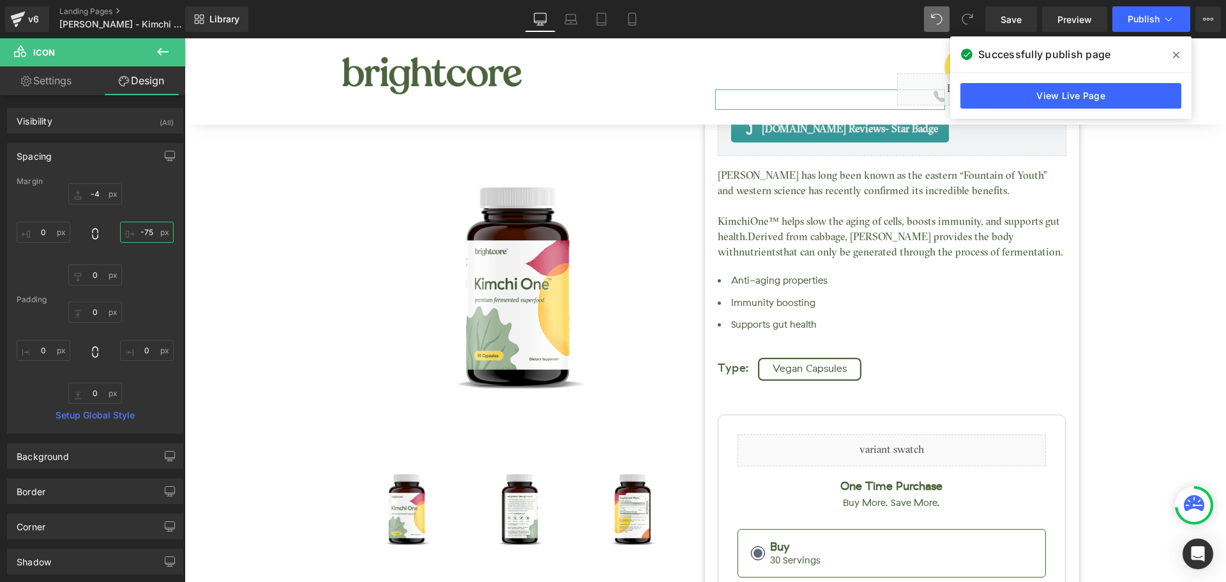
click at [144, 230] on input "-75" at bounding box center [147, 232] width 54 height 21
type input "-90"
click at [1018, 14] on span "Save" at bounding box center [1011, 19] width 21 height 13
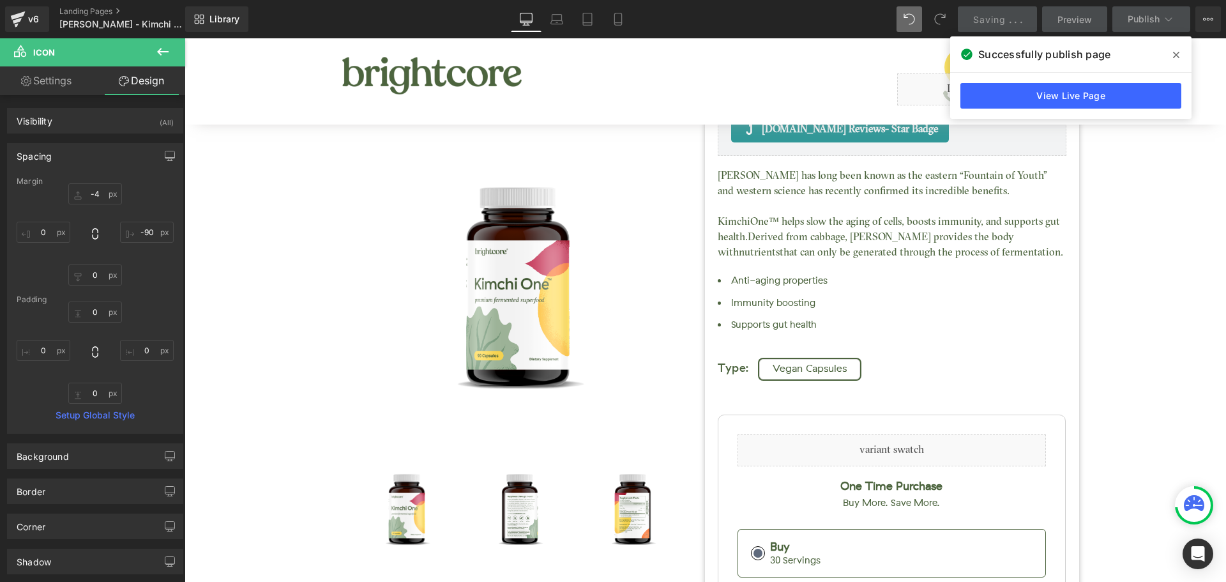
click at [1177, 53] on icon at bounding box center [1176, 55] width 6 height 10
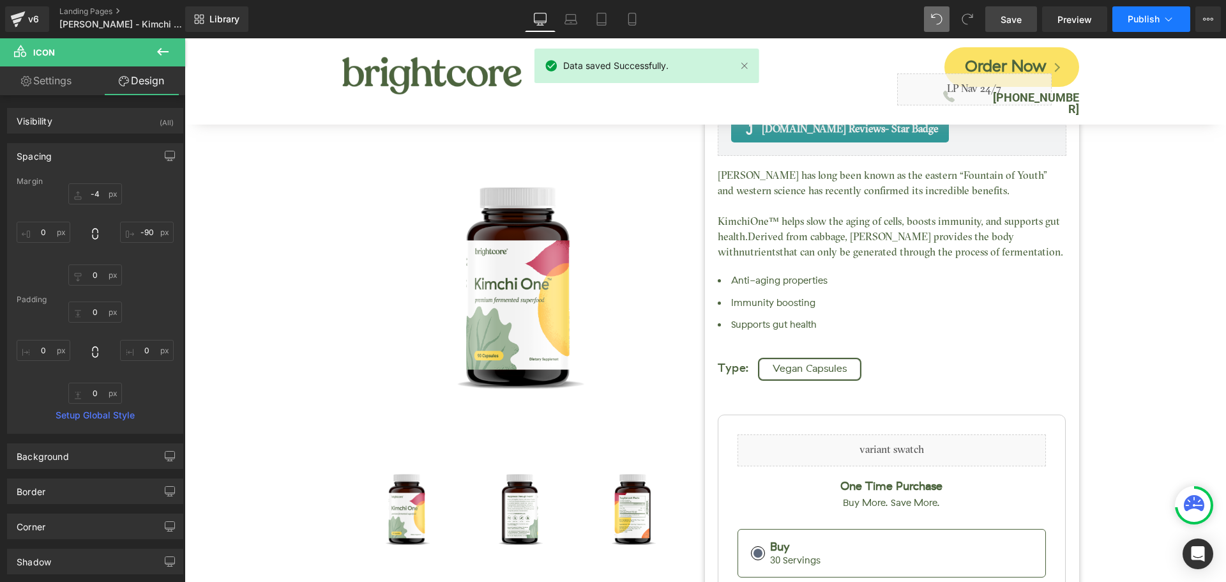
click at [1144, 22] on span "Publish" at bounding box center [1144, 19] width 32 height 10
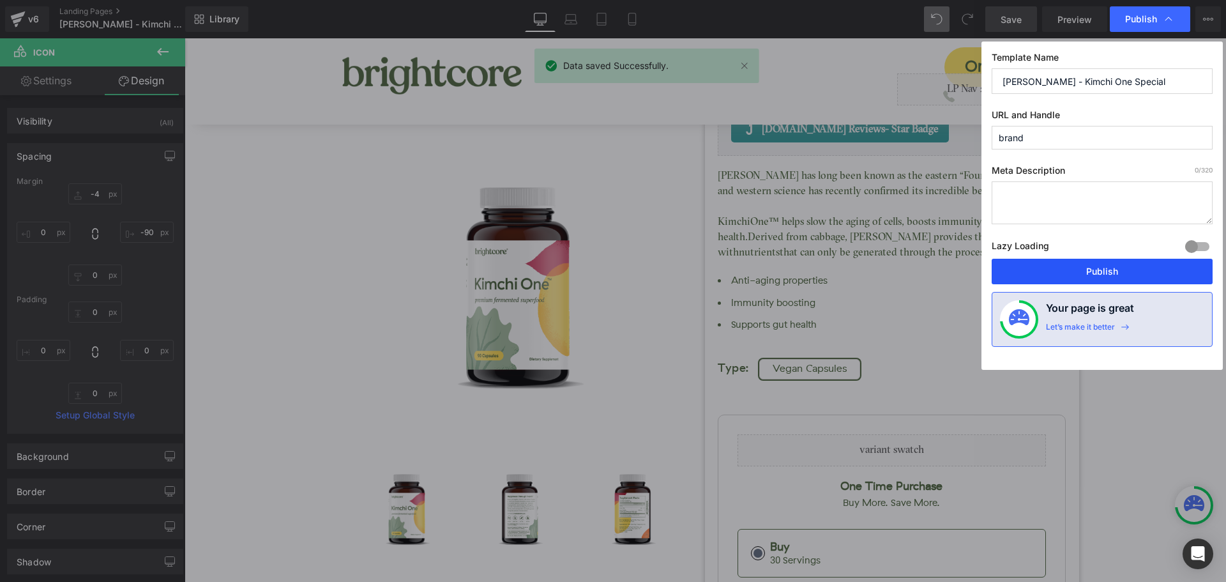
click at [1144, 264] on button "Publish" at bounding box center [1102, 272] width 221 height 26
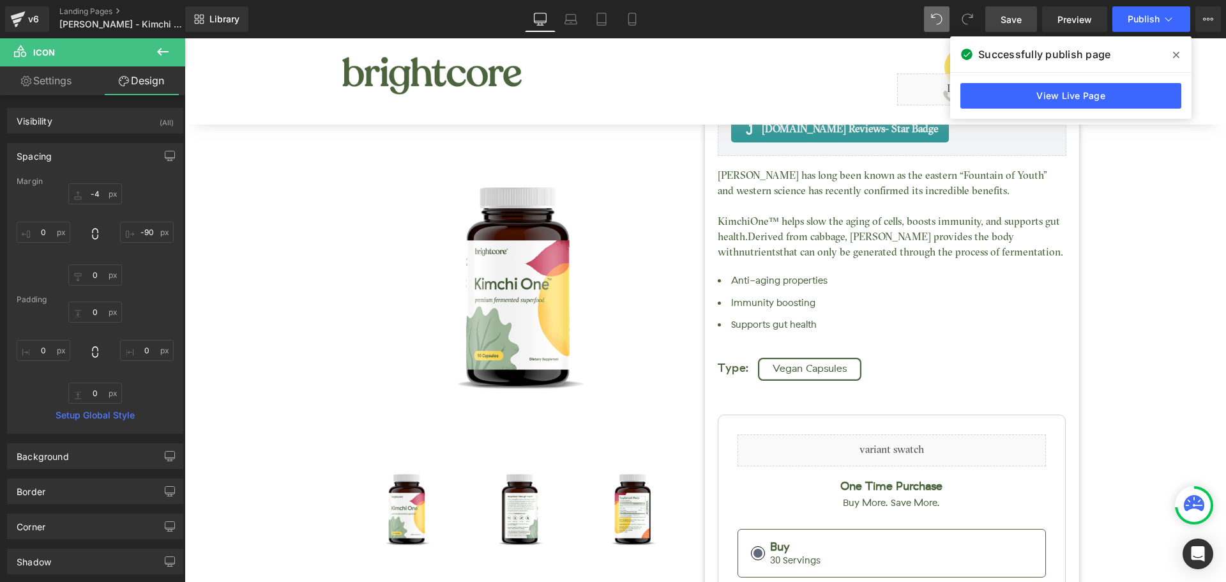
click at [1171, 56] on span at bounding box center [1176, 55] width 20 height 20
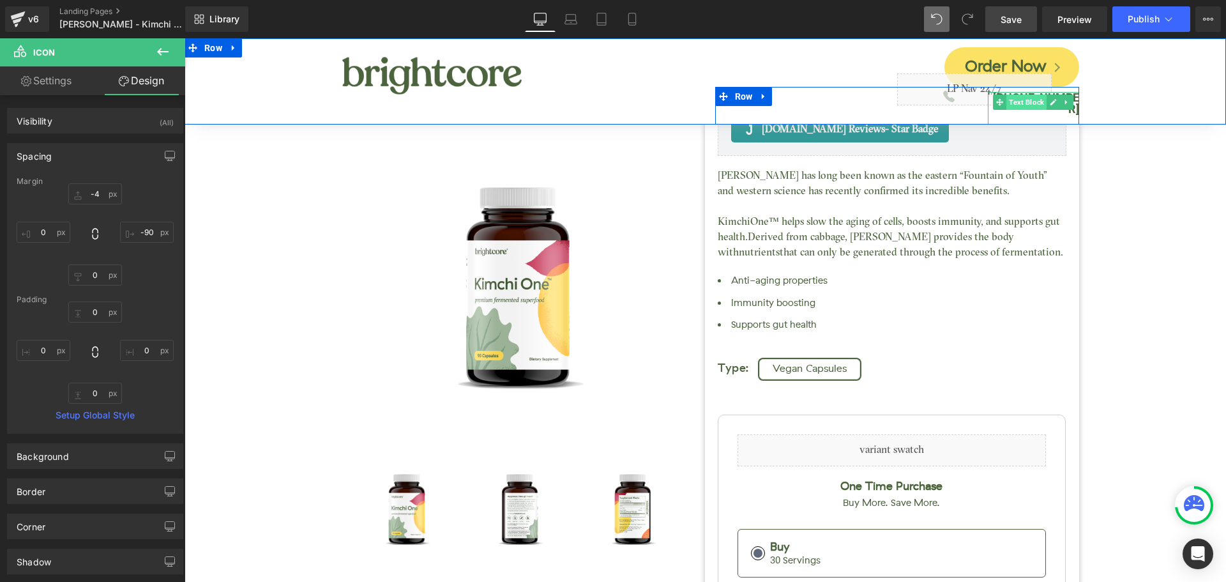
click at [1028, 96] on span "Text Block" at bounding box center [1026, 102] width 40 height 15
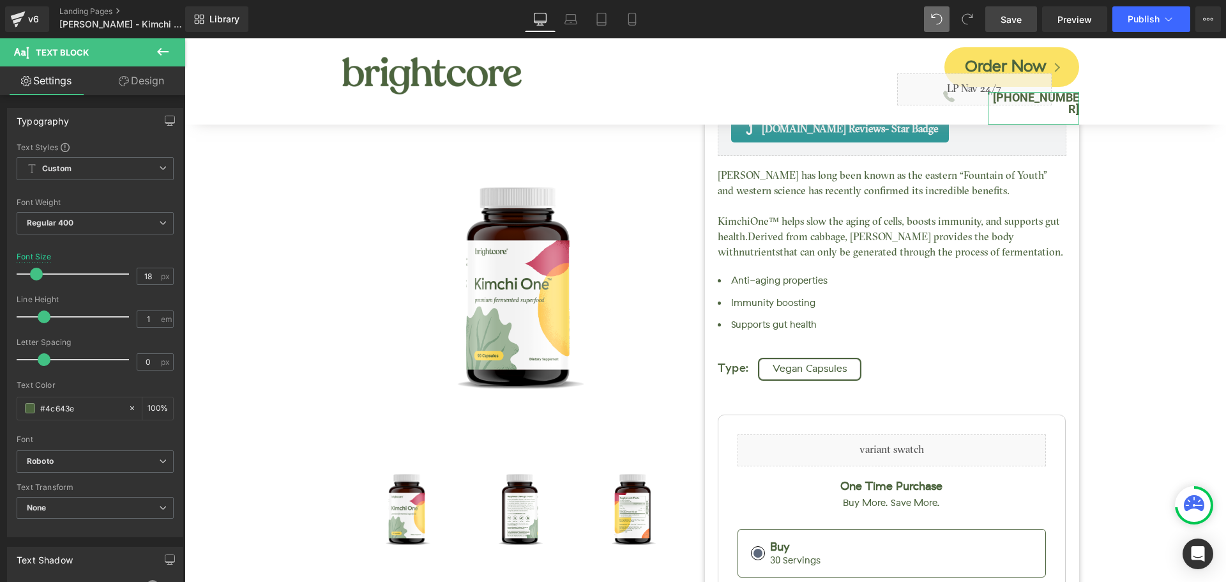
click at [150, 82] on link "Design" at bounding box center [141, 80] width 93 height 29
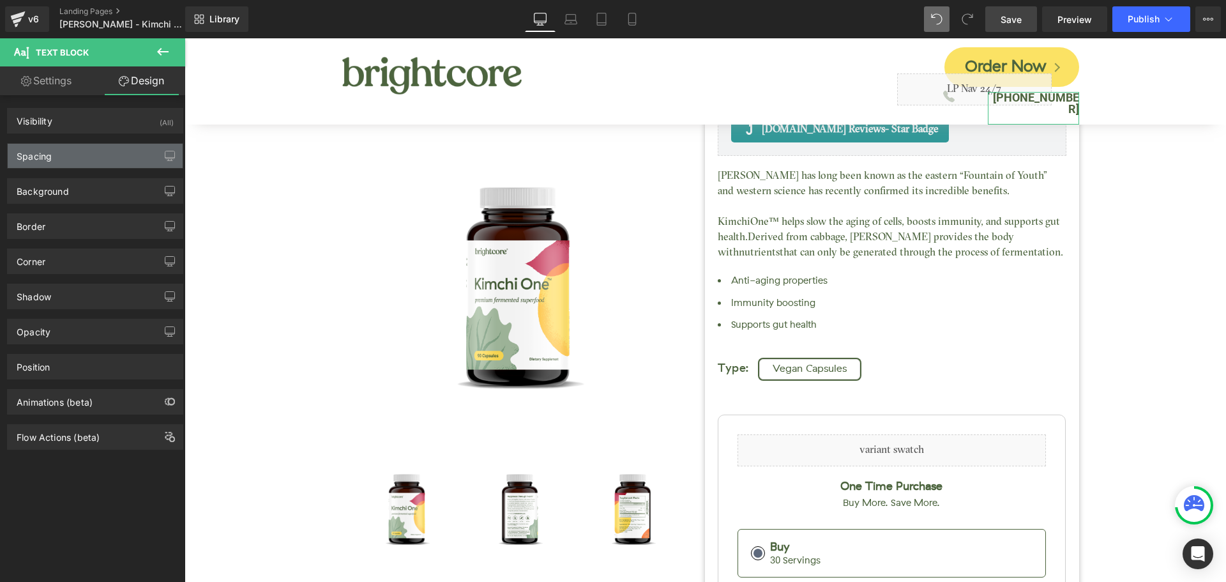
click at [81, 156] on div "Spacing" at bounding box center [95, 156] width 175 height 24
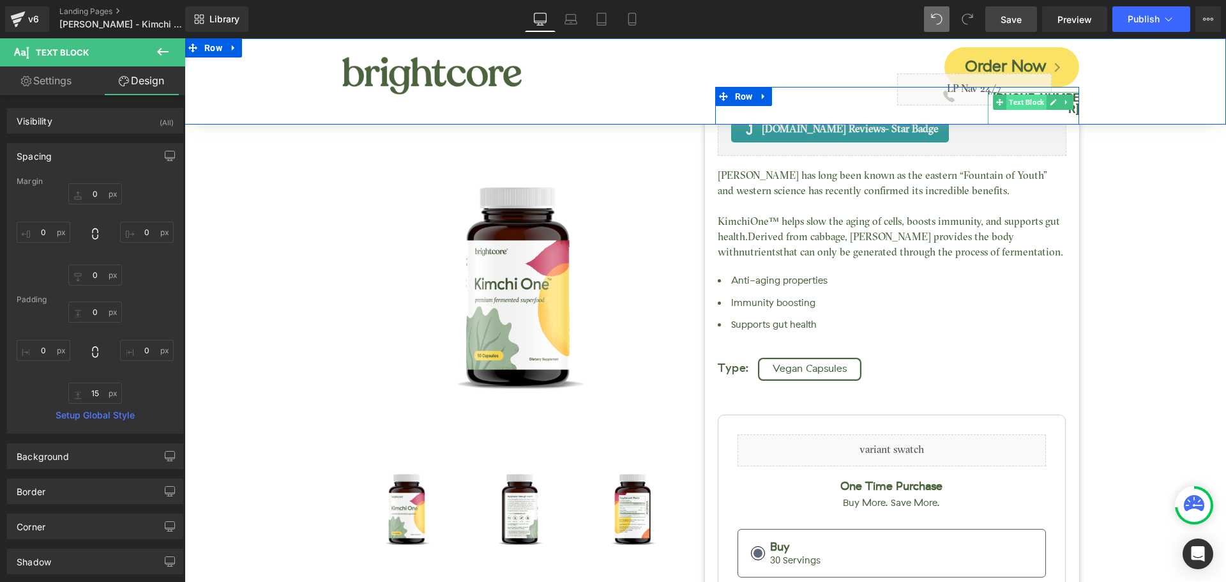
click at [1037, 102] on span "Text Block" at bounding box center [1026, 102] width 40 height 15
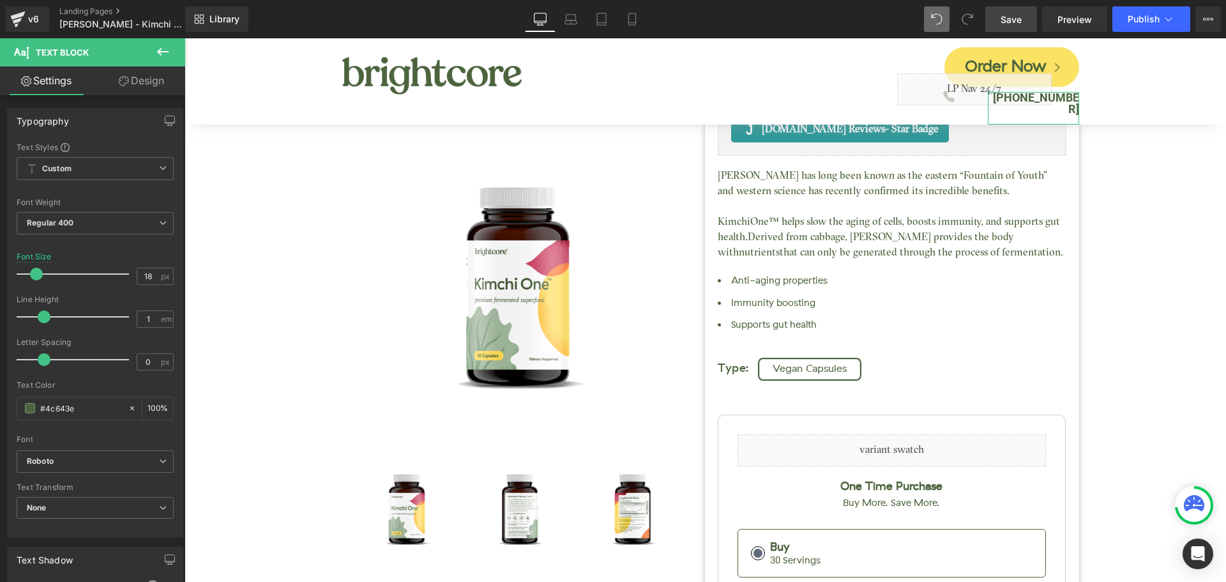
click at [145, 84] on link "Design" at bounding box center [141, 80] width 93 height 29
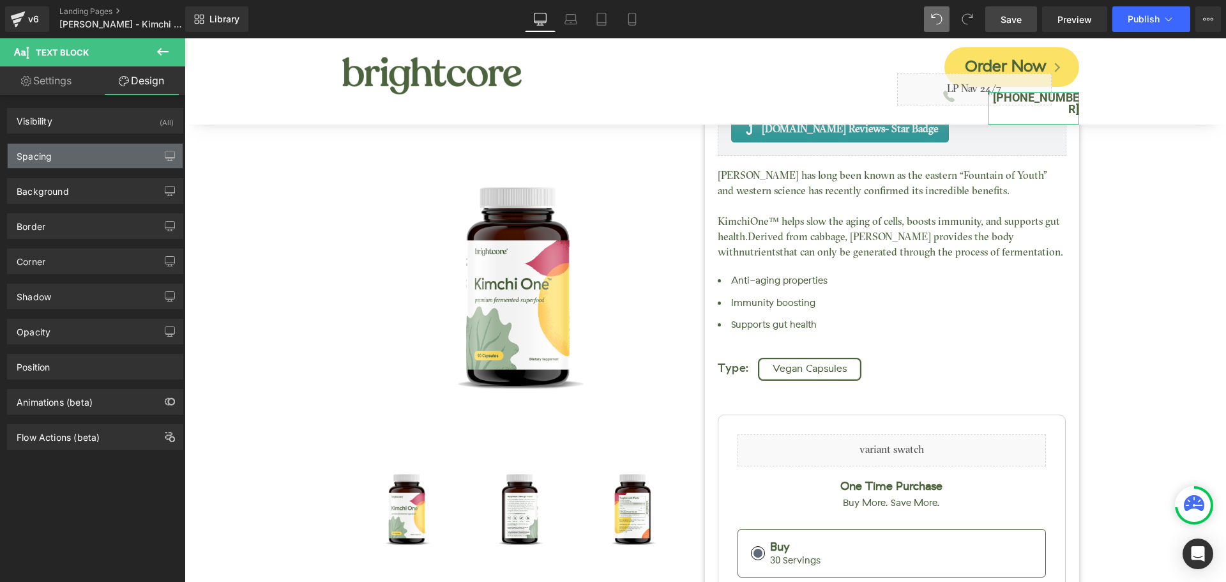
click at [70, 156] on div "Spacing" at bounding box center [95, 156] width 175 height 24
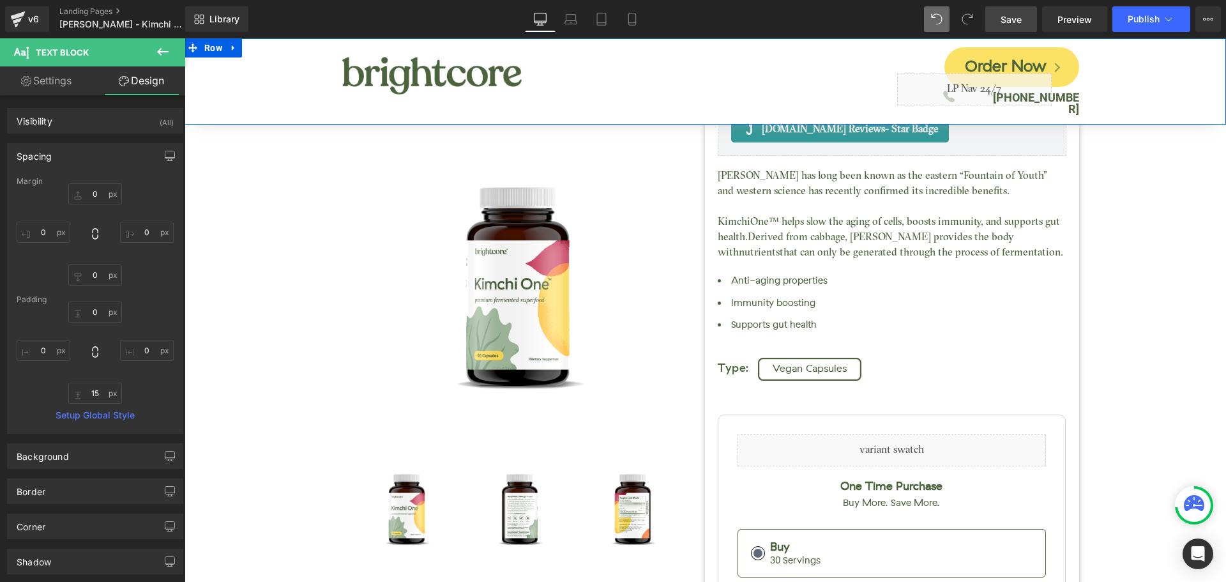
click at [1137, 113] on div "Kimchi One™ (P) Title [DOMAIN_NAME] Reviews - Star Badge [DOMAIN_NAME] Reviews …" at bounding box center [705, 435] width 1029 height 929
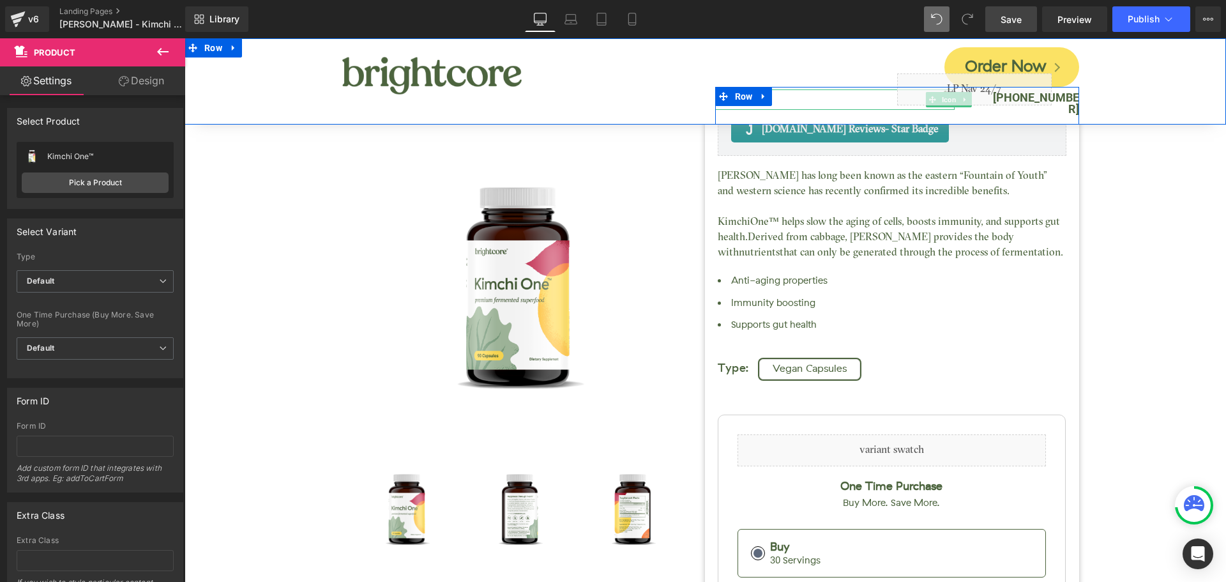
click at [847, 94] on div at bounding box center [834, 99] width 239 height 20
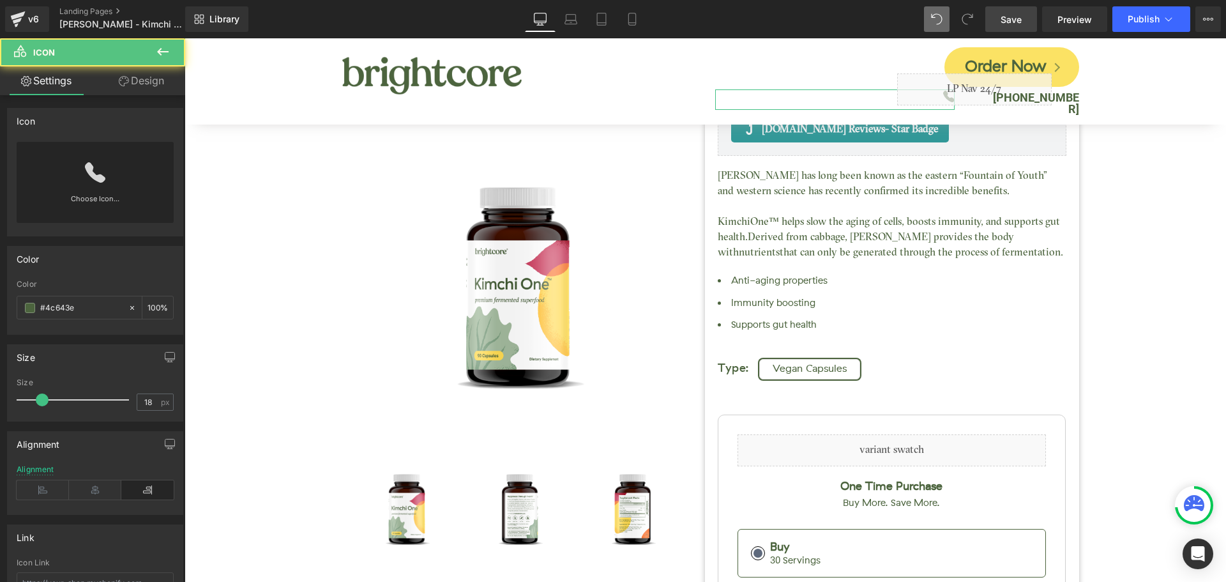
click at [132, 81] on link "Design" at bounding box center [141, 80] width 93 height 29
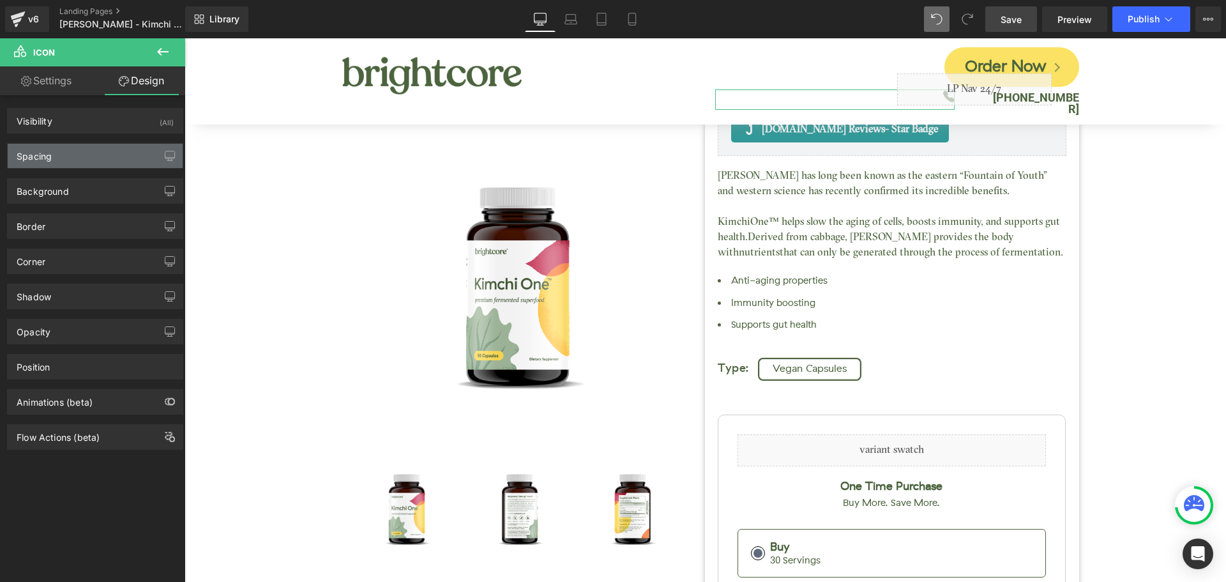
type input "-4"
type input "-90"
type input "0"
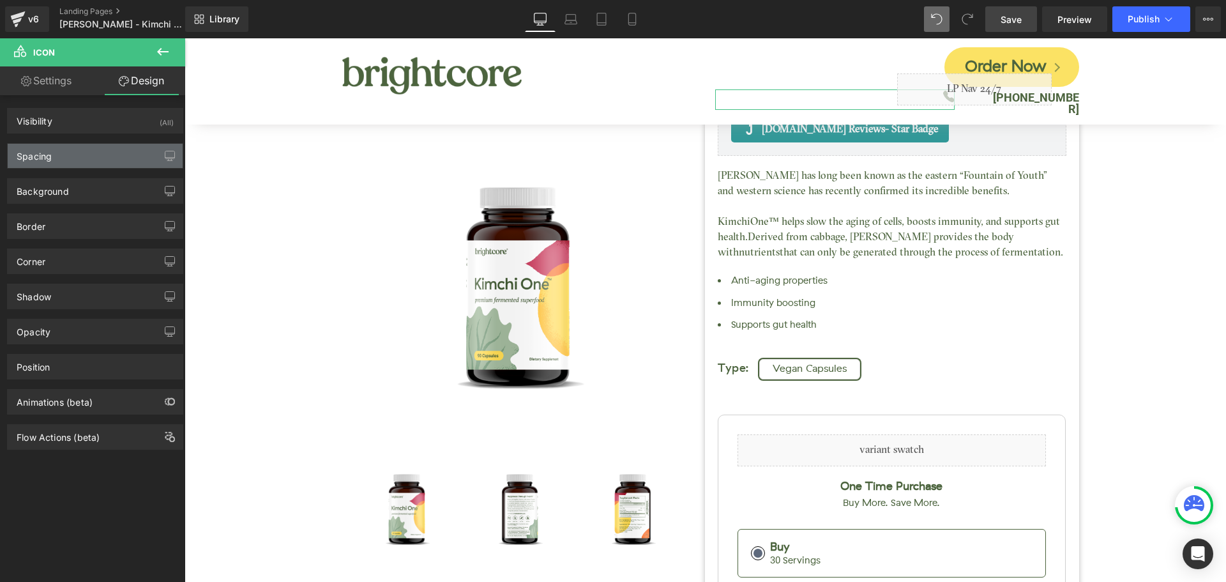
type input "0"
click at [109, 160] on div "Spacing" at bounding box center [95, 156] width 175 height 24
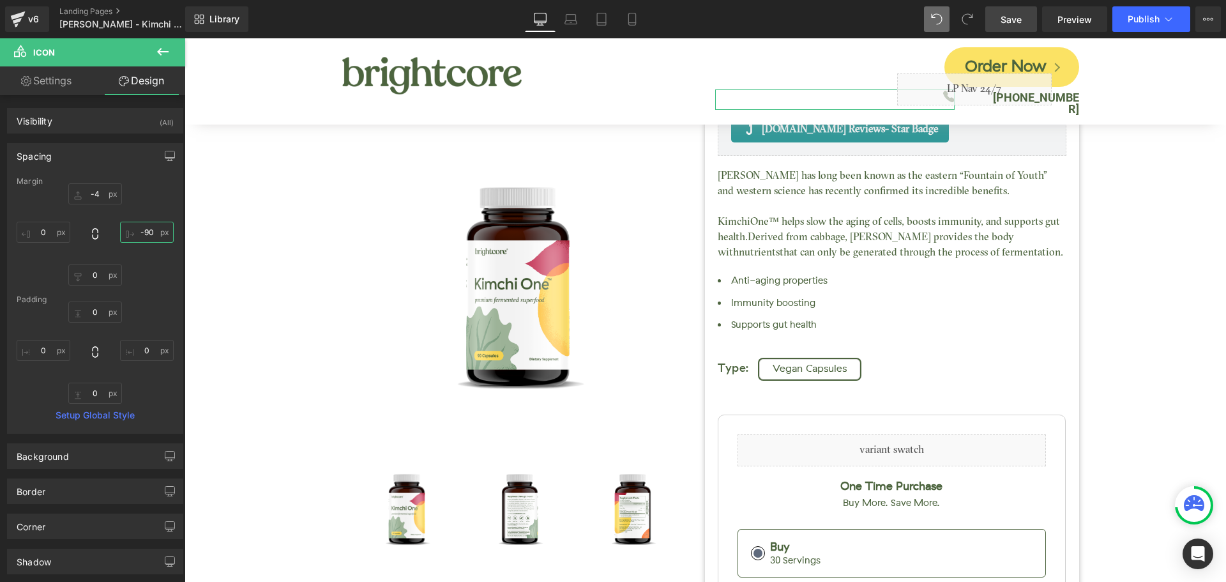
click at [136, 230] on input "-90" at bounding box center [147, 232] width 54 height 21
type input "-80"
click at [1014, 22] on span "Save" at bounding box center [1011, 19] width 21 height 13
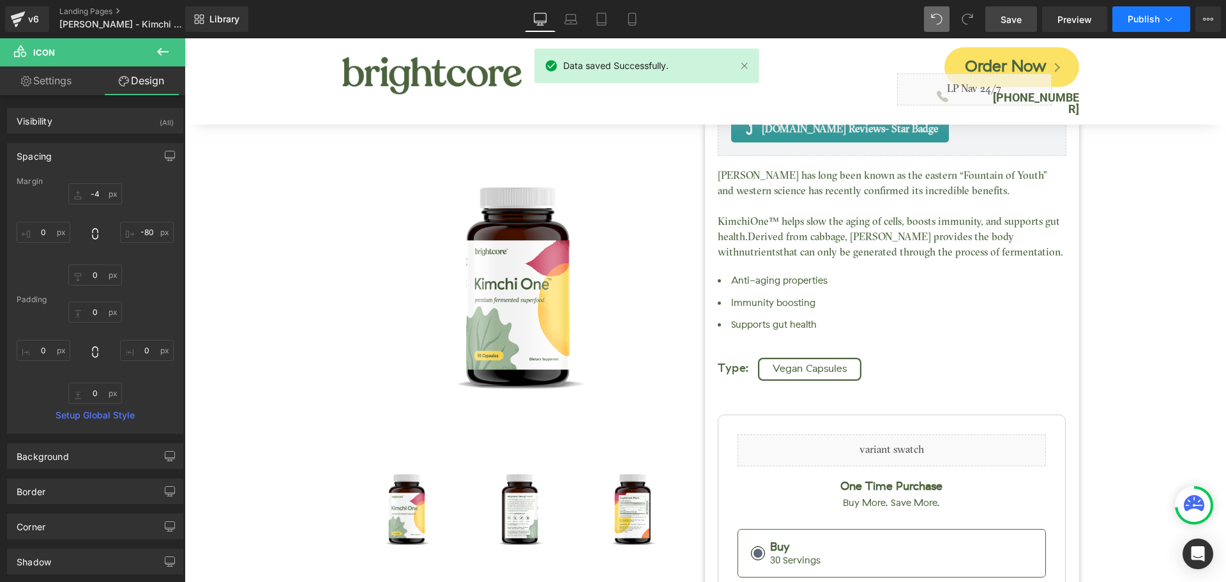
click at [1140, 22] on span "Publish" at bounding box center [1144, 19] width 32 height 10
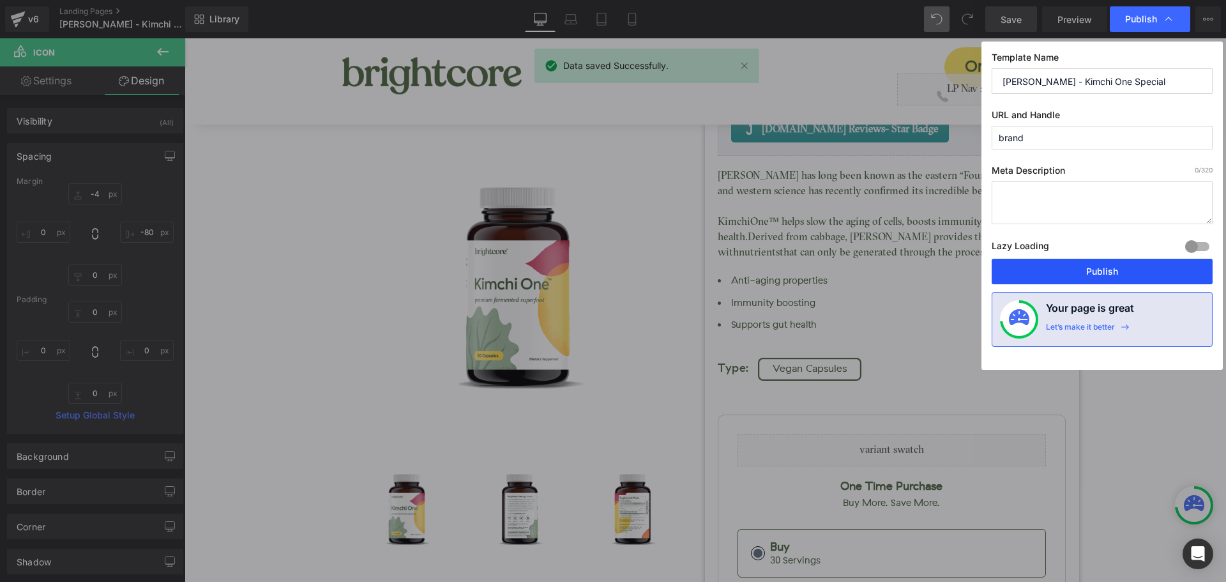
click at [1139, 274] on button "Publish" at bounding box center [1102, 272] width 221 height 26
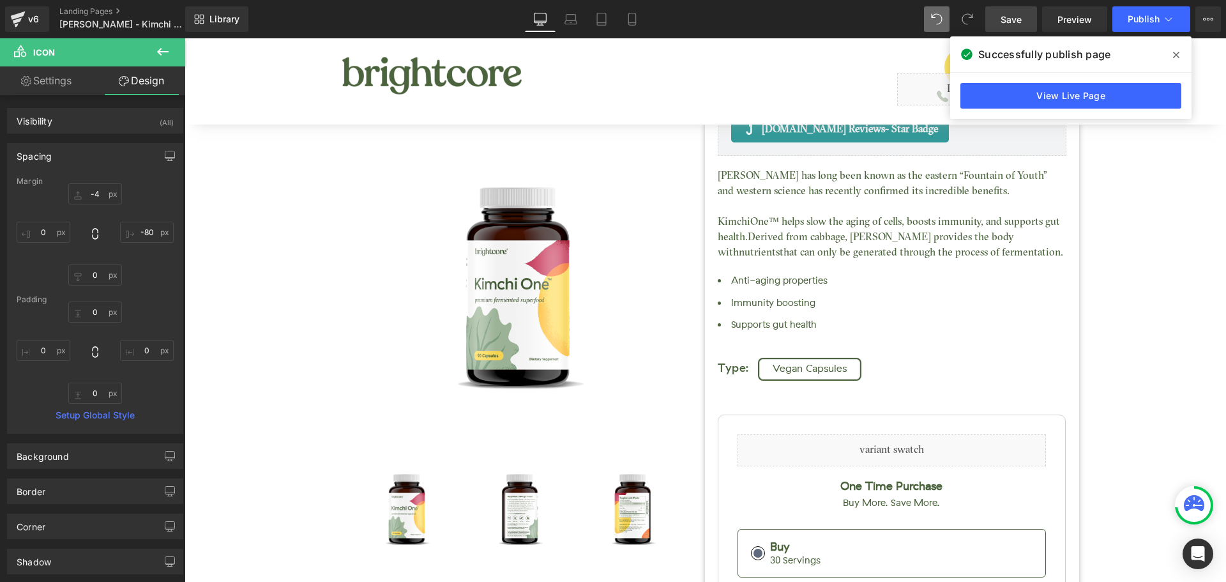
click at [1175, 52] on icon at bounding box center [1176, 55] width 6 height 10
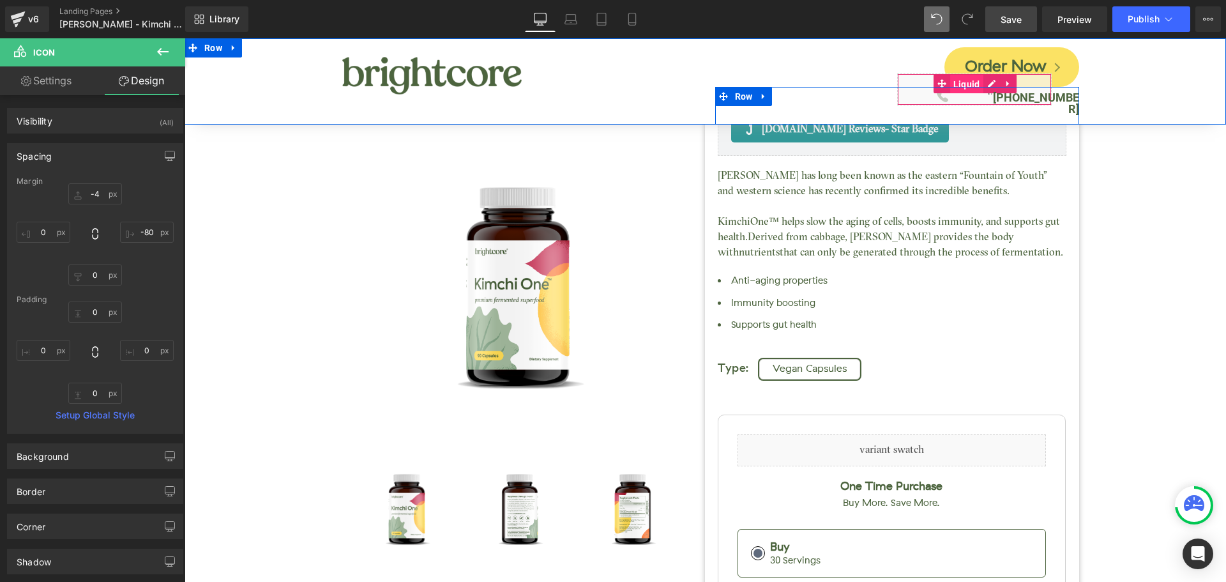
click at [967, 82] on span "Liquid" at bounding box center [966, 84] width 33 height 19
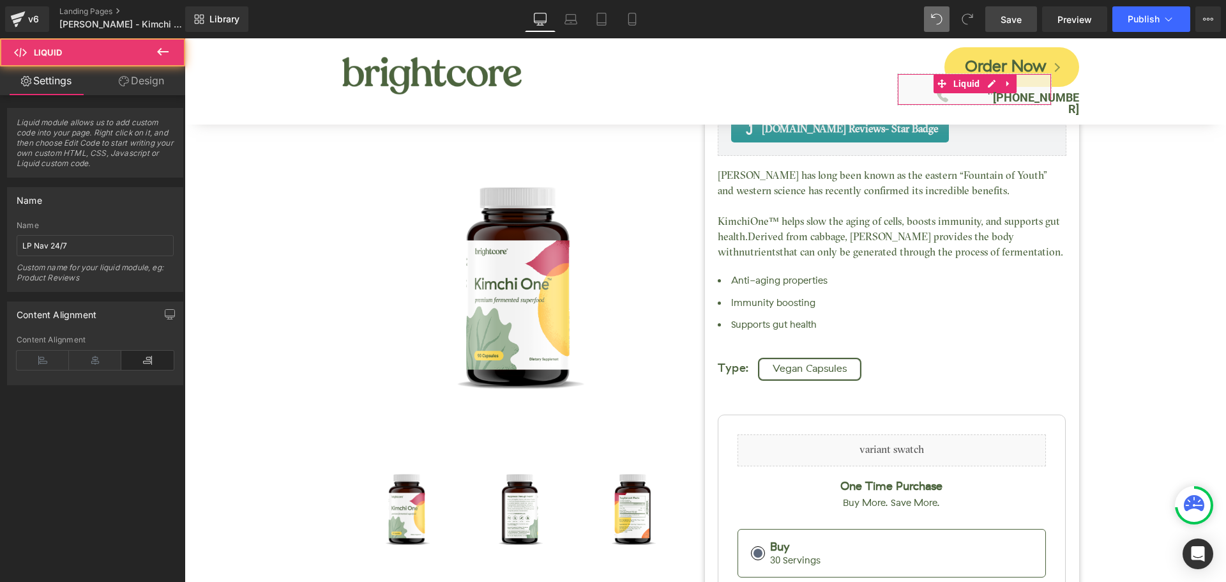
click at [133, 86] on link "Design" at bounding box center [141, 80] width 93 height 29
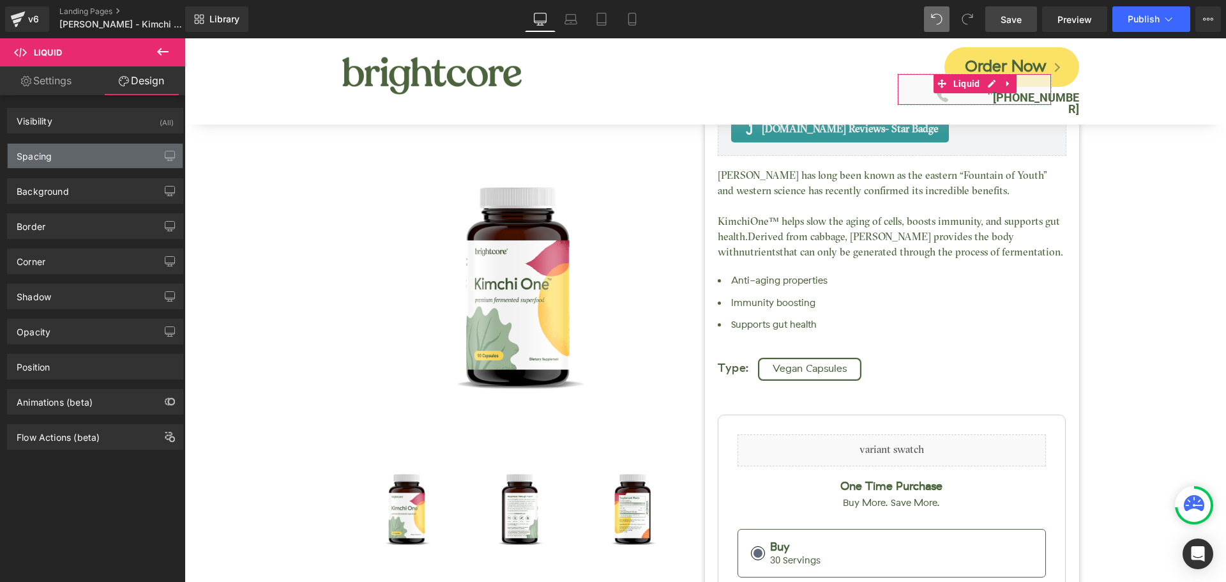
type input "-29"
type input "-100"
type input "0"
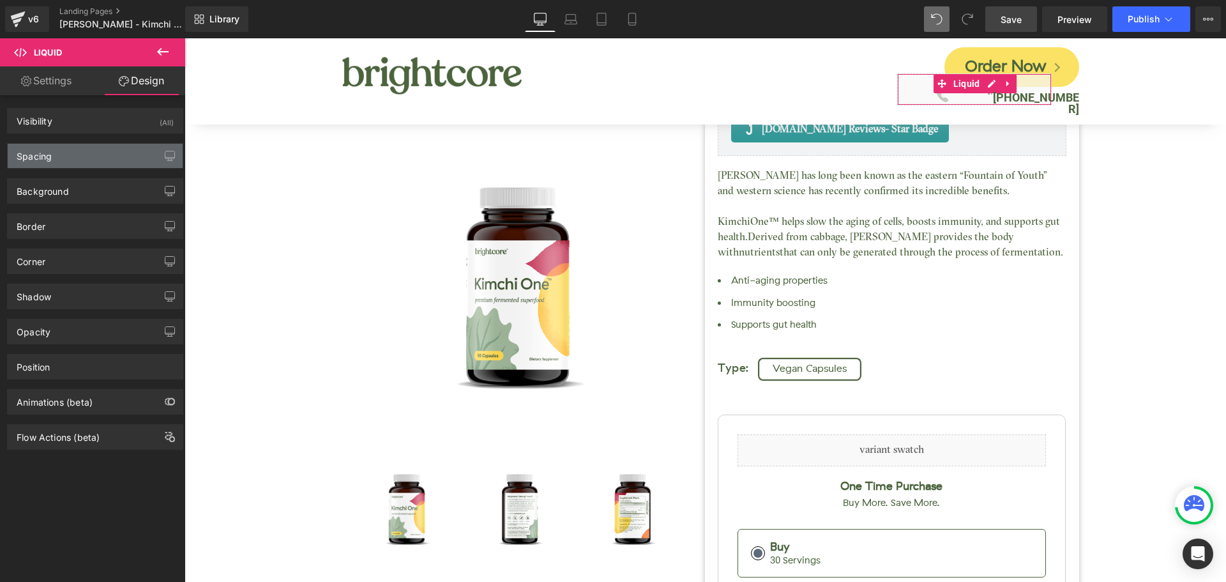
type input "0"
click at [82, 164] on div "Spacing" at bounding box center [95, 156] width 175 height 24
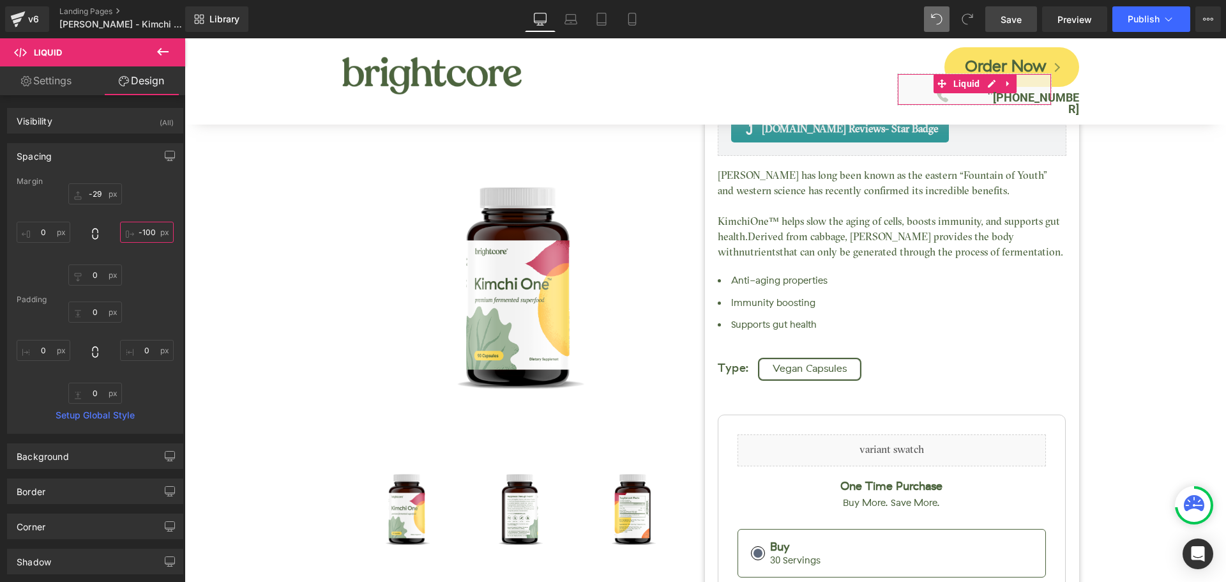
click at [149, 231] on input "-100" at bounding box center [147, 232] width 54 height 21
type input "-95"
click at [1010, 20] on span "Save" at bounding box center [1011, 19] width 21 height 13
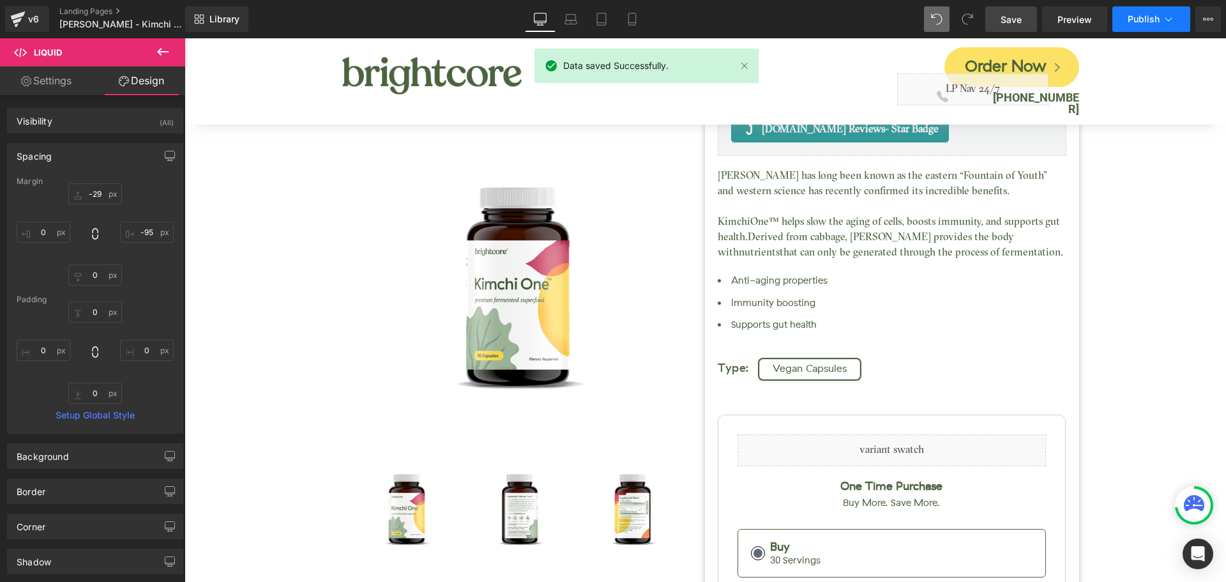
click at [1146, 23] on span "Publish" at bounding box center [1144, 19] width 32 height 10
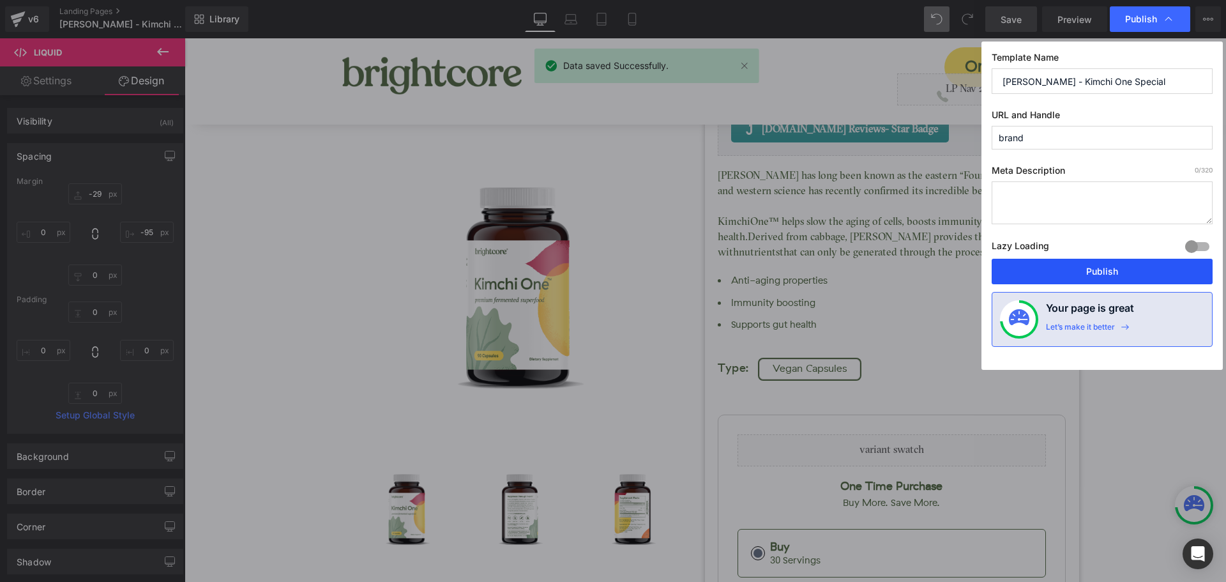
click at [1130, 273] on button "Publish" at bounding box center [1102, 272] width 221 height 26
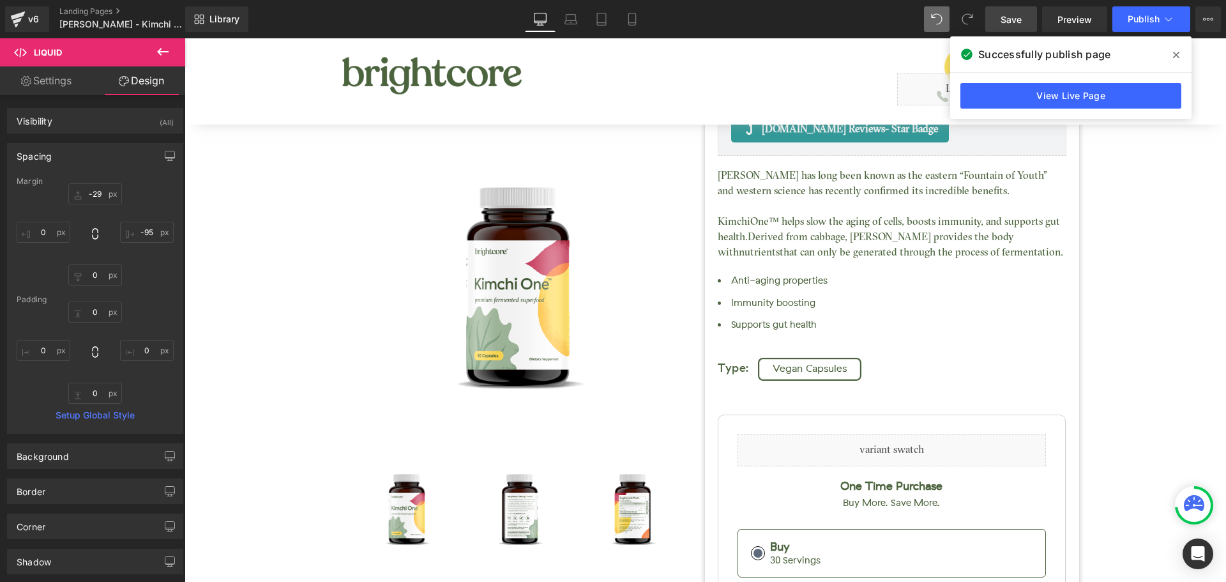
drag, startPoint x: 981, startPoint y: 20, endPoint x: 1178, endPoint y: 54, distance: 199.6
click at [1178, 54] on icon at bounding box center [1176, 55] width 6 height 6
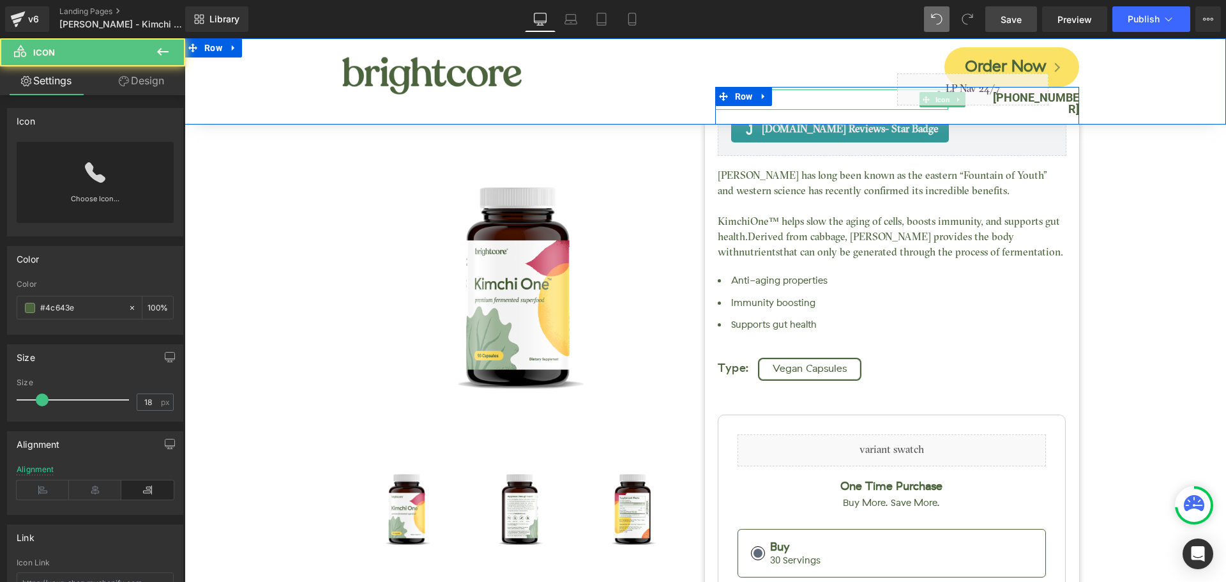
click at [849, 99] on div at bounding box center [831, 99] width 233 height 20
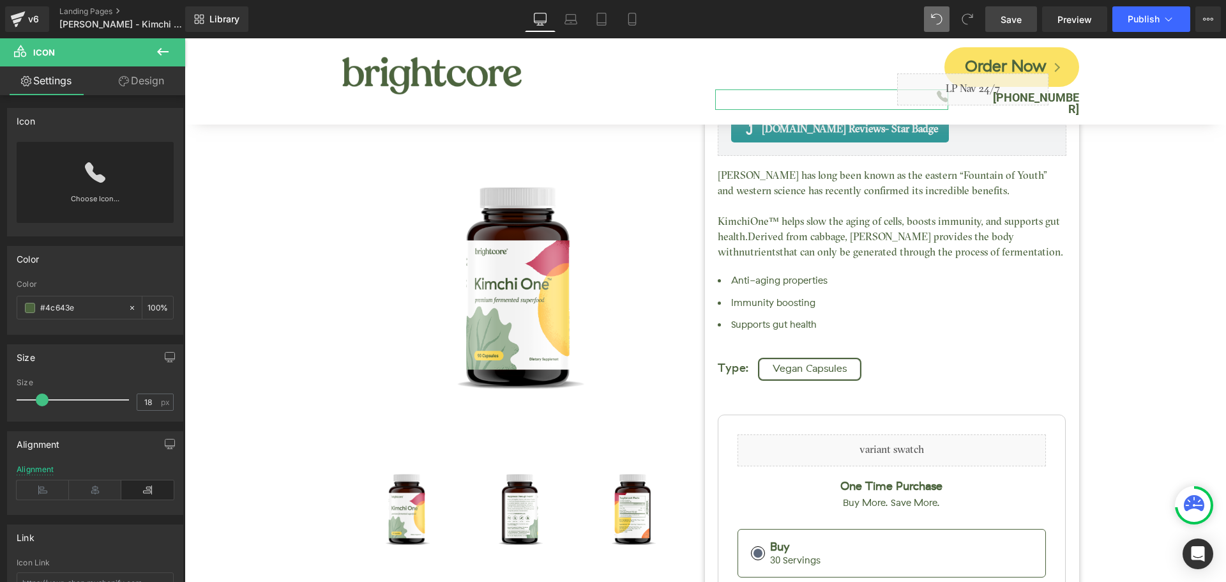
click at [150, 87] on link "Design" at bounding box center [141, 80] width 93 height 29
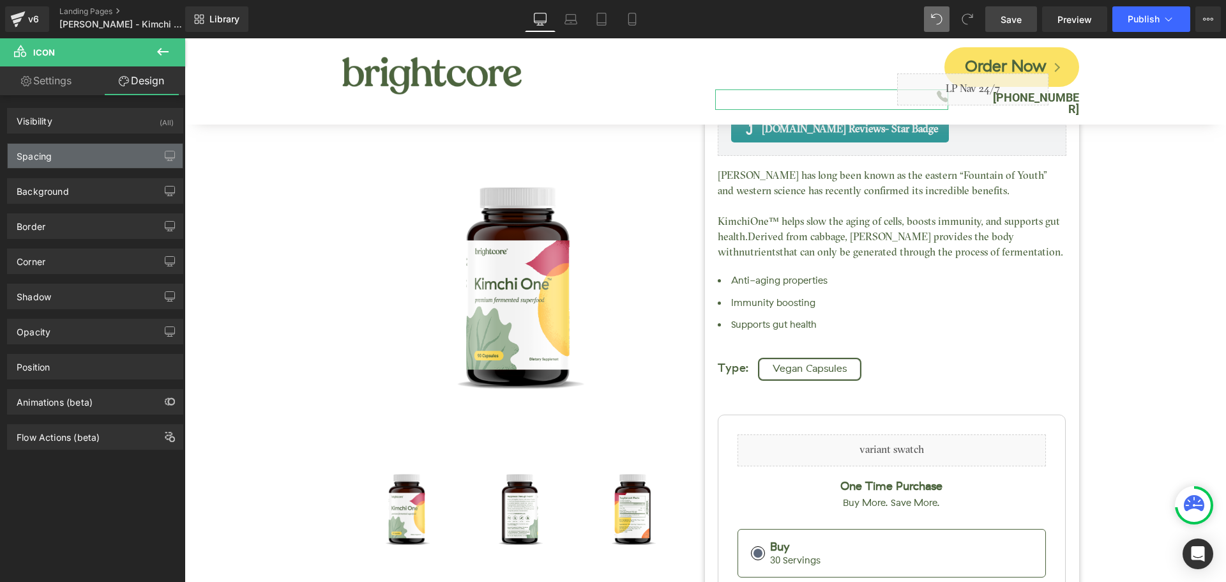
type input "-4"
type input "-80"
type input "0"
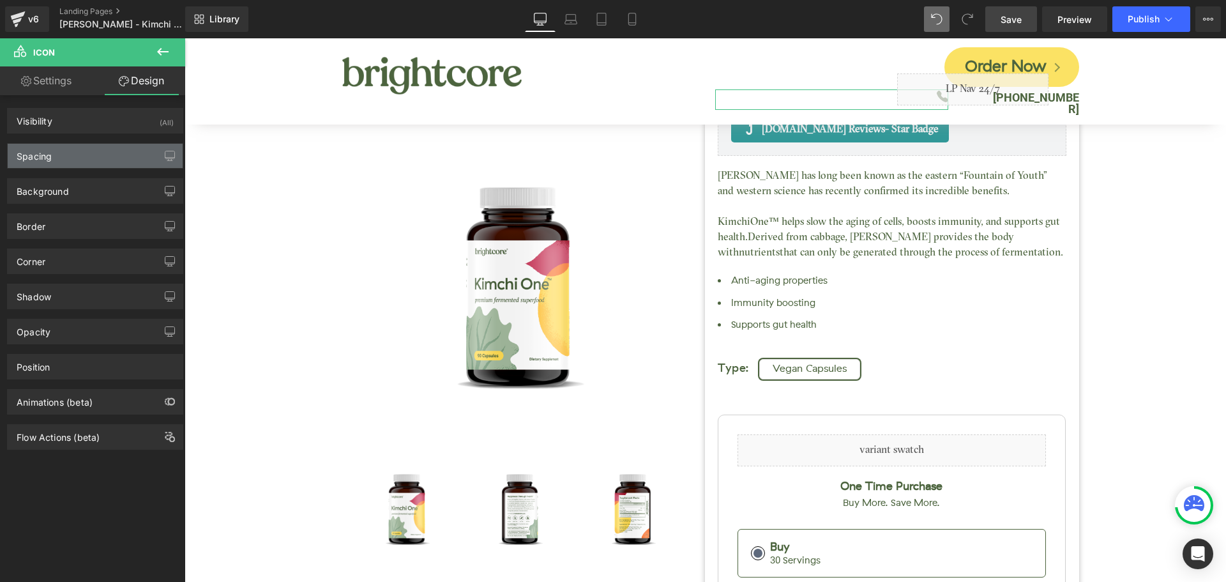
type input "0"
click at [83, 162] on div "Spacing" at bounding box center [95, 156] width 175 height 24
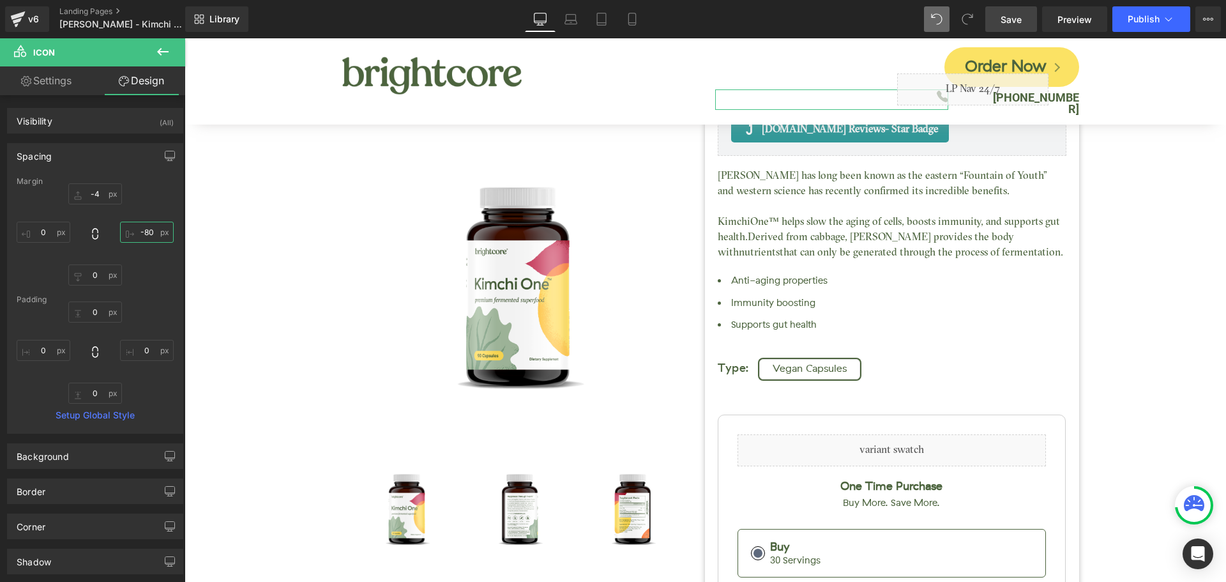
click at [155, 229] on input "-80" at bounding box center [147, 232] width 54 height 21
click at [1018, 10] on link "Save" at bounding box center [1011, 19] width 52 height 26
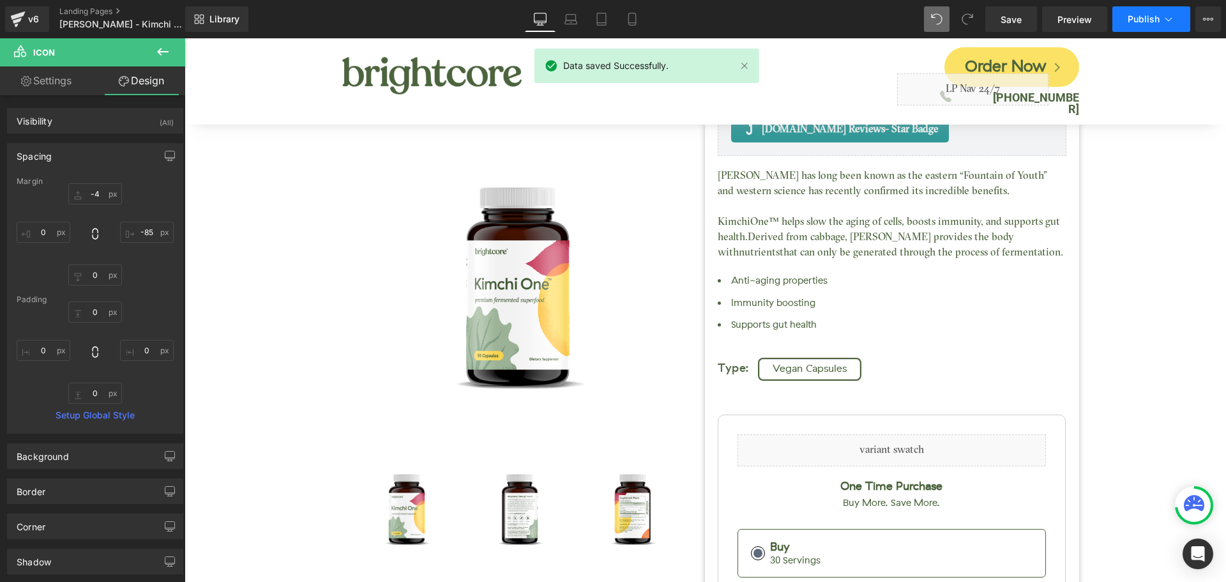
click at [1126, 15] on button "Publish" at bounding box center [1151, 19] width 78 height 26
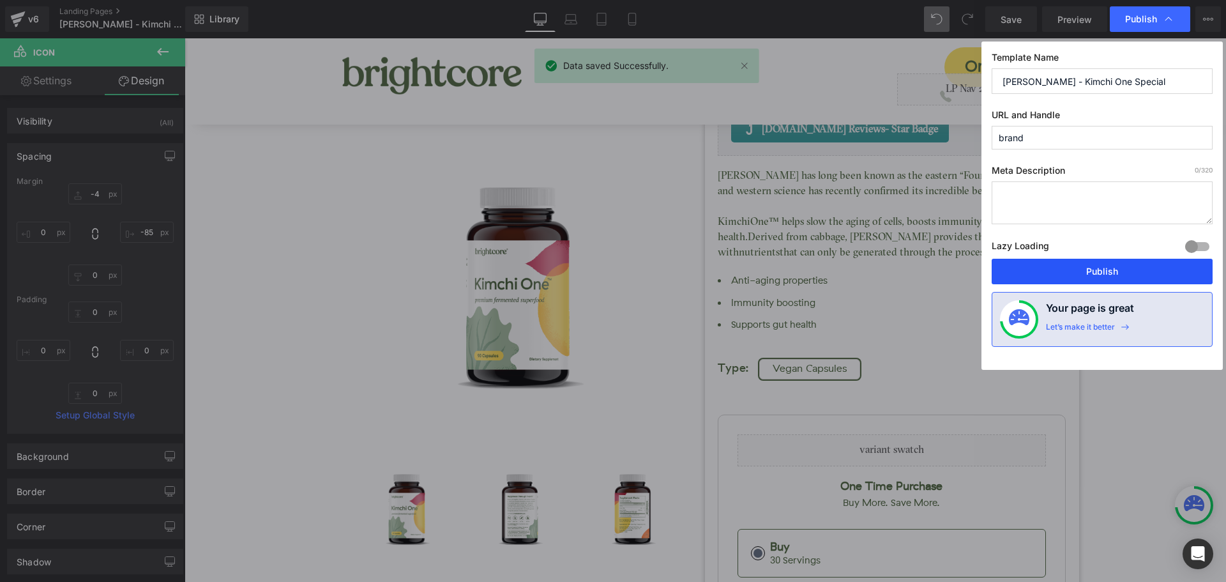
click at [1133, 265] on button "Publish" at bounding box center [1102, 272] width 221 height 26
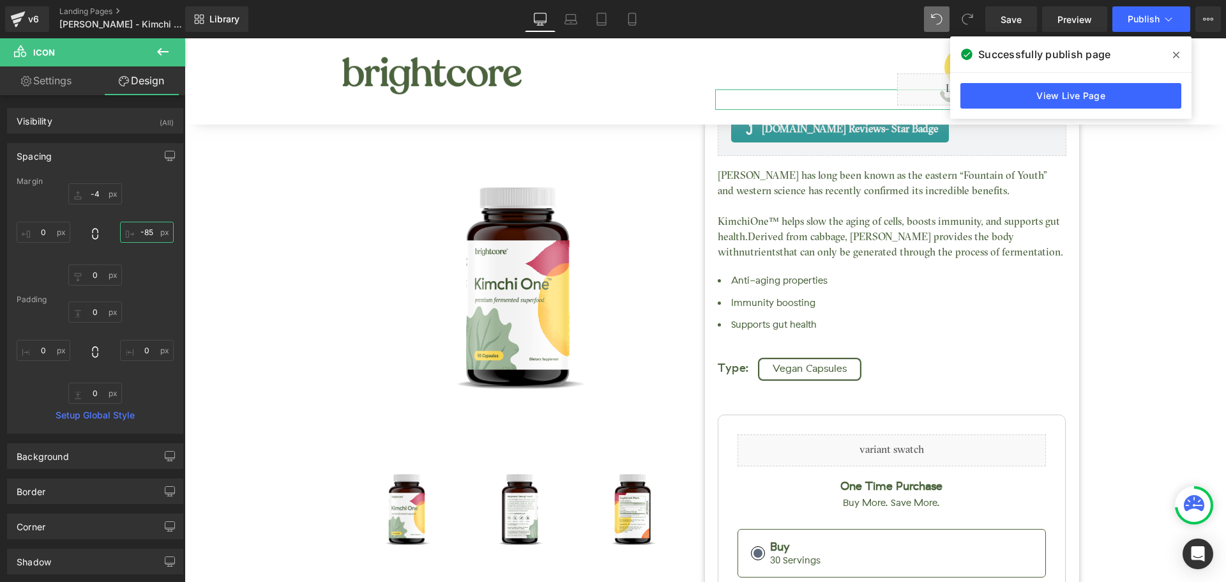
click at [148, 232] on input "-85" at bounding box center [147, 232] width 54 height 21
click at [1017, 22] on span "Save" at bounding box center [1011, 19] width 21 height 13
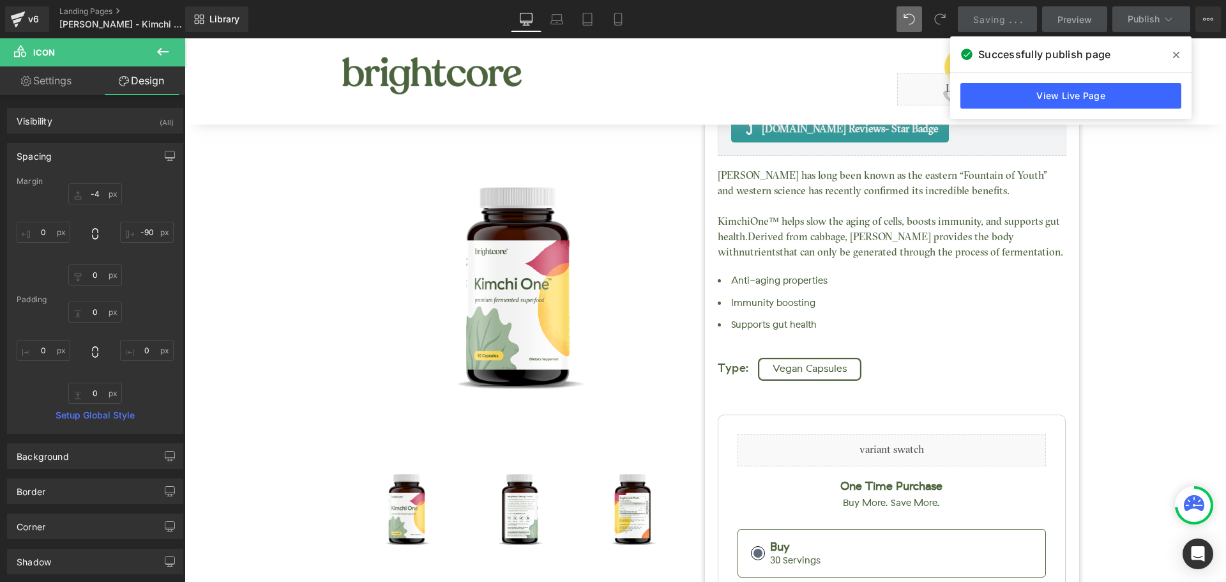
click at [1176, 53] on icon at bounding box center [1176, 55] width 6 height 10
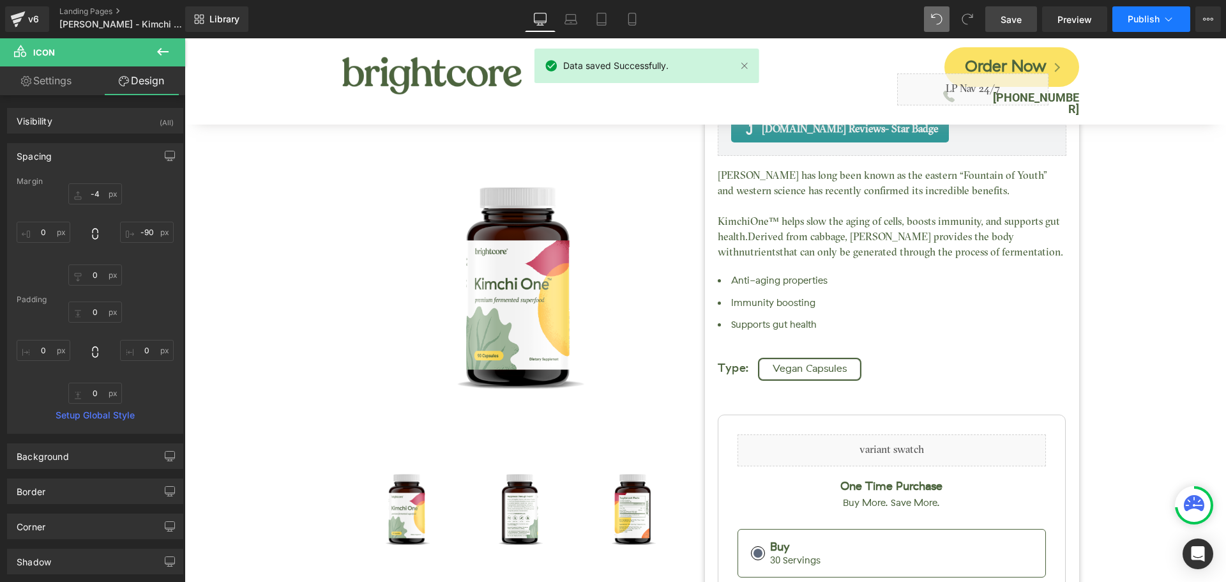
click at [1148, 25] on button "Publish" at bounding box center [1151, 19] width 78 height 26
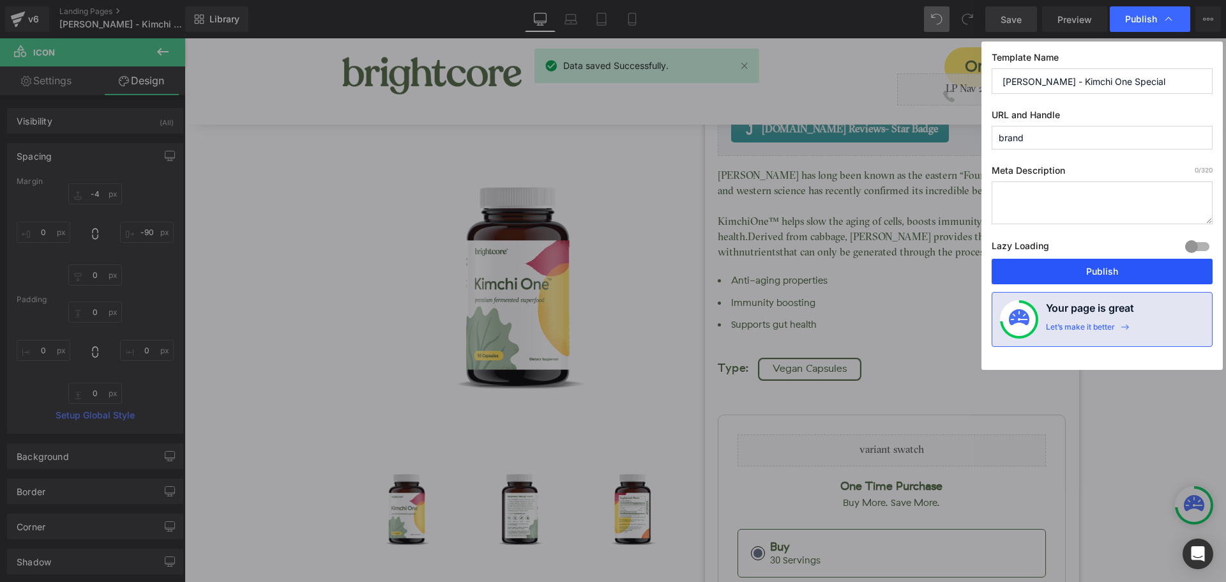
drag, startPoint x: 1153, startPoint y: 268, endPoint x: 969, endPoint y: 230, distance: 188.5
click at [1153, 268] on button "Publish" at bounding box center [1102, 272] width 221 height 26
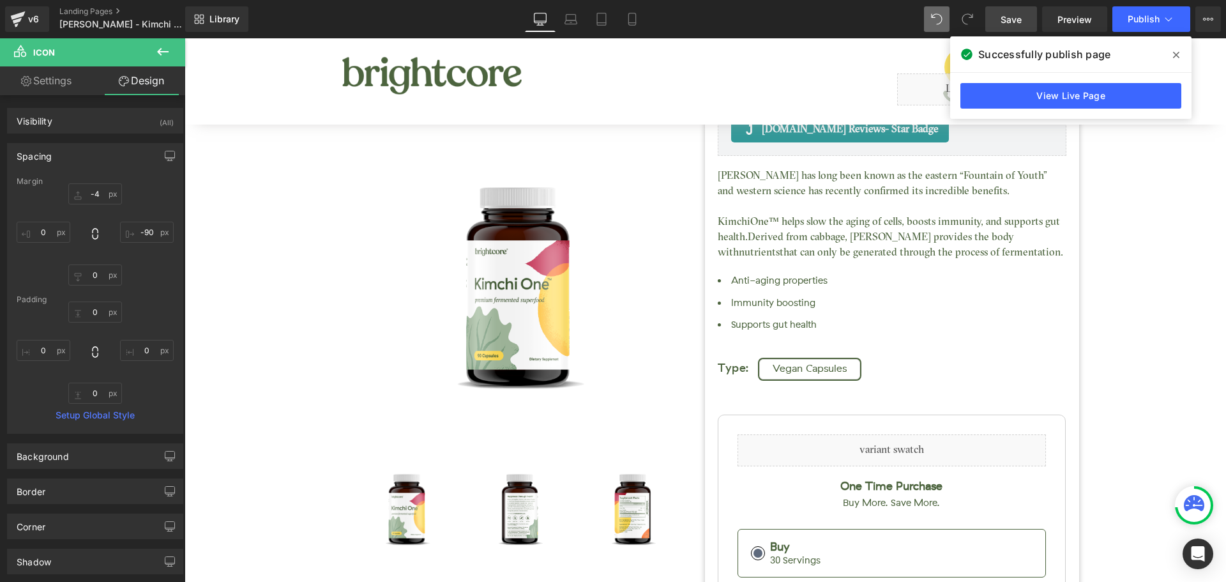
click at [1179, 54] on span at bounding box center [1176, 55] width 20 height 20
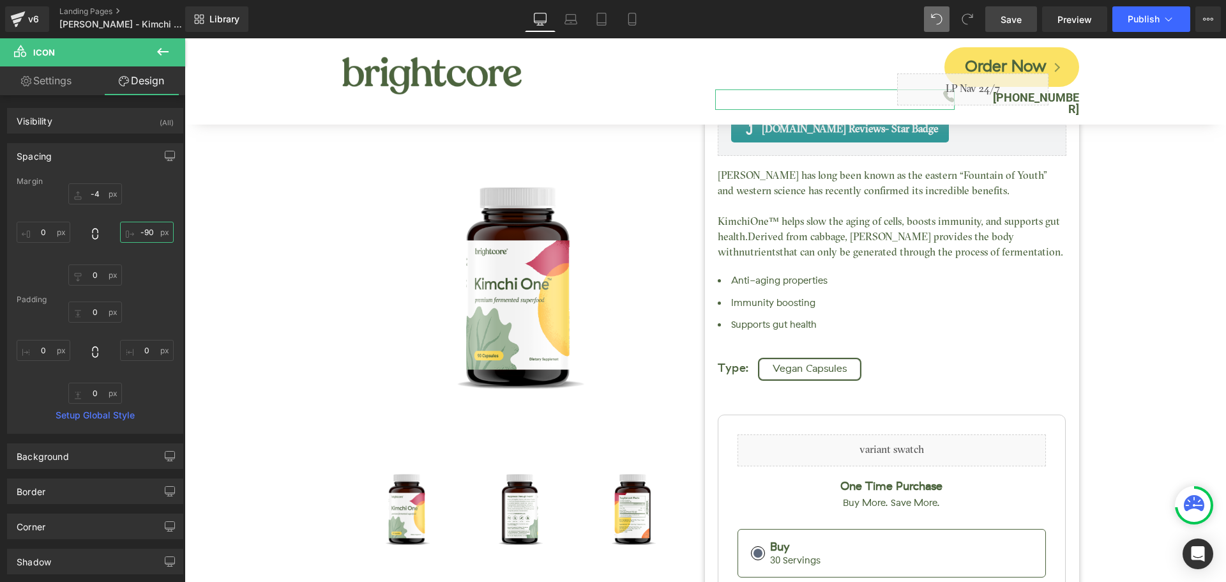
click at [145, 231] on input "-90" at bounding box center [147, 232] width 54 height 21
type input "-88"
click at [1013, 26] on link "Save" at bounding box center [1011, 19] width 52 height 26
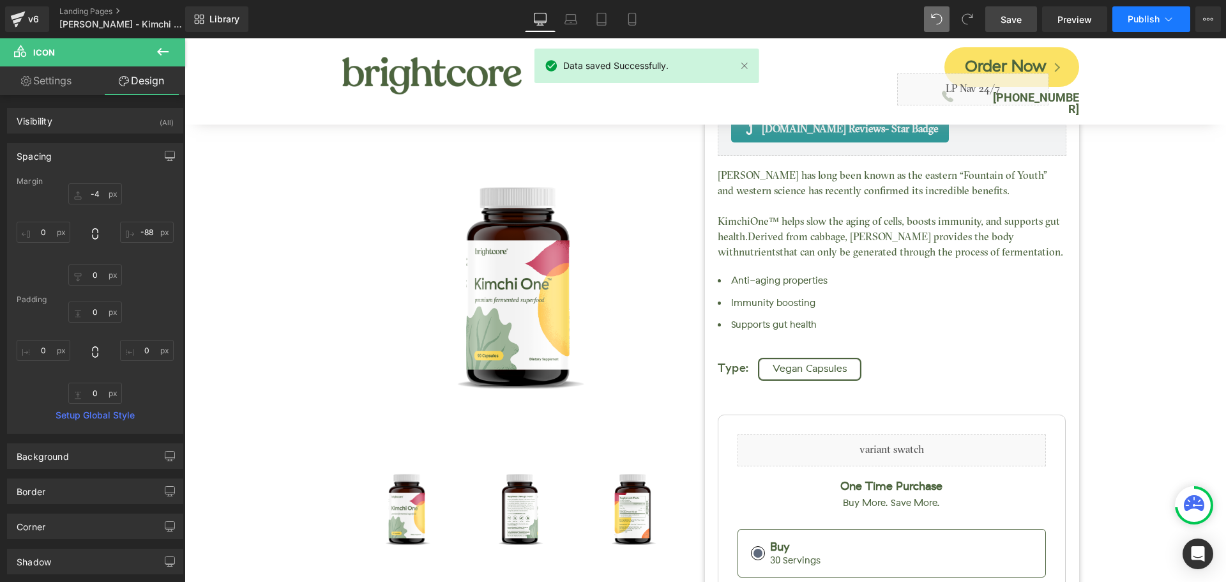
click at [1144, 22] on span "Publish" at bounding box center [1144, 19] width 32 height 10
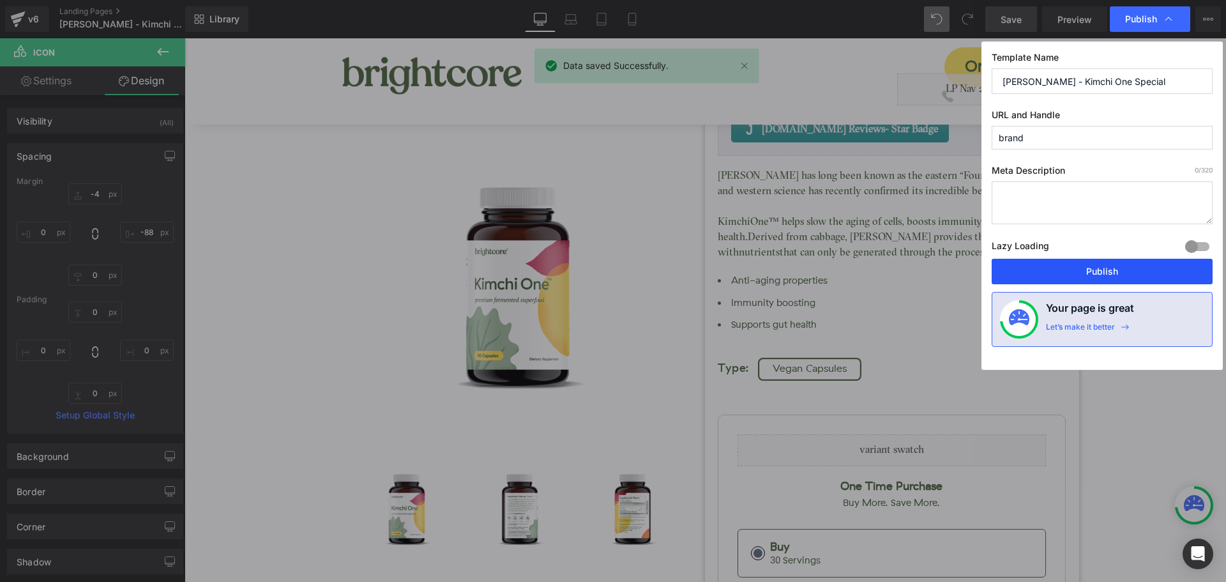
click at [1130, 277] on button "Publish" at bounding box center [1102, 272] width 221 height 26
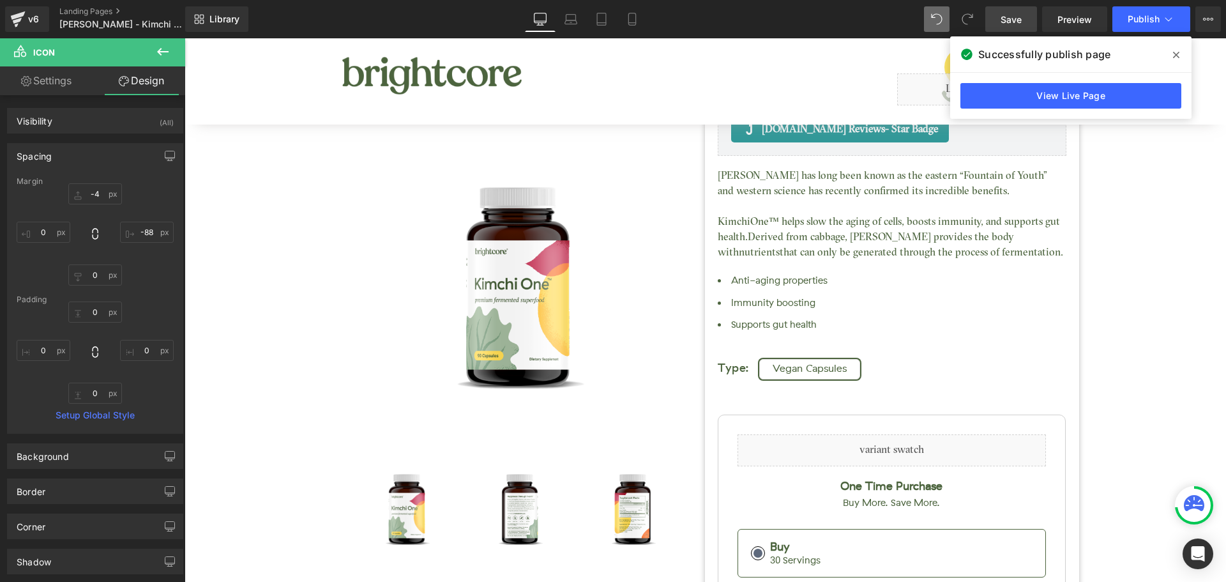
click at [1174, 50] on icon at bounding box center [1176, 55] width 6 height 10
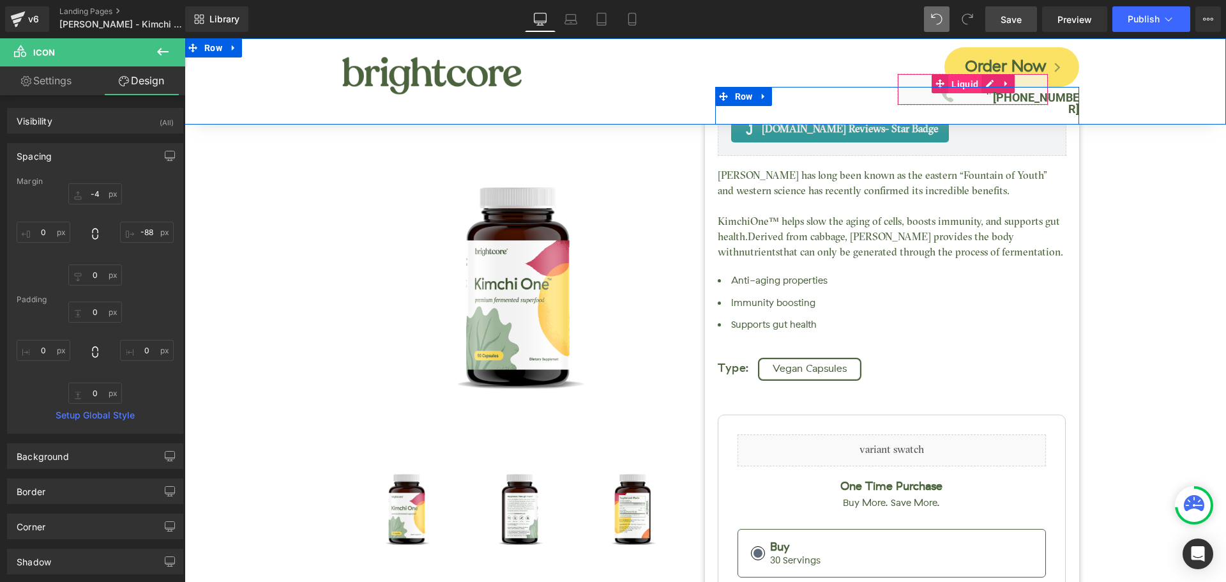
click at [963, 82] on span "Liquid" at bounding box center [964, 84] width 33 height 19
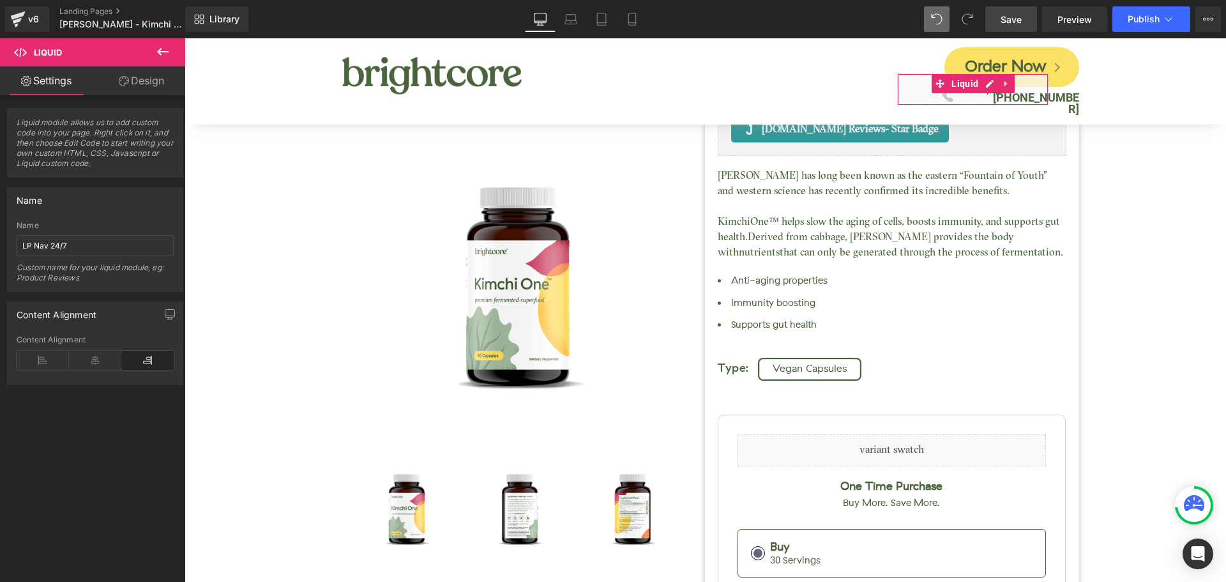
click at [149, 77] on link "Design" at bounding box center [141, 80] width 93 height 29
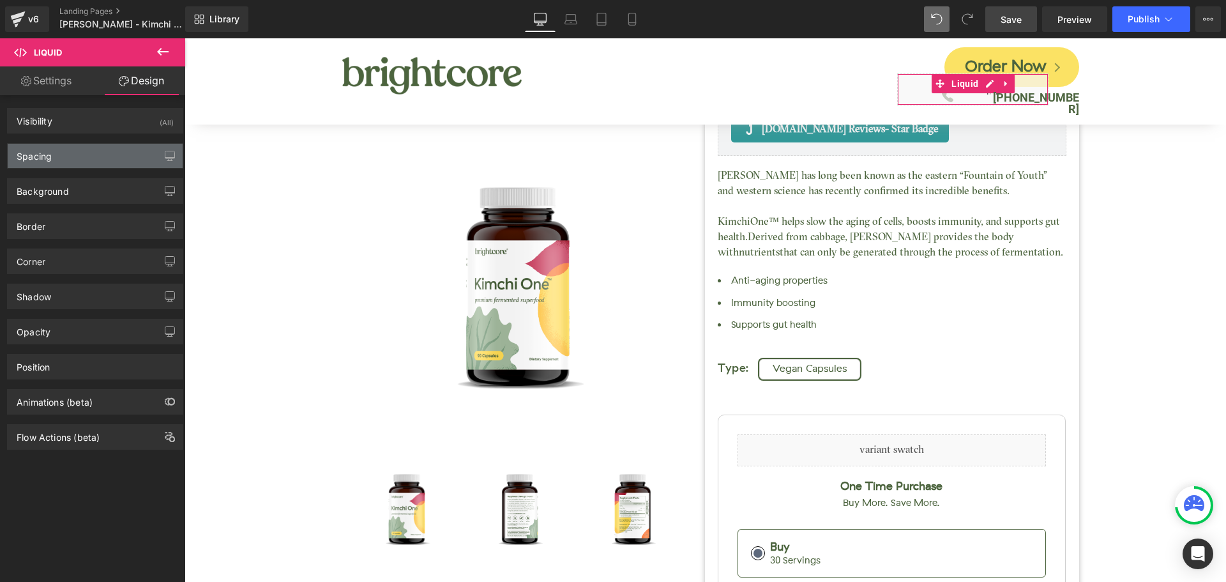
type input "-29"
type input "-95"
type input "0"
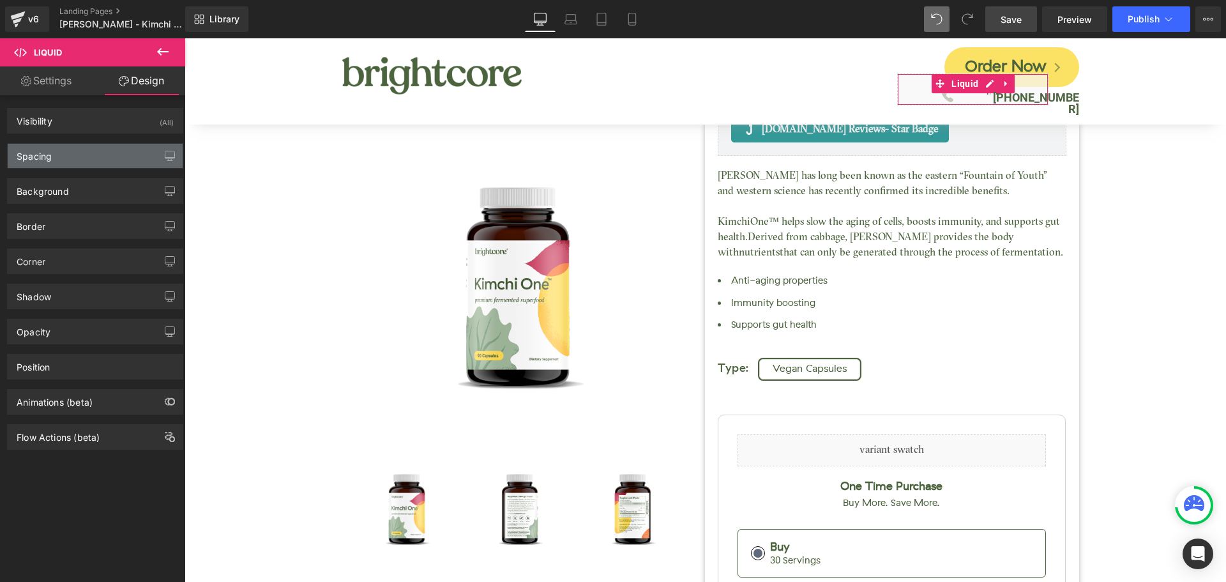
type input "0"
click at [91, 158] on div "Spacing" at bounding box center [95, 156] width 175 height 24
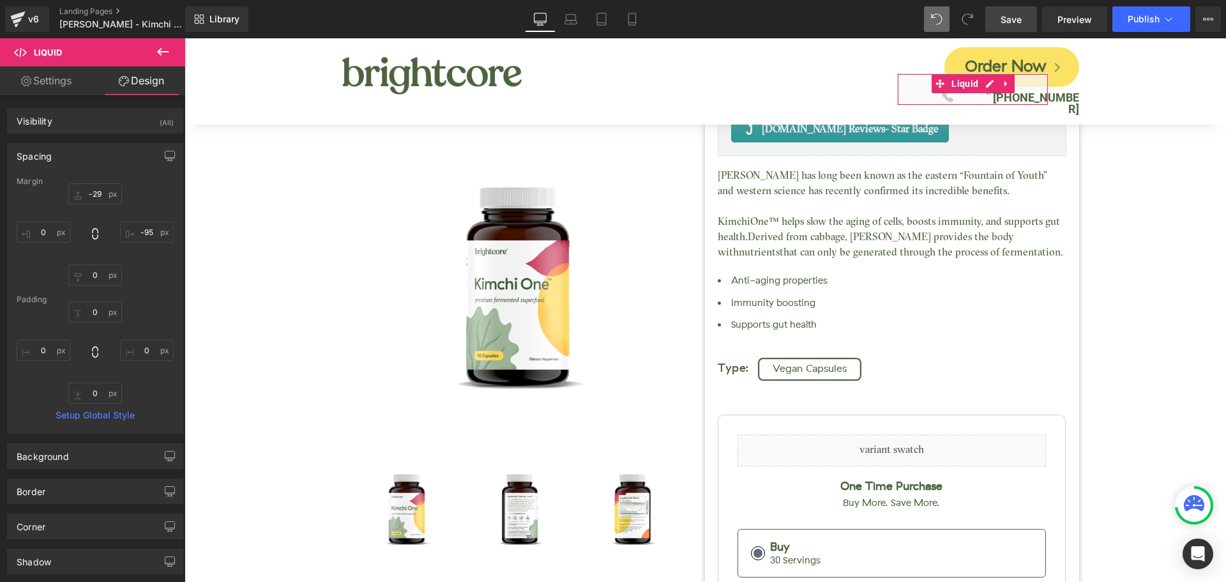
click at [148, 243] on div "-29px -29 -95px -95 0px 0 0px 0" at bounding box center [95, 234] width 157 height 102
click at [151, 235] on input "-95" at bounding box center [147, 232] width 54 height 21
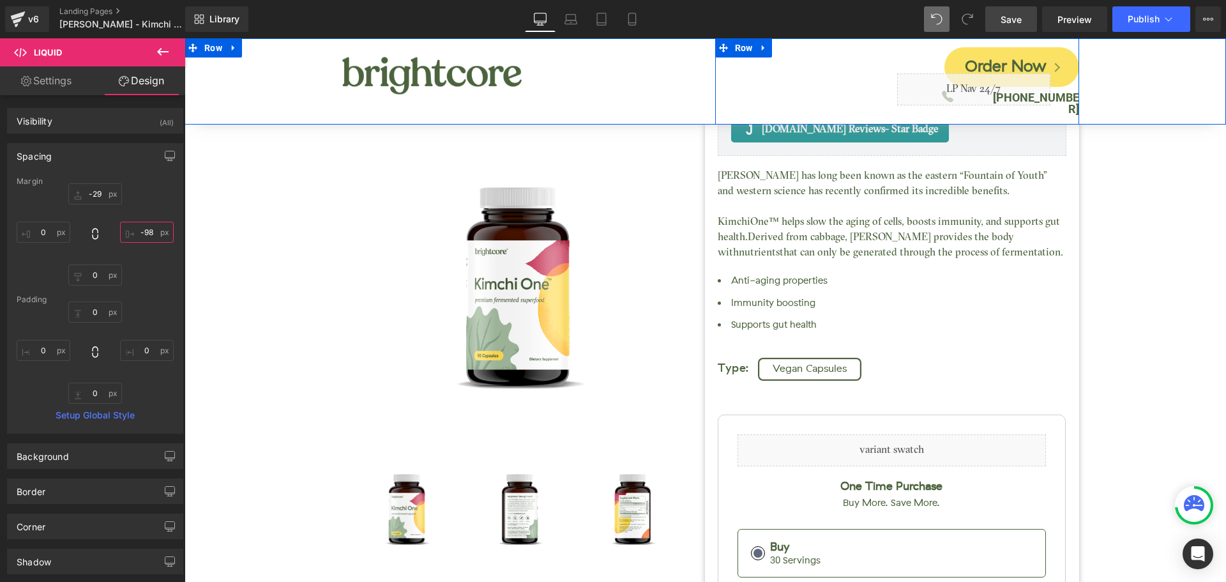
type input "-98"
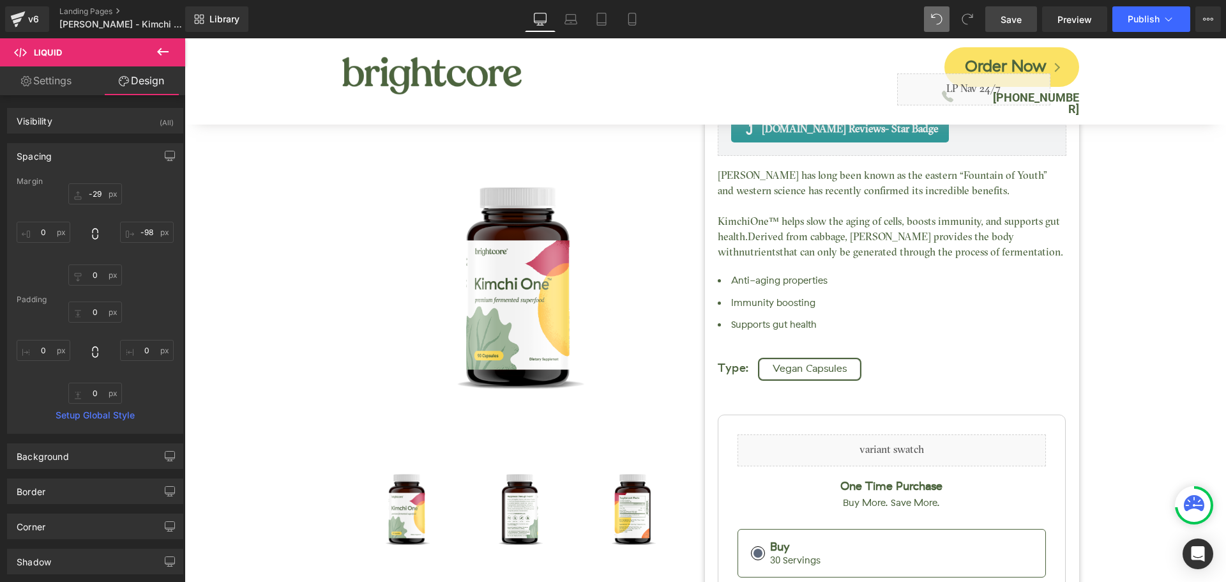
click at [1023, 27] on link "Save" at bounding box center [1011, 19] width 52 height 26
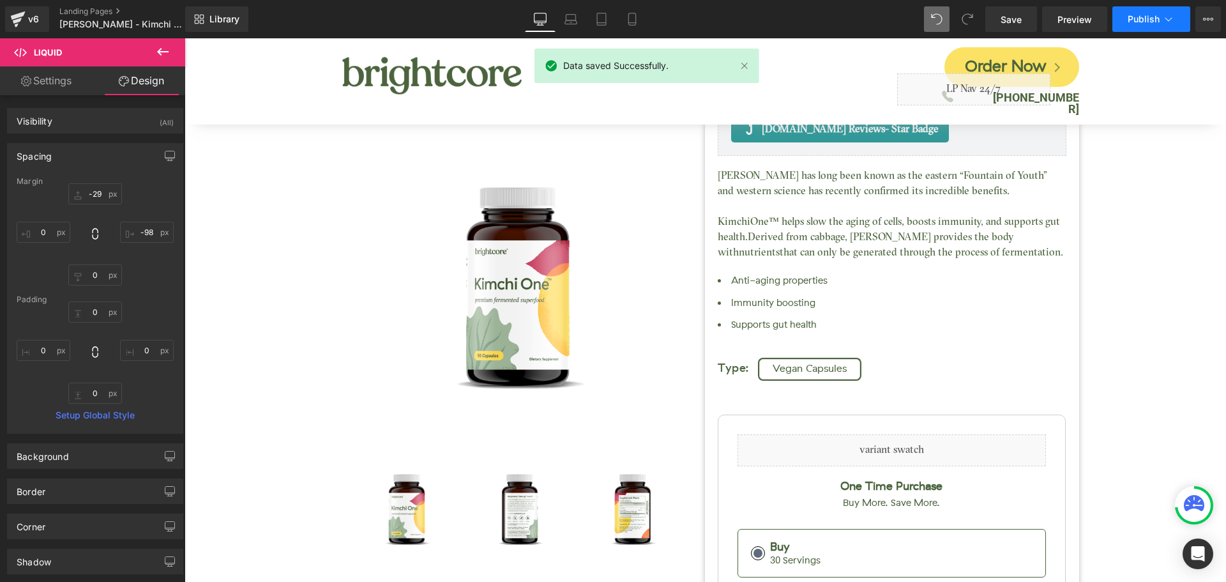
click at [1144, 21] on span "Publish" at bounding box center [1144, 19] width 32 height 10
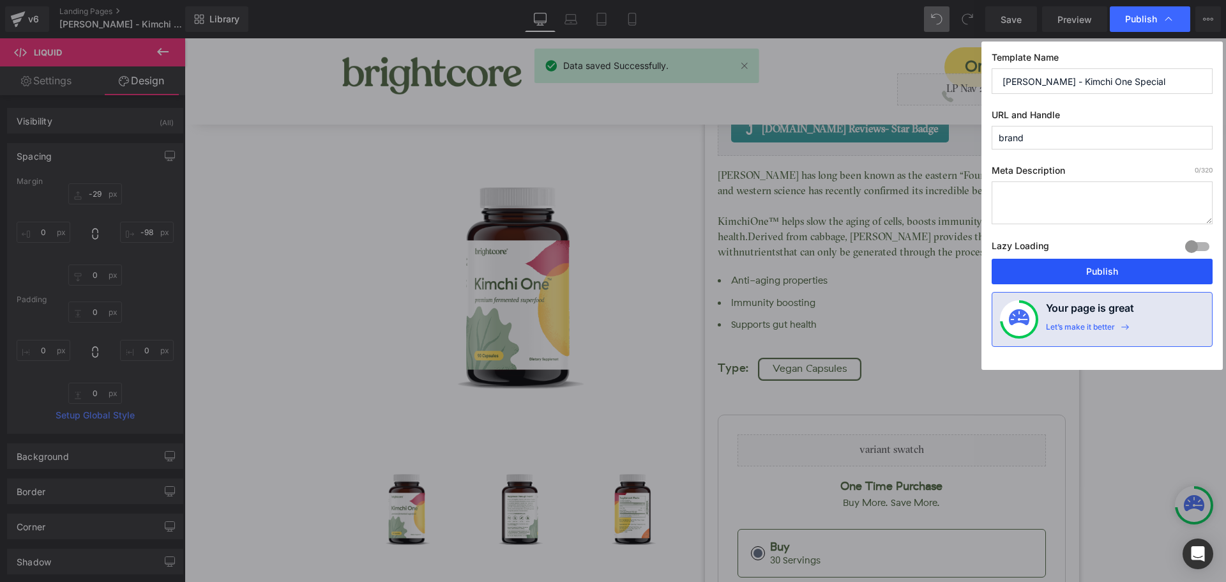
click at [1153, 269] on button "Publish" at bounding box center [1102, 272] width 221 height 26
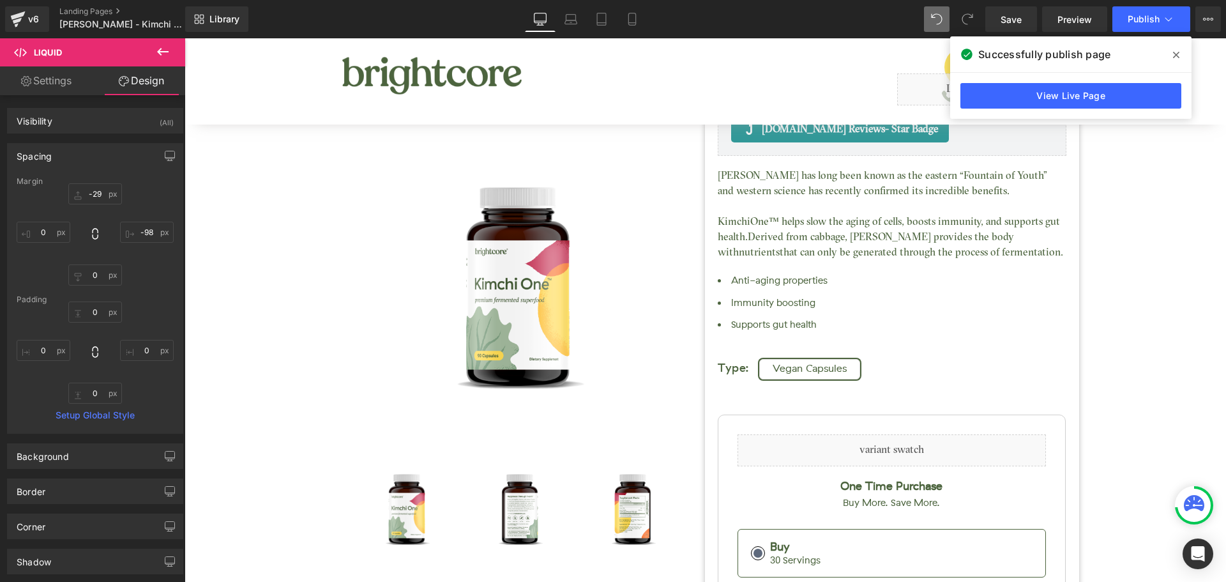
click at [1172, 57] on span at bounding box center [1176, 55] width 20 height 20
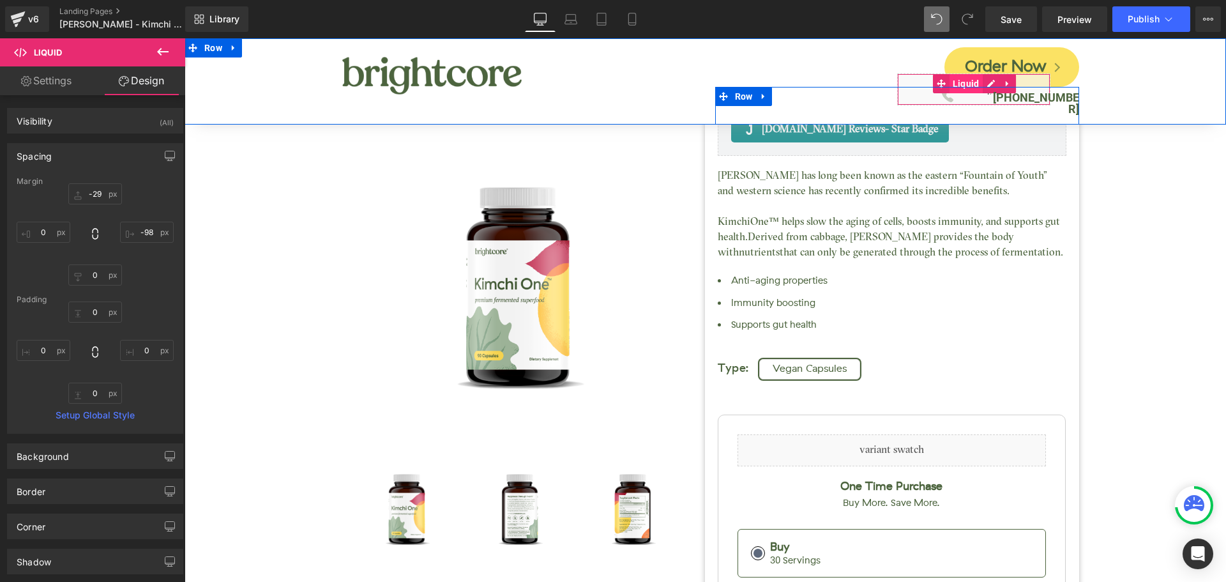
click at [969, 84] on span "Liquid" at bounding box center [966, 83] width 33 height 19
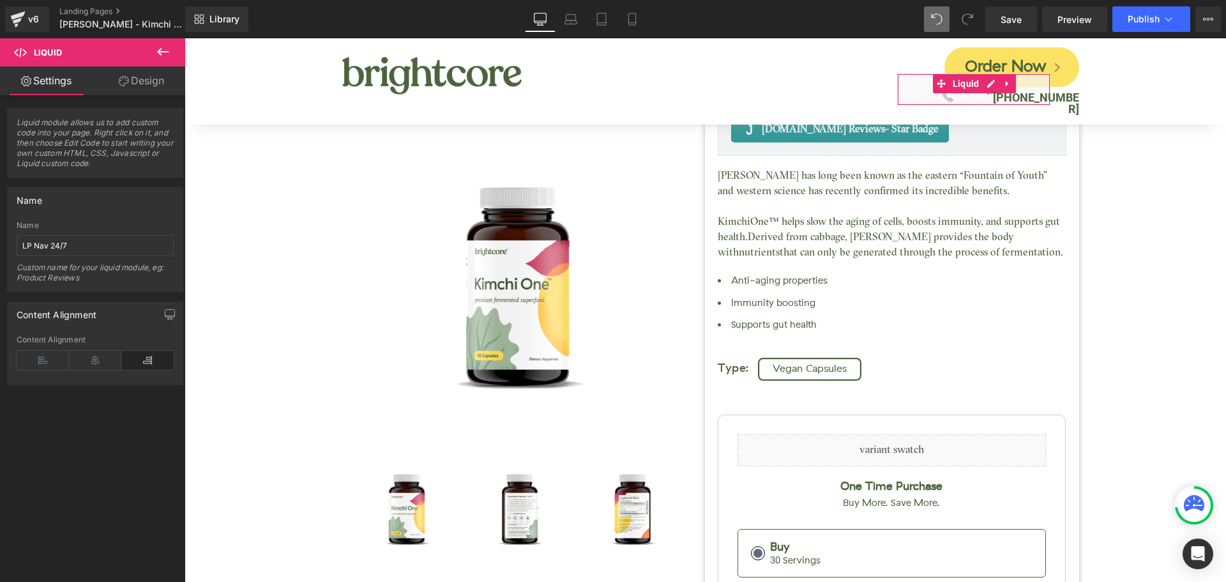
click at [149, 75] on link "Design" at bounding box center [141, 80] width 93 height 29
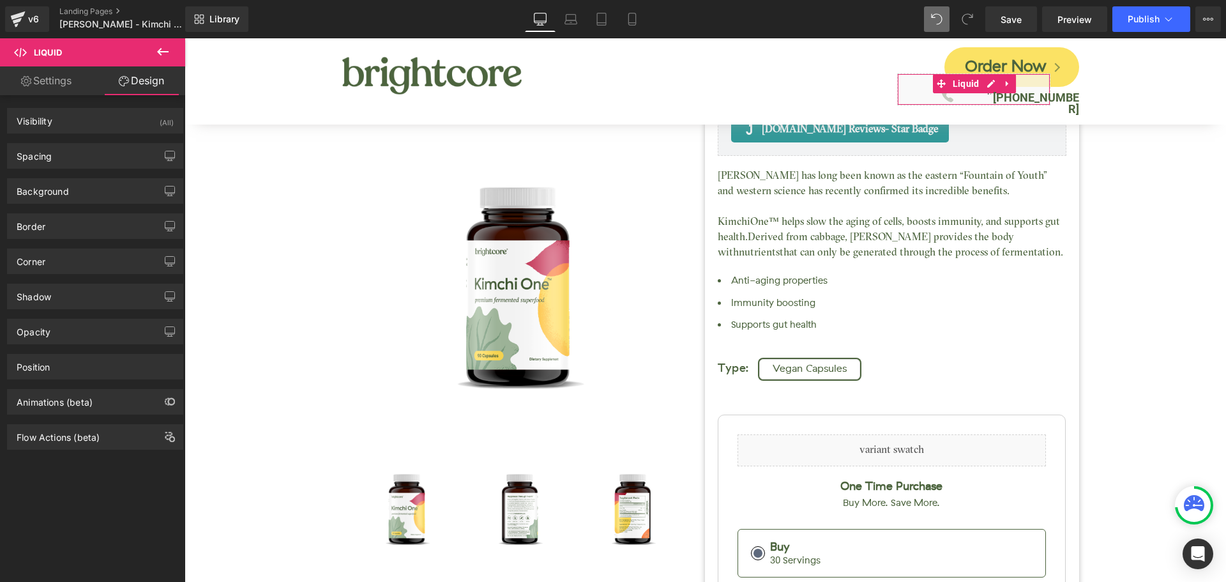
type input "-29"
type input "-98"
type input "0"
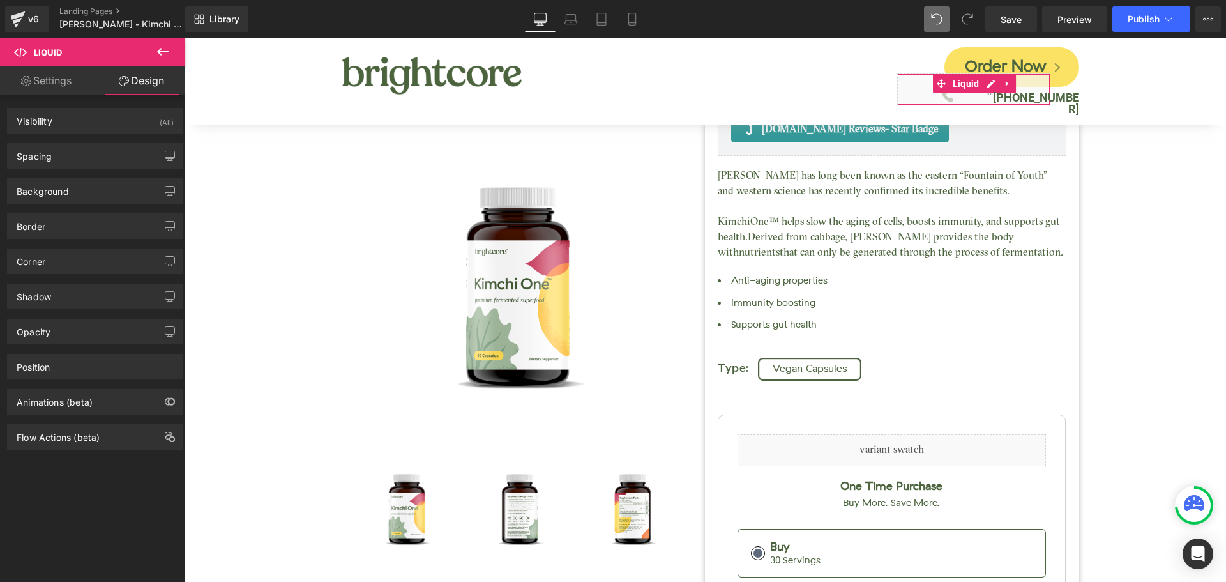
type input "0"
click at [84, 174] on div "Background Color & Image color rgba(247, 247, 247, 0.7) Color #f7f7f7 70 % Imag…" at bounding box center [95, 186] width 191 height 35
click at [89, 160] on div "Spacing" at bounding box center [95, 156] width 175 height 24
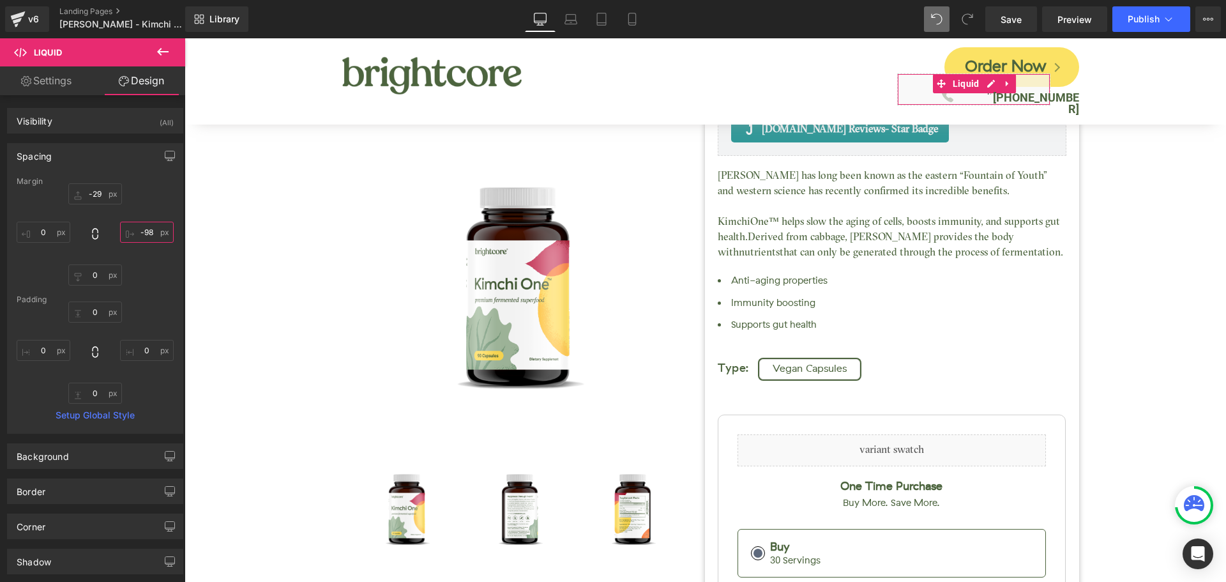
click at [143, 234] on input "-98" at bounding box center [147, 232] width 54 height 21
click at [1013, 5] on div "Library Desktop Desktop Laptop Tablet Mobile Save Preview Publish Scheduled Vie…" at bounding box center [705, 19] width 1041 height 38
click at [1015, 11] on link "Save" at bounding box center [1011, 19] width 52 height 26
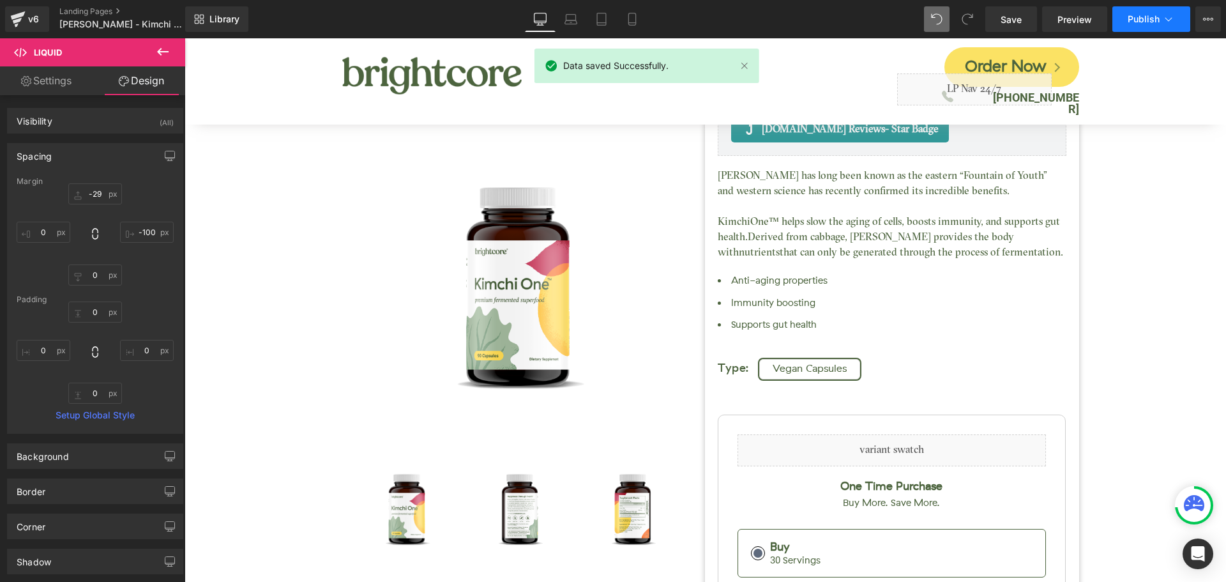
drag, startPoint x: 1132, startPoint y: 22, endPoint x: 1126, endPoint y: 29, distance: 9.5
click at [1126, 29] on button "Publish" at bounding box center [1151, 19] width 78 height 26
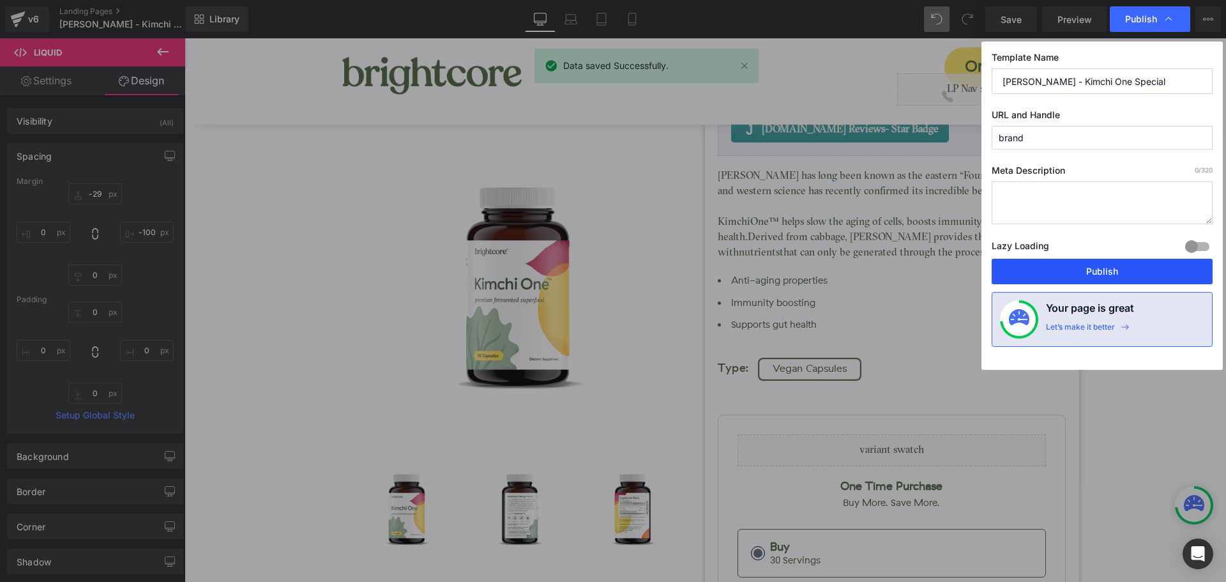
click at [1133, 264] on button "Publish" at bounding box center [1102, 272] width 221 height 26
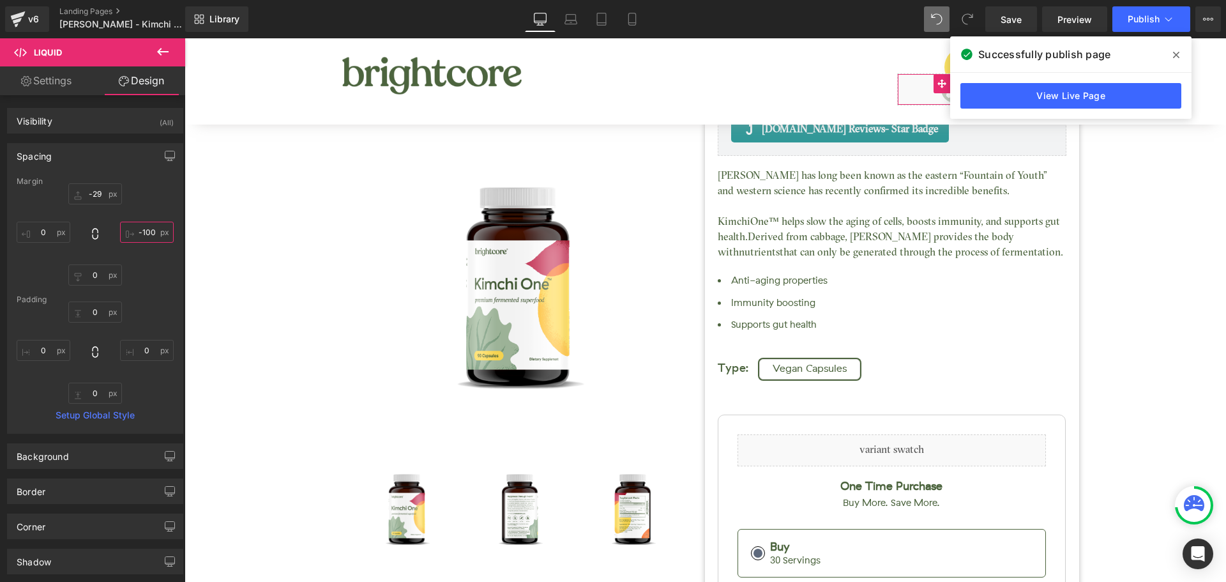
click at [140, 238] on input "-100" at bounding box center [147, 232] width 54 height 21
click at [1015, 20] on span "Save" at bounding box center [1011, 19] width 21 height 13
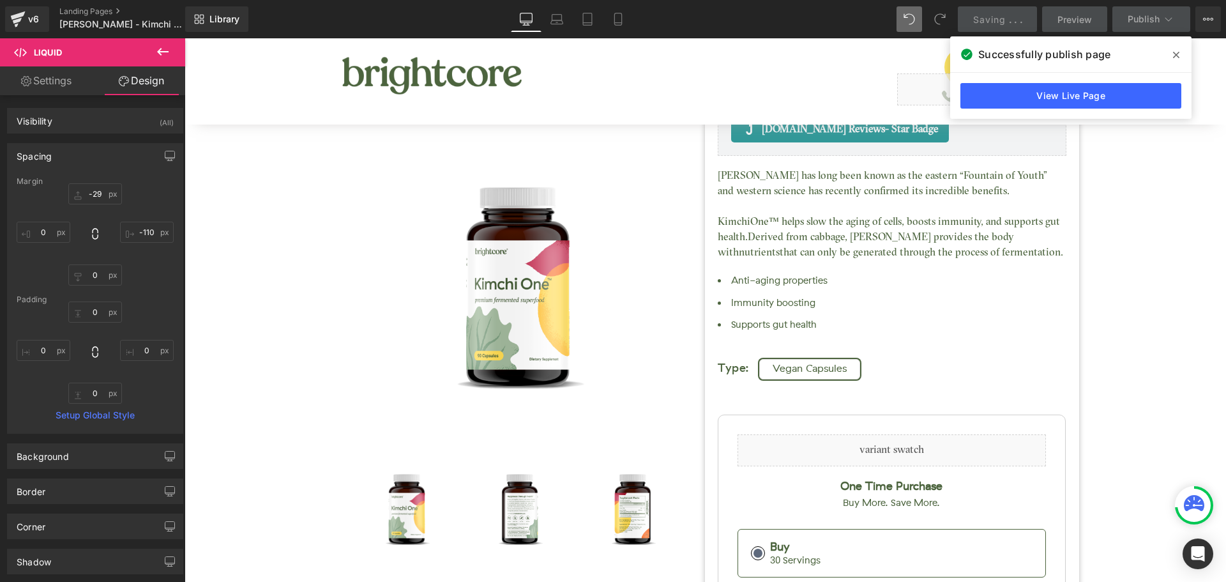
click at [1179, 51] on icon at bounding box center [1176, 55] width 6 height 10
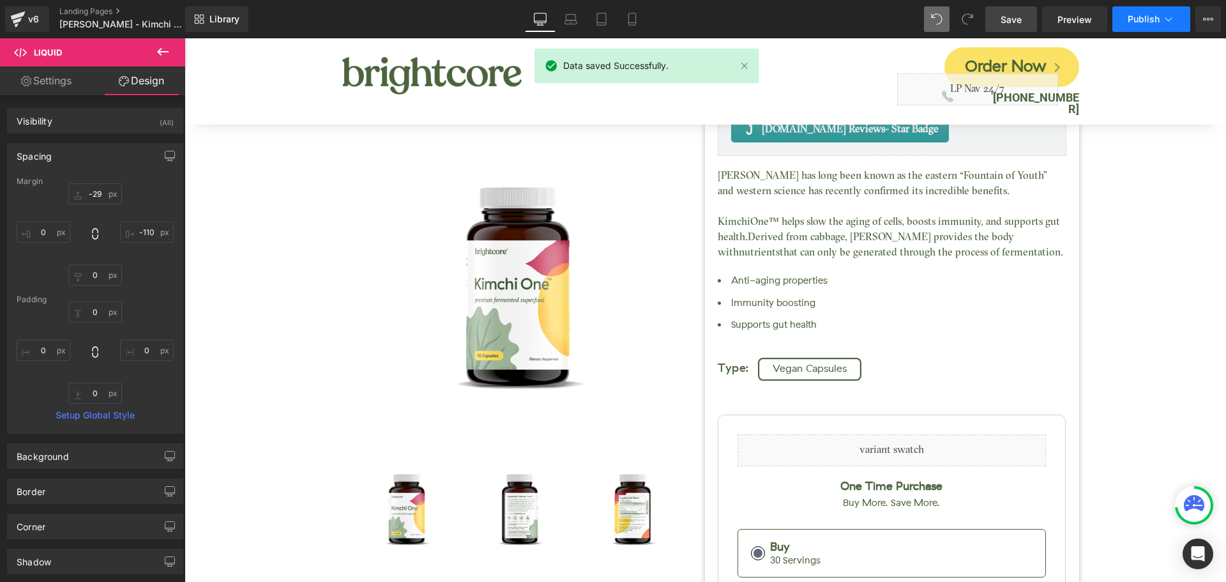
click at [1147, 19] on span "Publish" at bounding box center [1144, 19] width 32 height 10
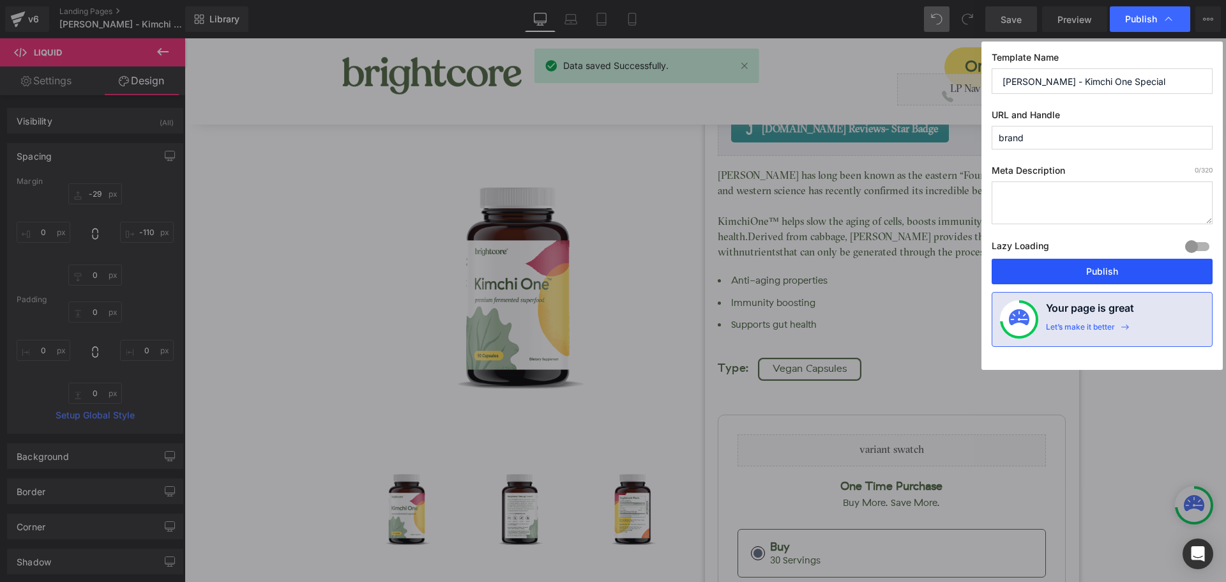
click at [1149, 273] on button "Publish" at bounding box center [1102, 272] width 221 height 26
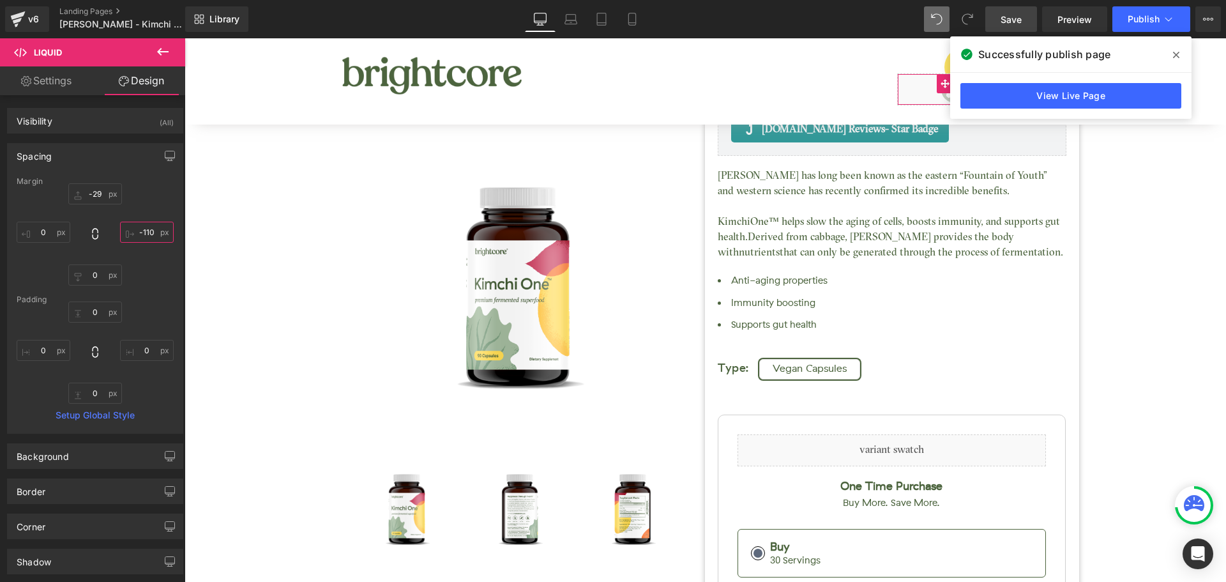
click at [143, 230] on input "-110" at bounding box center [147, 232] width 54 height 21
type input "-90"
click at [1033, 16] on link "Save" at bounding box center [1011, 19] width 52 height 26
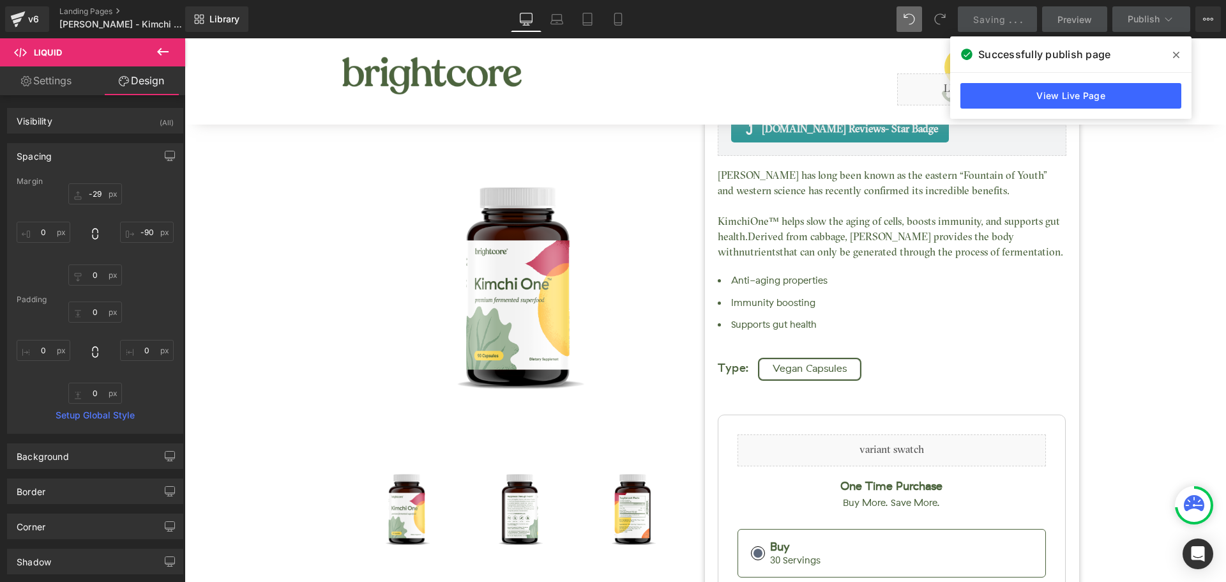
click at [1172, 54] on span at bounding box center [1176, 55] width 20 height 20
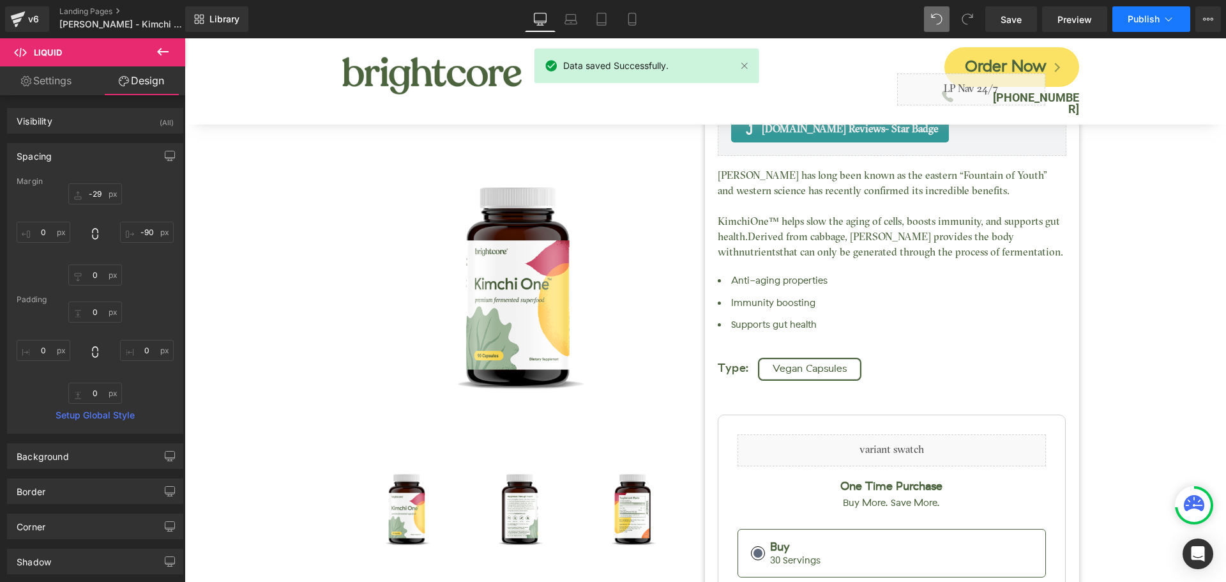
click at [1143, 23] on span "Publish" at bounding box center [1144, 19] width 32 height 10
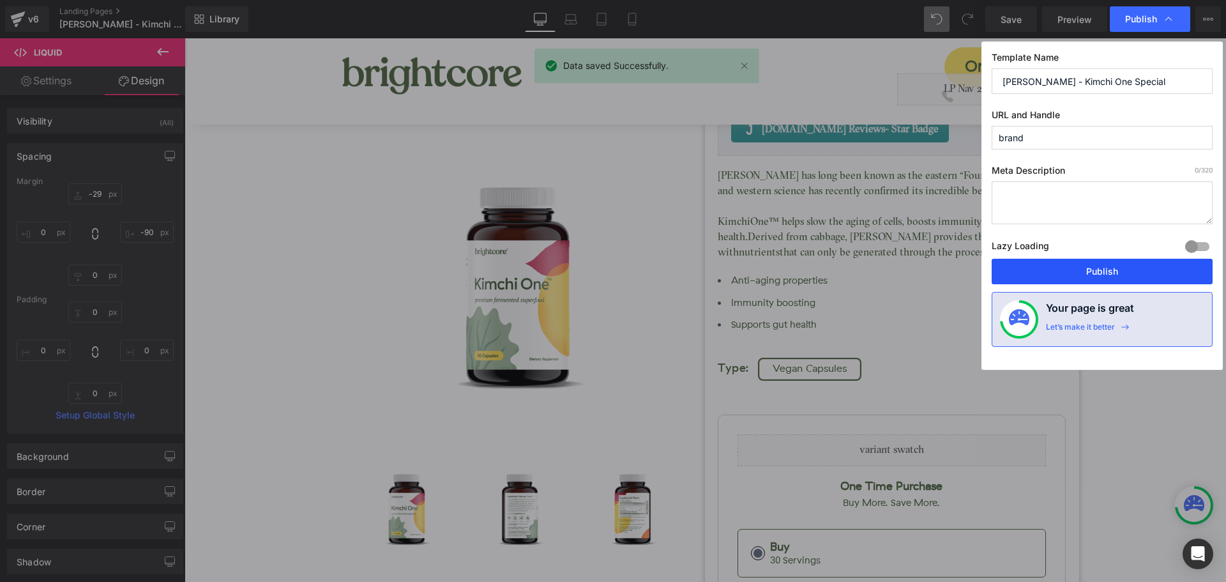
click at [1129, 267] on button "Publish" at bounding box center [1102, 272] width 221 height 26
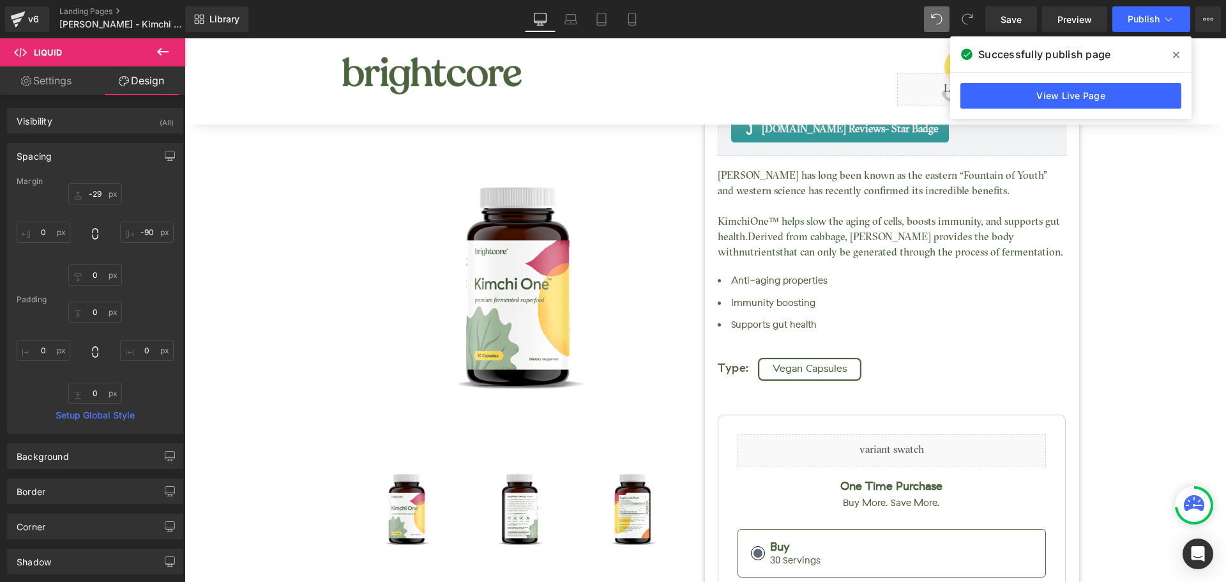
click at [1175, 56] on icon at bounding box center [1176, 55] width 6 height 6
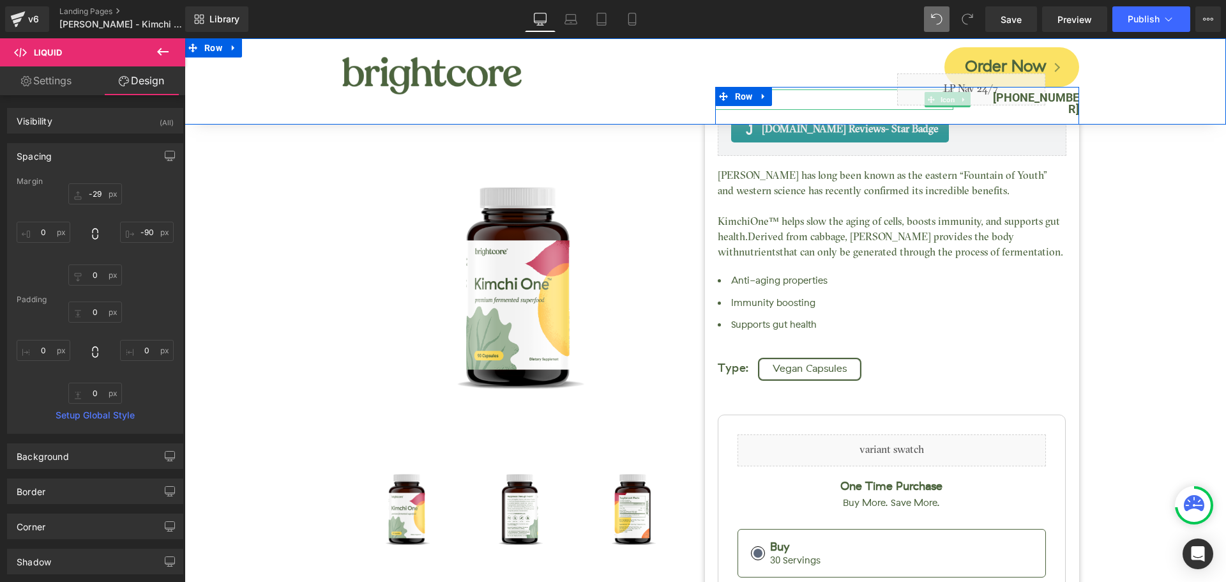
click at [824, 95] on div at bounding box center [834, 99] width 238 height 20
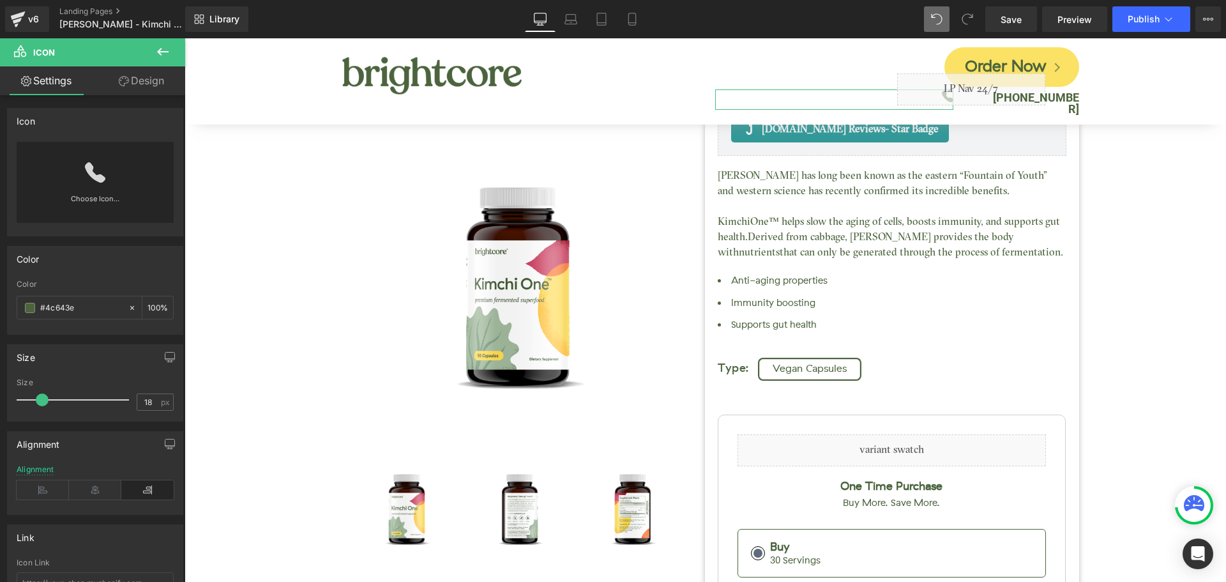
drag, startPoint x: 135, startPoint y: 88, endPoint x: 100, endPoint y: 124, distance: 50.6
click at [136, 88] on link "Design" at bounding box center [141, 80] width 93 height 29
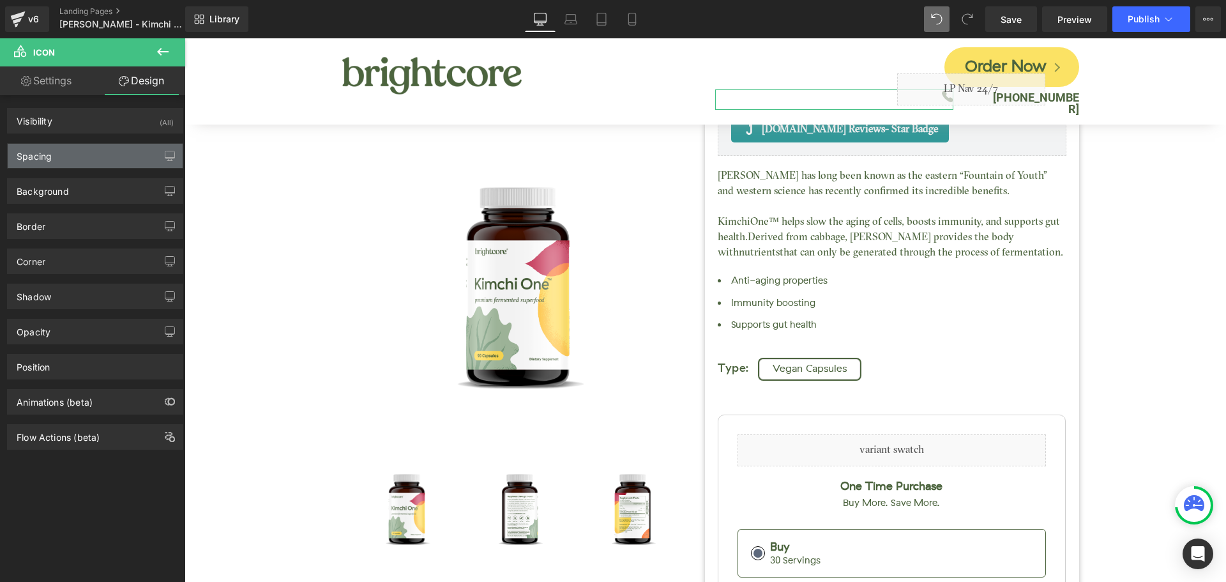
click at [88, 150] on div "Spacing" at bounding box center [95, 156] width 175 height 24
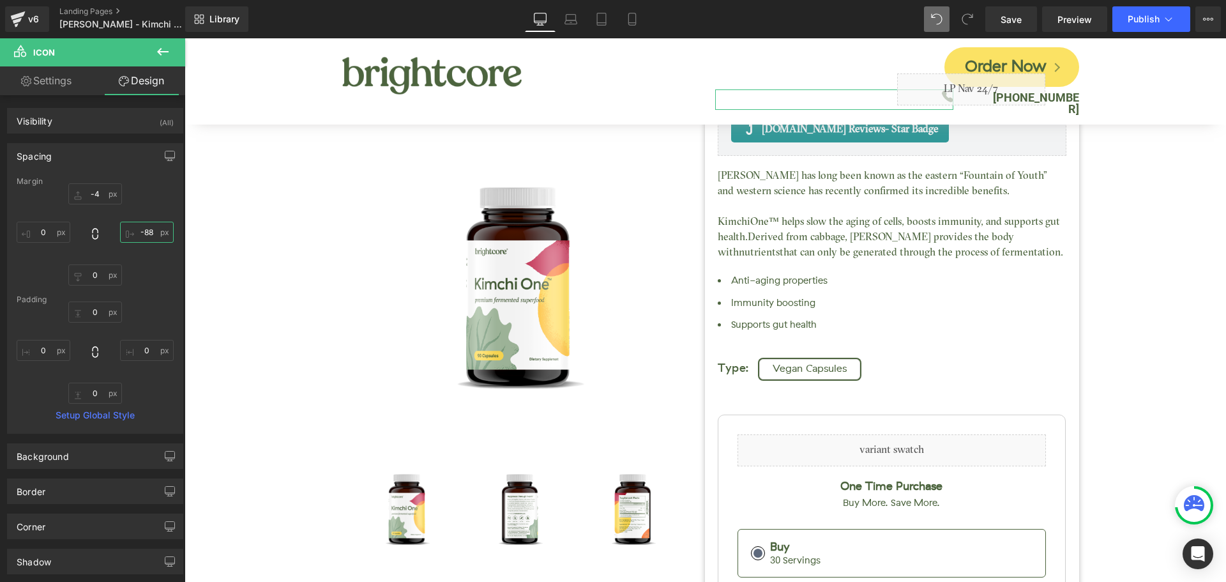
click at [157, 229] on input "-88" at bounding box center [147, 232] width 54 height 21
click at [1012, 20] on span "Save" at bounding box center [1011, 19] width 21 height 13
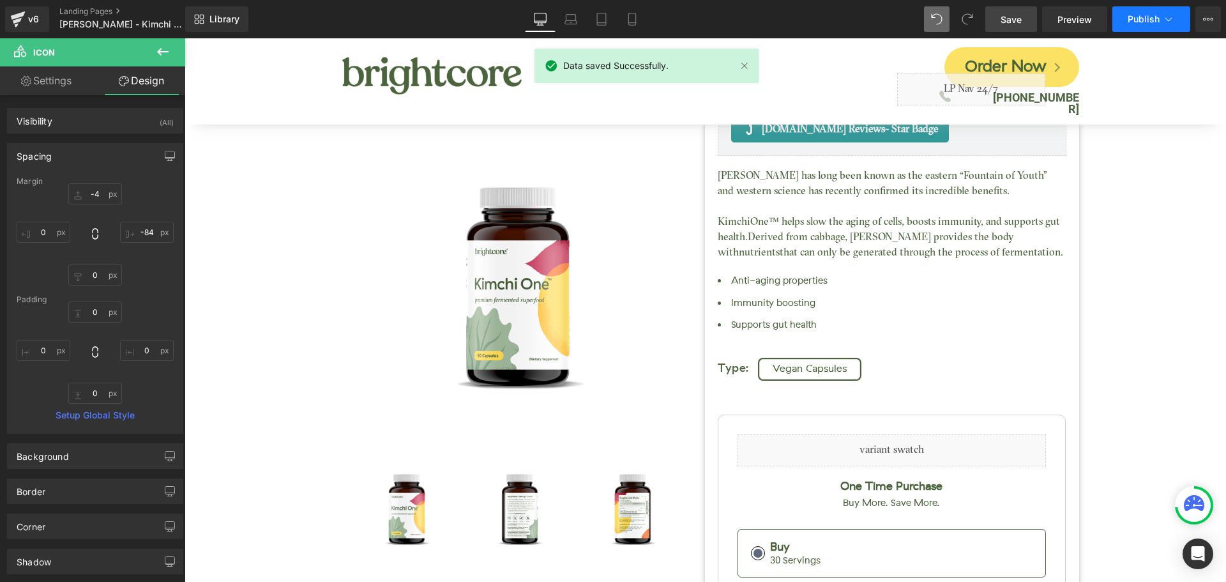
click at [1144, 19] on span "Publish" at bounding box center [1144, 19] width 32 height 10
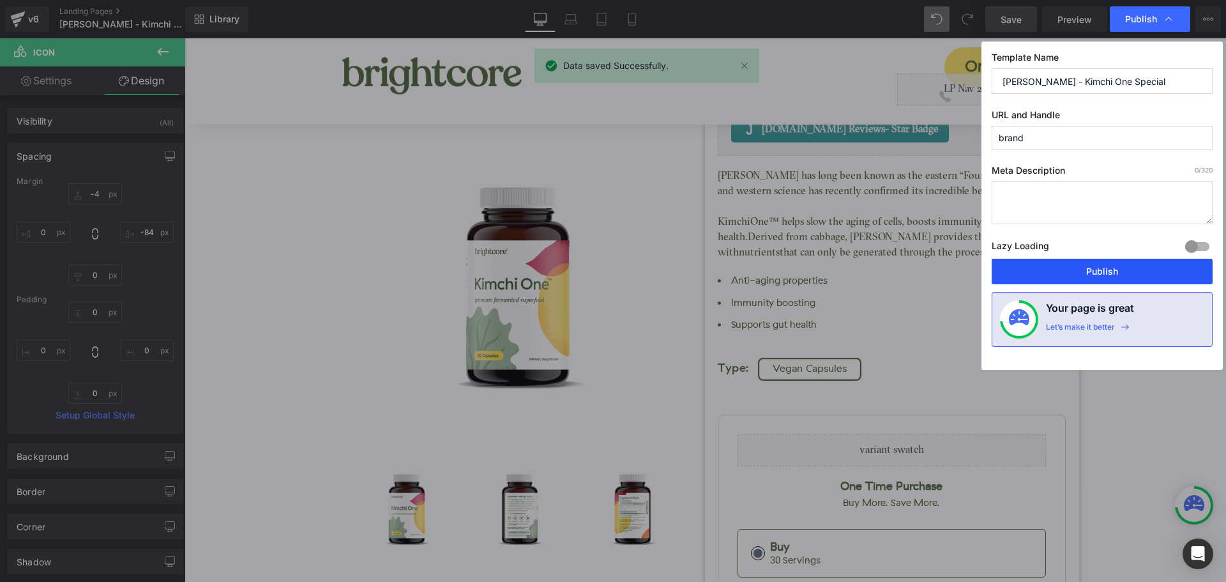
click at [1124, 263] on button "Publish" at bounding box center [1102, 272] width 221 height 26
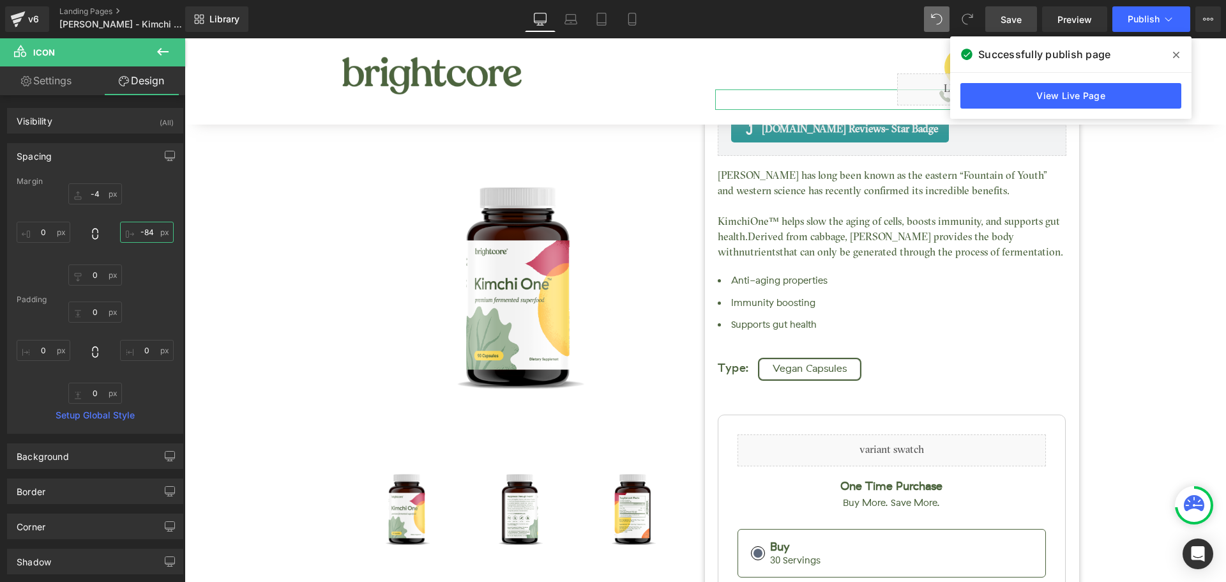
click at [148, 226] on input "-84" at bounding box center [147, 232] width 54 height 21
type input "-82"
click at [1024, 21] on link "Save" at bounding box center [1011, 19] width 52 height 26
click at [1171, 54] on span at bounding box center [1176, 55] width 20 height 20
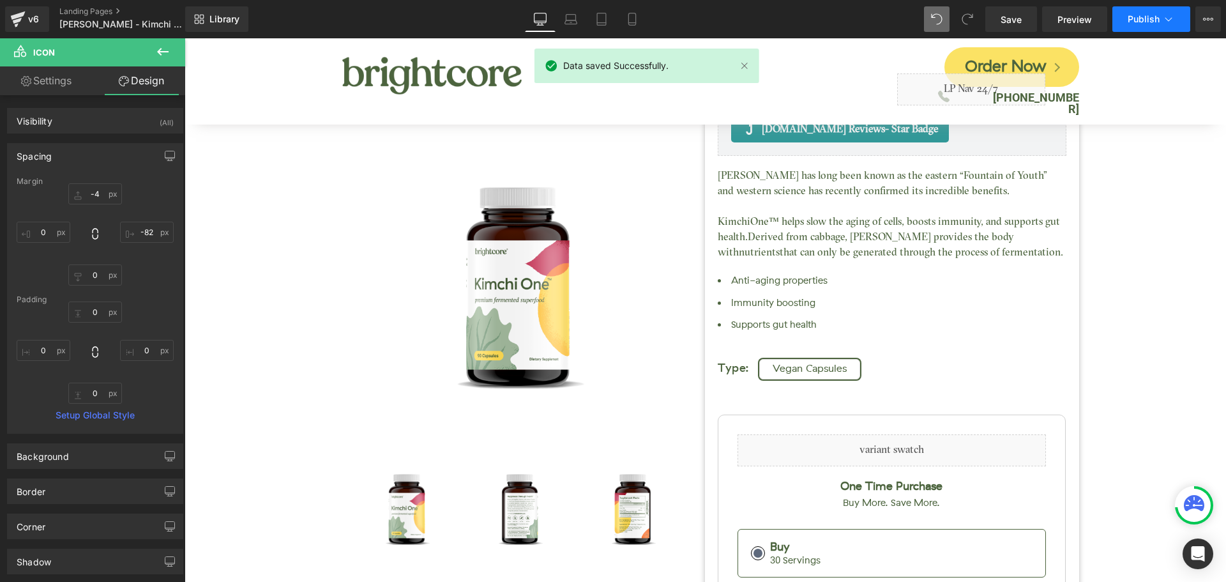
click at [1146, 27] on button "Publish" at bounding box center [1151, 19] width 78 height 26
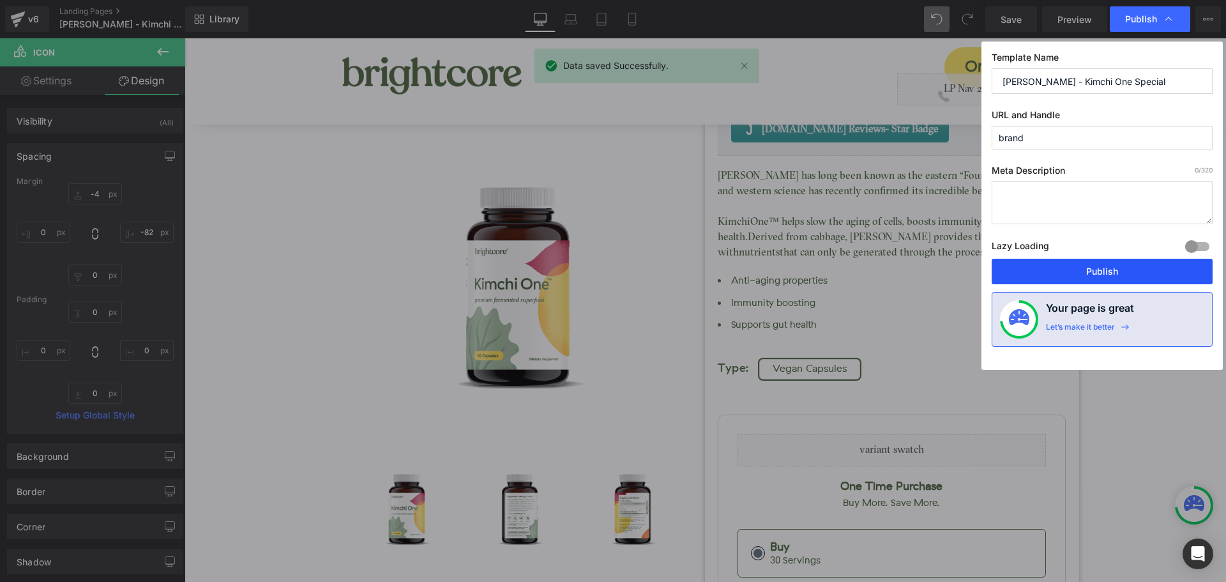
click at [1156, 273] on button "Publish" at bounding box center [1102, 272] width 221 height 26
